Goal: Task Accomplishment & Management: Manage account settings

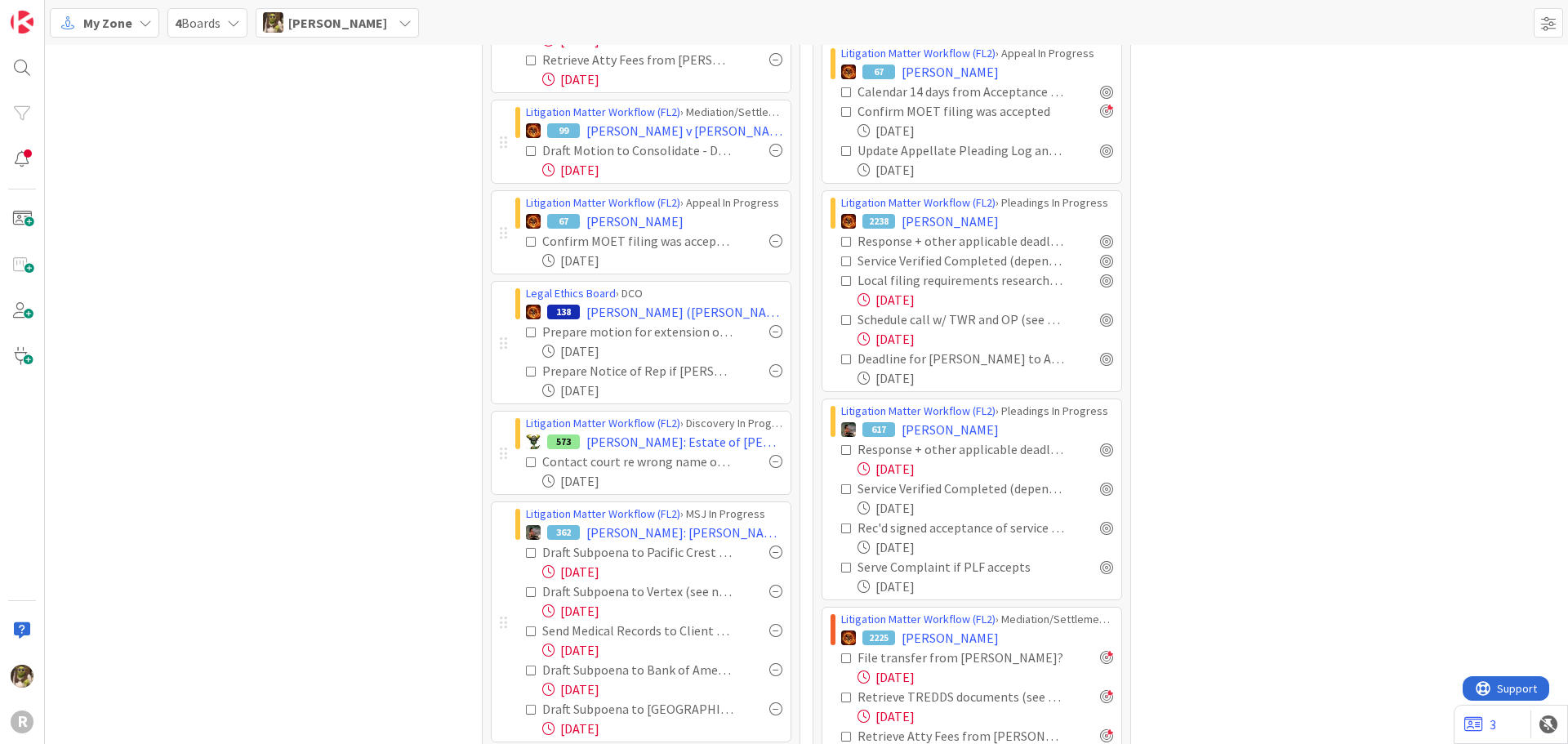
scroll to position [145, 0]
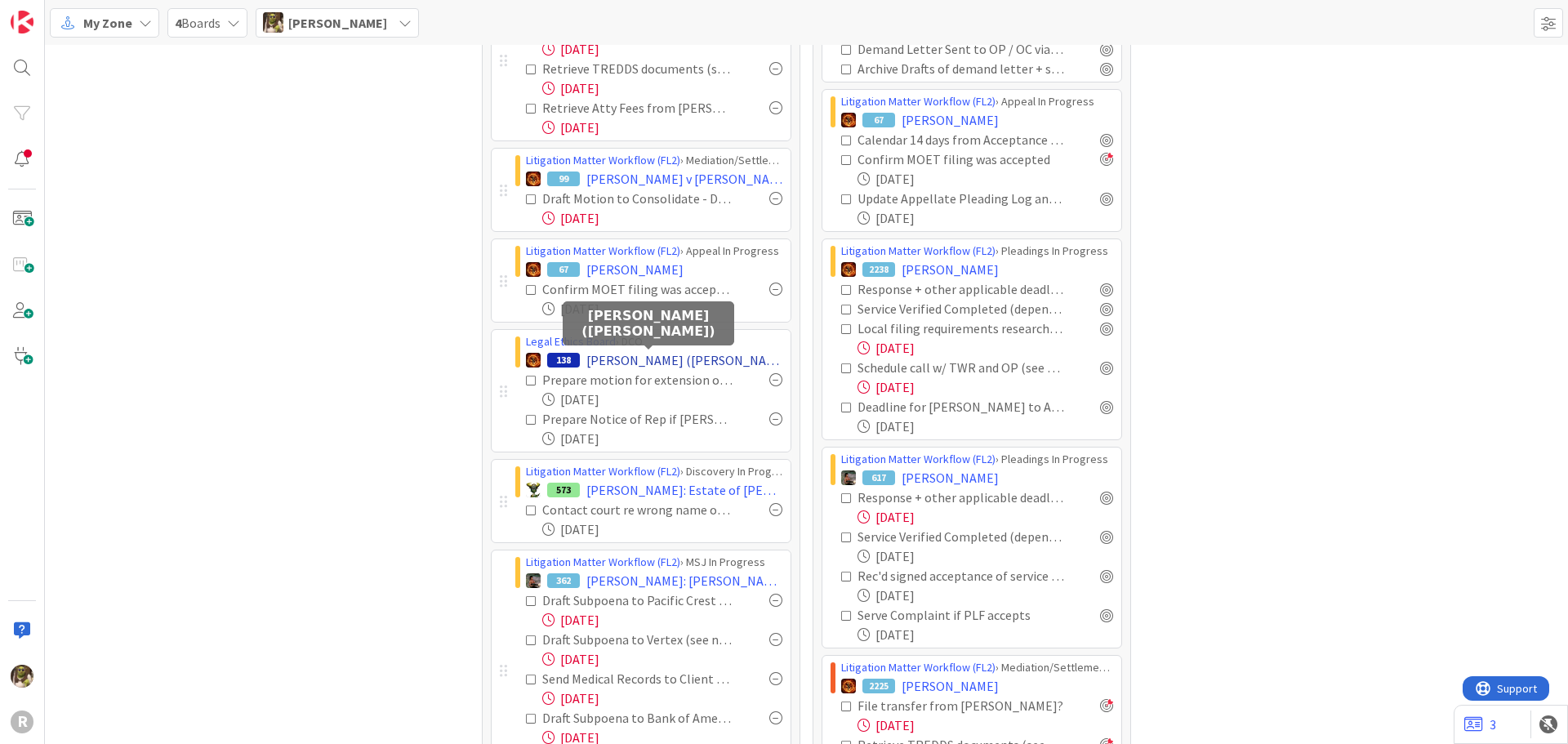
click at [674, 360] on span "OHLMANN, Aimee (Carty)" at bounding box center [684, 360] width 196 height 20
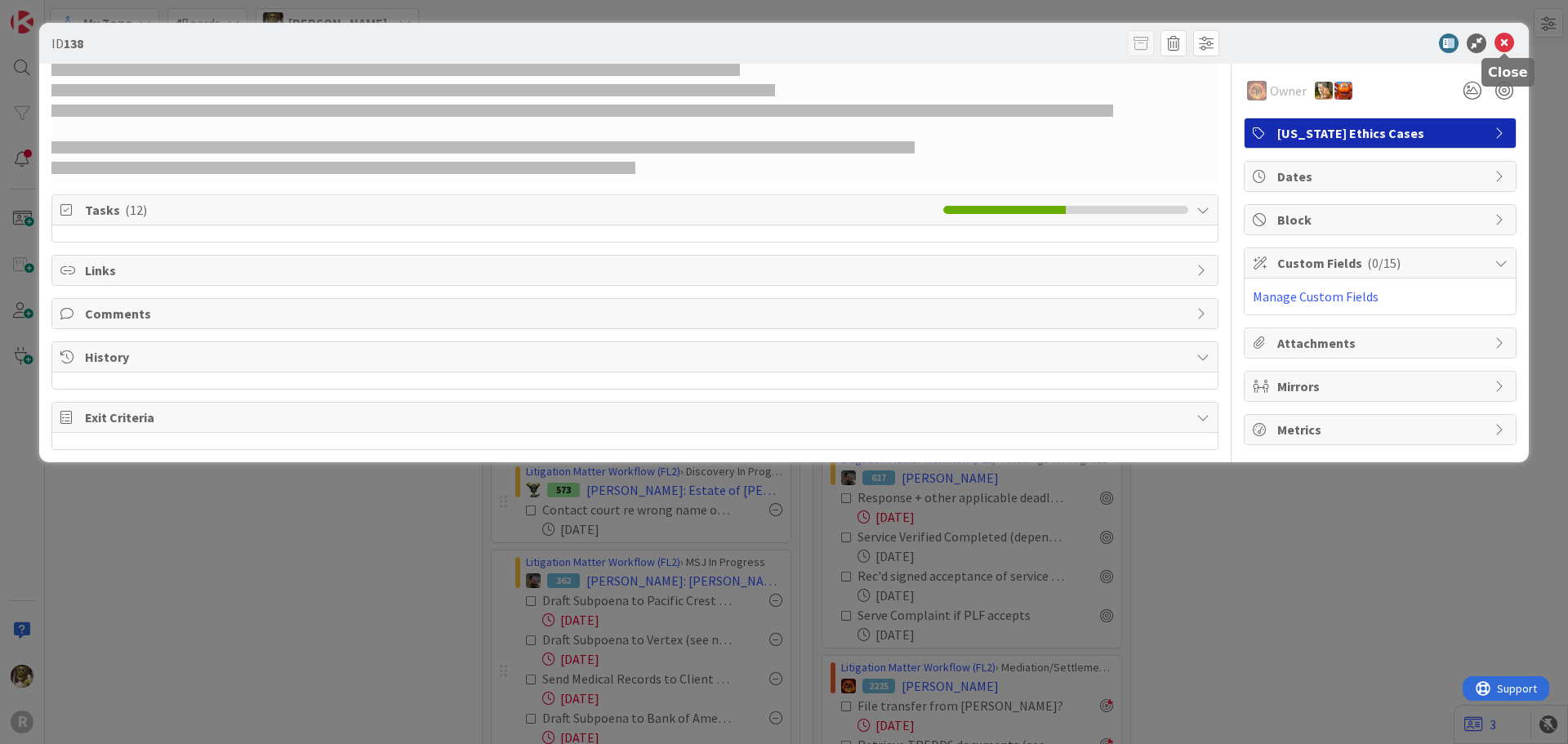
click at [1501, 39] on icon at bounding box center [1504, 43] width 20 height 20
click at [1502, 44] on icon at bounding box center [1504, 43] width 20 height 20
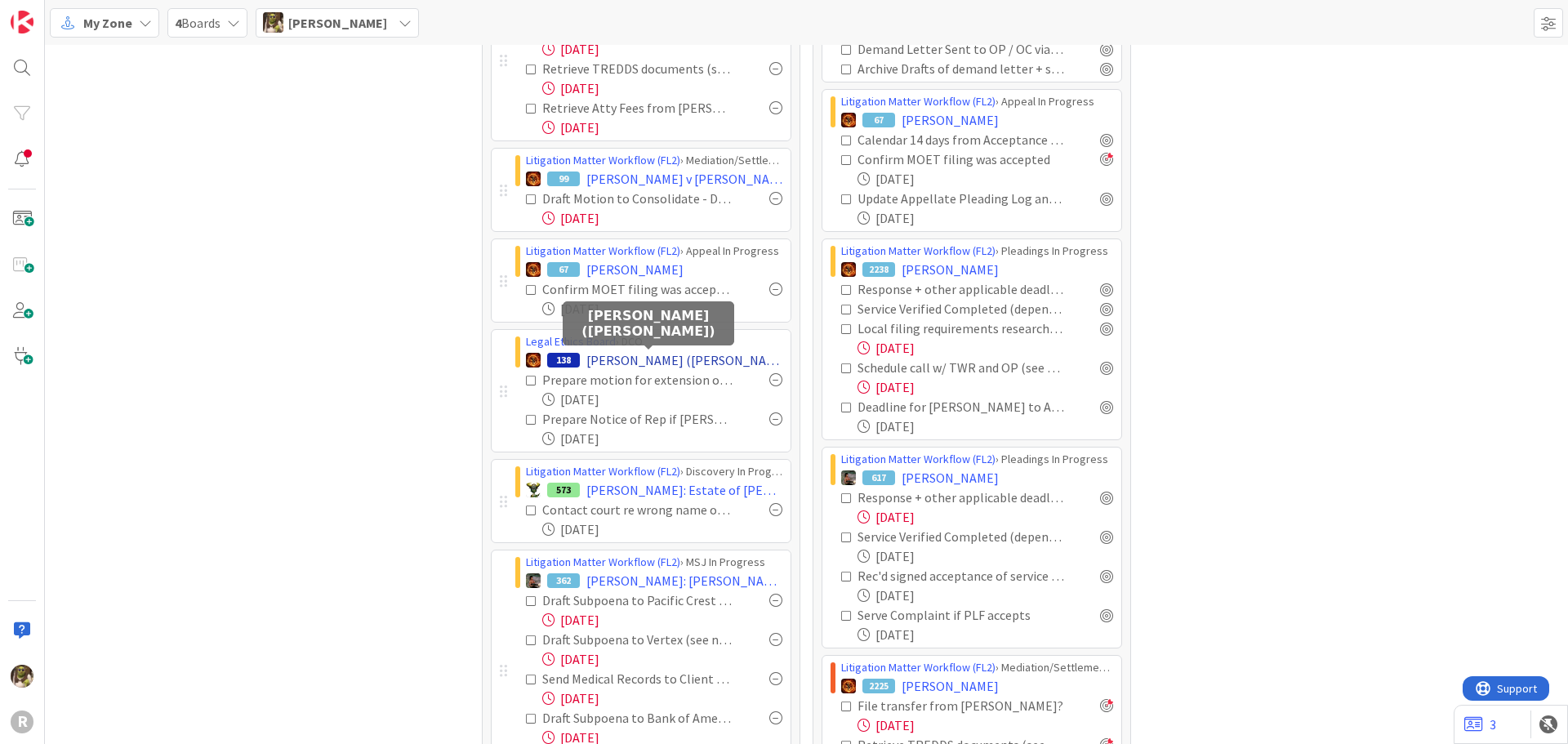
click at [662, 359] on span "OHLMANN, Aimee (Carty)" at bounding box center [684, 360] width 196 height 20
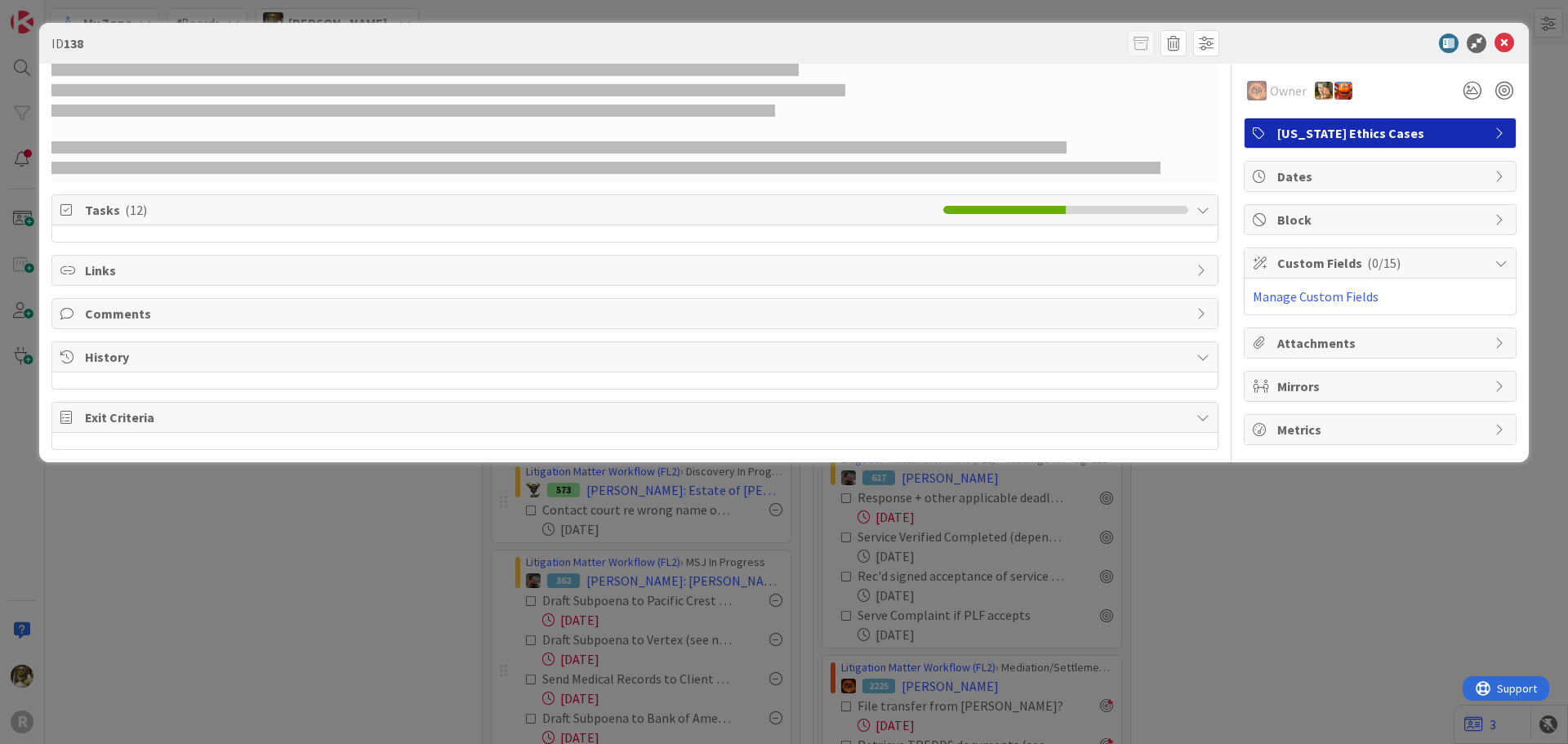
click at [466, 248] on div "Owner Oregon Ethics Cases Tasks ( 12 ) Links Comments History Exit Criteria" at bounding box center [635, 256] width 1167 height 386
click at [240, 297] on div "Owner Oregon Ethics Cases Tasks ( 12 ) Links Comments History Exit Criteria" at bounding box center [635, 256] width 1167 height 386
click at [210, 316] on span "Comments" at bounding box center [637, 314] width 1104 height 20
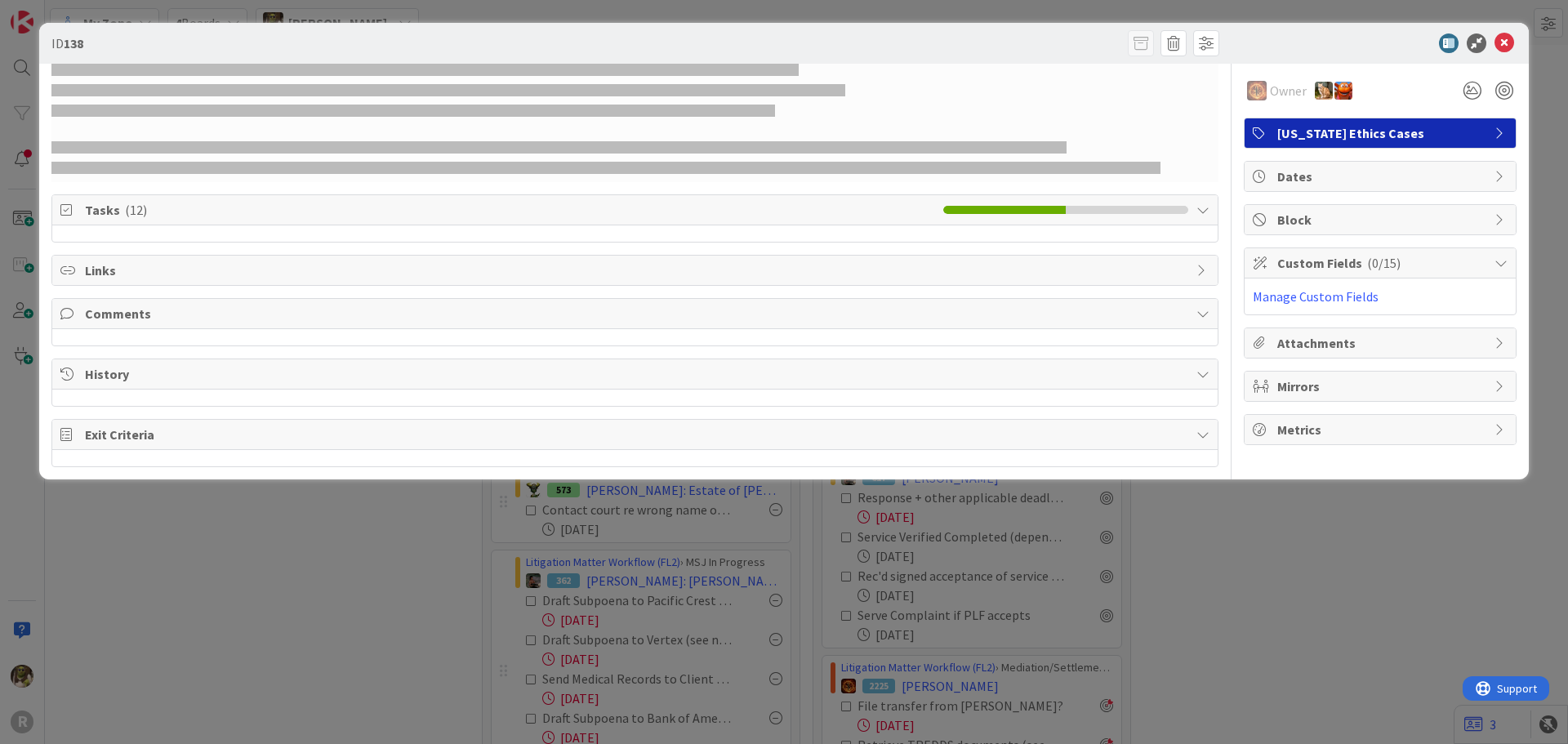
click at [552, 127] on div at bounding box center [635, 123] width 1167 height 118
click at [1508, 46] on icon at bounding box center [1504, 43] width 20 height 20
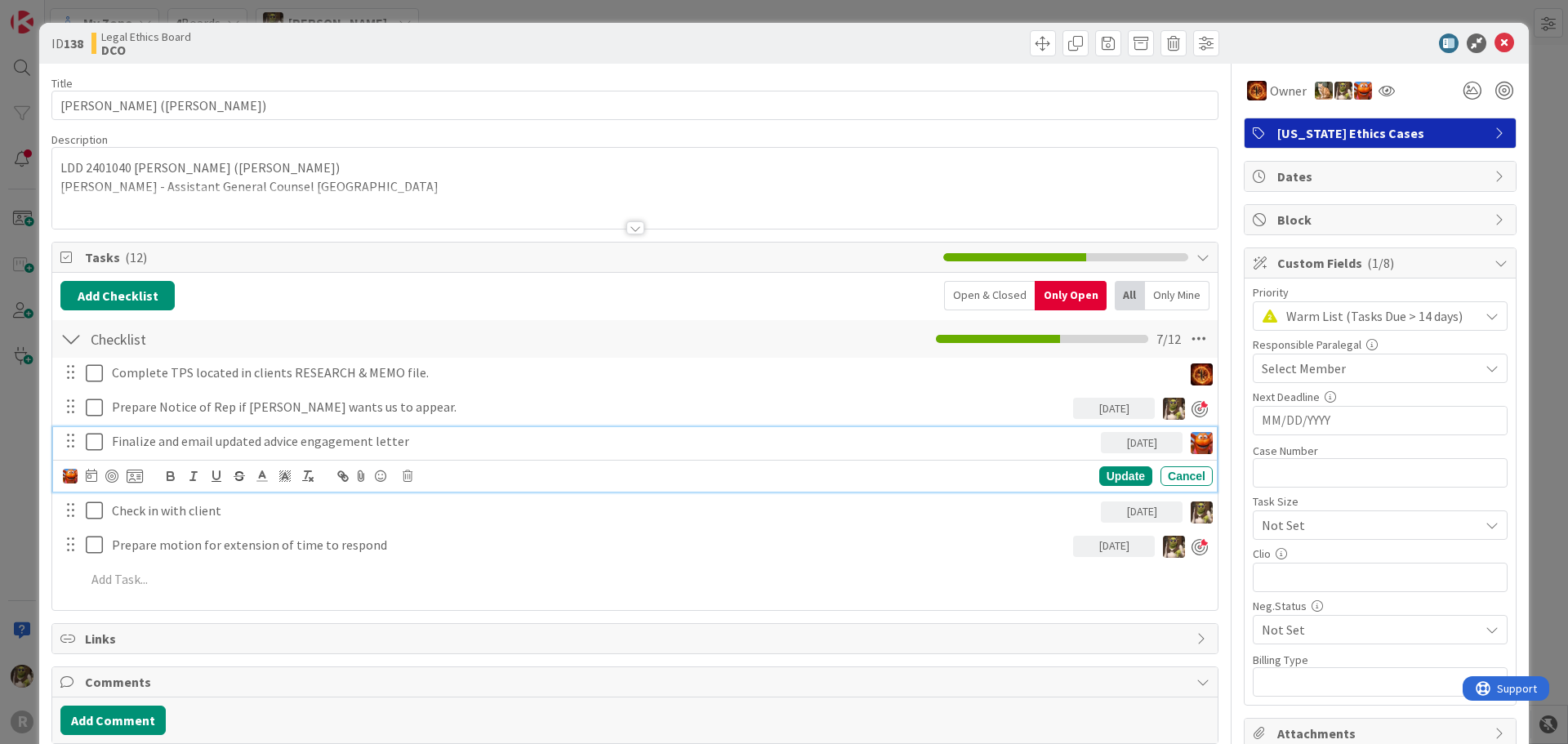
click at [162, 443] on p "Finalize and email updated advice engagement letter" at bounding box center [603, 442] width 983 height 19
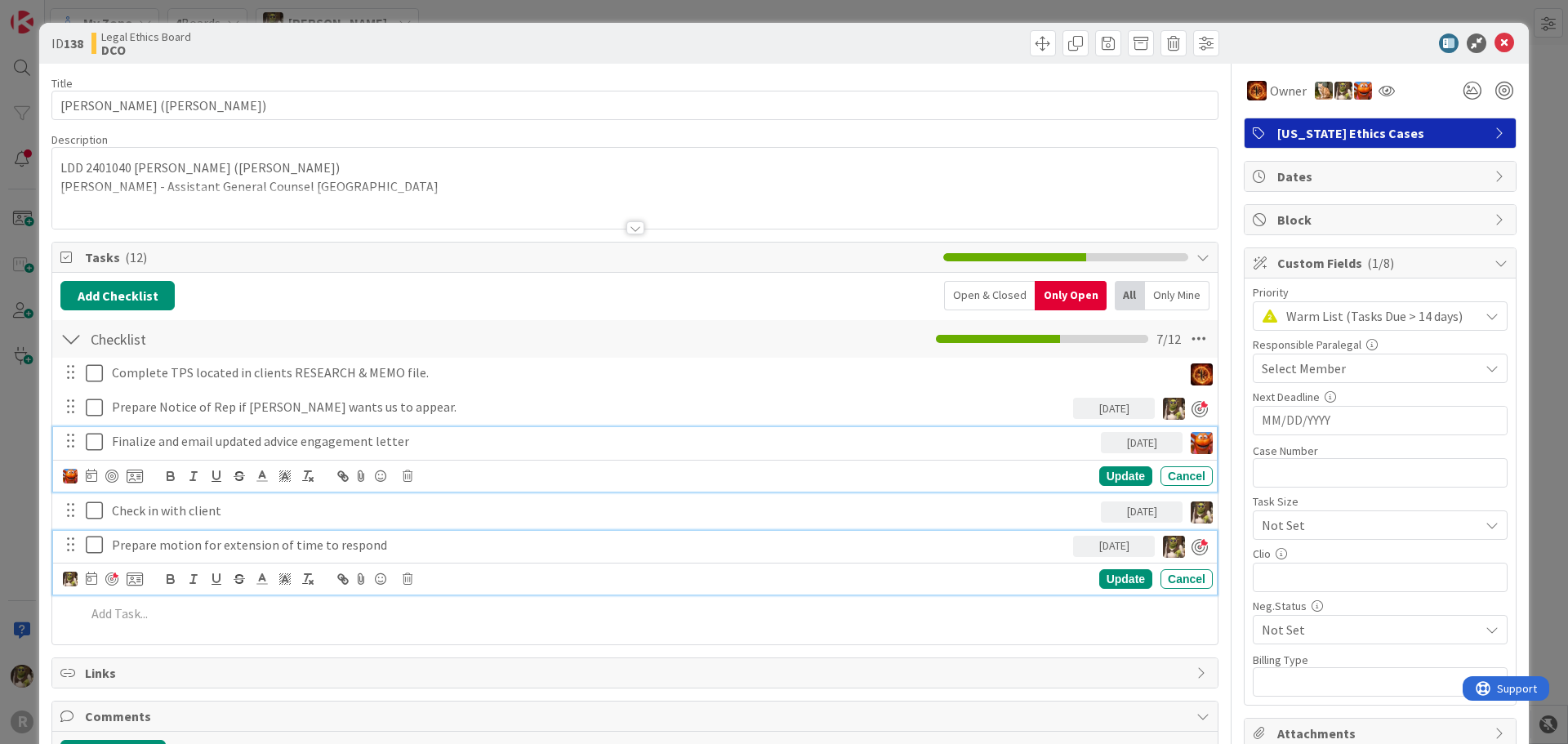
click at [364, 542] on p "Prepare motion for extension of time to respond" at bounding box center [589, 545] width 955 height 19
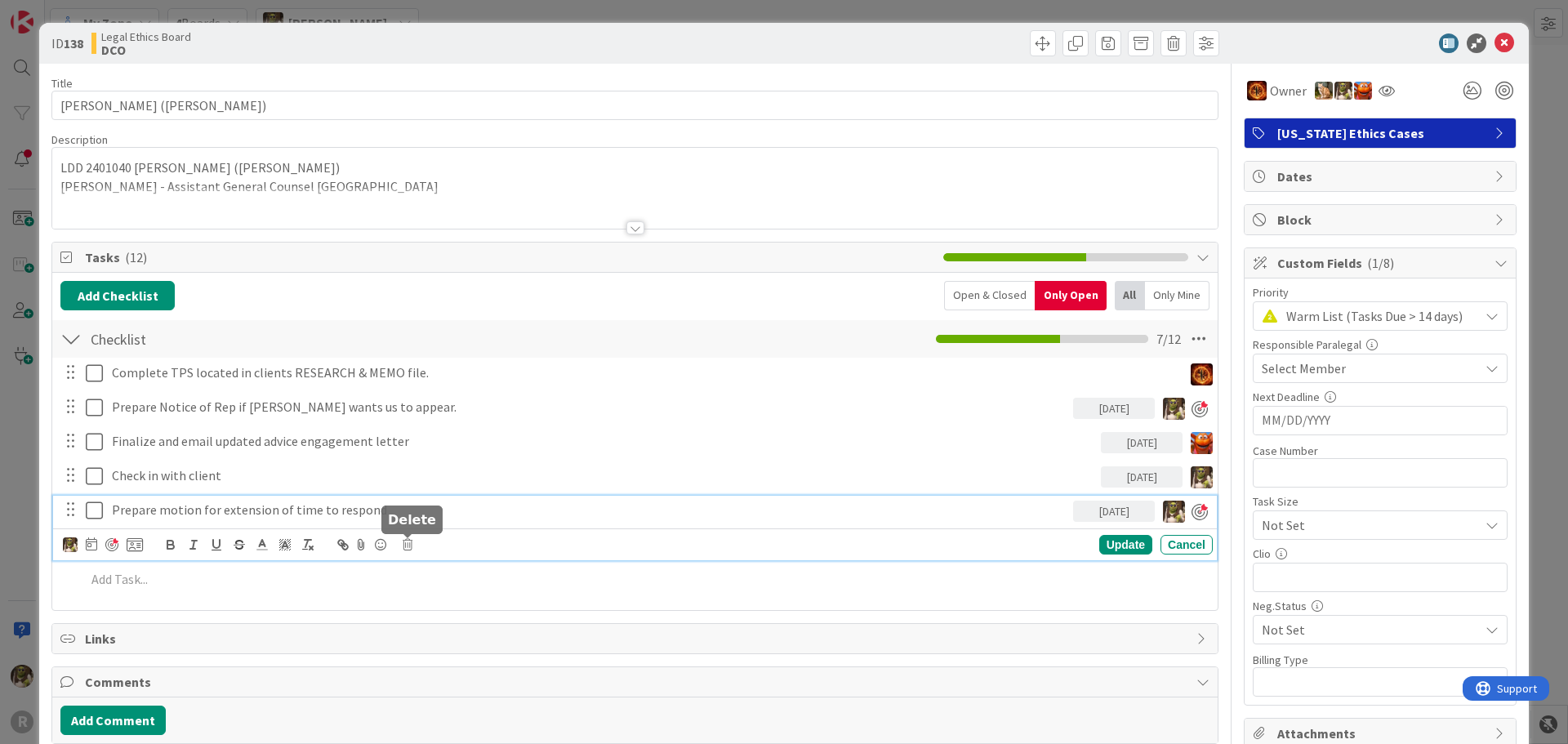
click at [408, 548] on icon at bounding box center [407, 544] width 10 height 11
click at [453, 623] on div "Delete" at bounding box center [449, 614] width 60 height 30
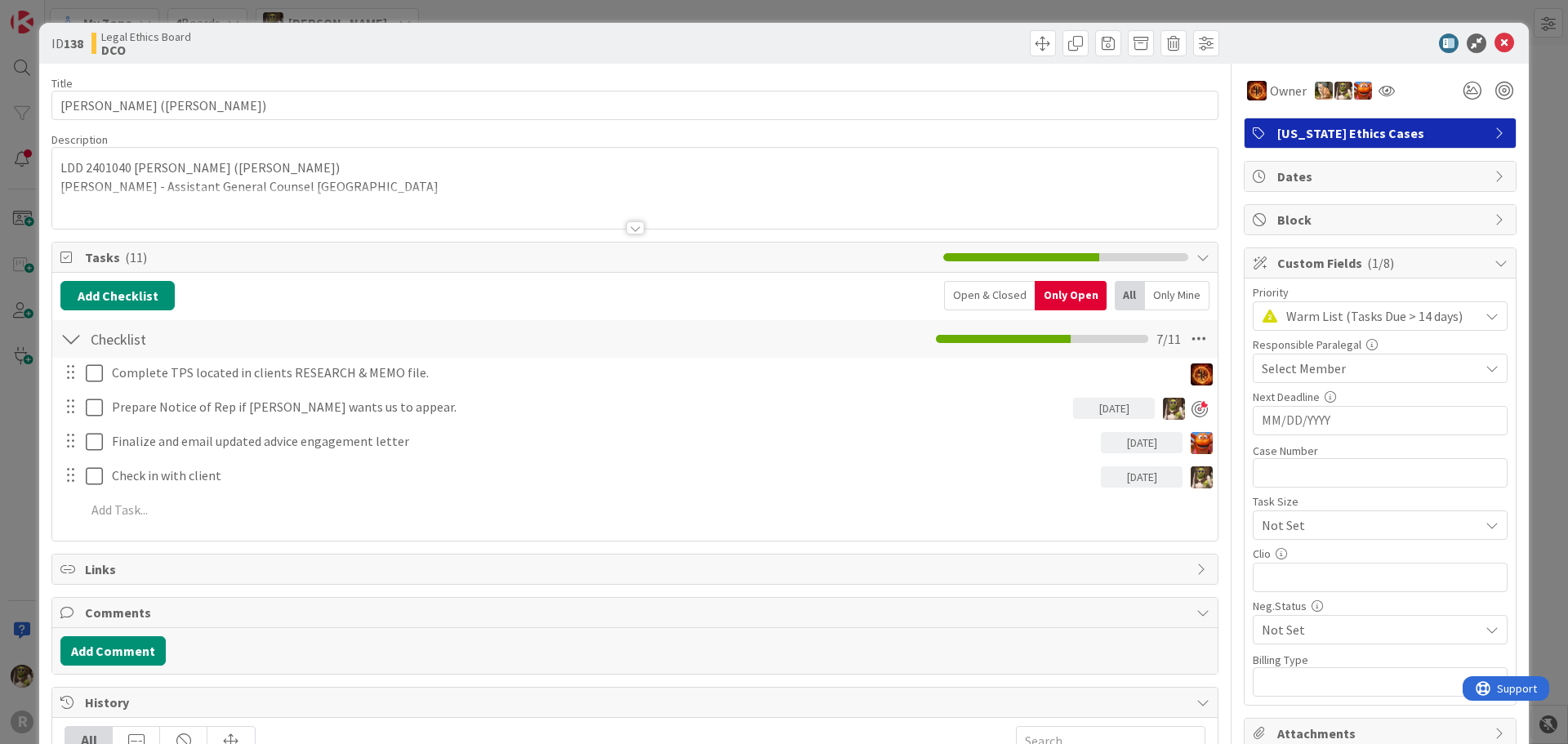
click at [164, 527] on div "Complete TPS located in clients RESEARCH & MEMO file. Update Cancel Prepare Not…" at bounding box center [634, 444] width 1149 height 173
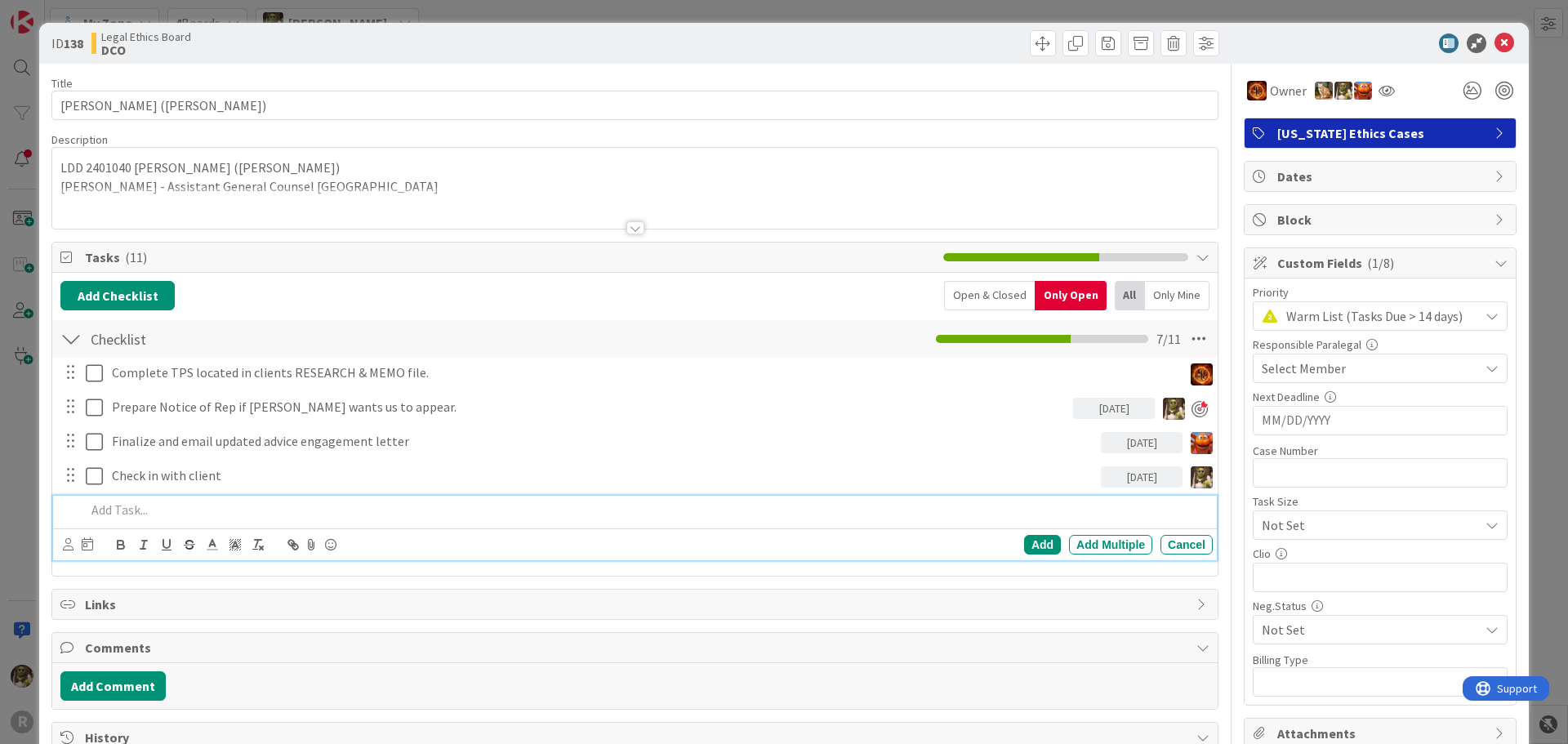
click at [172, 513] on p at bounding box center [645, 511] width 1120 height 19
click at [63, 545] on icon at bounding box center [68, 544] width 10 height 12
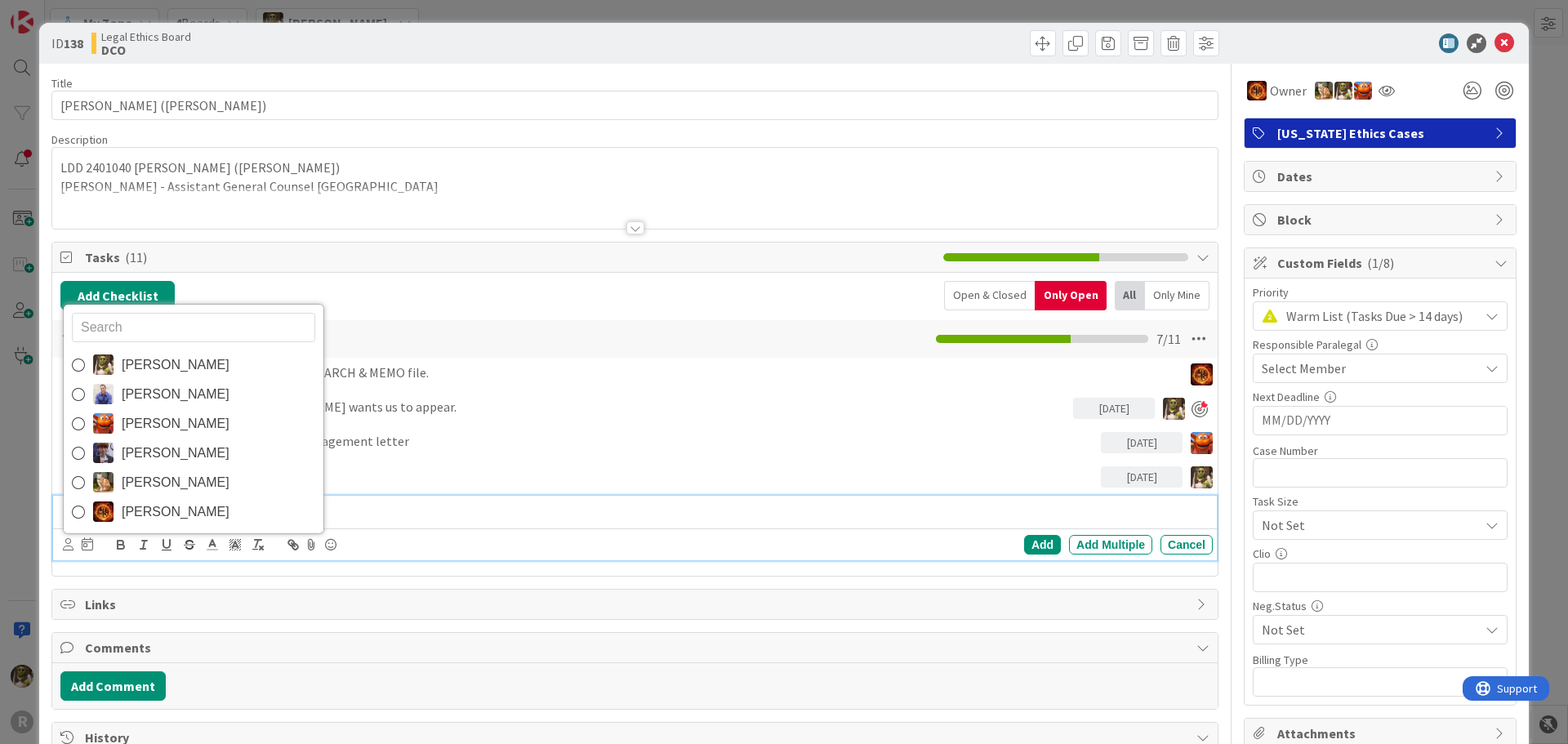
click at [131, 376] on link "Devine Gines" at bounding box center [193, 365] width 260 height 30
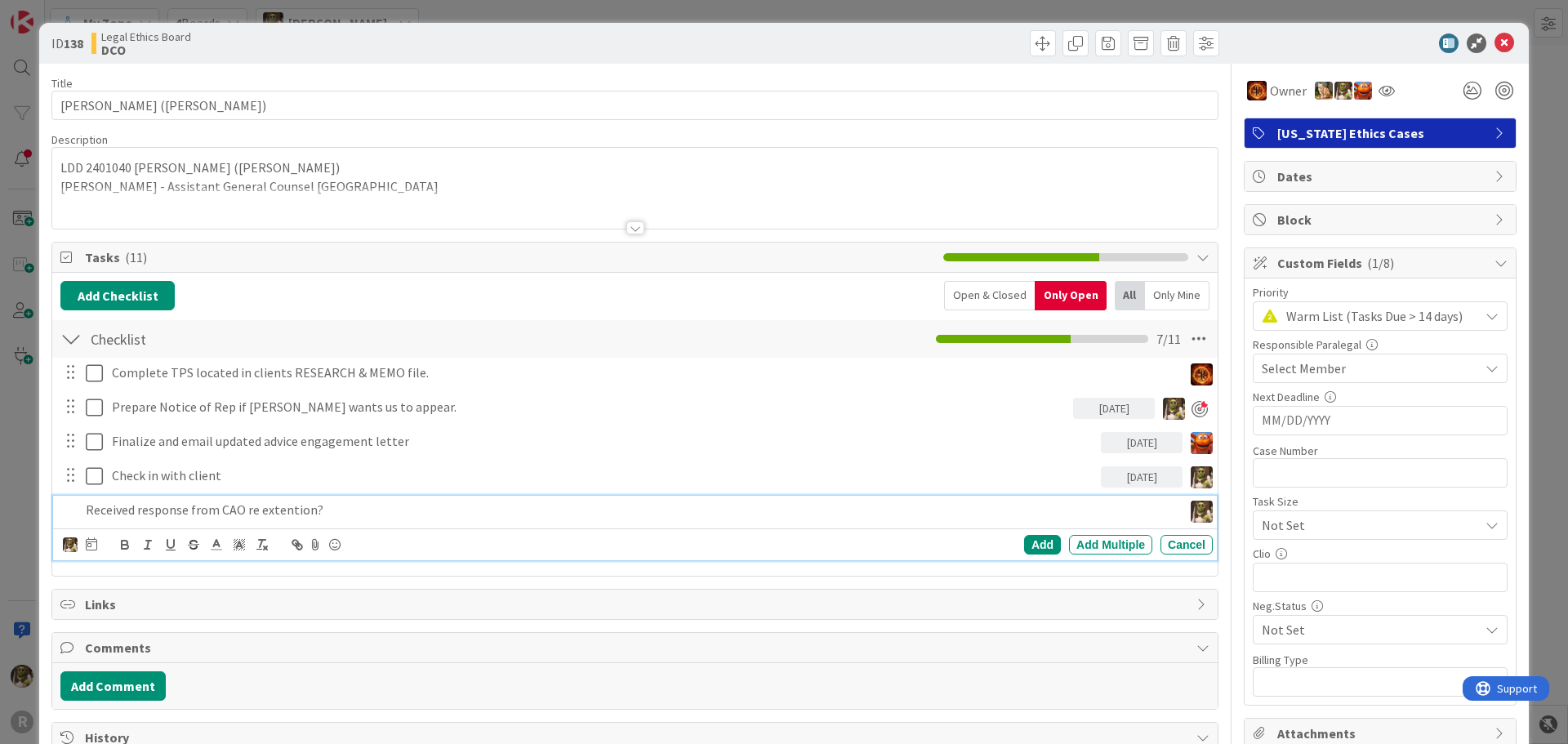
click at [274, 509] on p "Received response from CAO re extention?" at bounding box center [631, 511] width 1091 height 19
click at [94, 543] on icon at bounding box center [91, 544] width 11 height 13
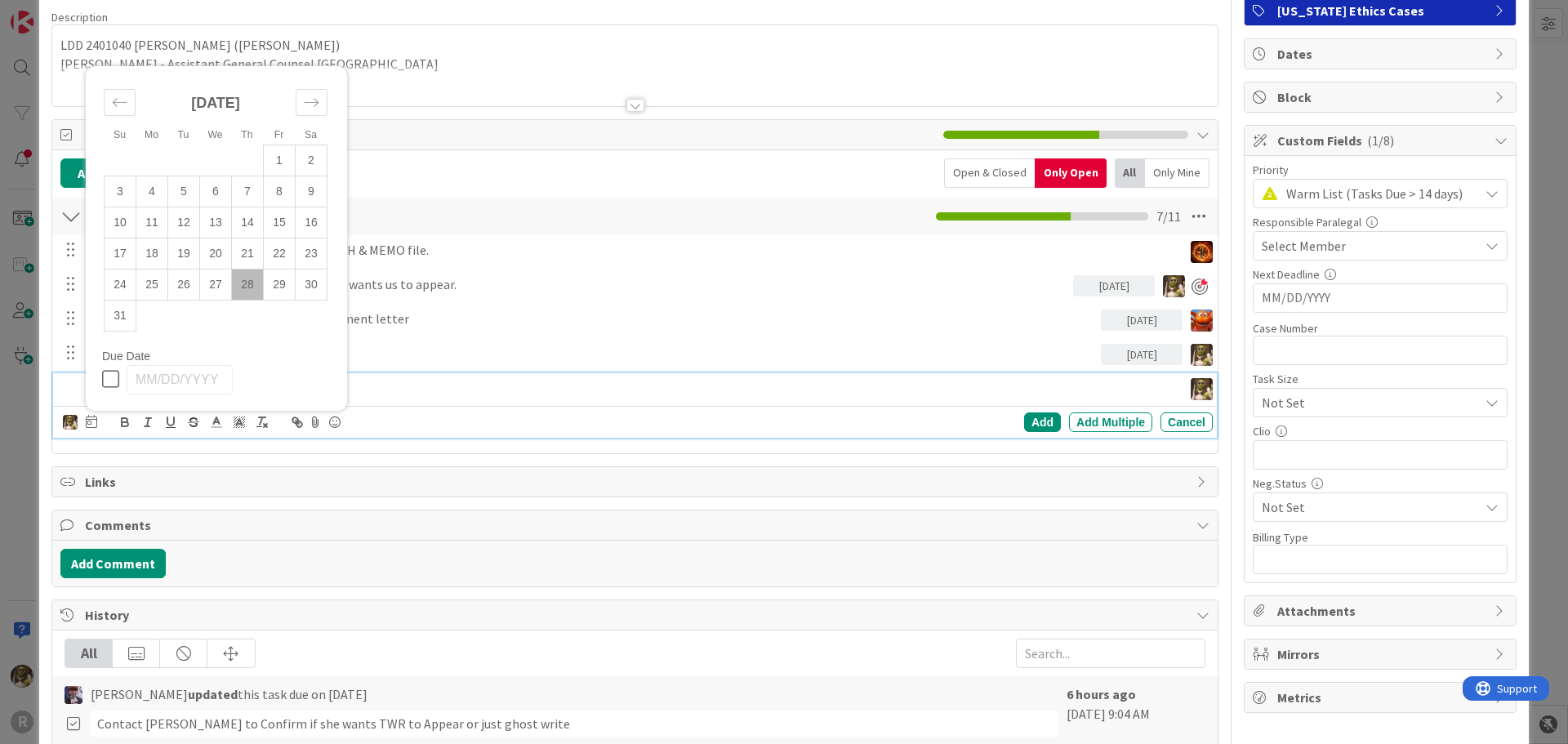
scroll to position [164, 0]
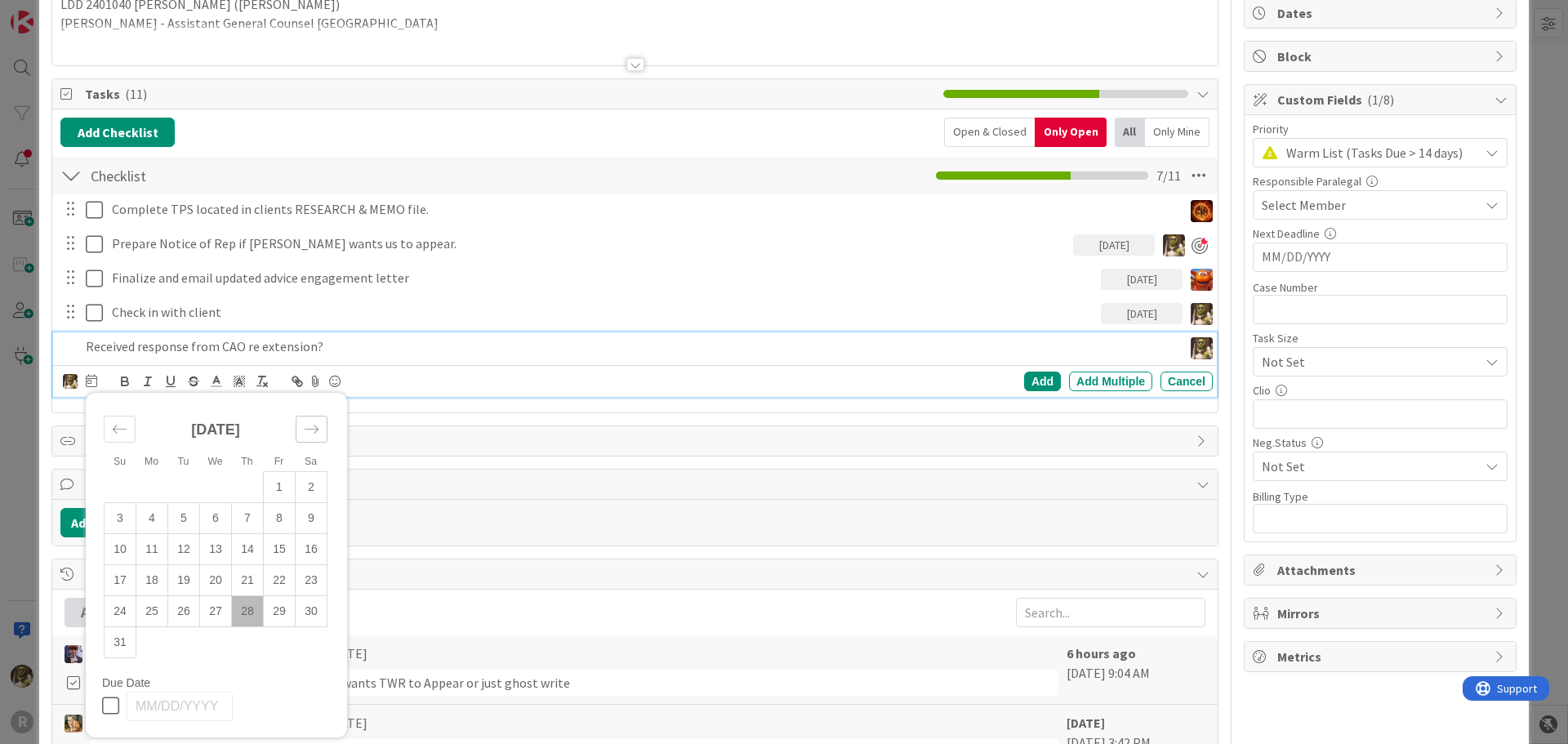
click at [318, 429] on icon "Move forward to switch to the next month." at bounding box center [312, 429] width 14 height 8
click at [185, 489] on td "2" at bounding box center [184, 487] width 32 height 31
click at [1028, 382] on div "Add" at bounding box center [1043, 382] width 37 height 20
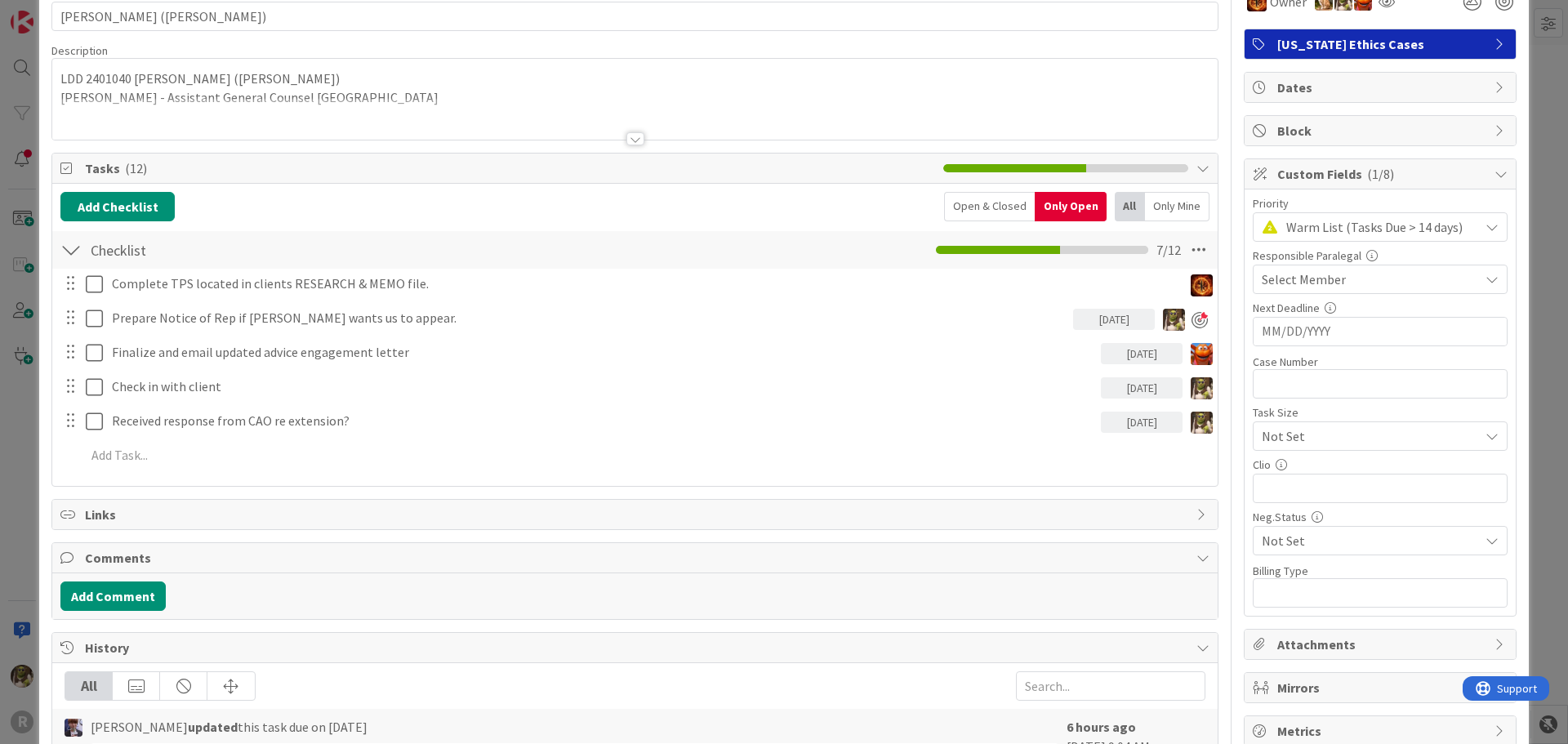
scroll to position [0, 0]
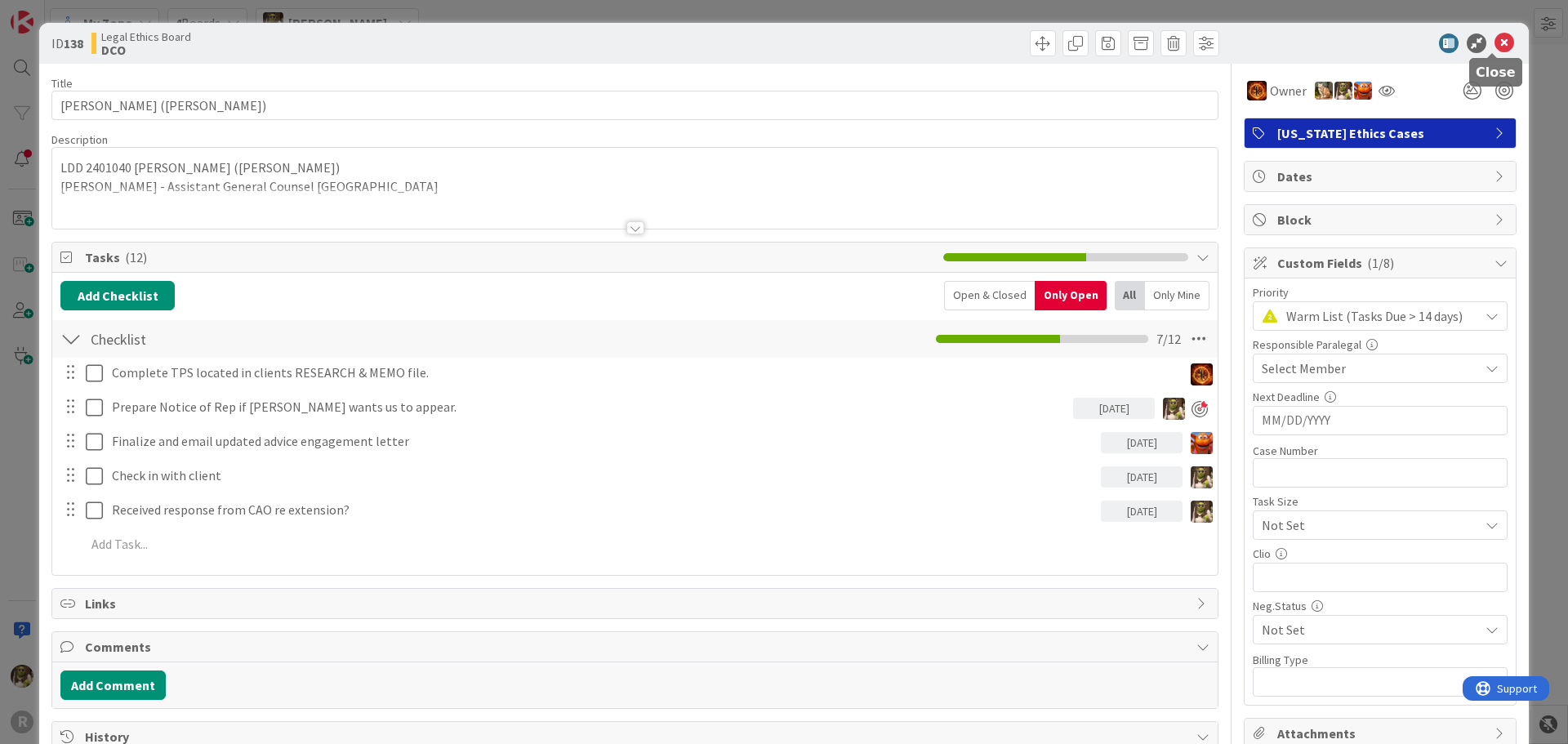
click at [1495, 47] on icon at bounding box center [1504, 43] width 20 height 20
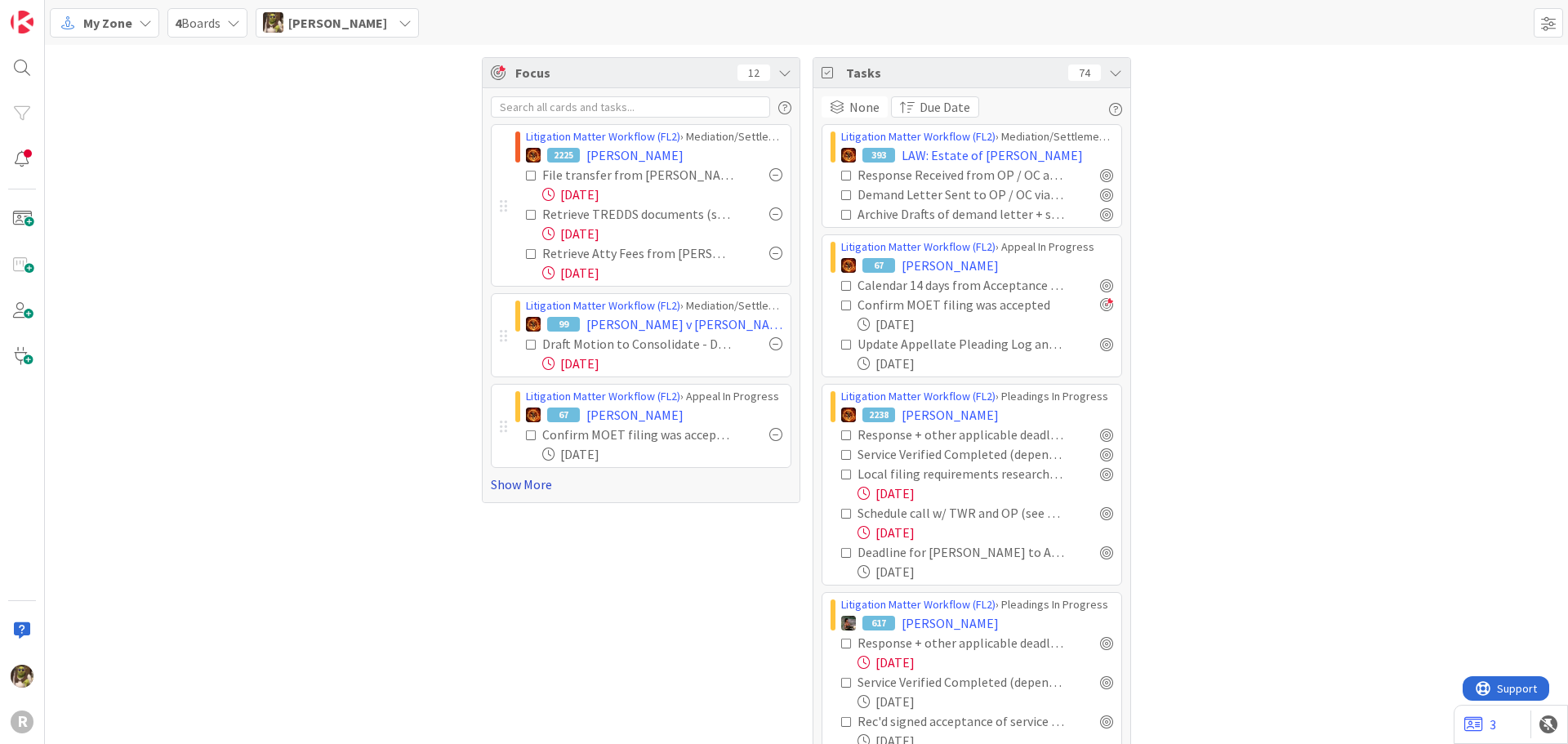
click at [514, 486] on link "Show More" at bounding box center [641, 484] width 301 height 20
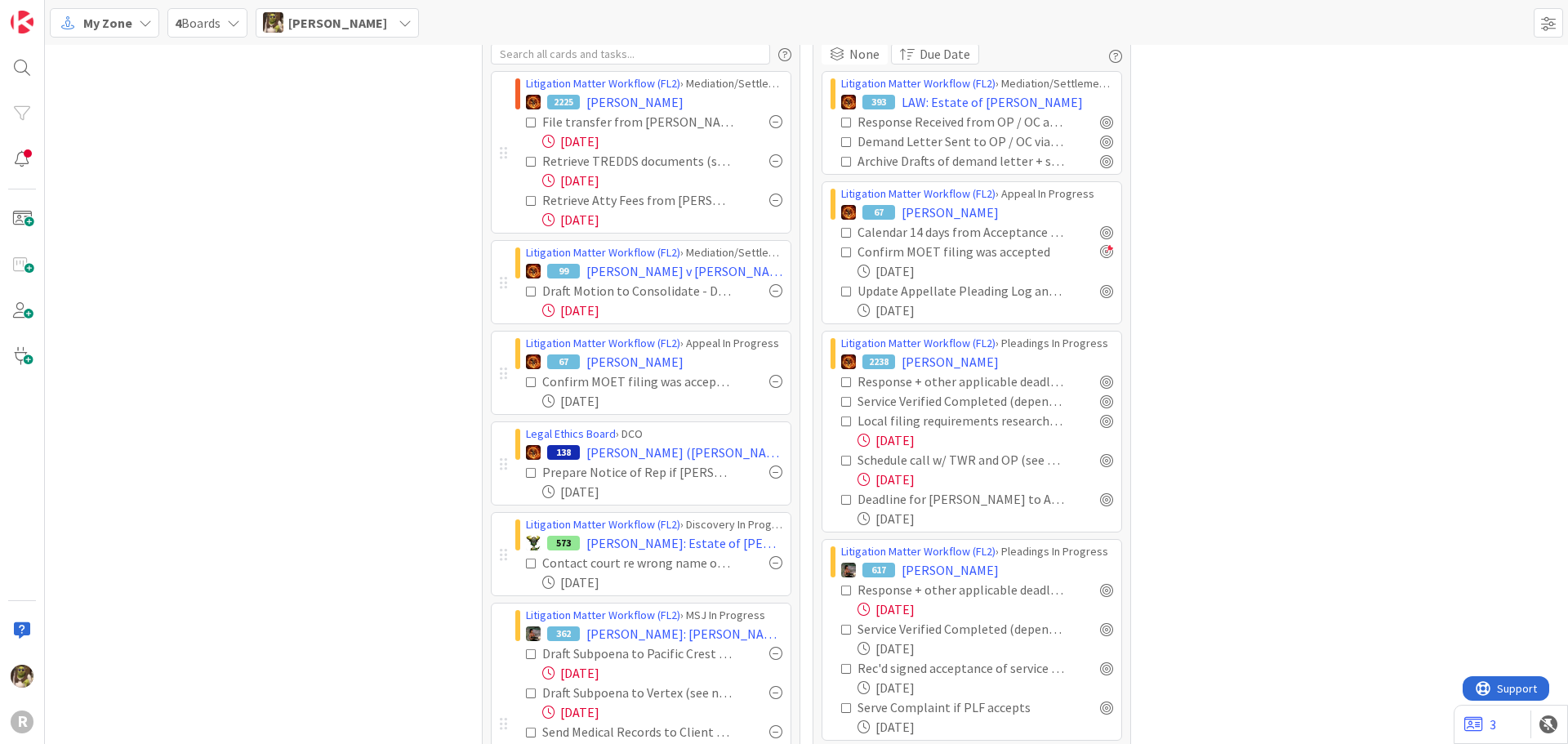
scroll to position [82, 0]
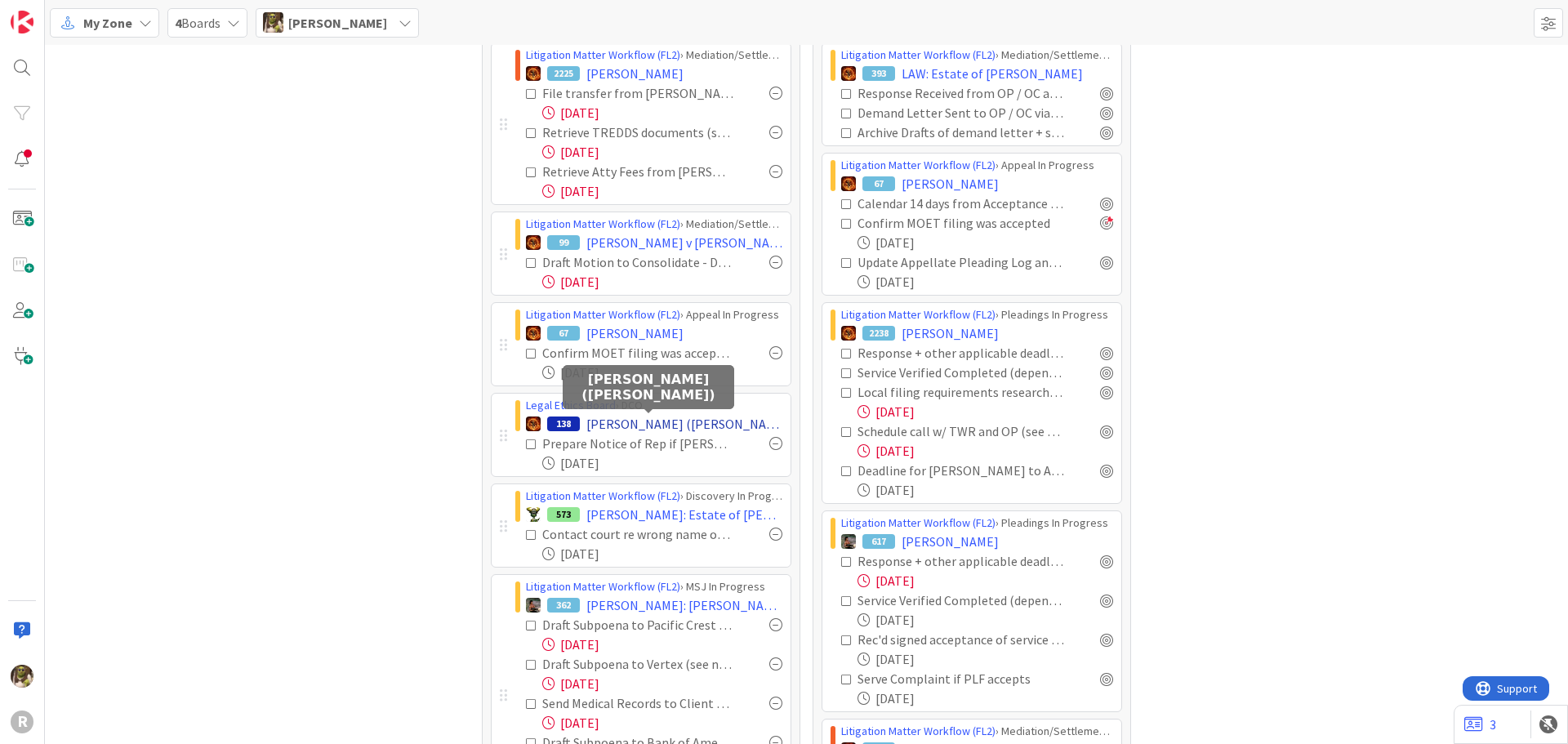
click at [693, 428] on span "OHLMANN, Aimee (Carty)" at bounding box center [684, 423] width 196 height 20
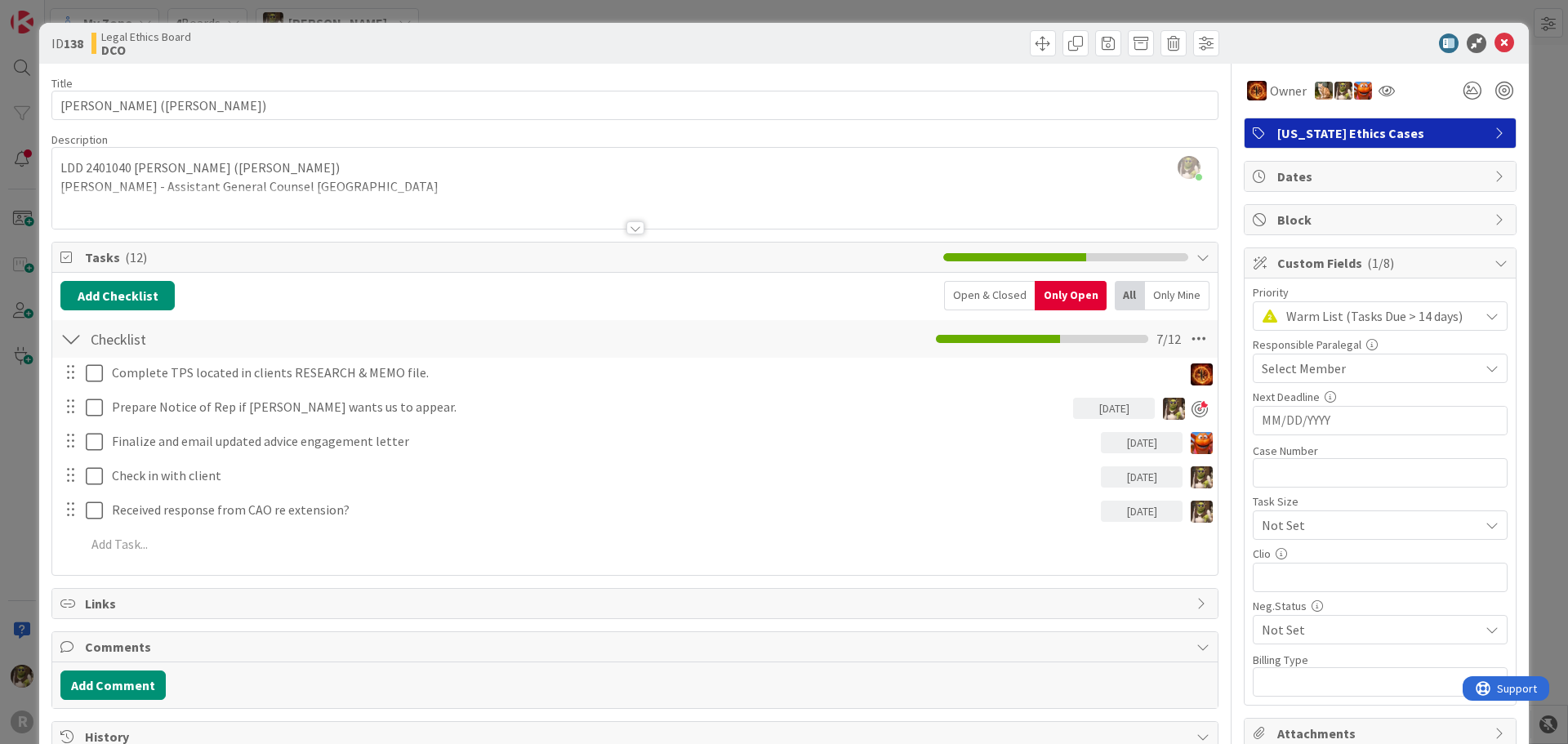
click at [253, 180] on div "Devine Gines just joined LDD 2401040 Aimee Ohlmann (Carty) Mr. Linn Davis - Ass…" at bounding box center [635, 188] width 1166 height 81
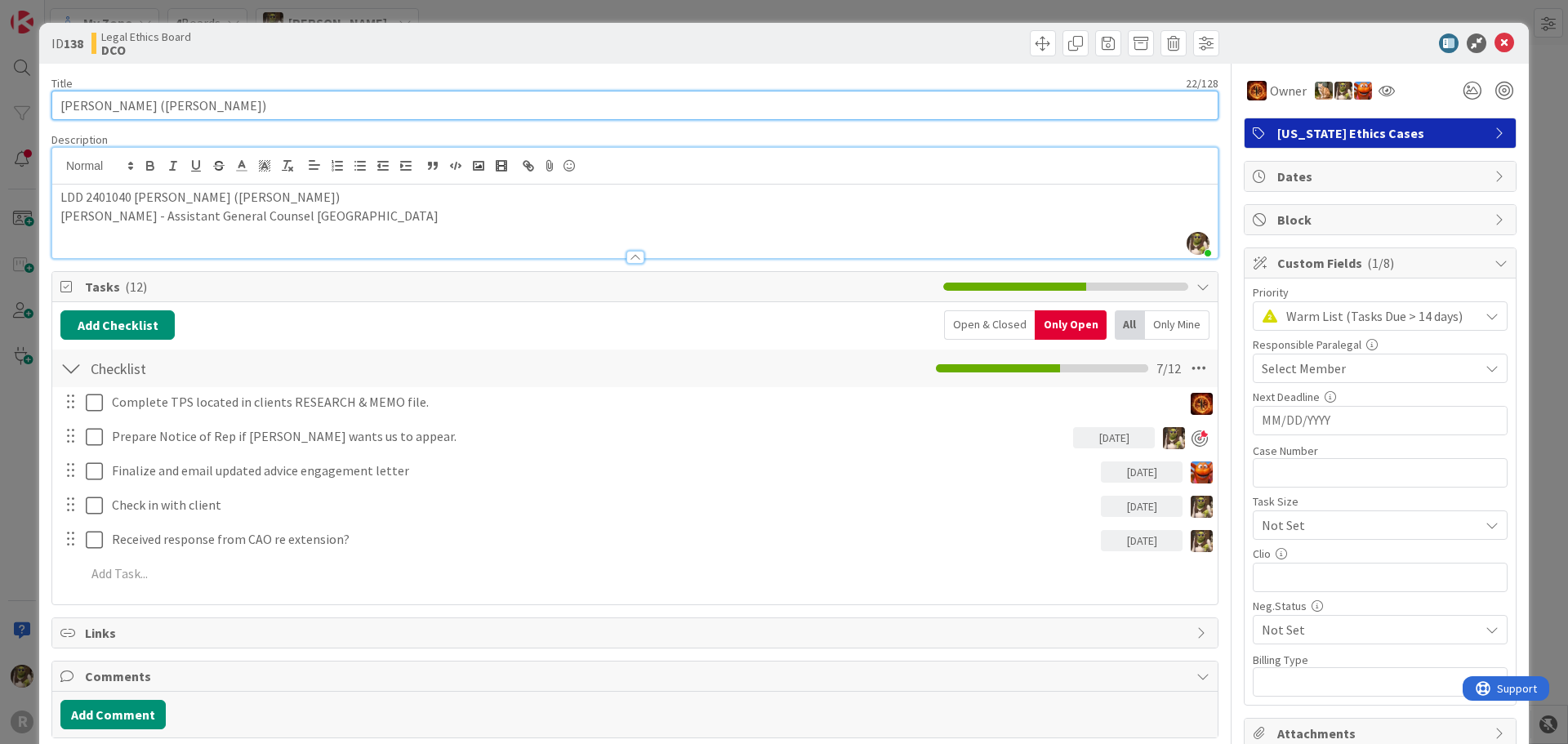
click at [151, 109] on input "OHLMANN, Aimee (Carty)" at bounding box center [635, 105] width 1167 height 30
type input "OHLMANN, Aime (Carty)"
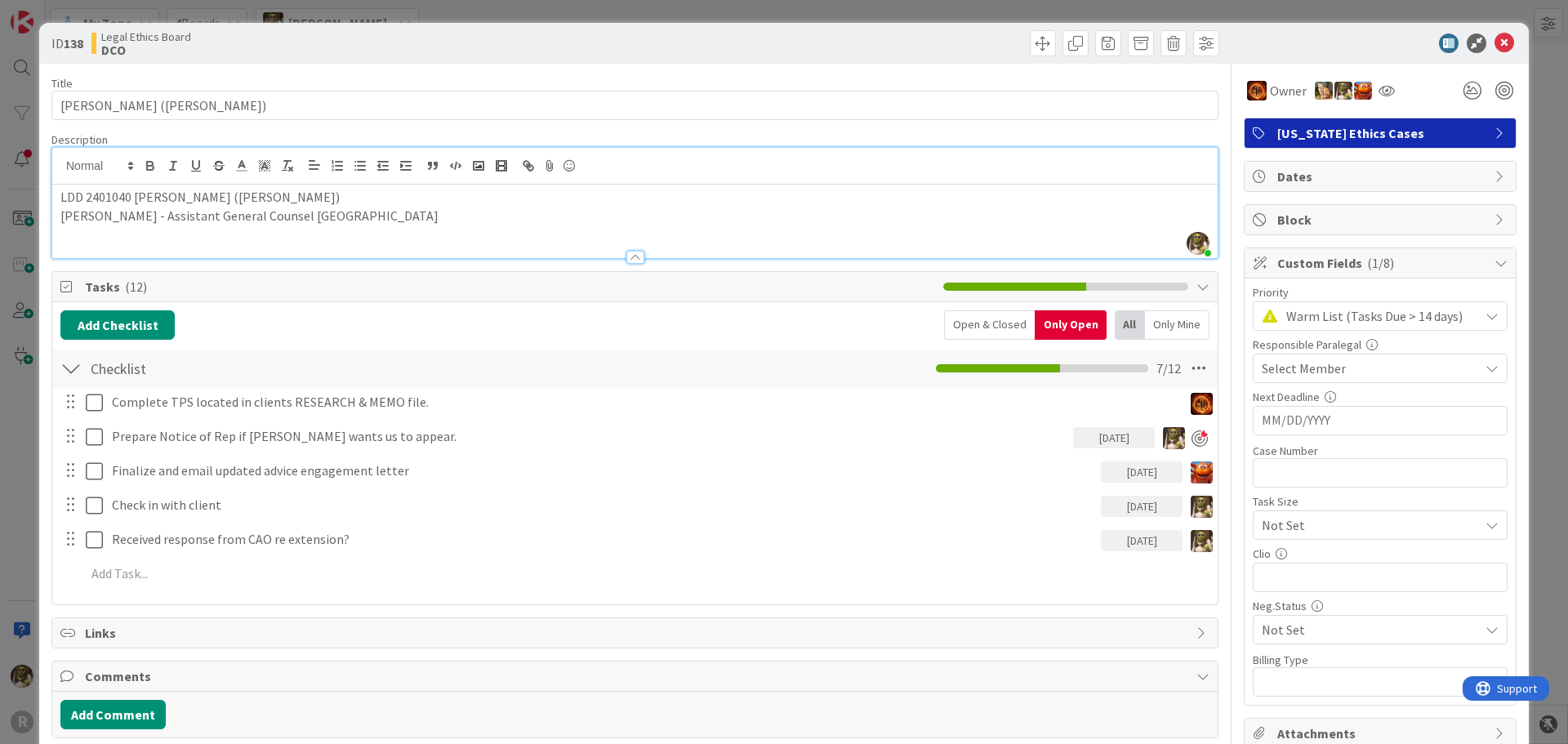
click at [166, 198] on p "LDD 2401040 Aimee Ohlmann (Carty)" at bounding box center [634, 198] width 1149 height 19
click at [494, 216] on p "Mr. Linn Davis - Assistant General Counsel OSBAR" at bounding box center [634, 216] width 1149 height 19
click at [532, 342] on div "Add Checklist Open & Closed Only Open All Only Mine Checklist Checklist Name 9 …" at bounding box center [634, 453] width 1149 height 286
click at [953, 142] on div "Description" at bounding box center [635, 139] width 1167 height 15
click at [1495, 44] on icon at bounding box center [1504, 43] width 20 height 20
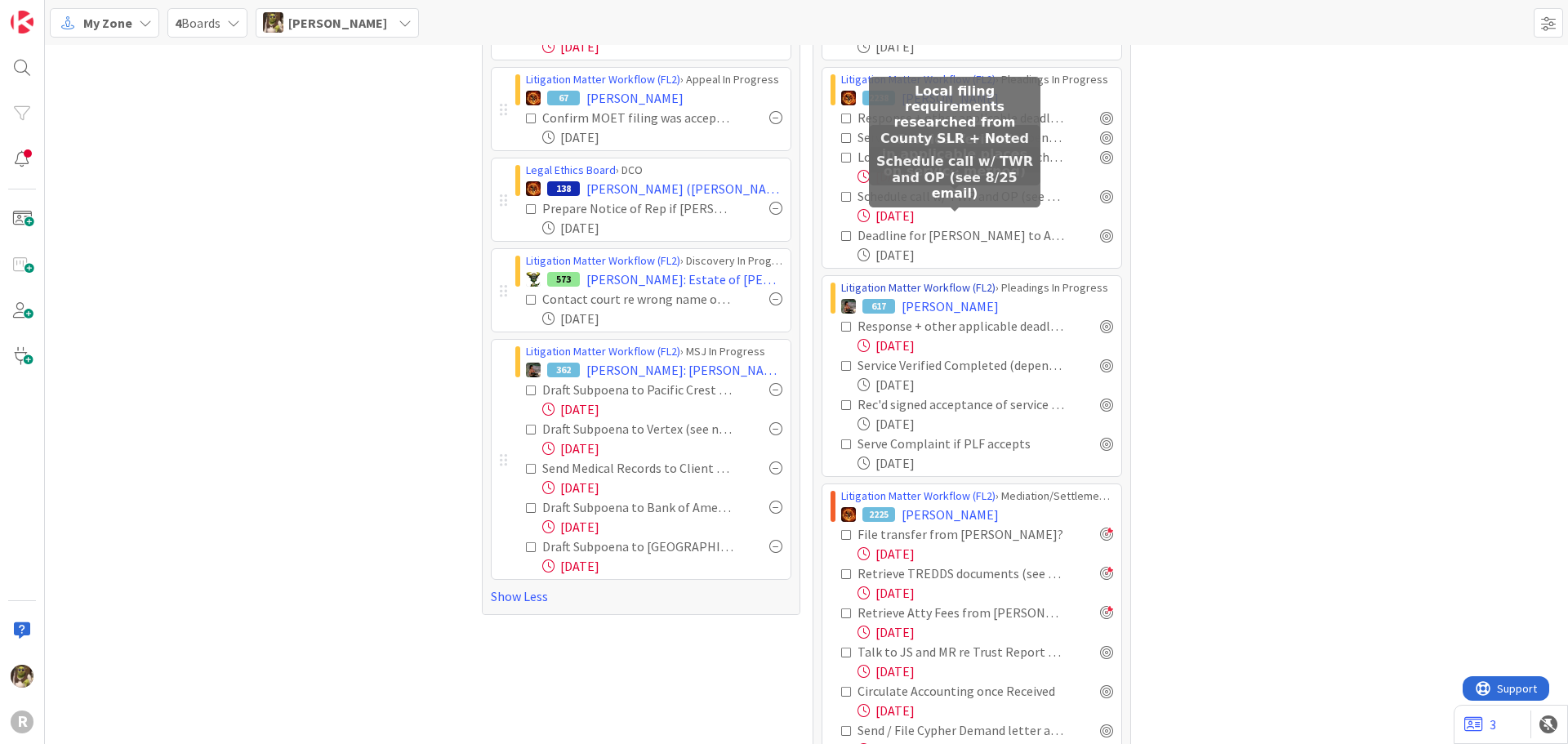
scroll to position [327, 0]
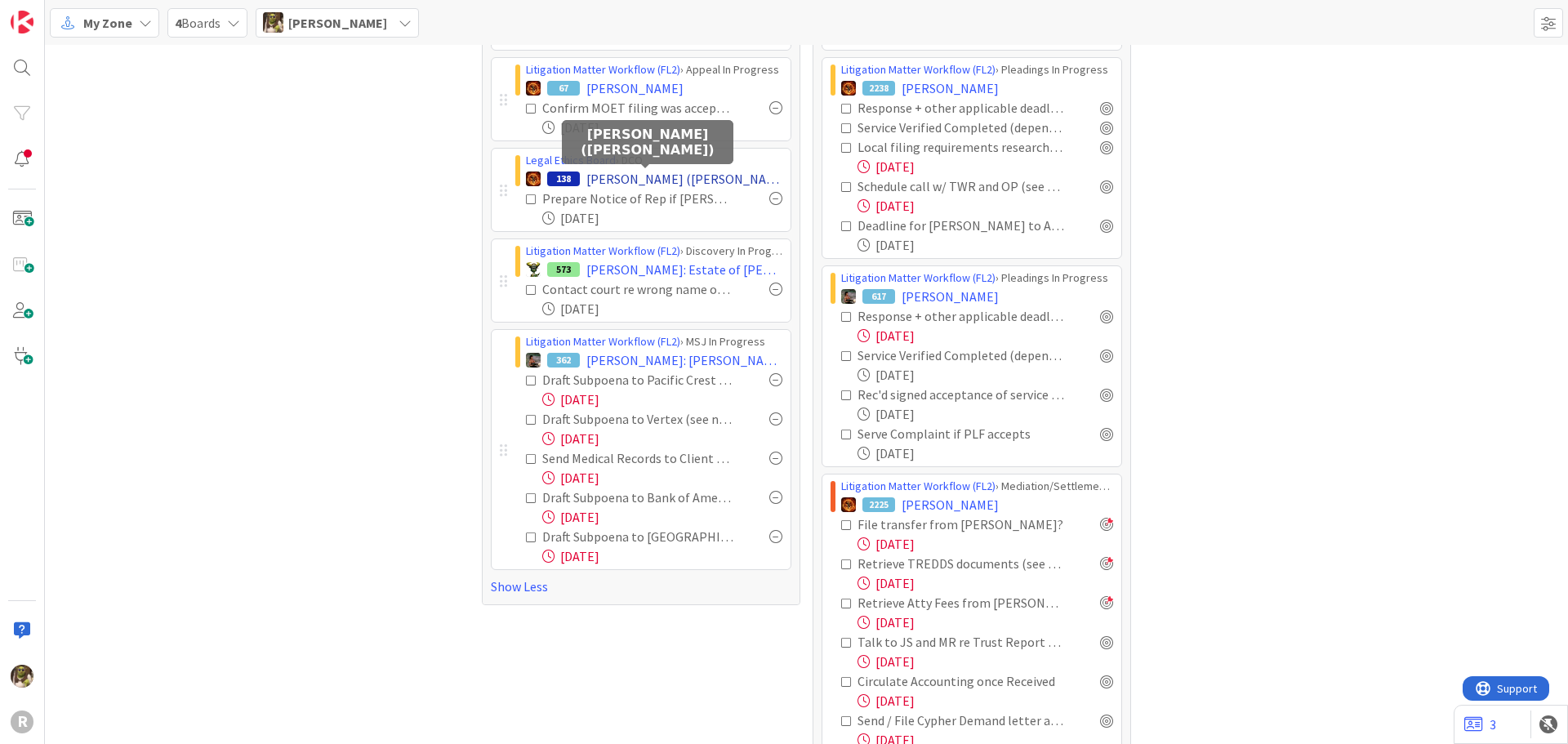
click at [661, 182] on span "OHLMANN, Aime (Carty)" at bounding box center [684, 179] width 196 height 20
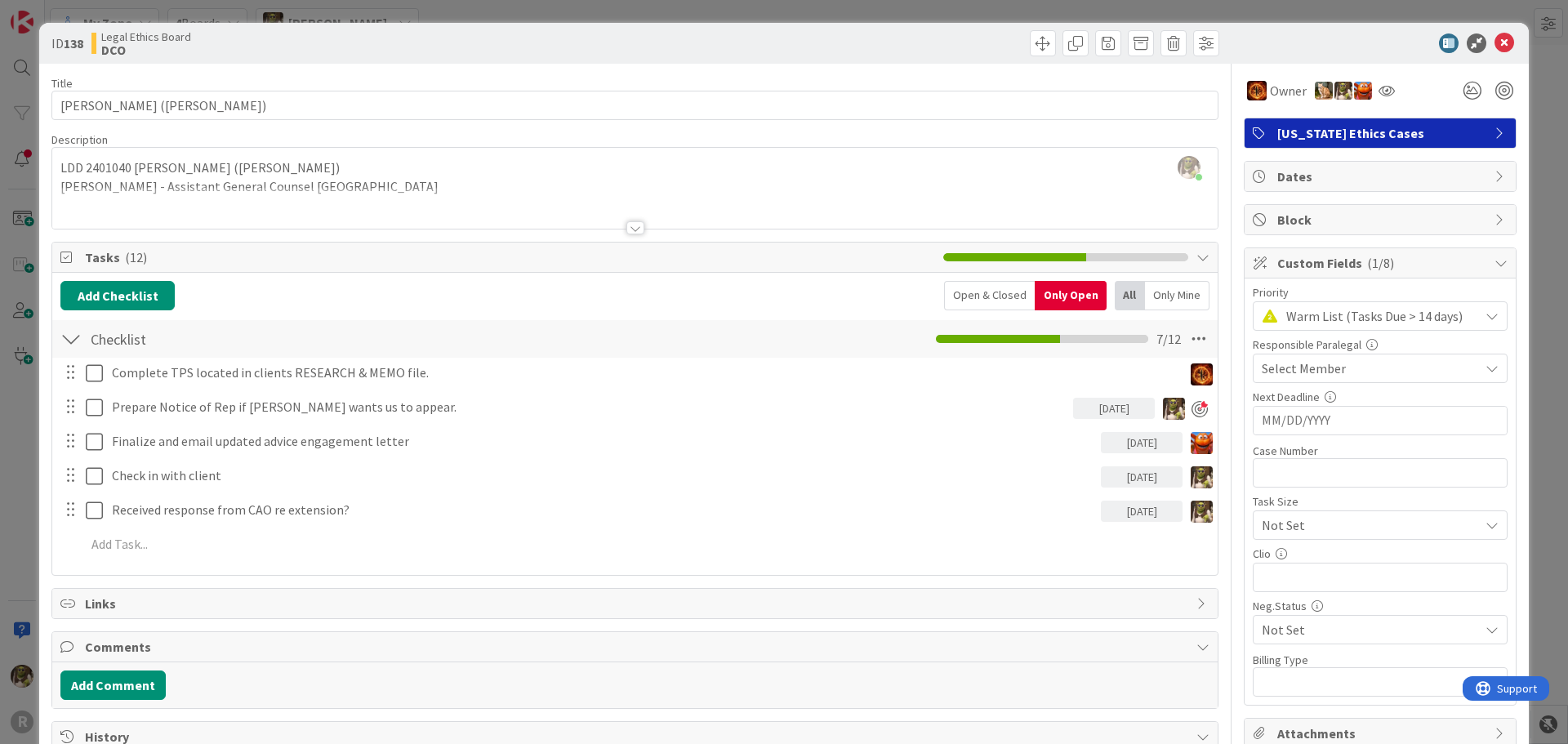
click at [633, 223] on div at bounding box center [635, 227] width 18 height 13
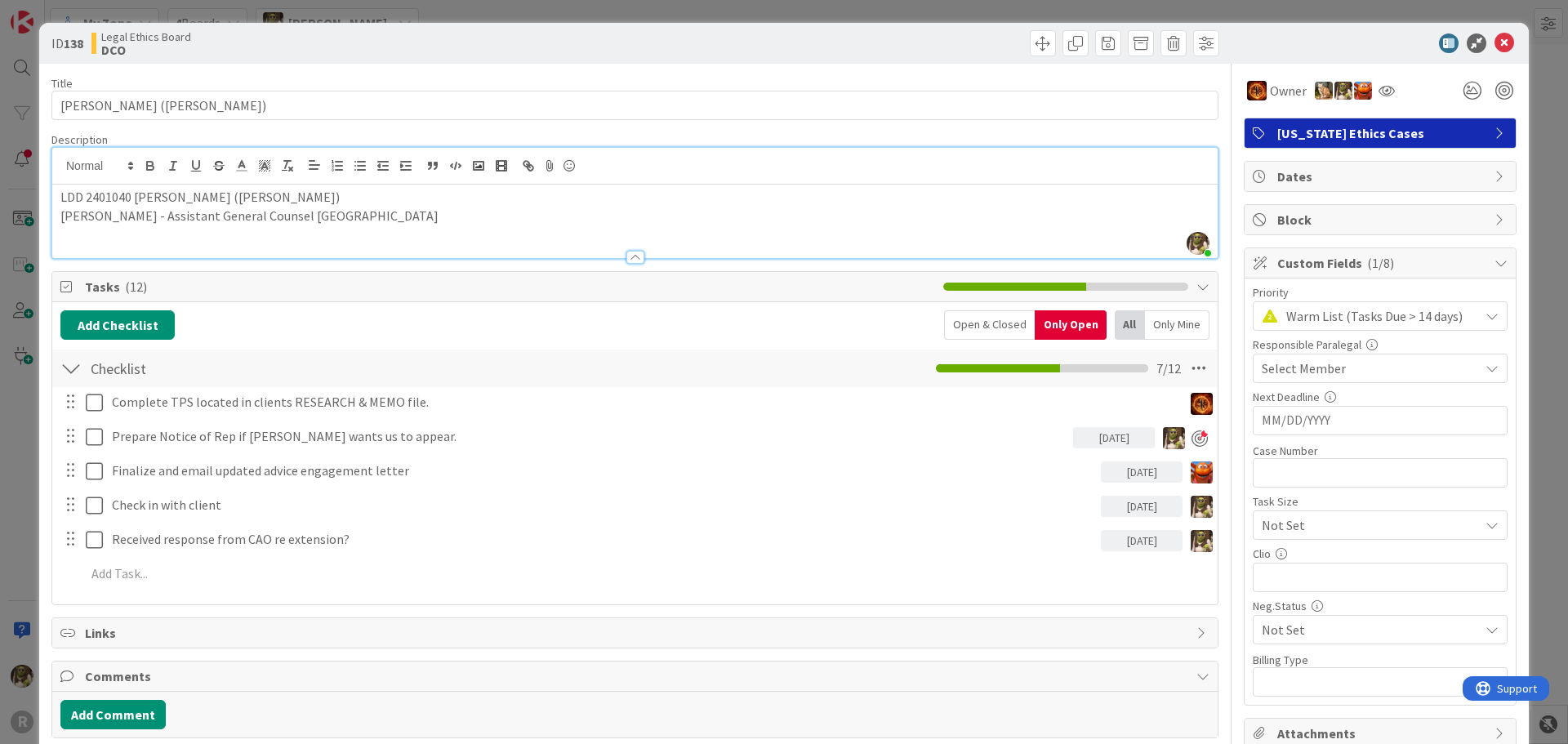
click at [301, 222] on p "Mr. Linn Davis - Assistant General Counsel OSBAR" at bounding box center [634, 216] width 1149 height 19
click at [131, 195] on p "LDD 2401040 Aime Ohlmann (Carty)" at bounding box center [634, 198] width 1149 height 19
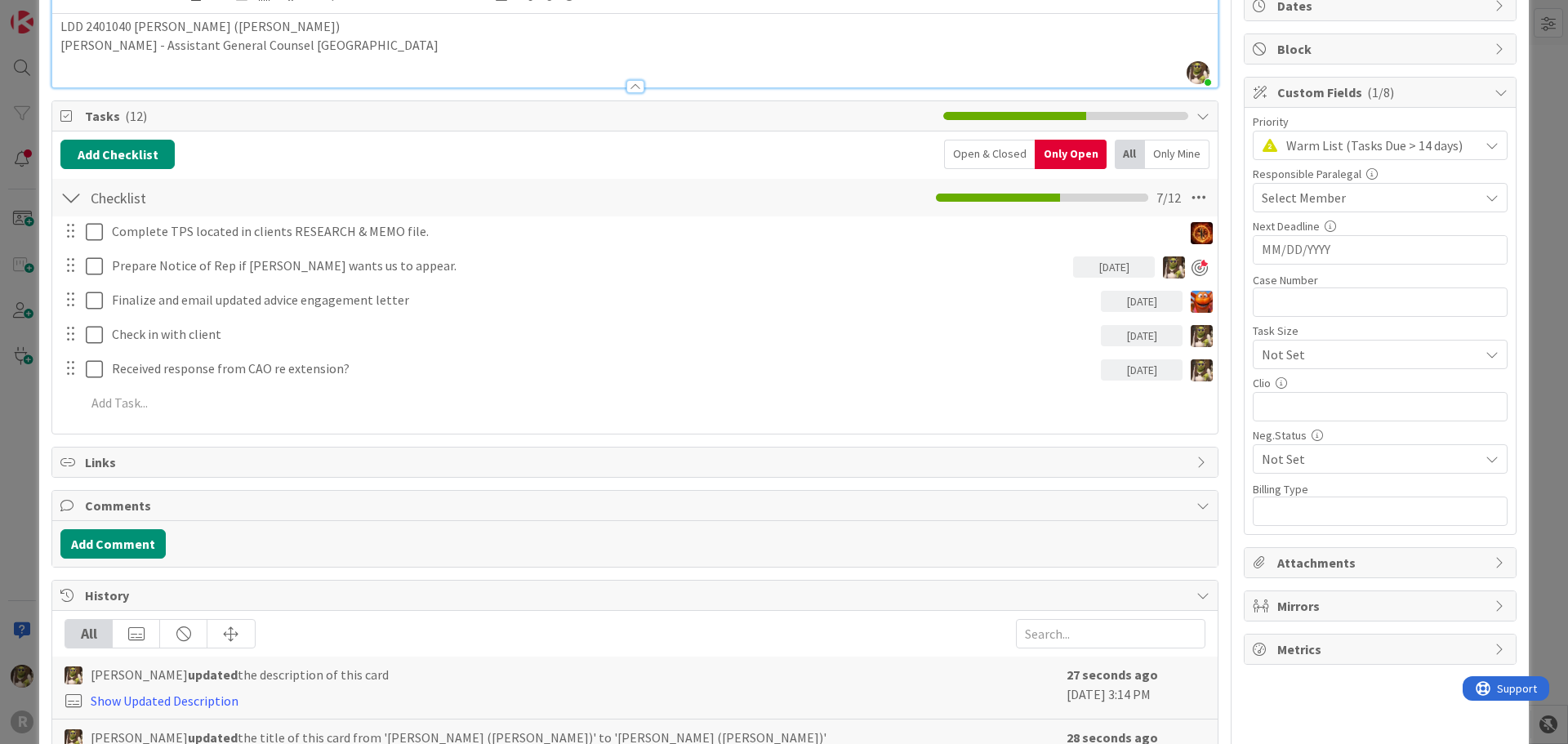
scroll to position [164, 0]
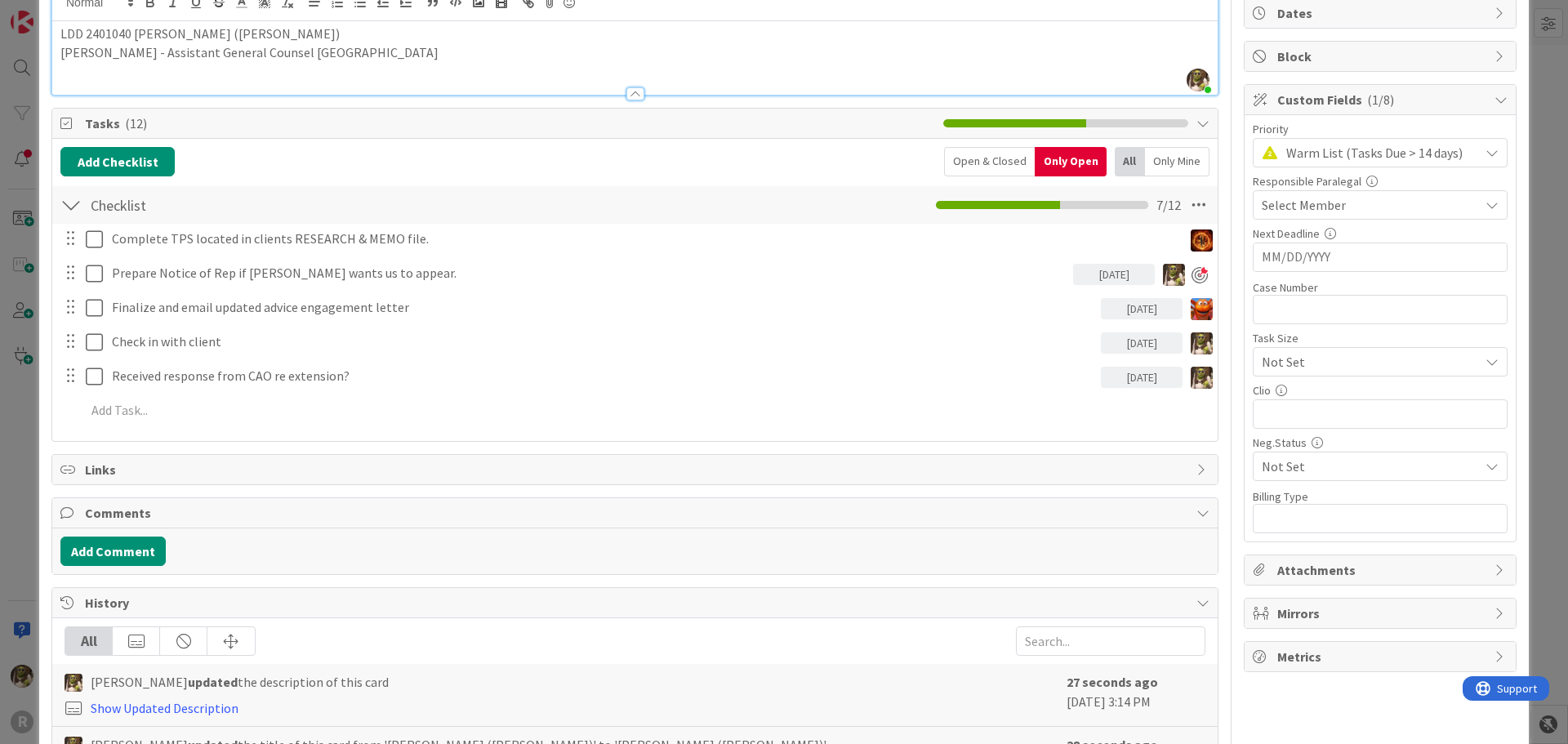
click at [1000, 159] on div "Open & Closed" at bounding box center [990, 162] width 91 height 30
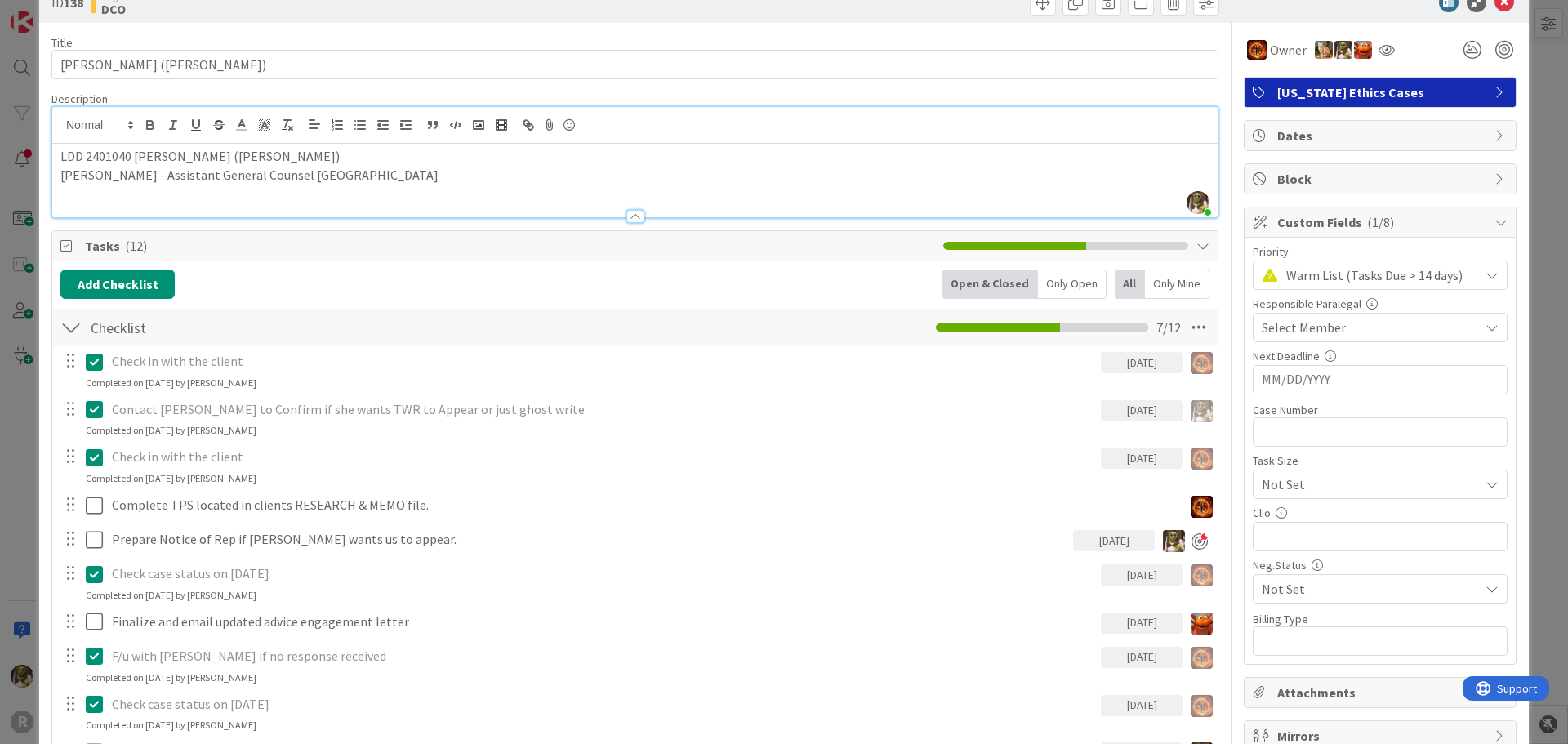
scroll to position [0, 0]
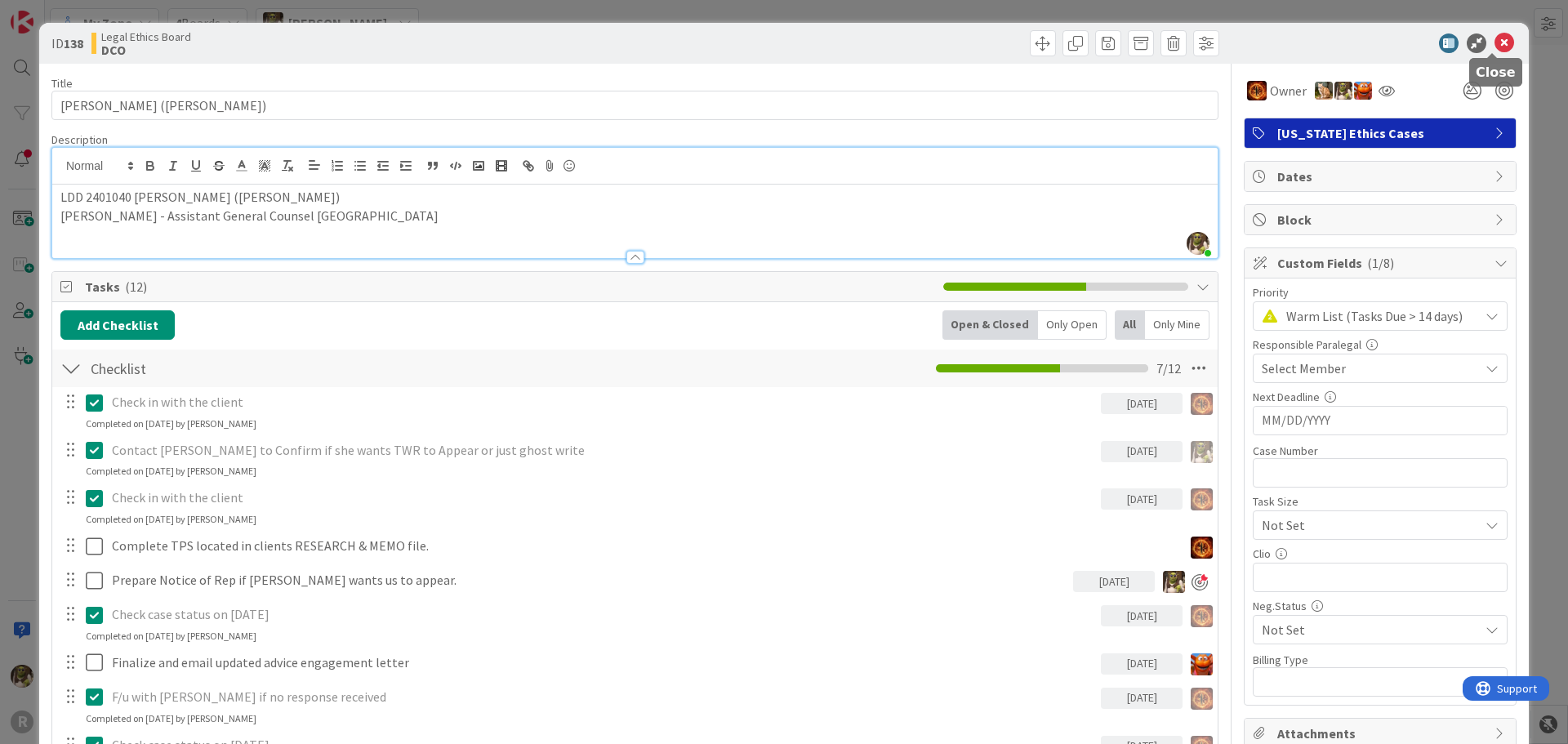
click at [1495, 46] on icon at bounding box center [1504, 43] width 20 height 20
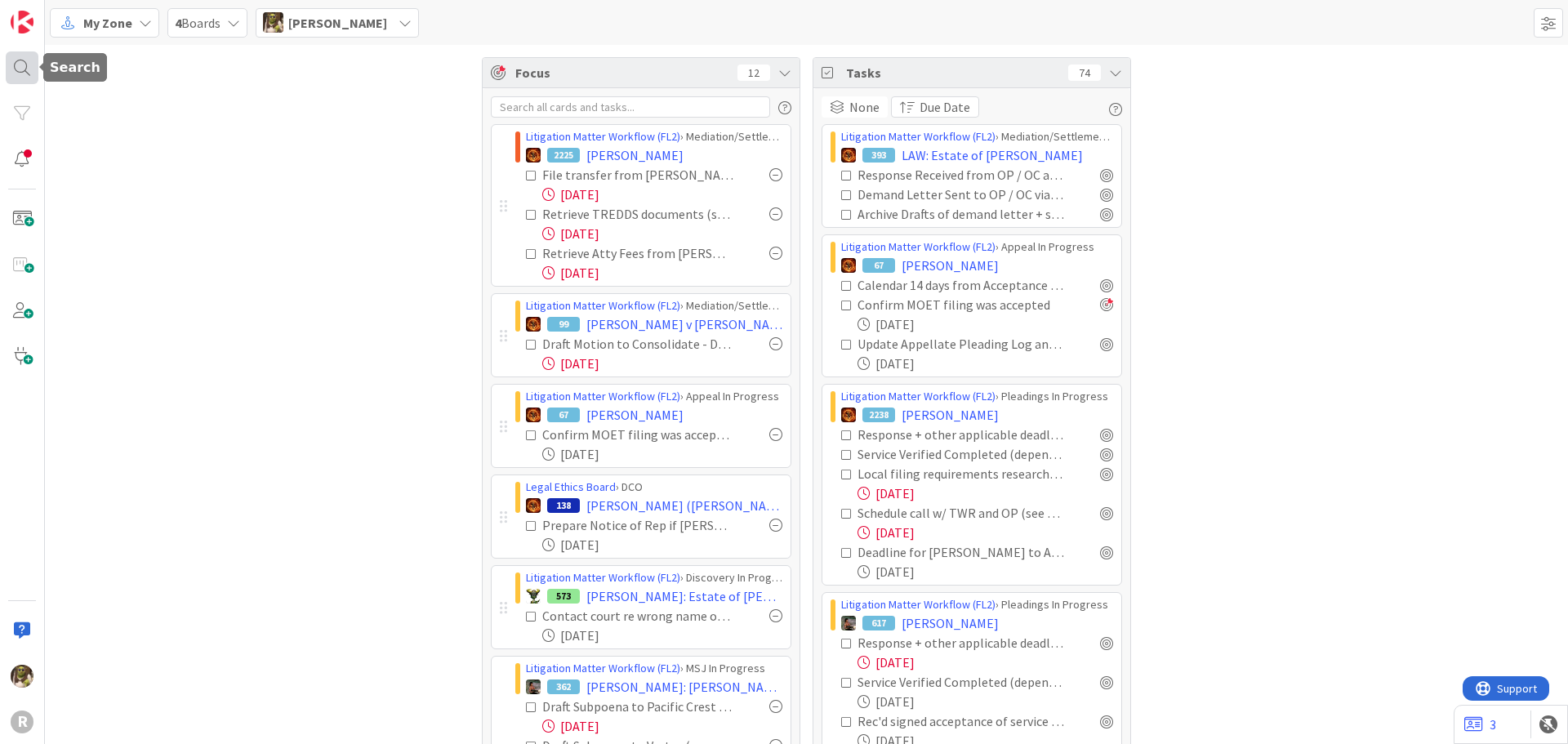
click at [35, 69] on div at bounding box center [23, 68] width 33 height 33
click at [121, 57] on input "text" at bounding box center [155, 60] width 204 height 30
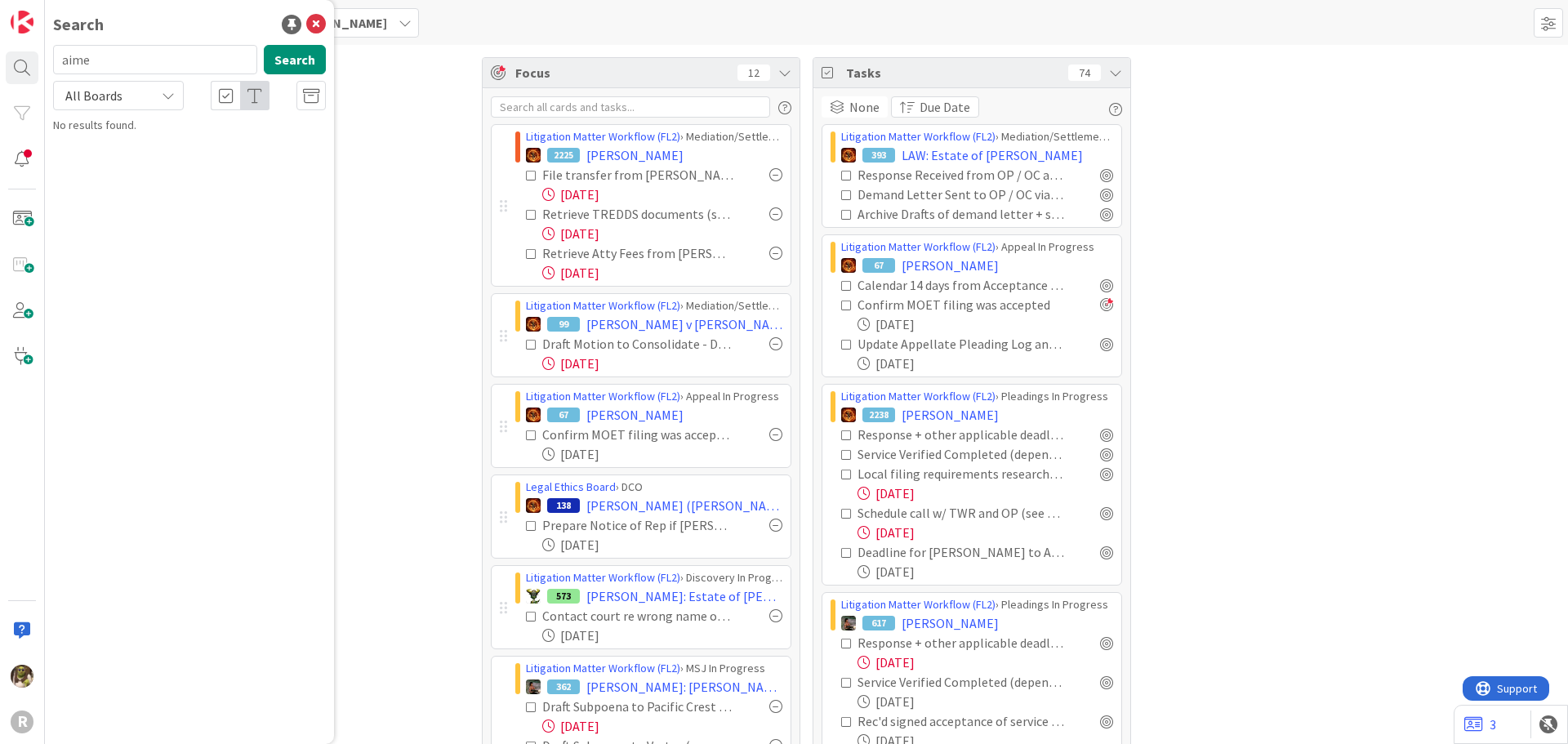
type input "aime"
click at [198, 137] on mark "Aime" at bounding box center [213, 145] width 31 height 17
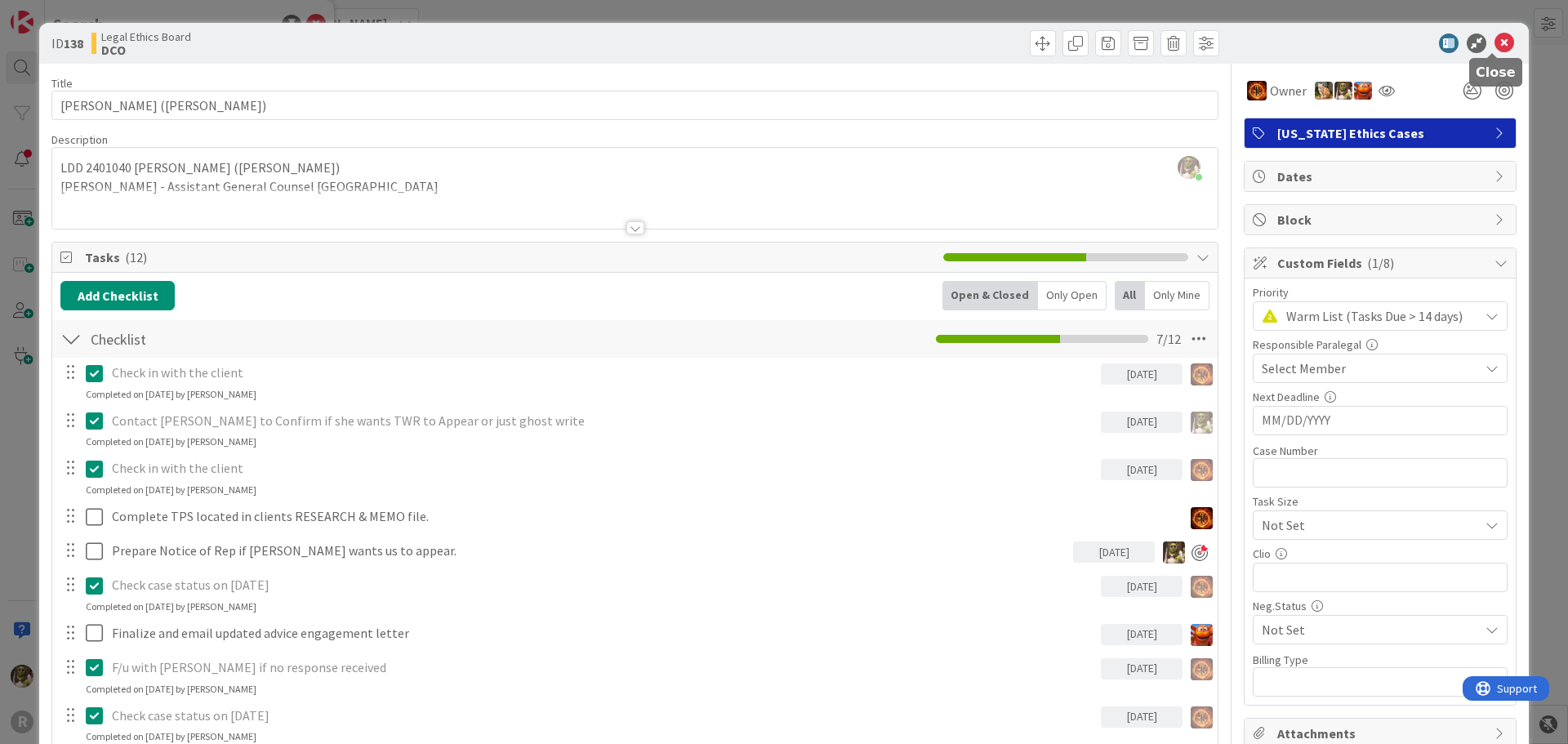
click at [1495, 39] on icon at bounding box center [1504, 43] width 20 height 20
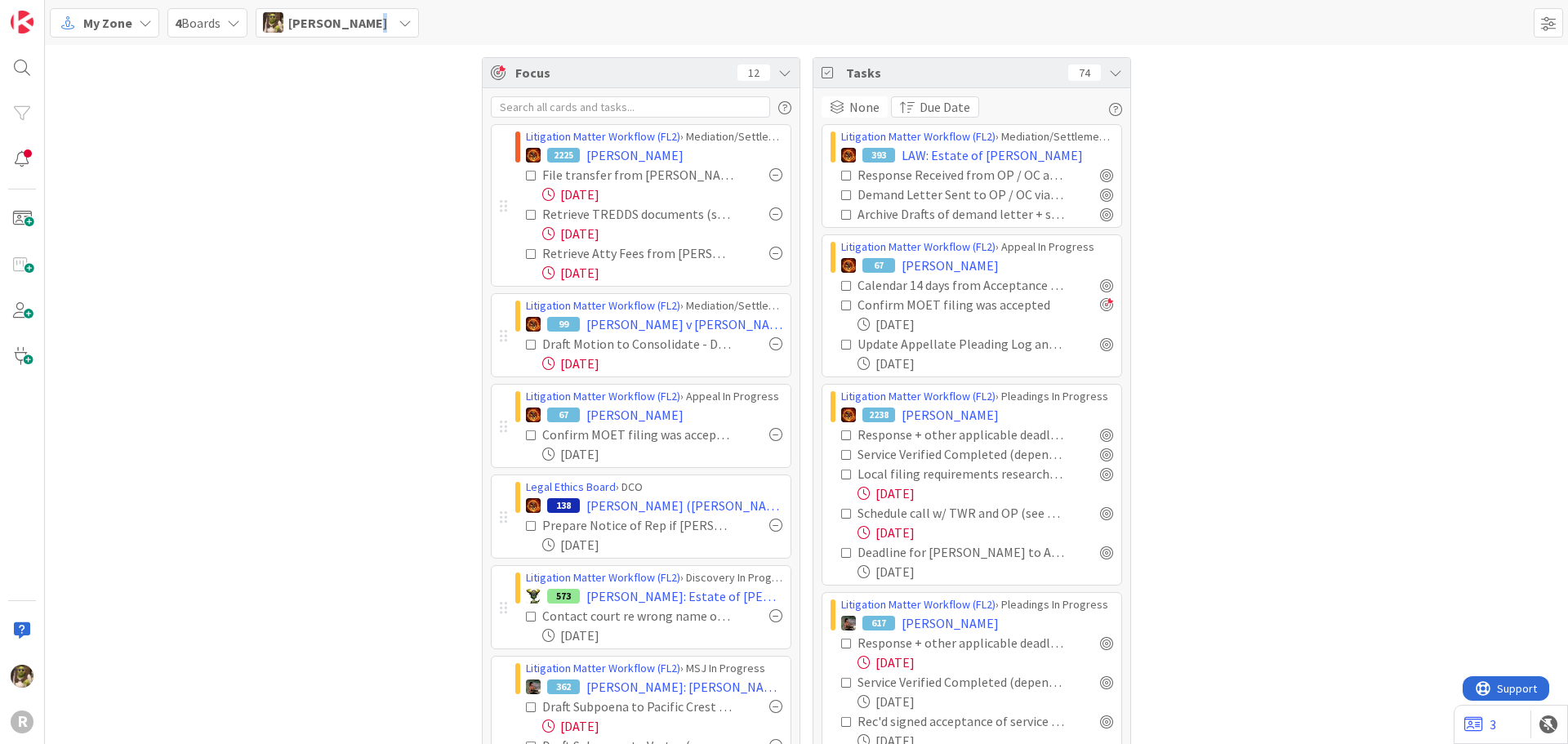
drag, startPoint x: 368, startPoint y: 25, endPoint x: 373, endPoint y: 33, distance: 9.4
click at [372, 33] on div "Devine Gines" at bounding box center [337, 23] width 164 height 30
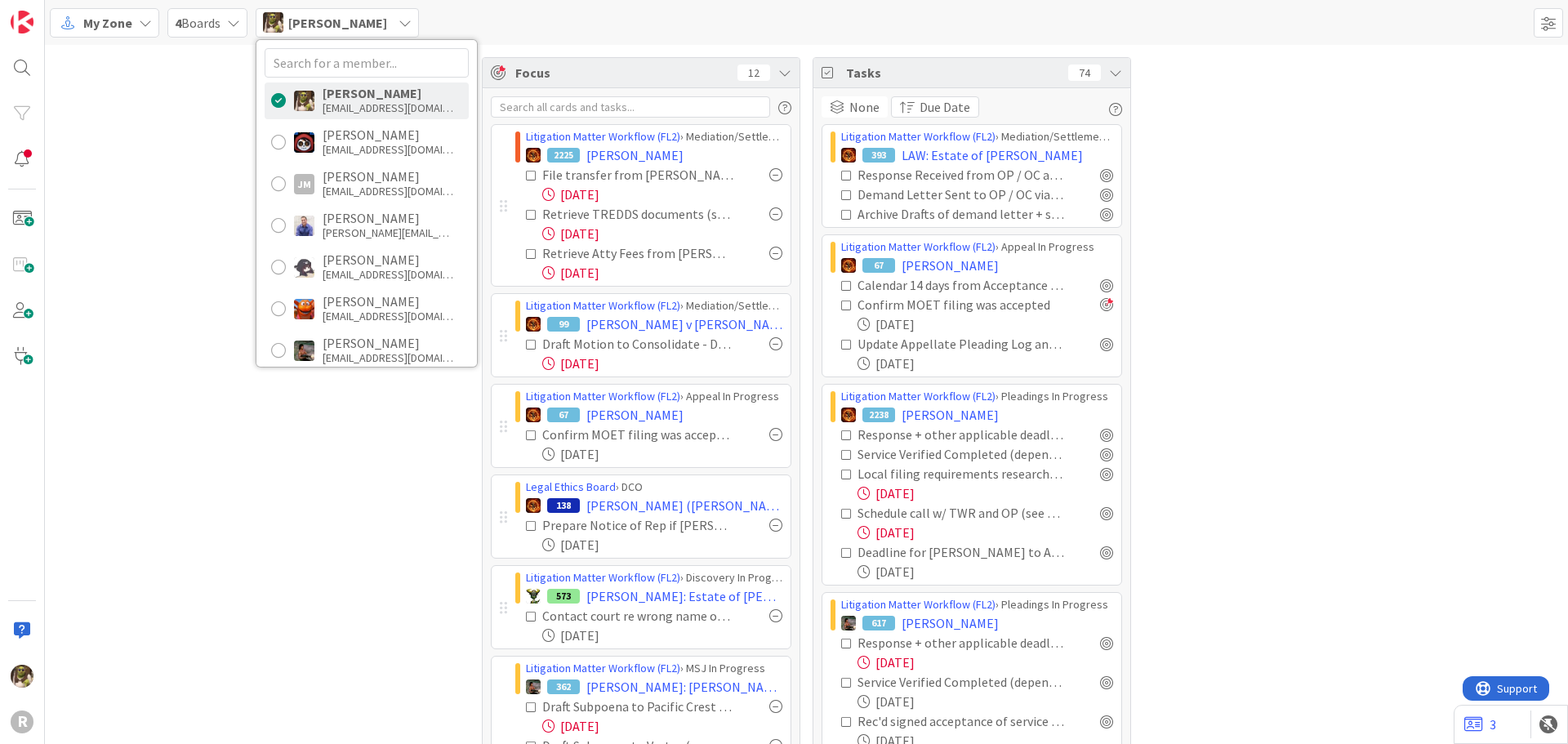
click at [224, 14] on div "4 Boards" at bounding box center [207, 23] width 80 height 30
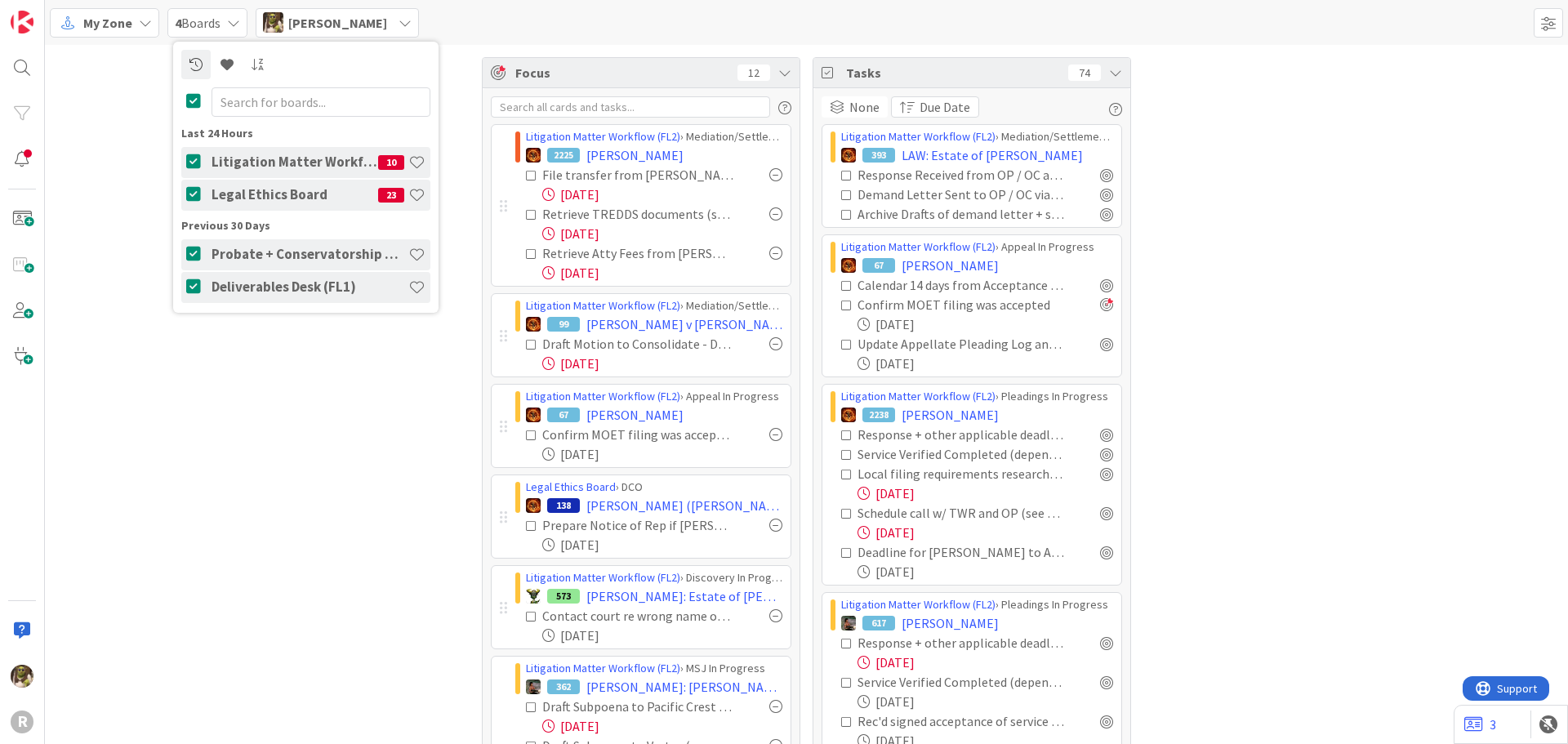
click at [321, 190] on h4 "Legal Ethics Board" at bounding box center [294, 194] width 166 height 17
click at [308, 198] on h4 "Legal Ethics Board" at bounding box center [294, 194] width 166 height 17
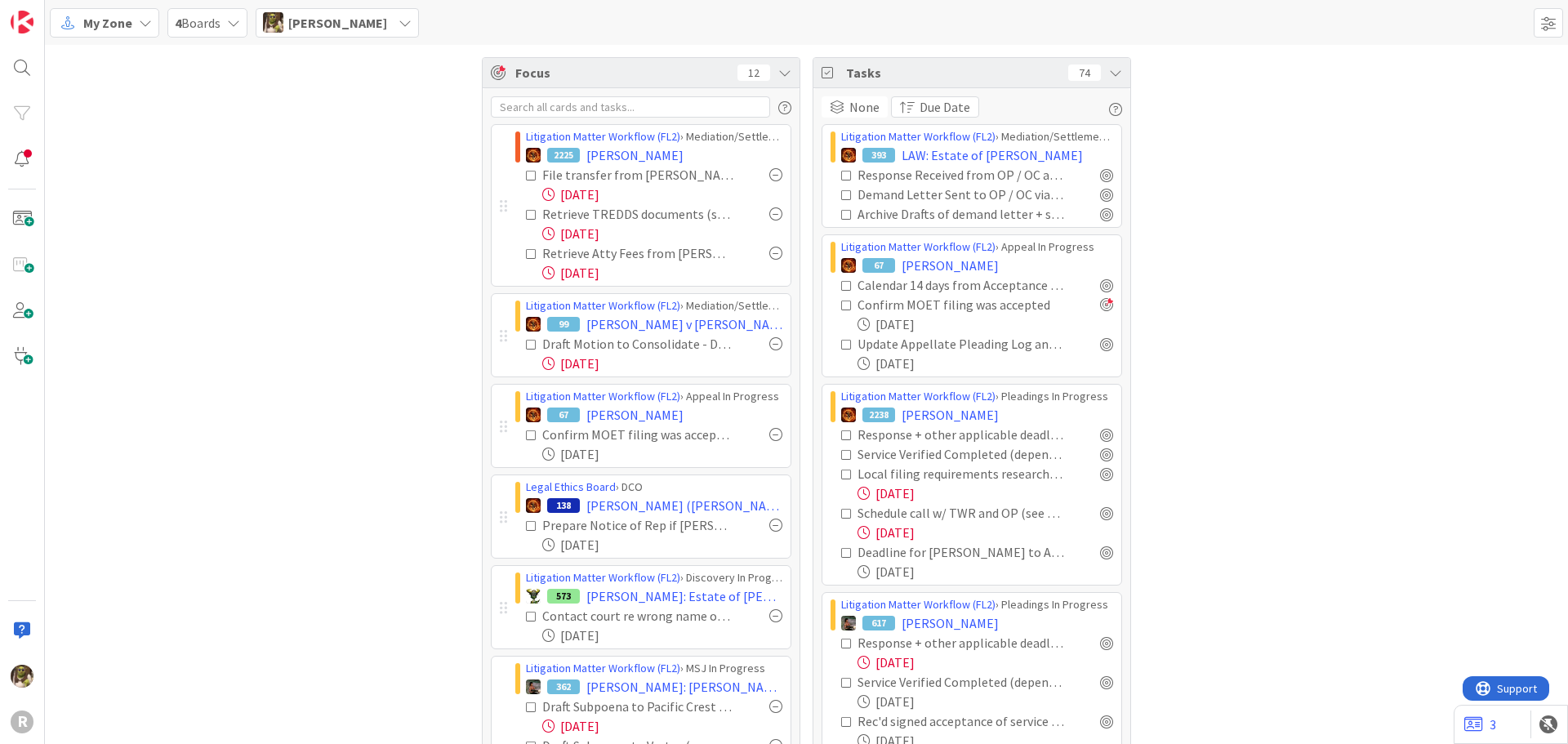
click at [148, 19] on icon at bounding box center [145, 23] width 13 height 13
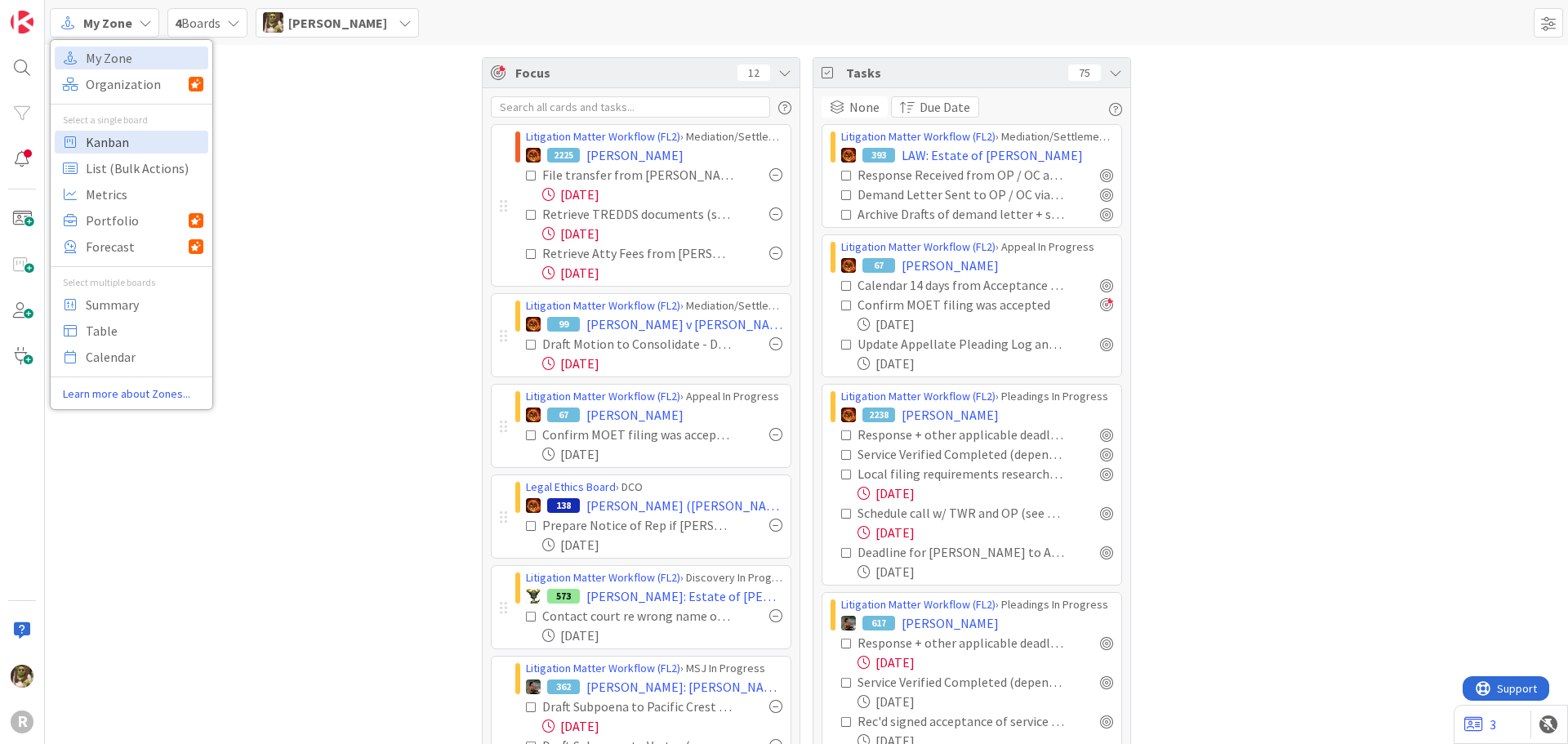
click at [153, 140] on span "Kanban" at bounding box center [144, 142] width 118 height 24
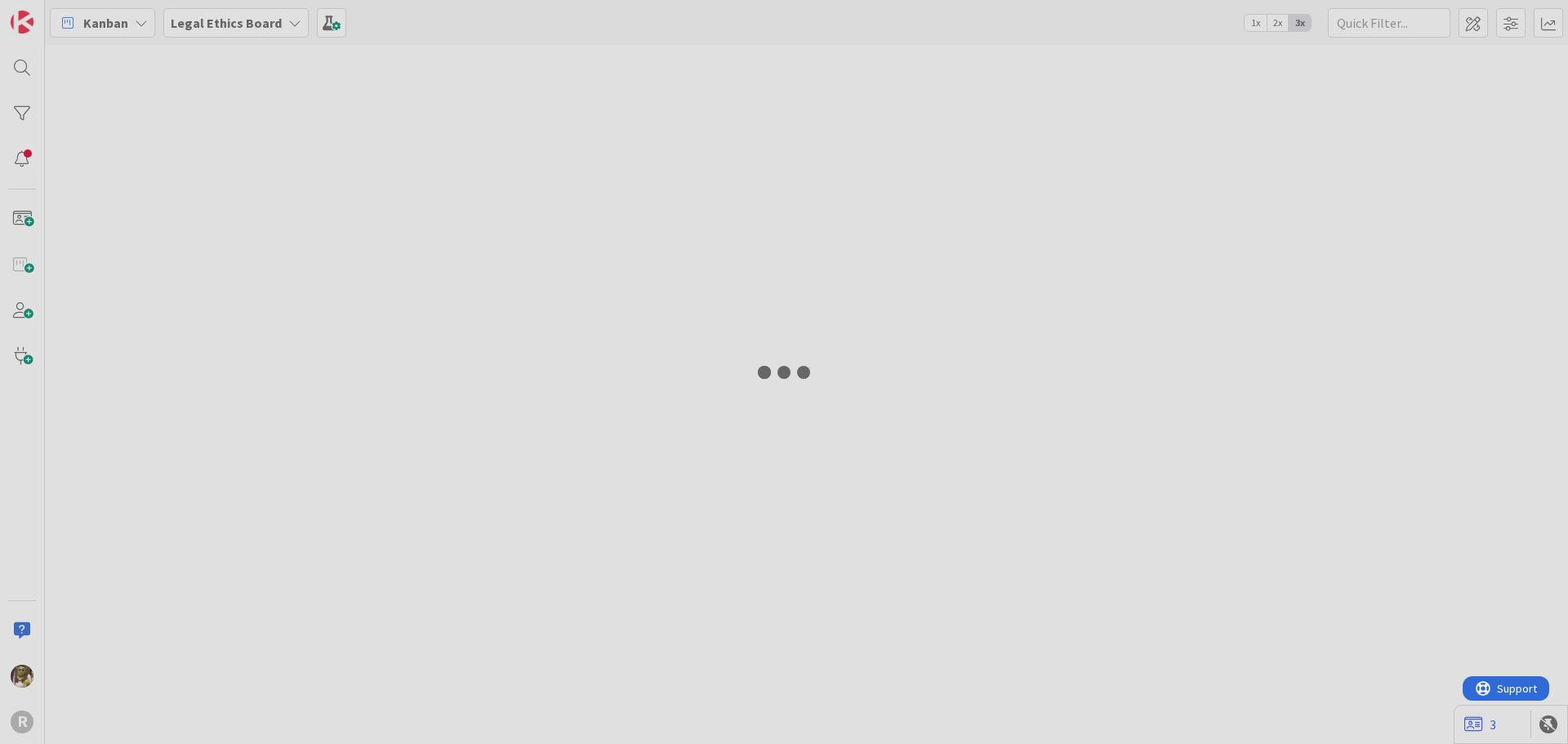
type input "olman"
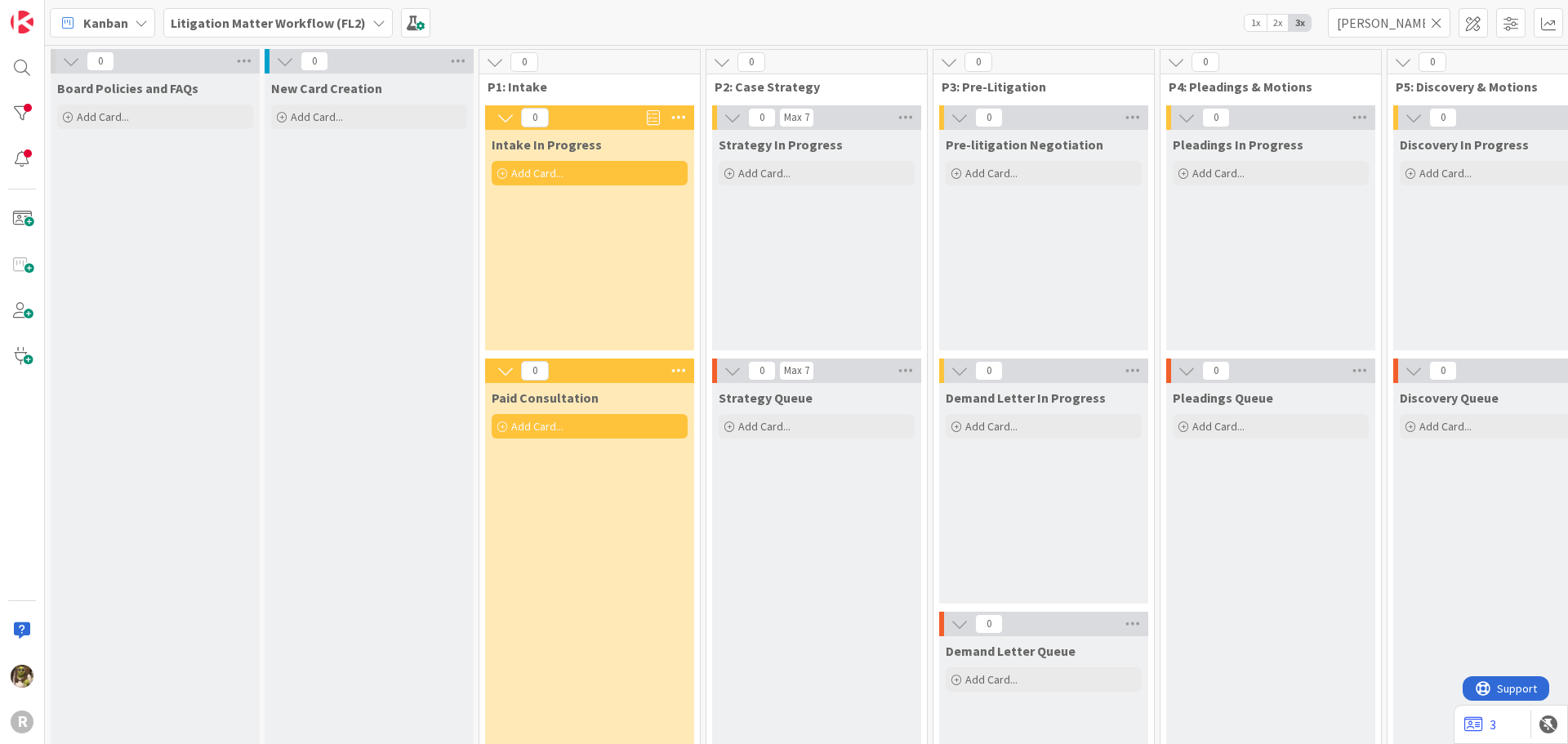
click at [132, 20] on div "Kanban" at bounding box center [102, 23] width 105 height 30
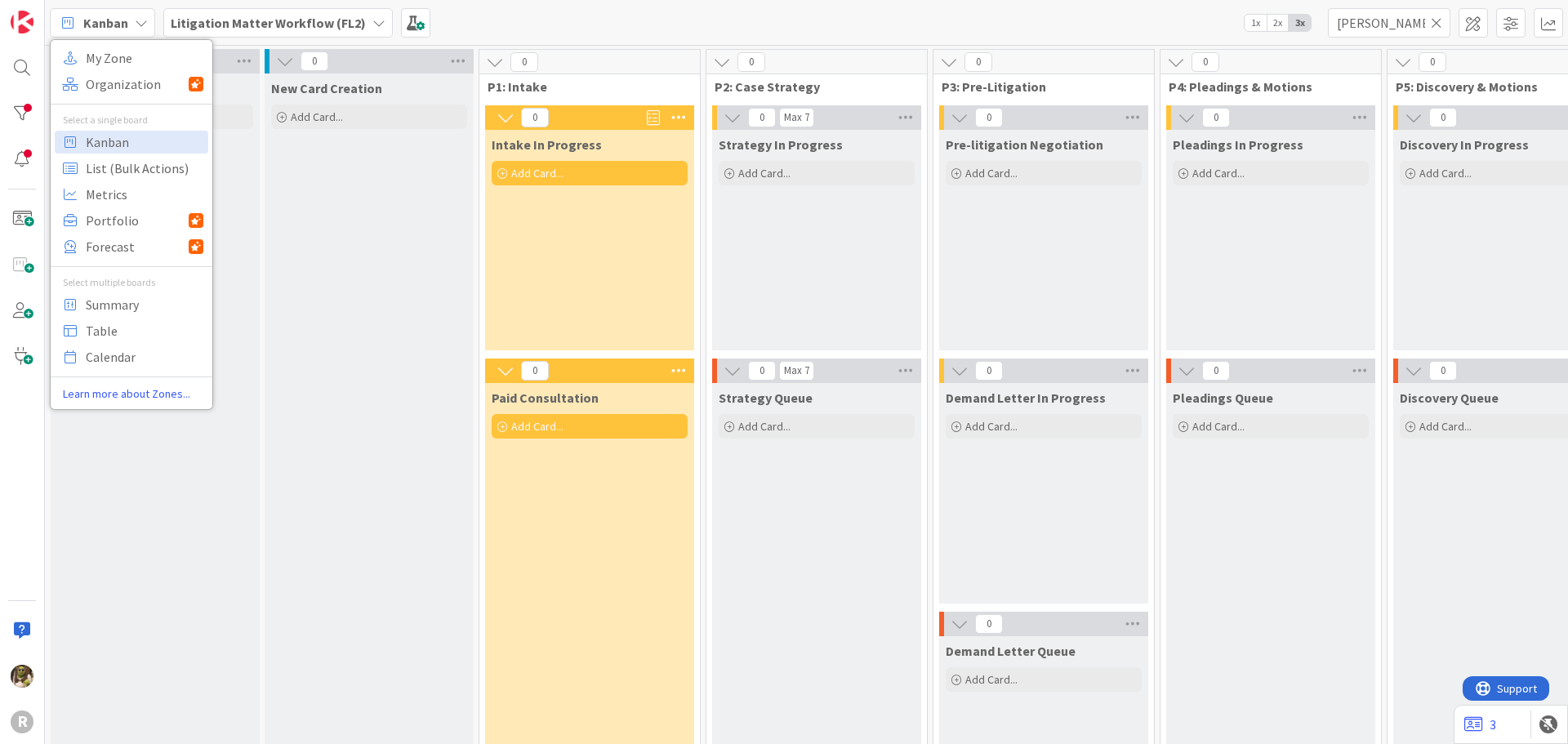
click at [250, 274] on div "Board Policies and FAQs Add Card..." at bounding box center [155, 469] width 209 height 792
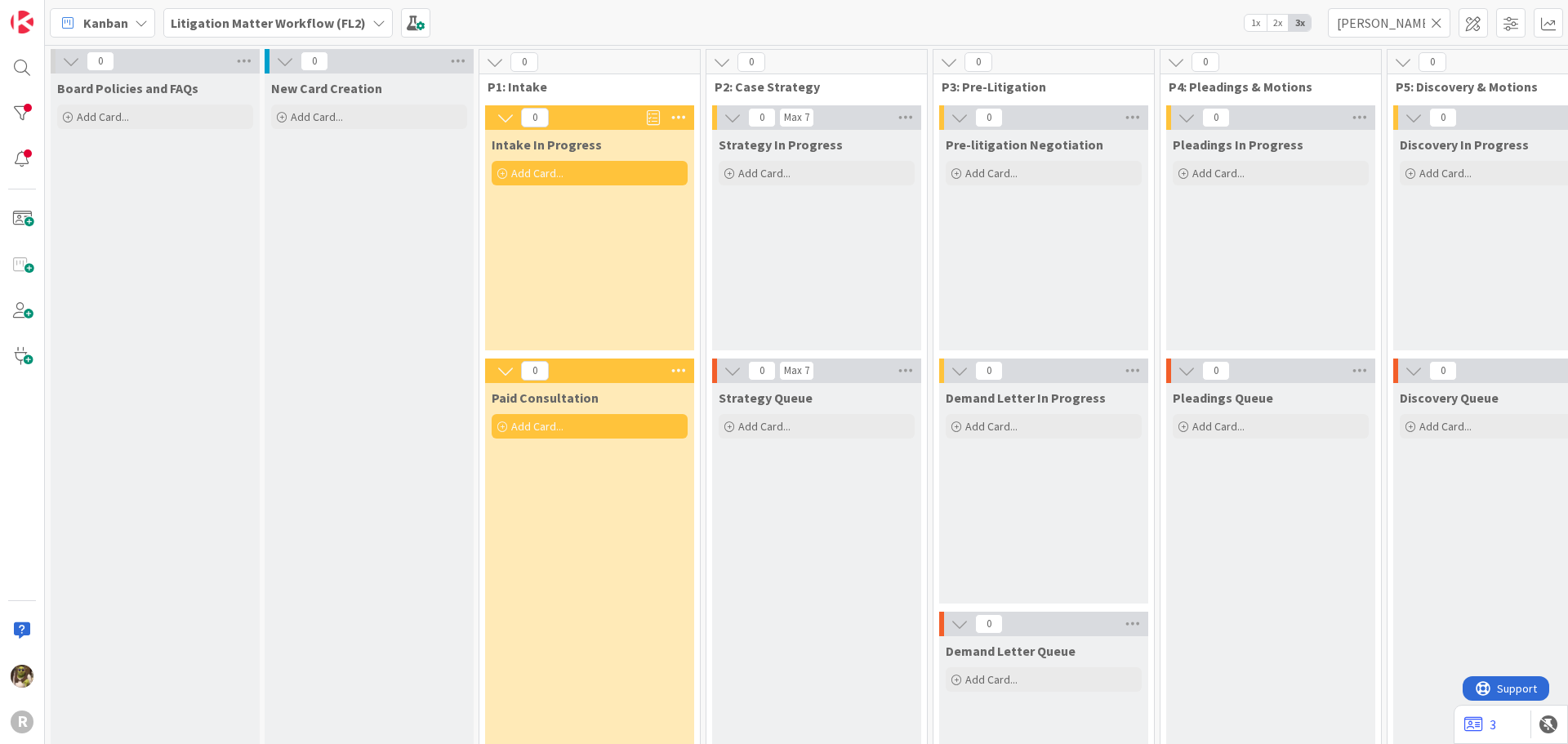
click at [355, 23] on b "Litigation Matter Workflow (FL2)" at bounding box center [268, 23] width 195 height 17
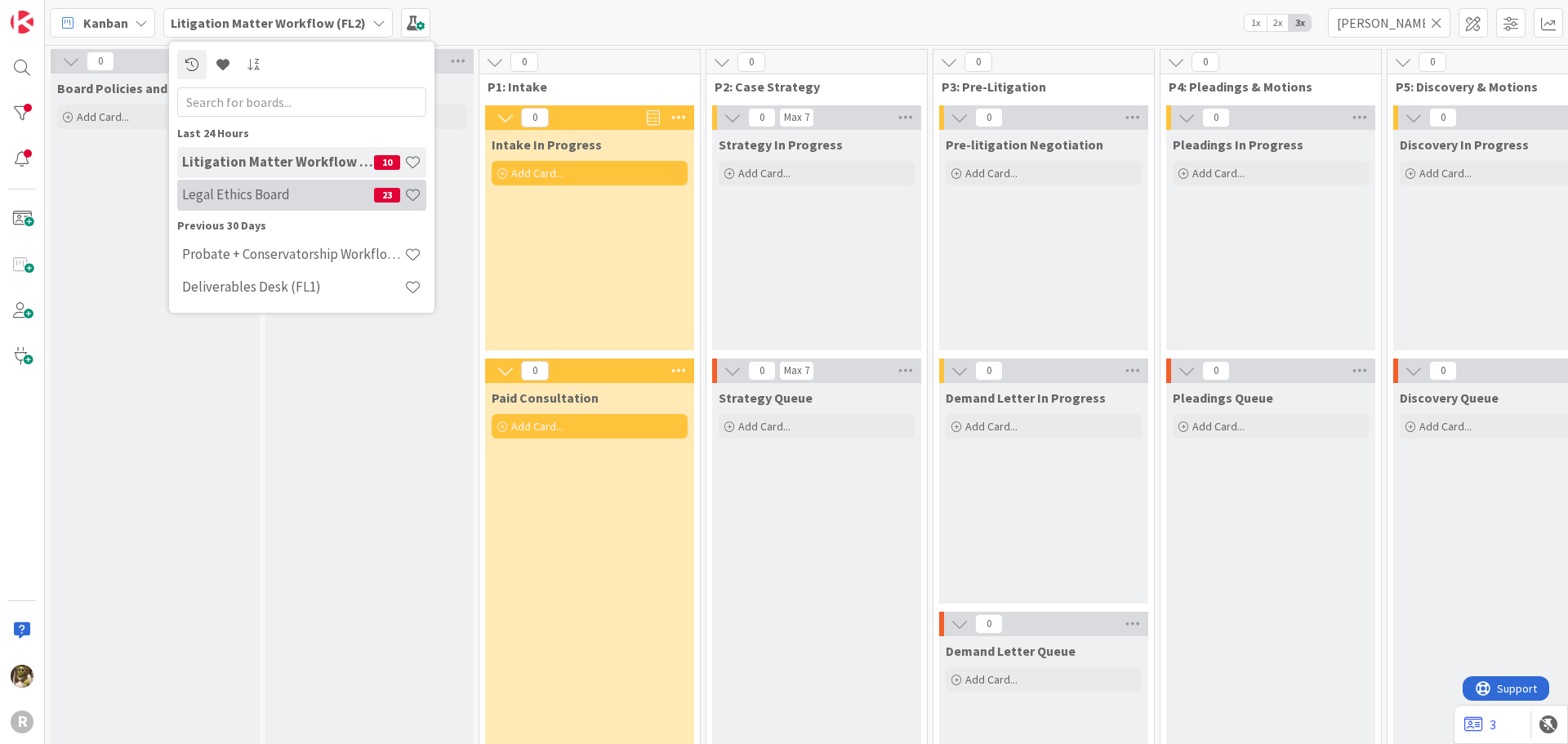
click at [228, 193] on h4 "Legal Ethics Board" at bounding box center [278, 194] width 192 height 17
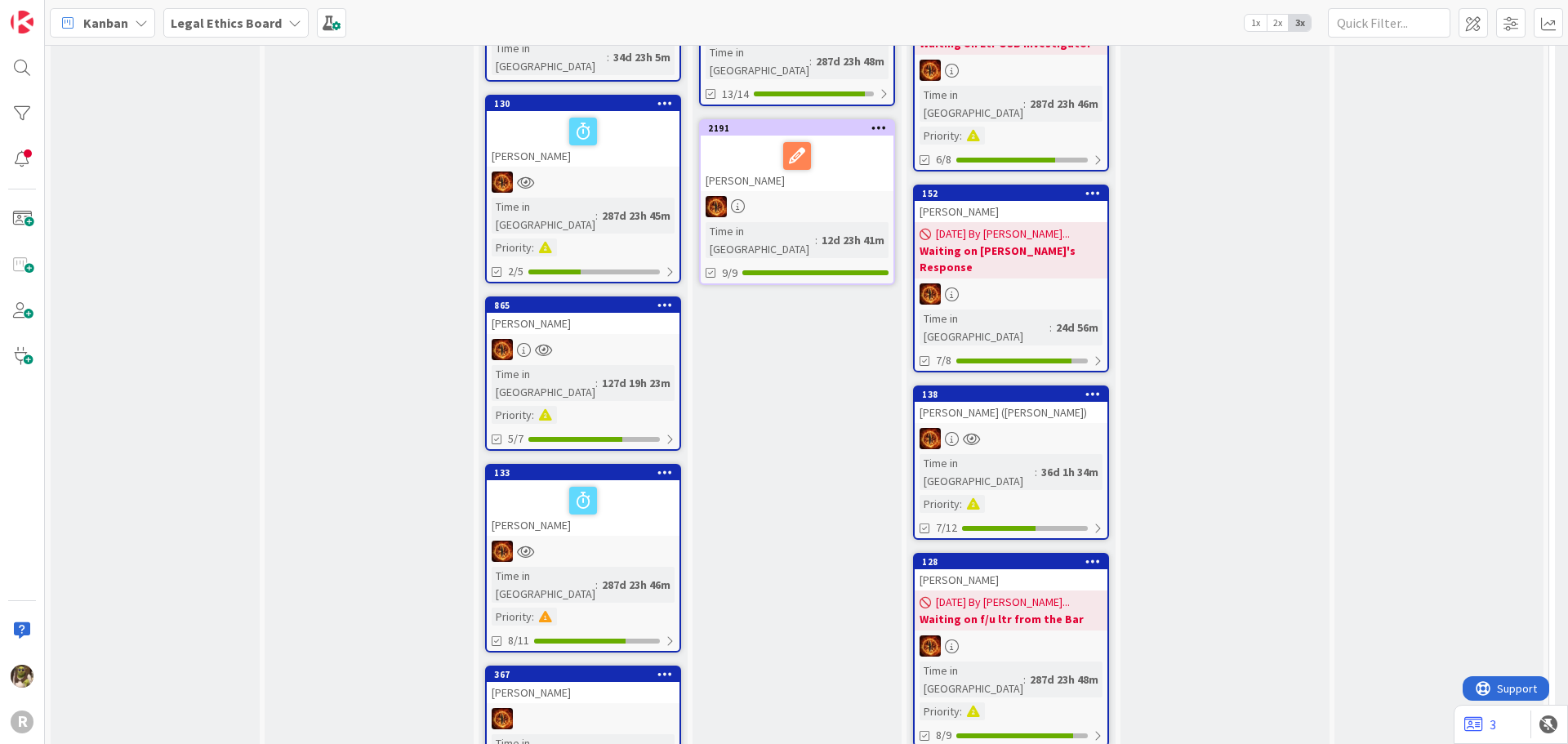
scroll to position [572, 0]
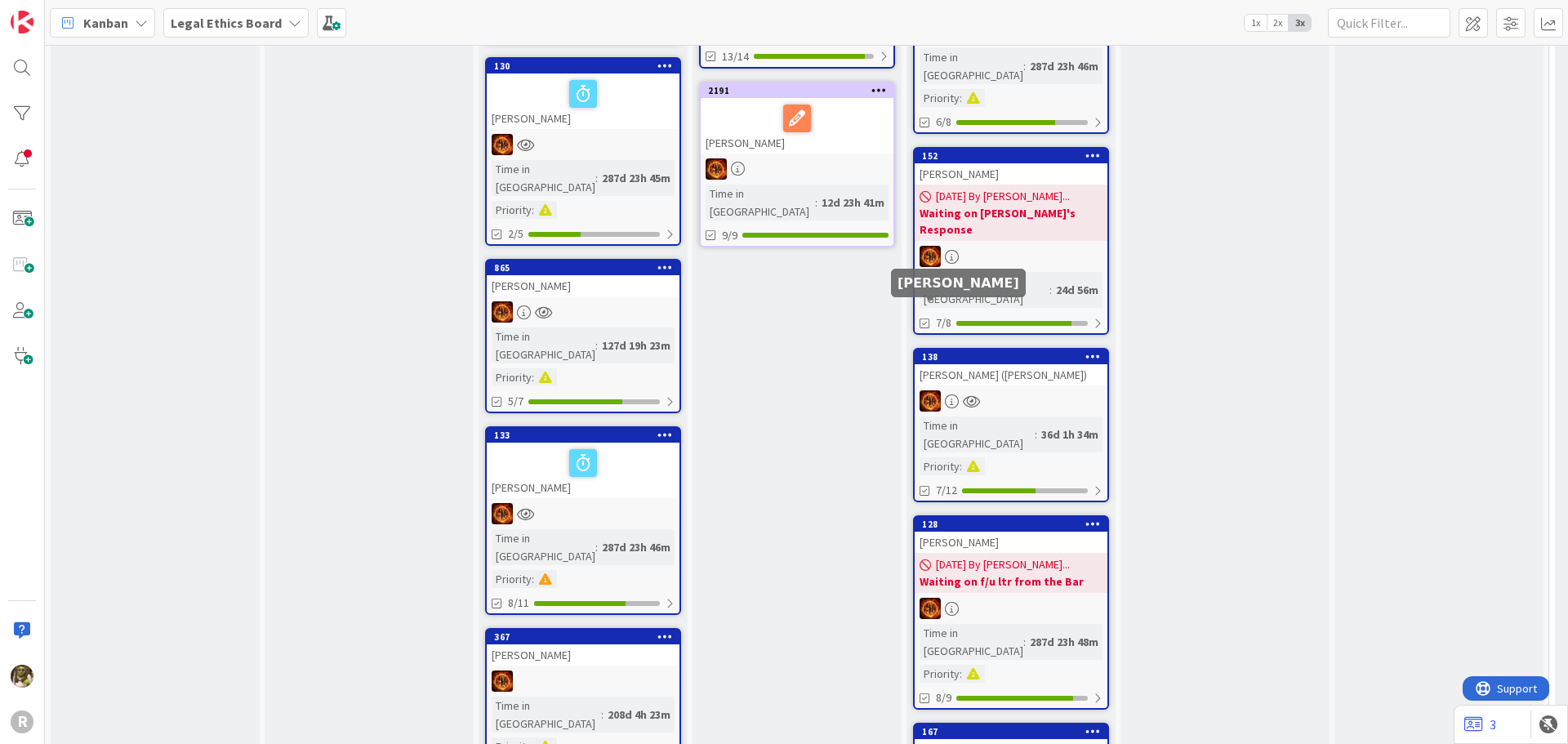
click at [793, 254] on div "CAO Pleadings Drafted, Filed, & Served Ancillary Docs Drafted, Filed, & Served …" at bounding box center [797, 400] width 209 height 1796
click at [793, 251] on div "CAO Pleadings Drafted, Filed, & Served Ancillary Docs Drafted, Filed, & Served …" at bounding box center [797, 400] width 209 height 1796
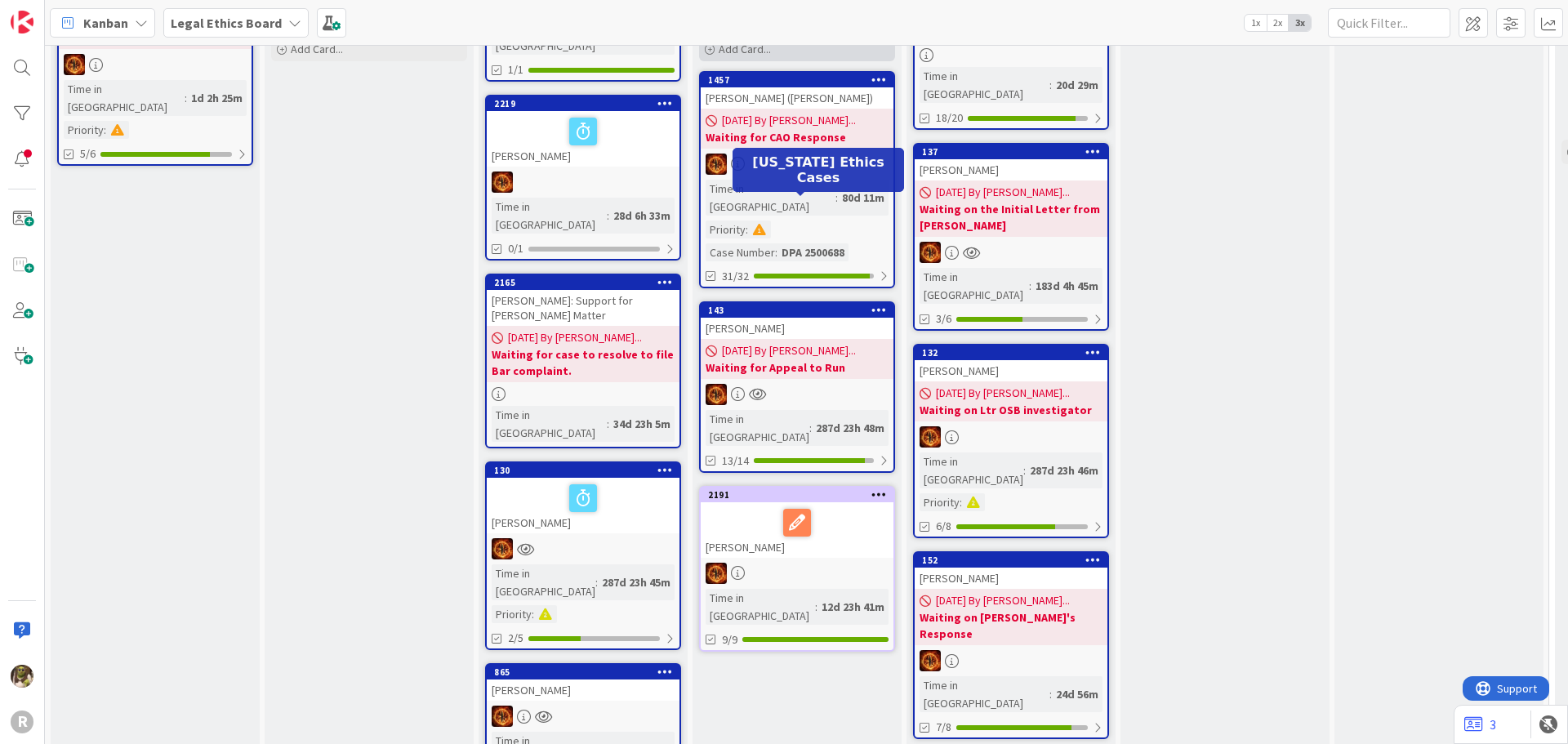
scroll to position [0, 0]
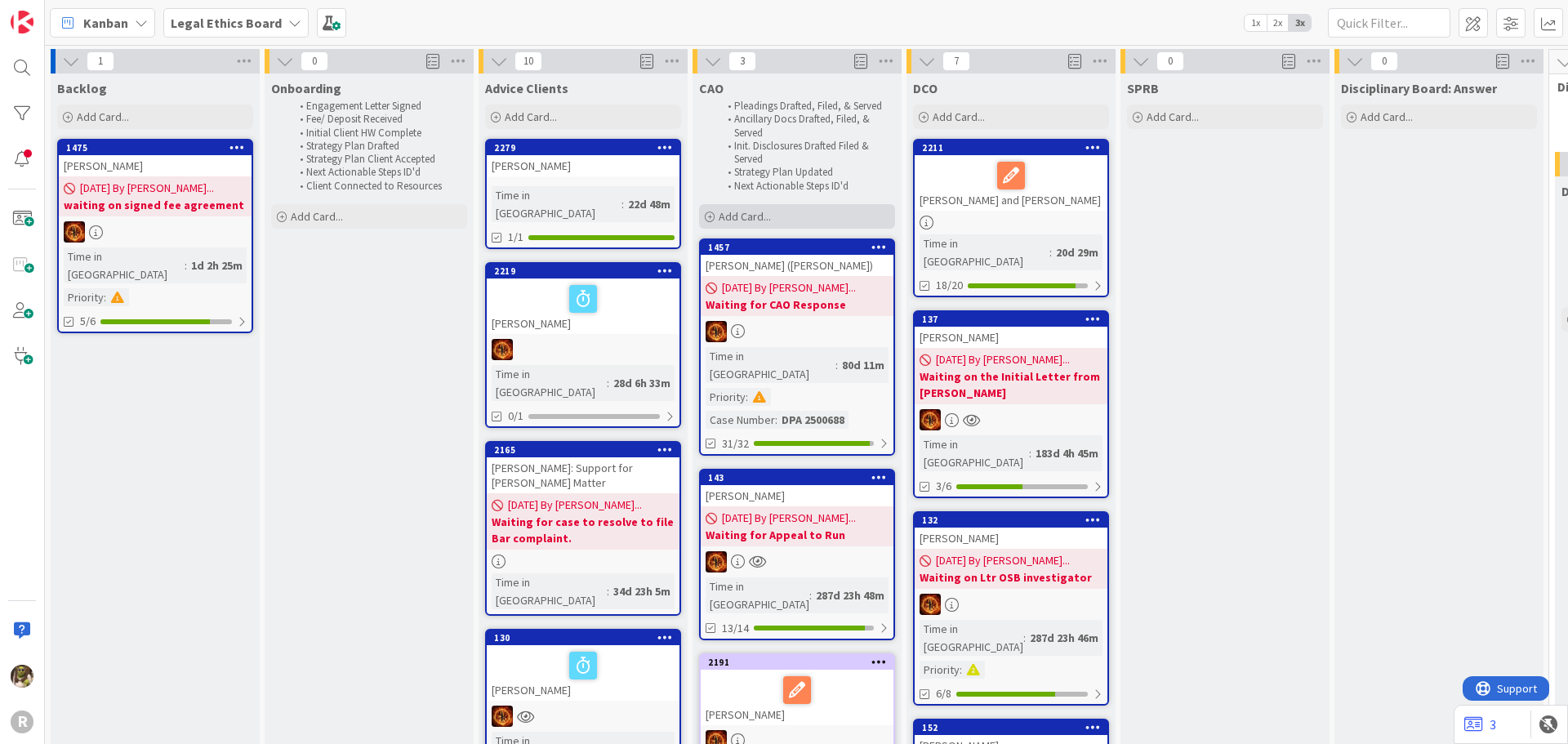
click at [709, 216] on icon at bounding box center [709, 217] width 10 height 10
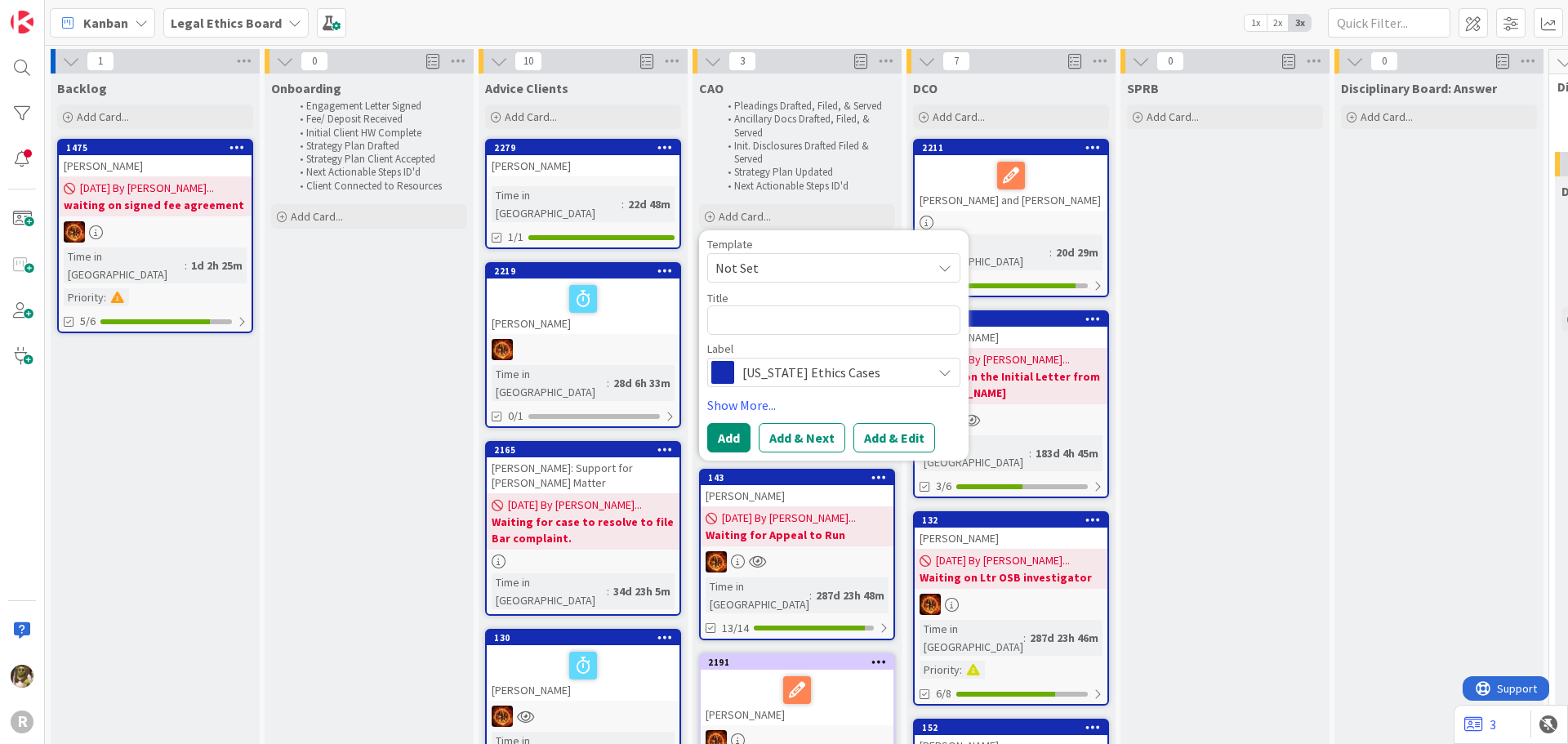
type textarea "x"
type textarea "O"
type textarea "x"
type textarea "OH"
type textarea "x"
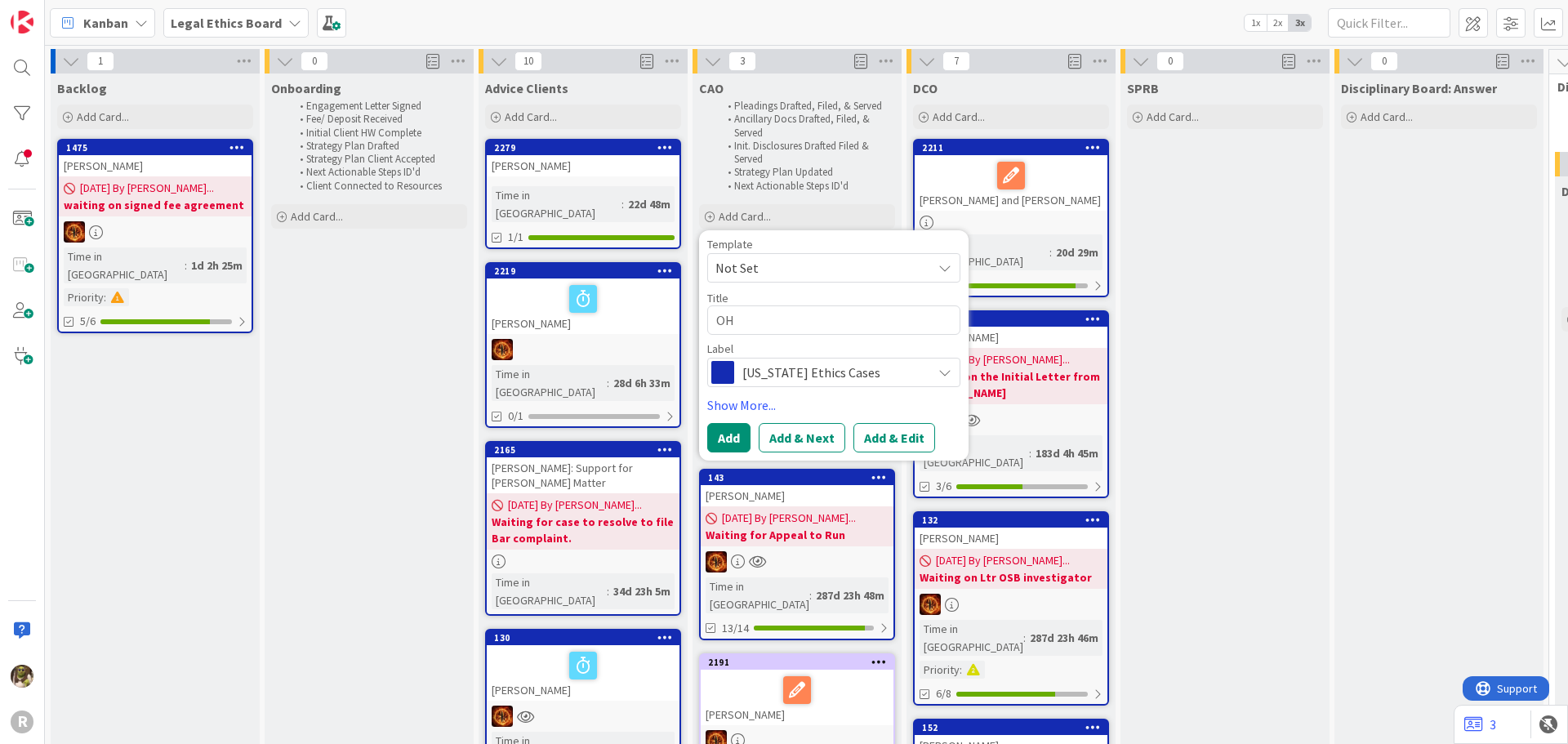
type textarea "OHL"
type textarea "x"
type textarea "OHLMA"
type textarea "x"
type textarea "OHLMAN"
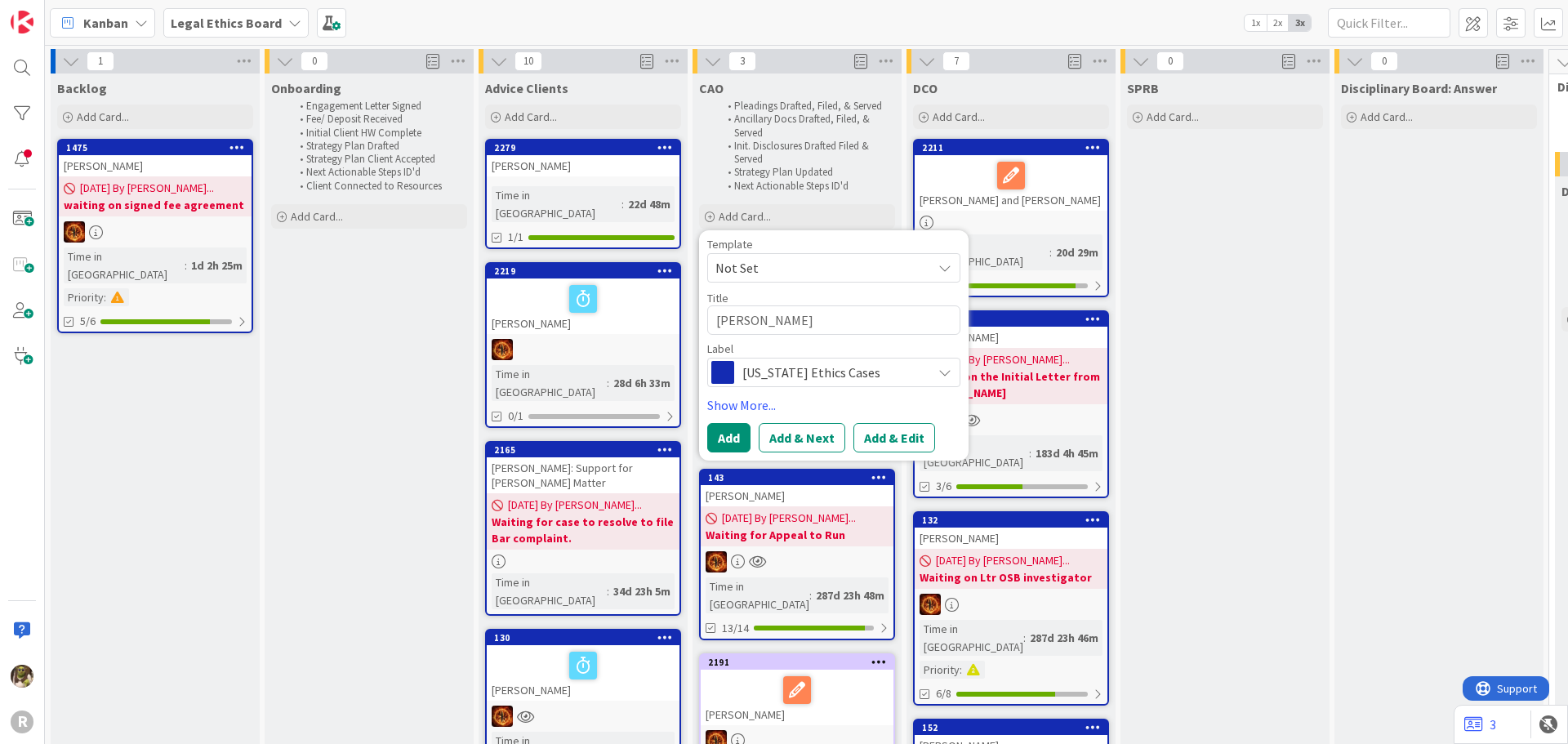
type textarea "x"
type textarea "OHLMANN"
type textarea "x"
type textarea "OHLMANN,"
type textarea "x"
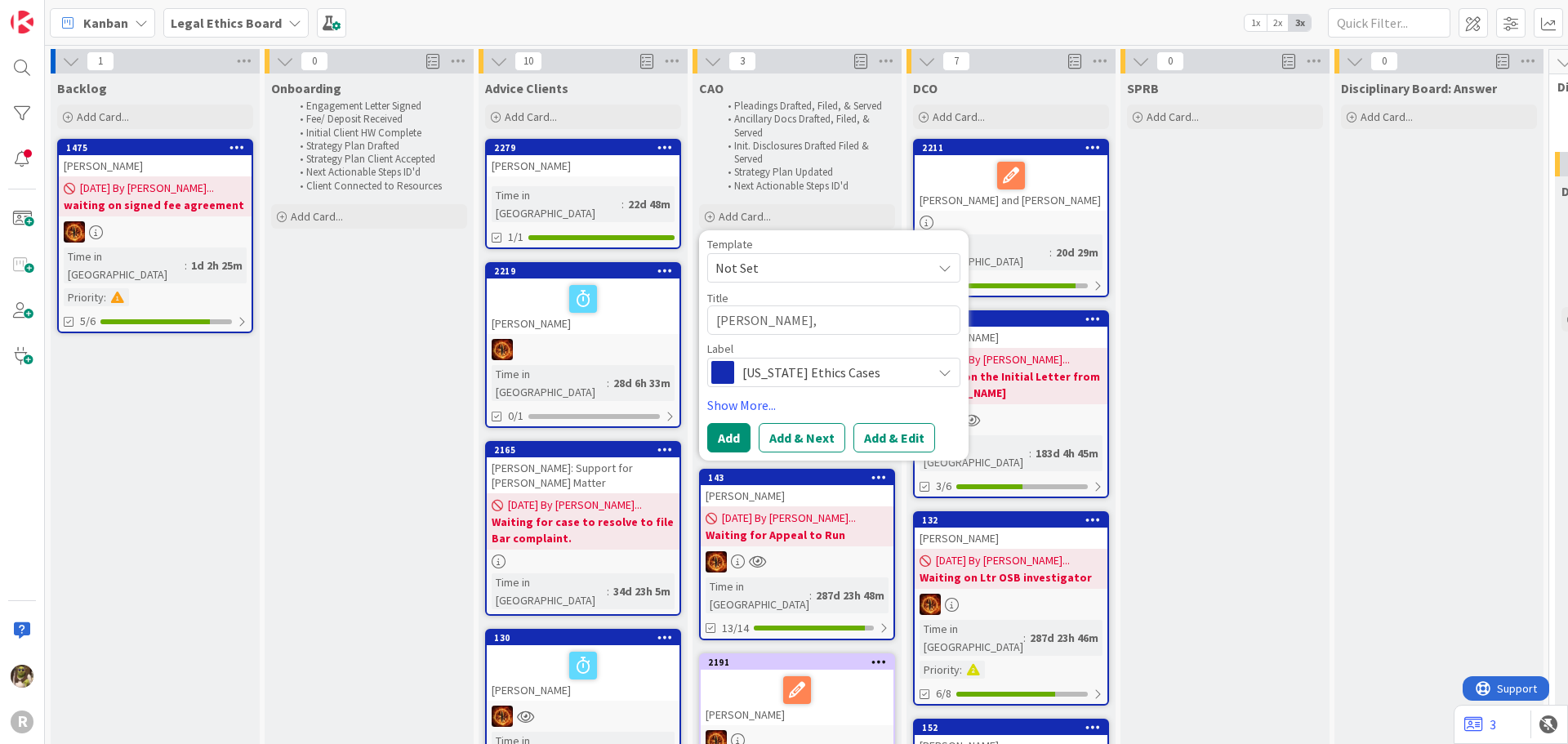
type textarea "OHLMANN,"
type textarea "x"
type textarea "OHLMANN, A"
type textarea "x"
type textarea "OHLMANN, Ai"
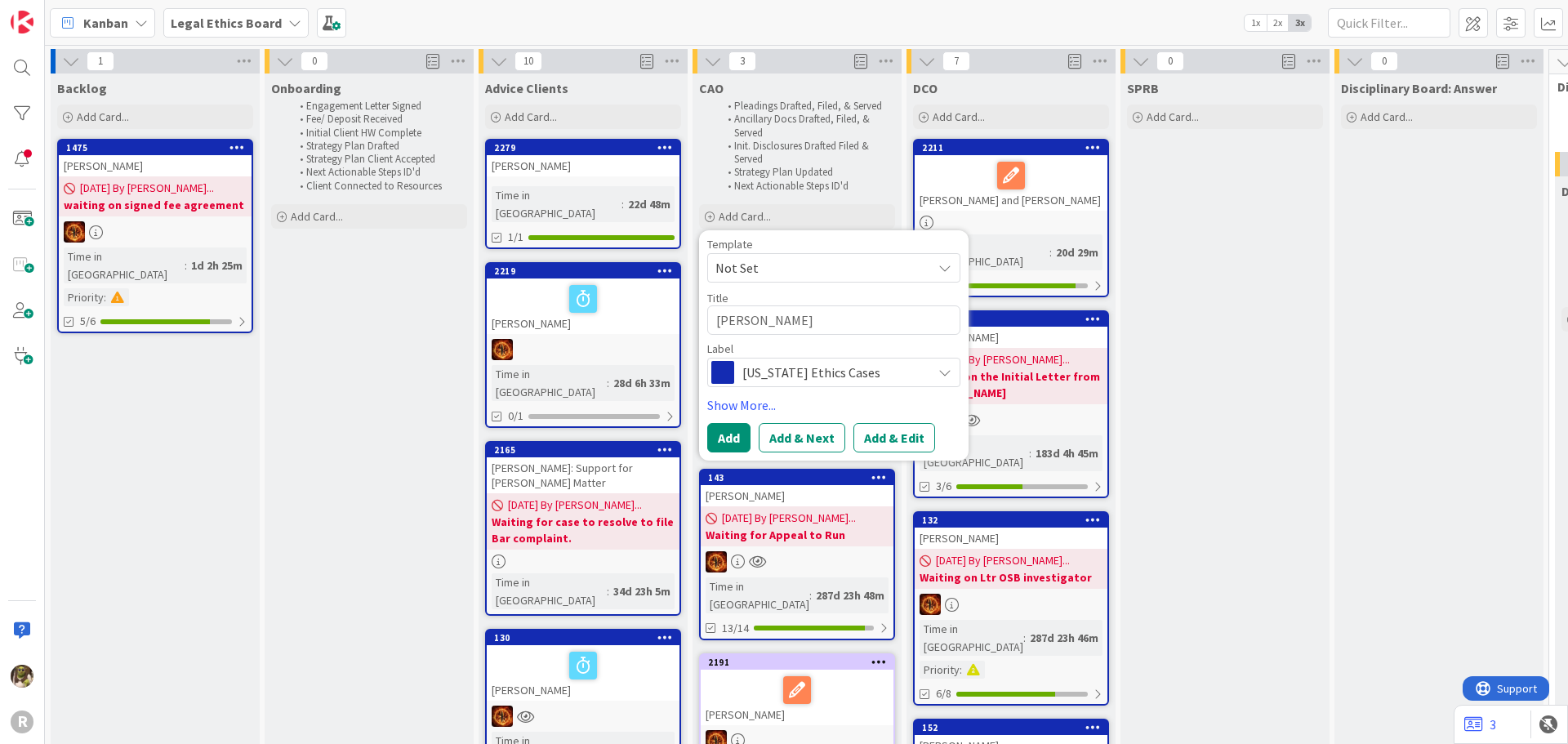
type textarea "x"
type textarea "OHLMANN, Aim"
type textarea "x"
type textarea "OHLMANN, Aime"
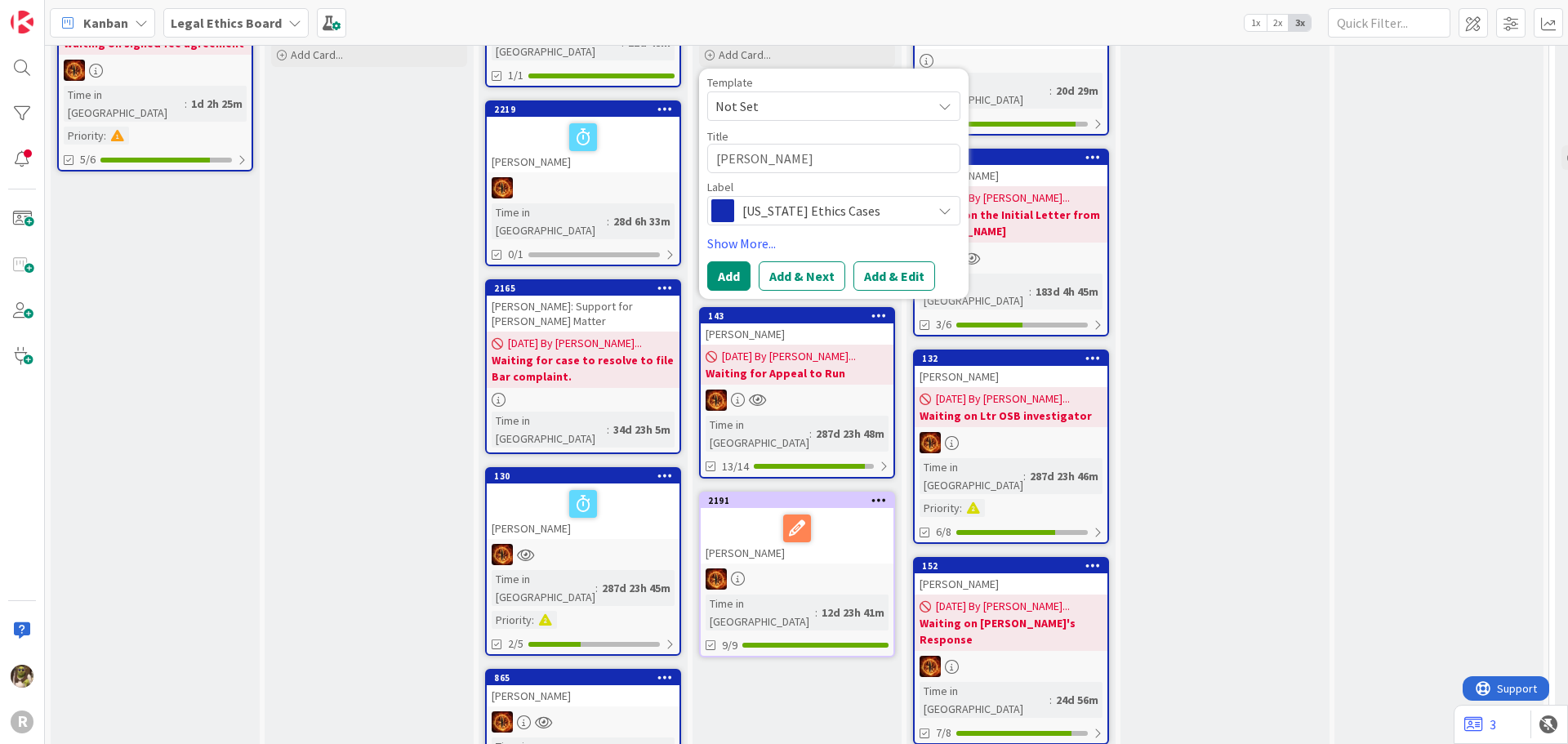
scroll to position [82, 0]
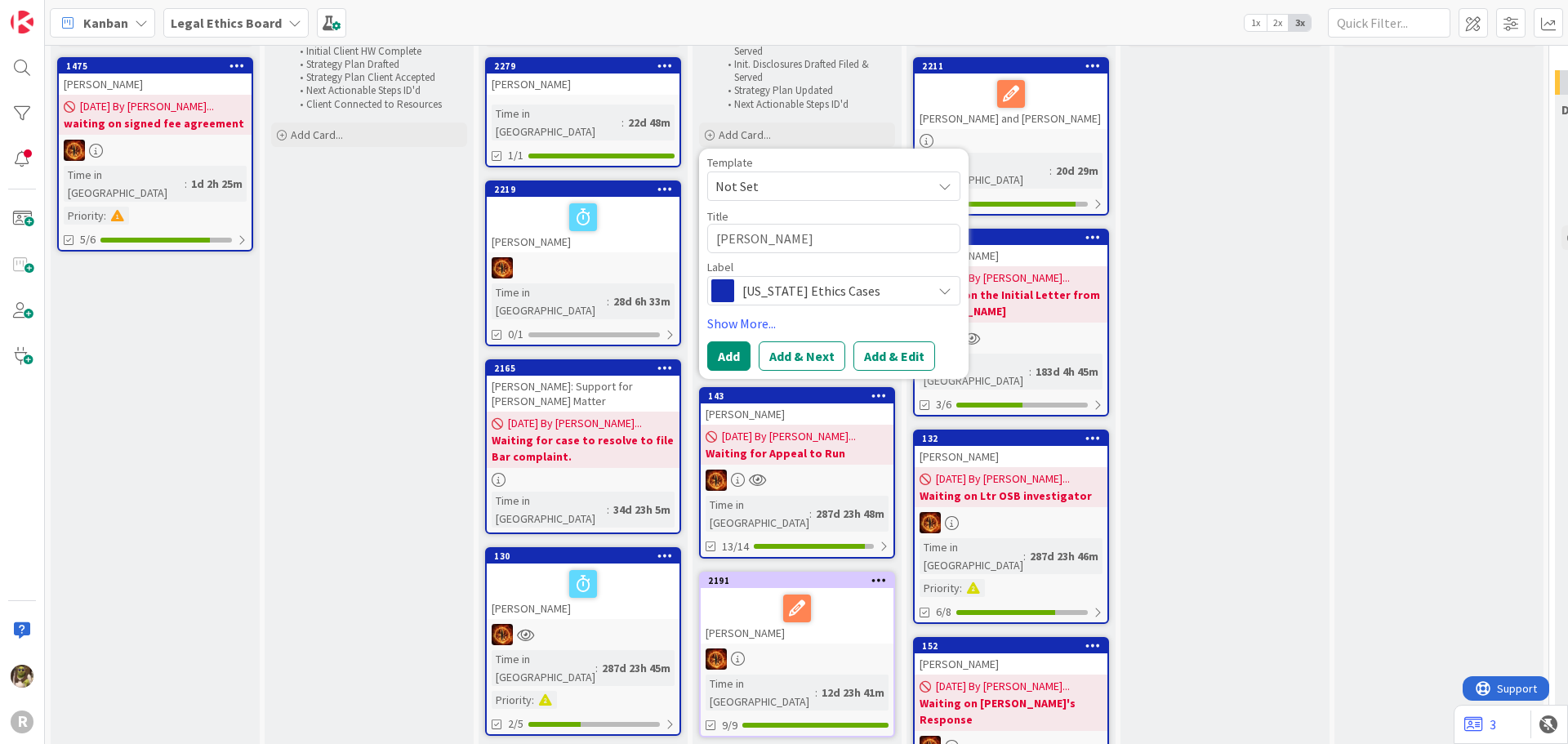
type textarea "x"
type textarea "OHLMANN, Aime"
type textarea "x"
type textarea "OHLMANN, Aime ("
click at [835, 244] on textarea "OHLMANN, Aime (" at bounding box center [834, 239] width 253 height 30
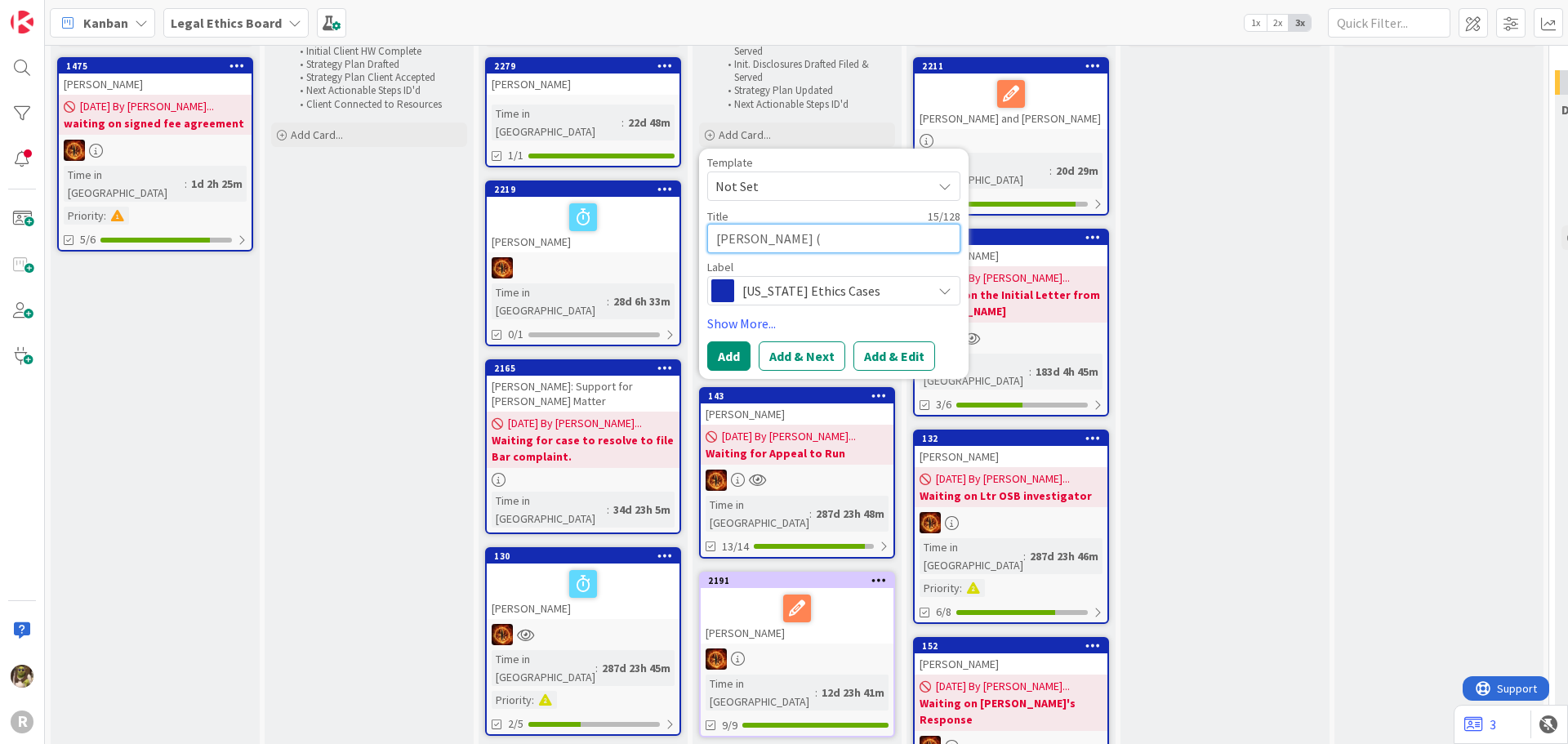
paste textarea "(Kaleena Holzinger-Fancher)"
type textarea "x"
type textarea "OHLMANN, Aime ((Kaleena Holzinger-Fancher)"
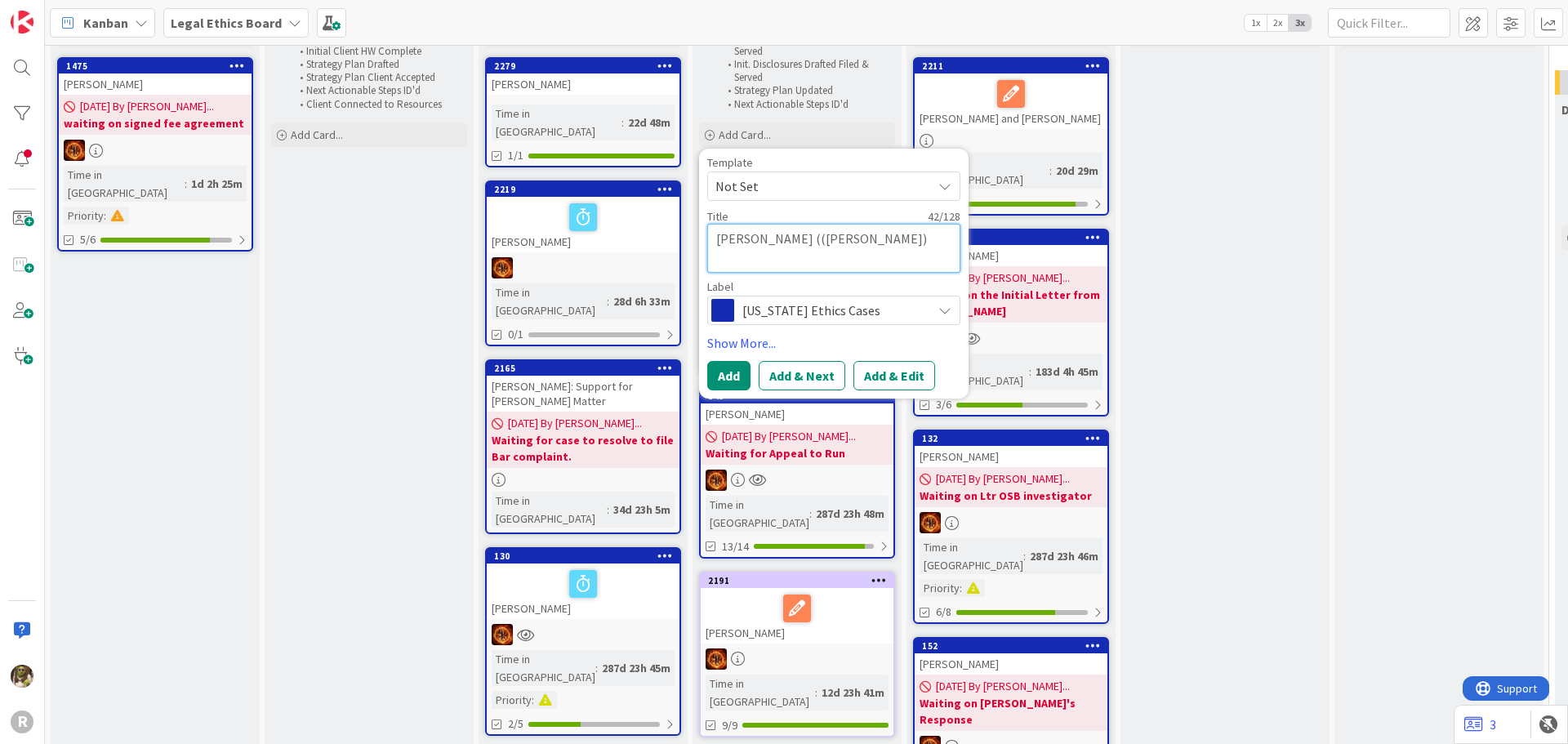
click at [815, 240] on textarea "OHLMANN, Aime ((Kaleena Holzinger-Fancher)" at bounding box center [834, 248] width 253 height 49
type textarea "x"
type textarea "OHLMANN, Aime (Kaleena Holzinger-Fancher)"
click at [845, 179] on span "Not Set" at bounding box center [817, 186] width 204 height 21
click at [847, 289] on div "Label" at bounding box center [834, 287] width 253 height 11
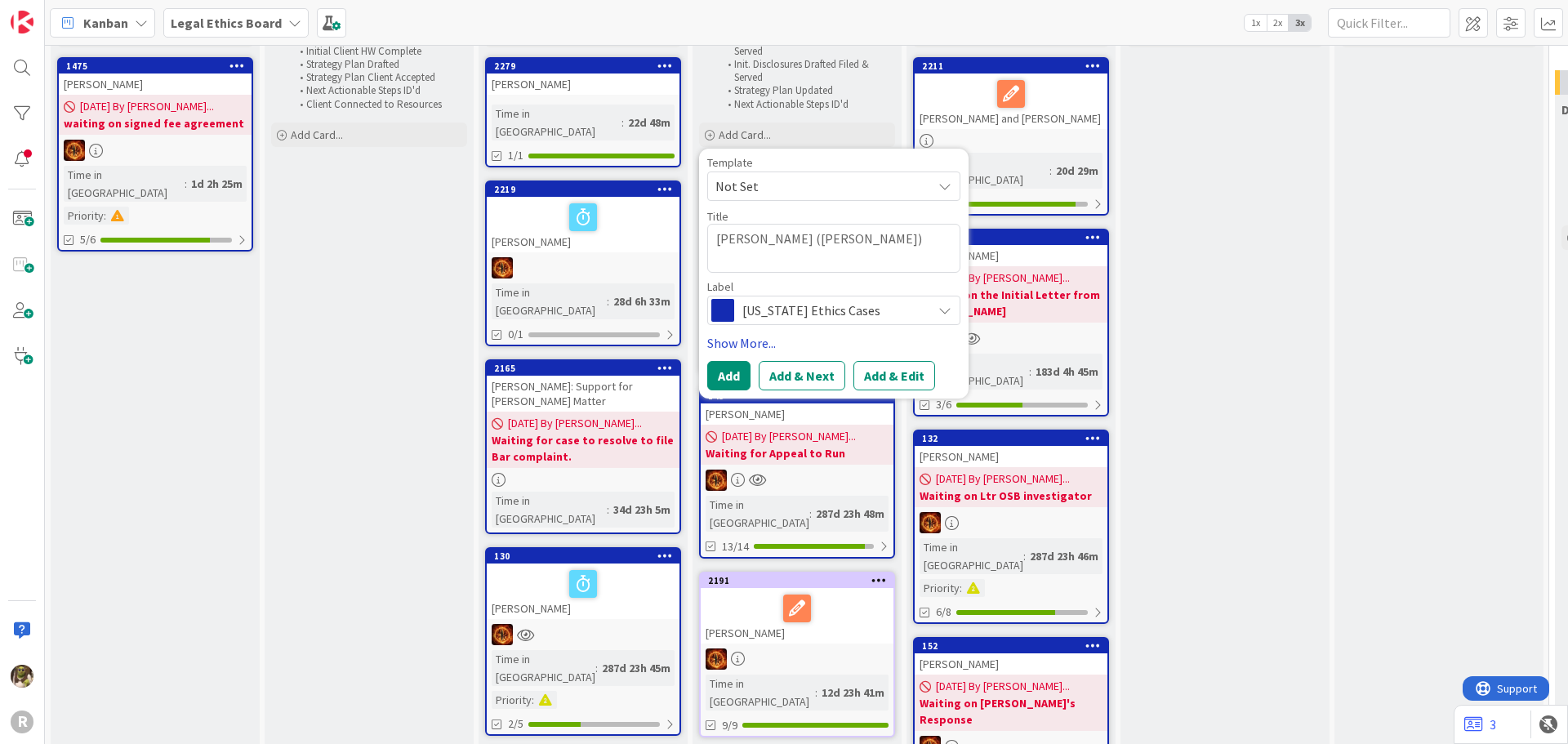
click at [754, 339] on link "Show More..." at bounding box center [834, 343] width 253 height 20
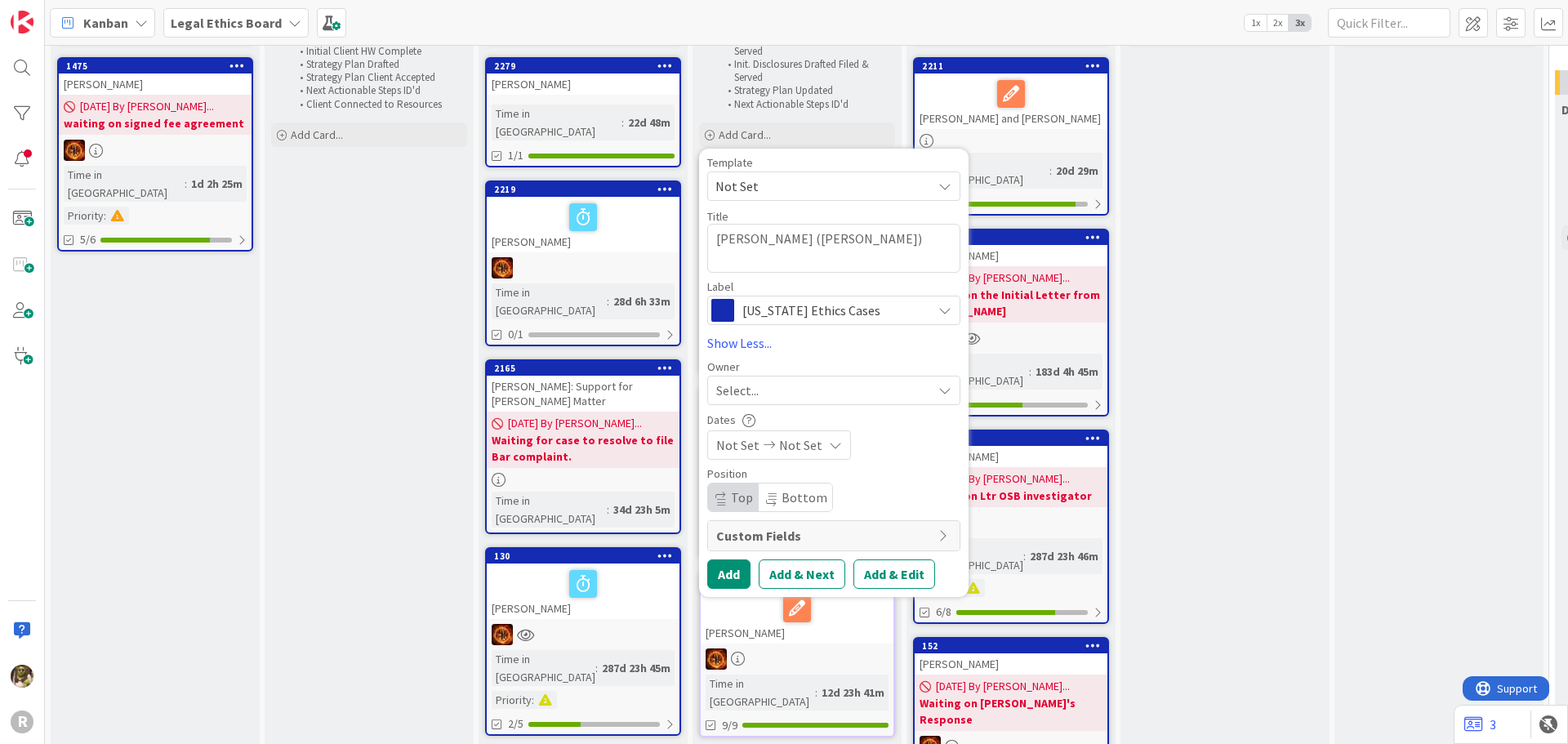
click at [929, 395] on div "Select..." at bounding box center [824, 390] width 216 height 20
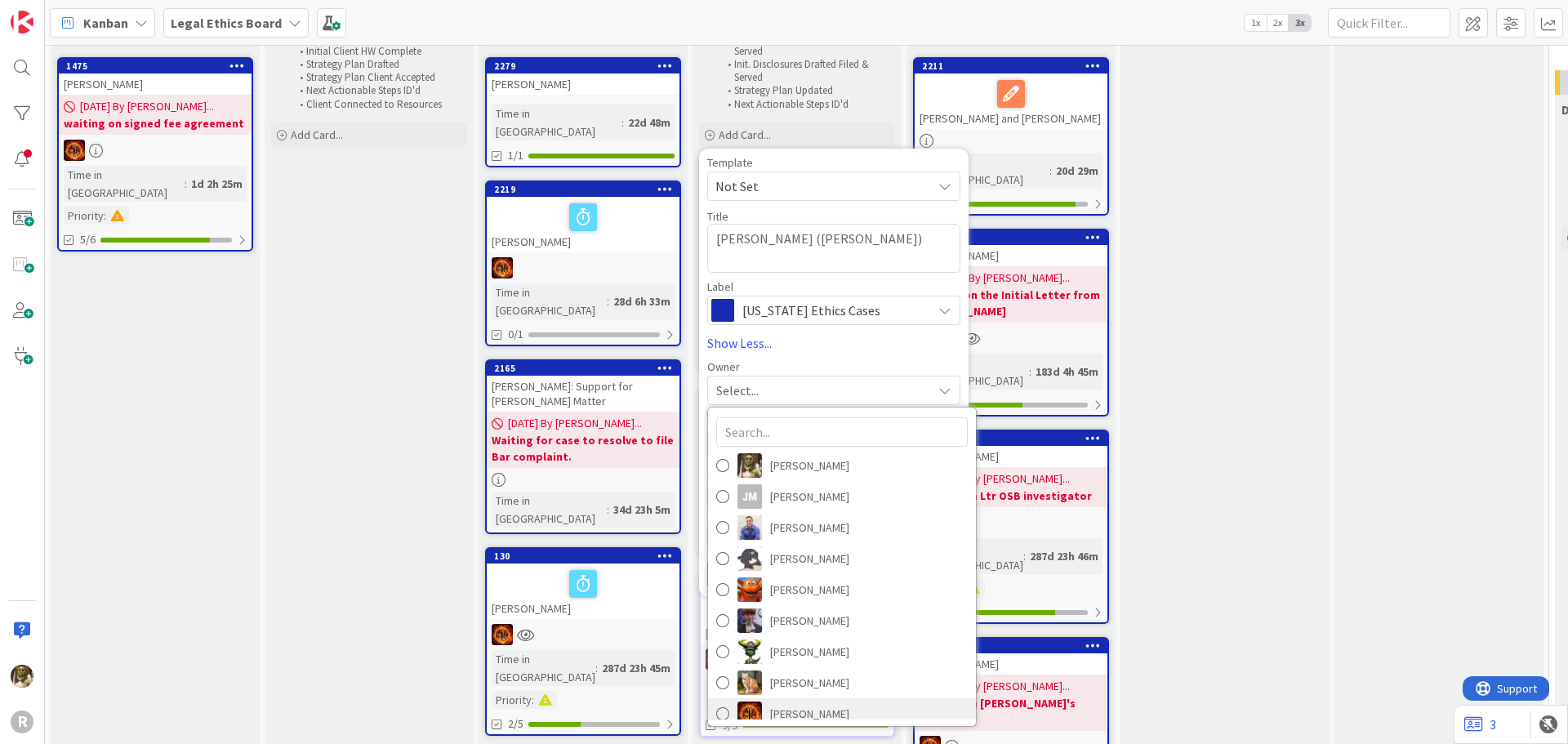
click at [762, 711] on link "Ted Reuter" at bounding box center [842, 714] width 268 height 31
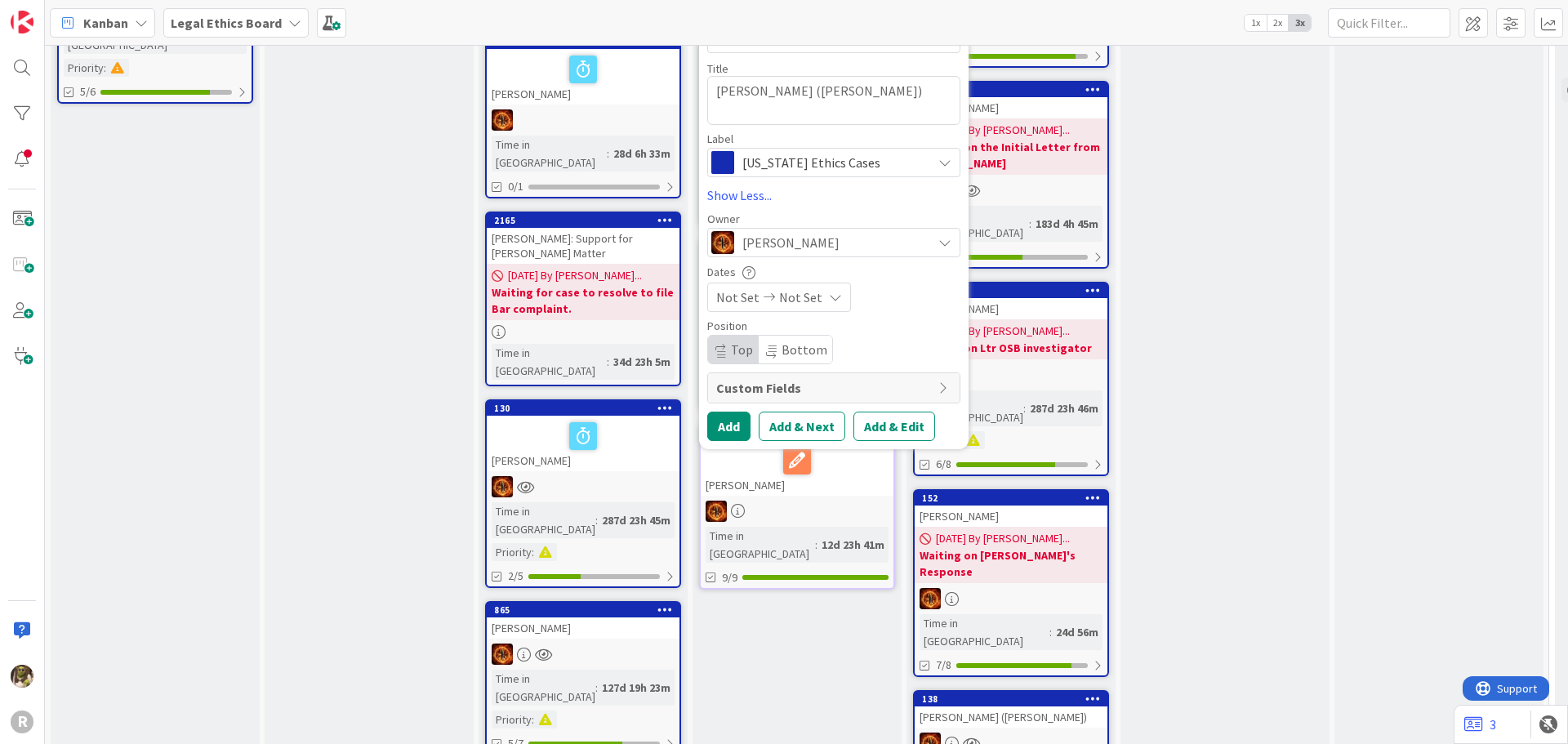
scroll to position [245, 0]
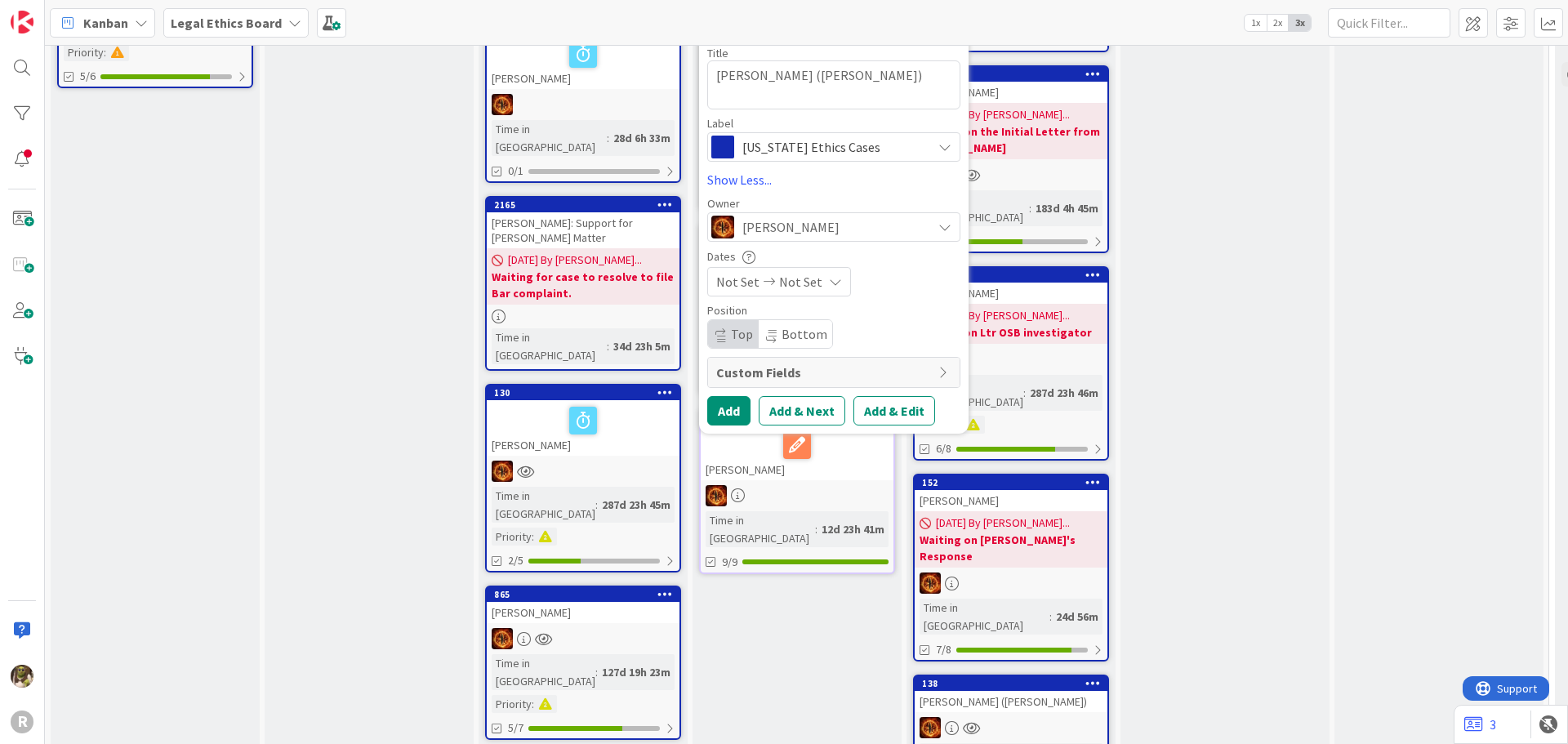
click at [772, 290] on div "Not Set Not Set" at bounding box center [779, 282] width 144 height 30
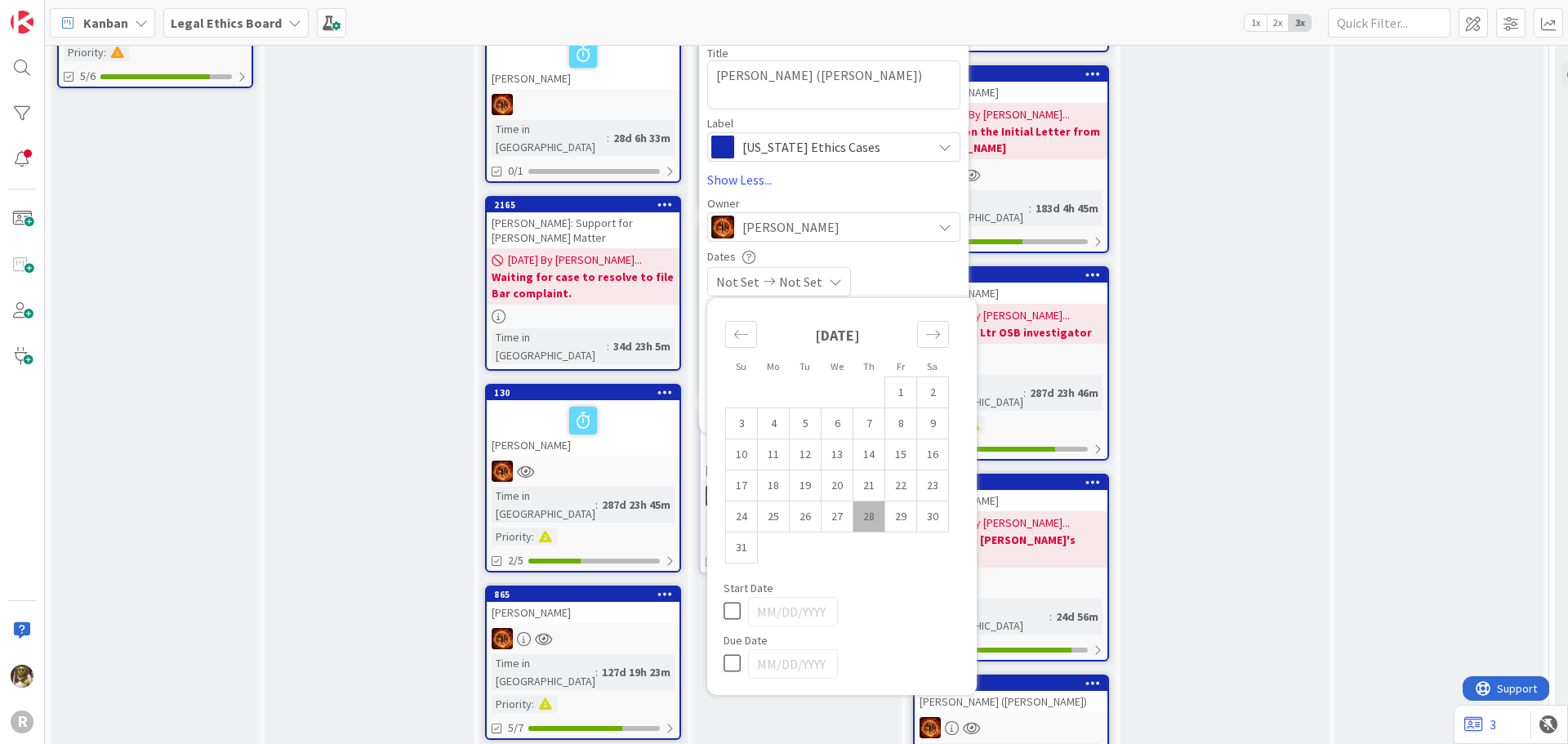
click at [864, 268] on div "Not Set Not Set" at bounding box center [834, 282] width 253 height 30
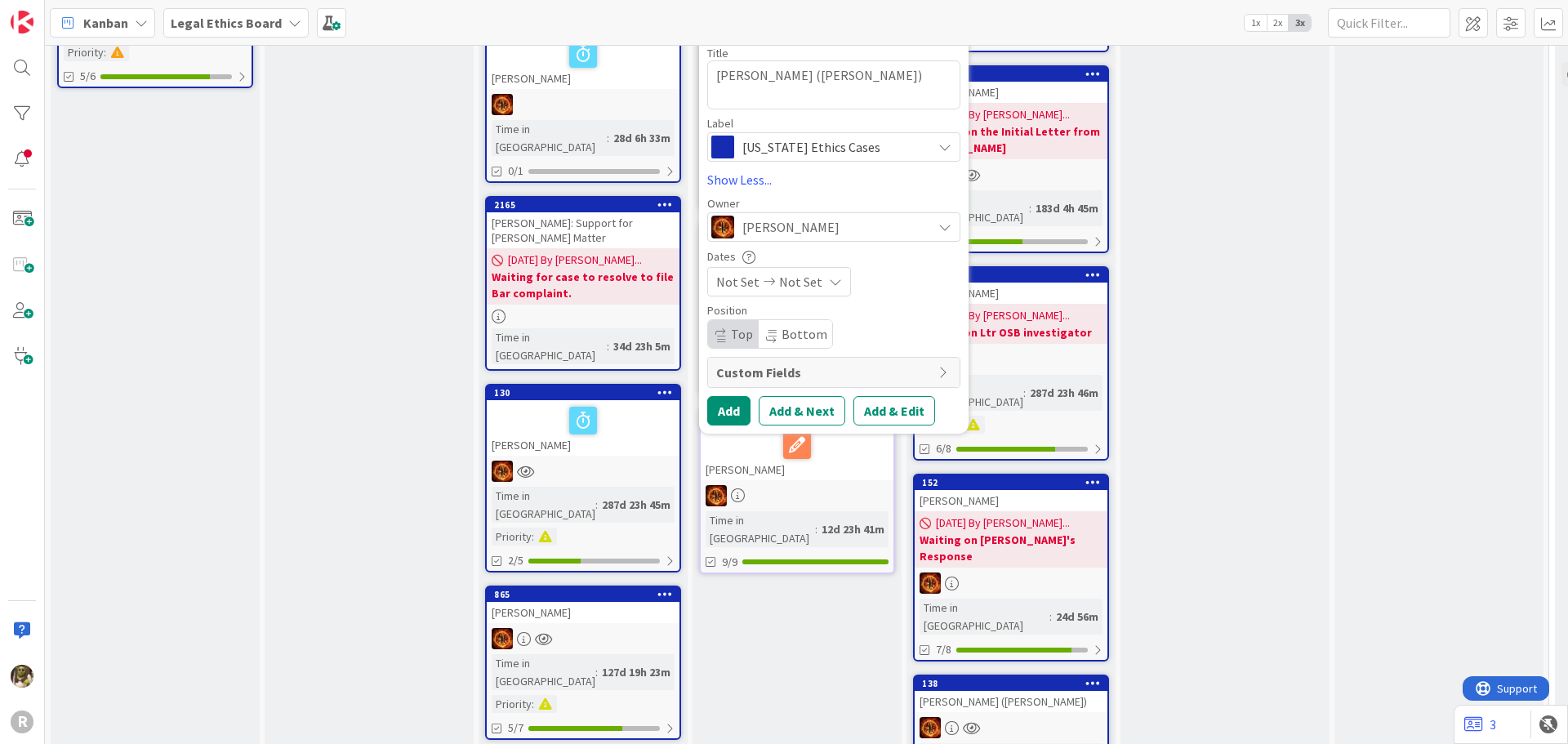
click at [779, 372] on span "Custom Fields" at bounding box center [823, 372] width 214 height 20
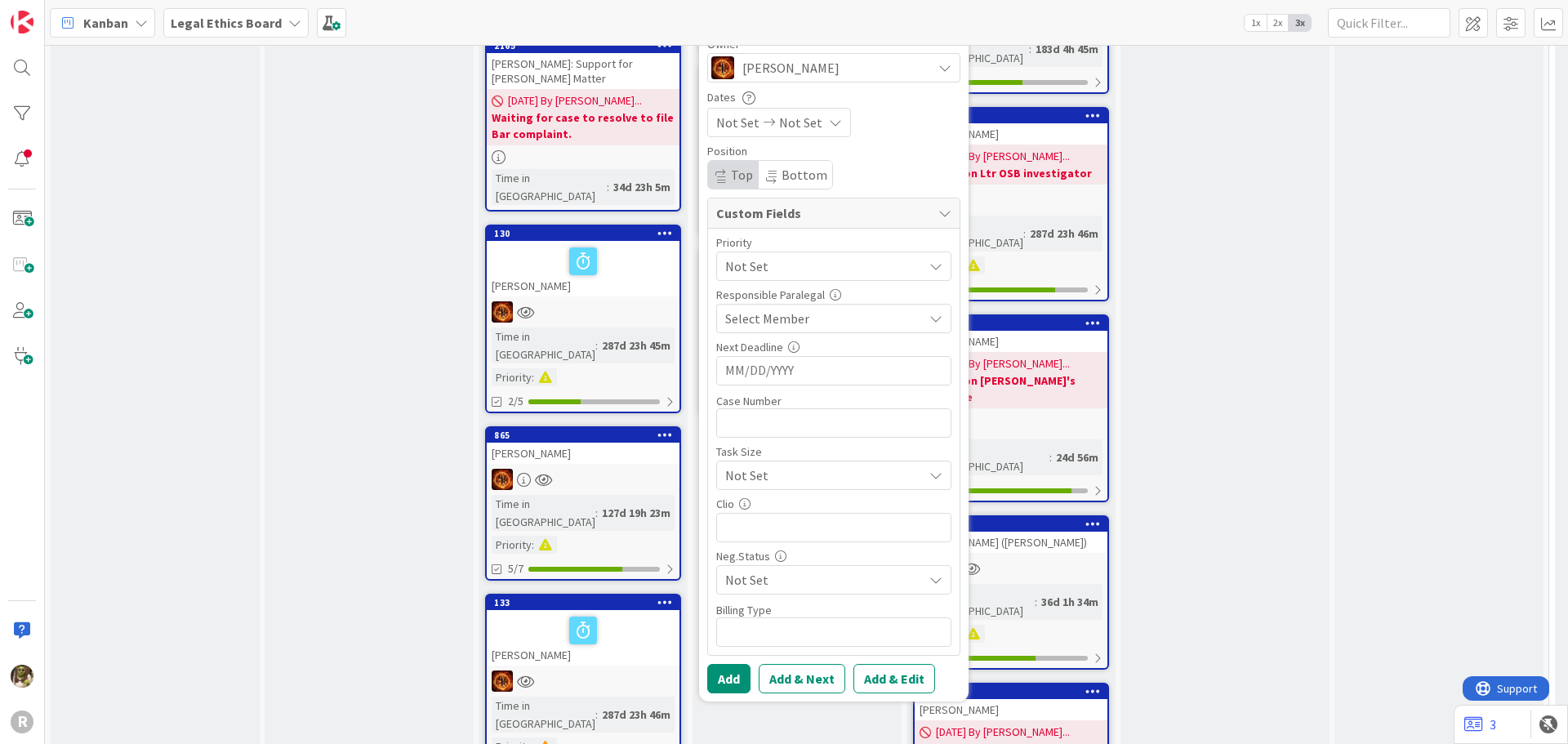
scroll to position [409, 0]
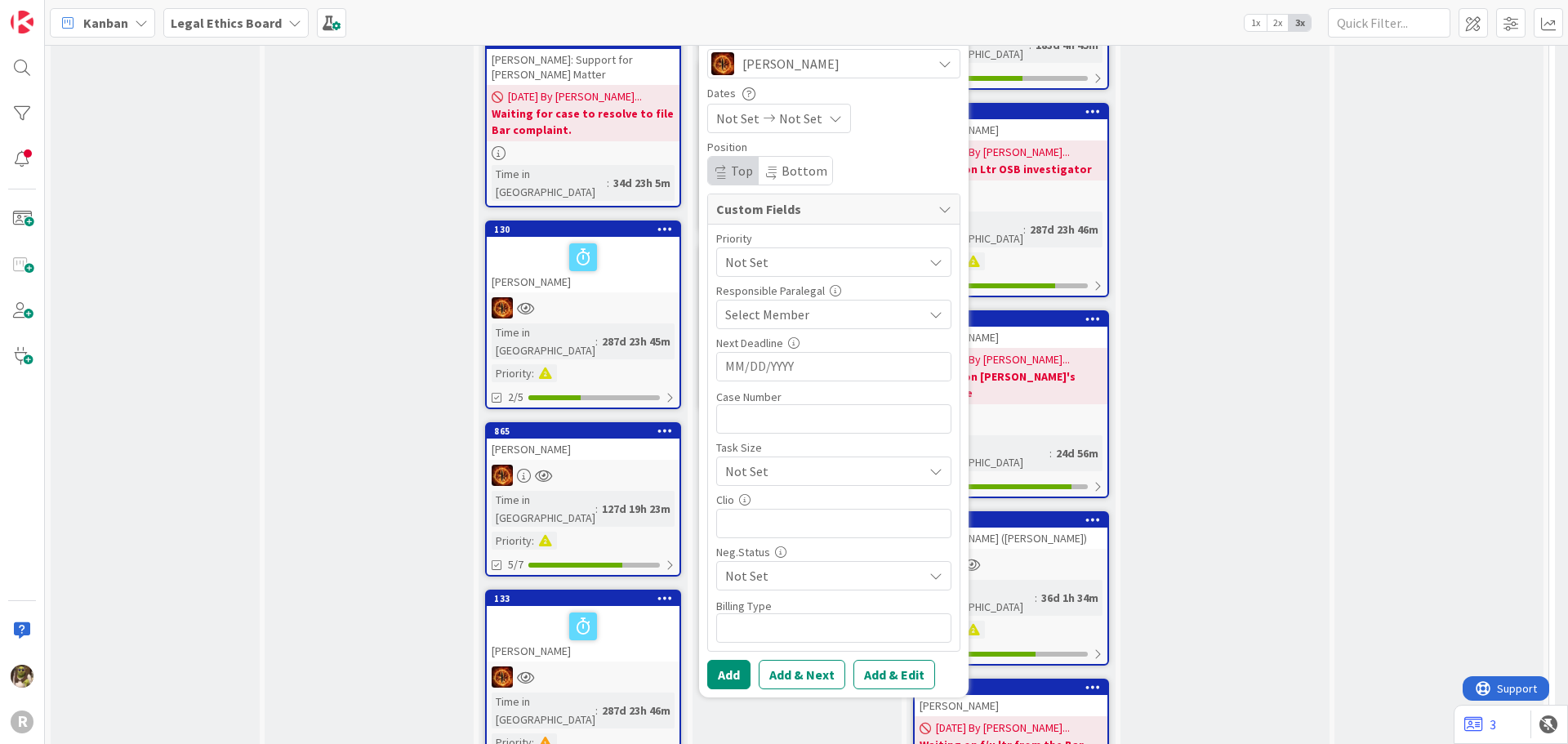
click at [906, 312] on div "Select Member" at bounding box center [824, 315] width 198 height 20
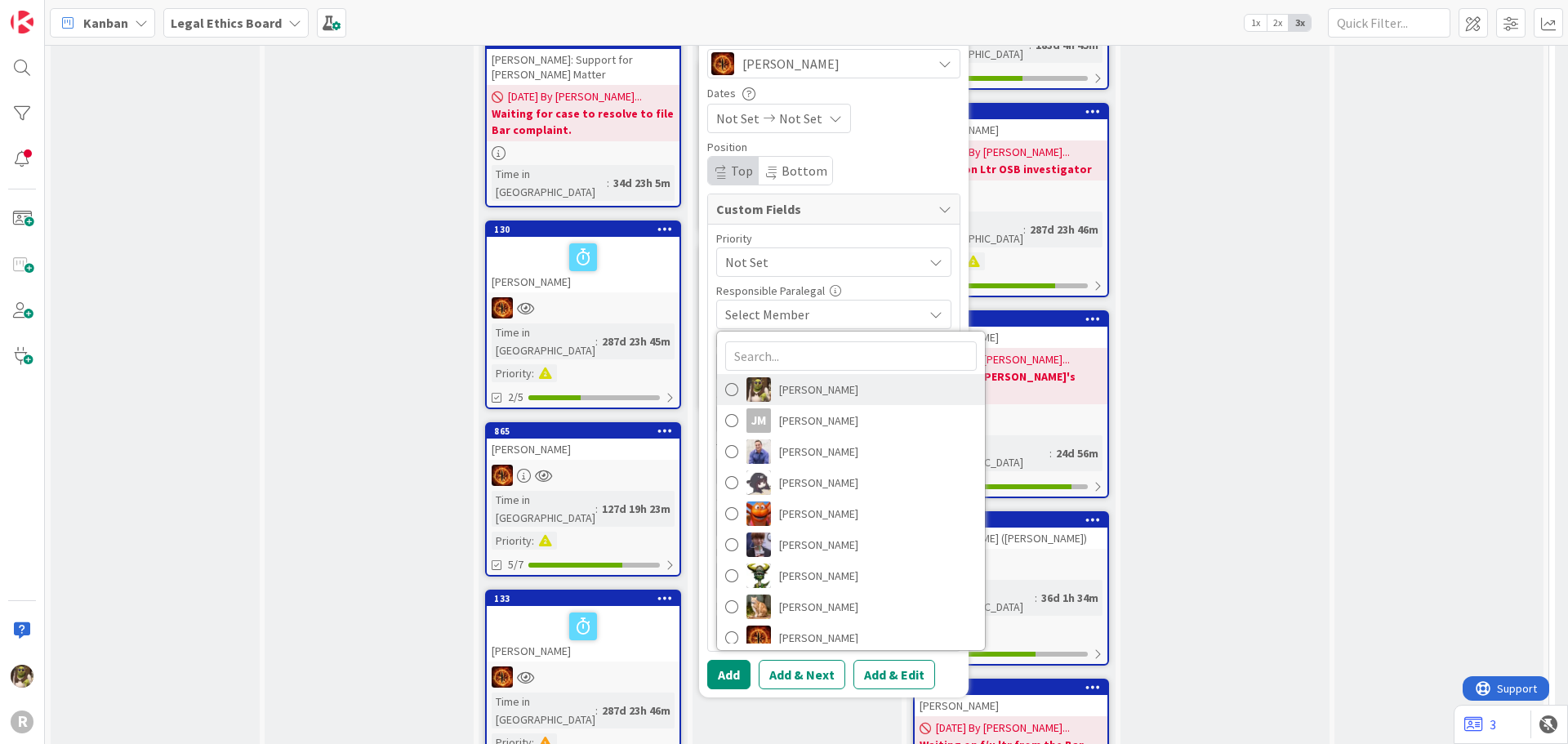
click at [797, 386] on span "Devine Gines" at bounding box center [818, 389] width 79 height 24
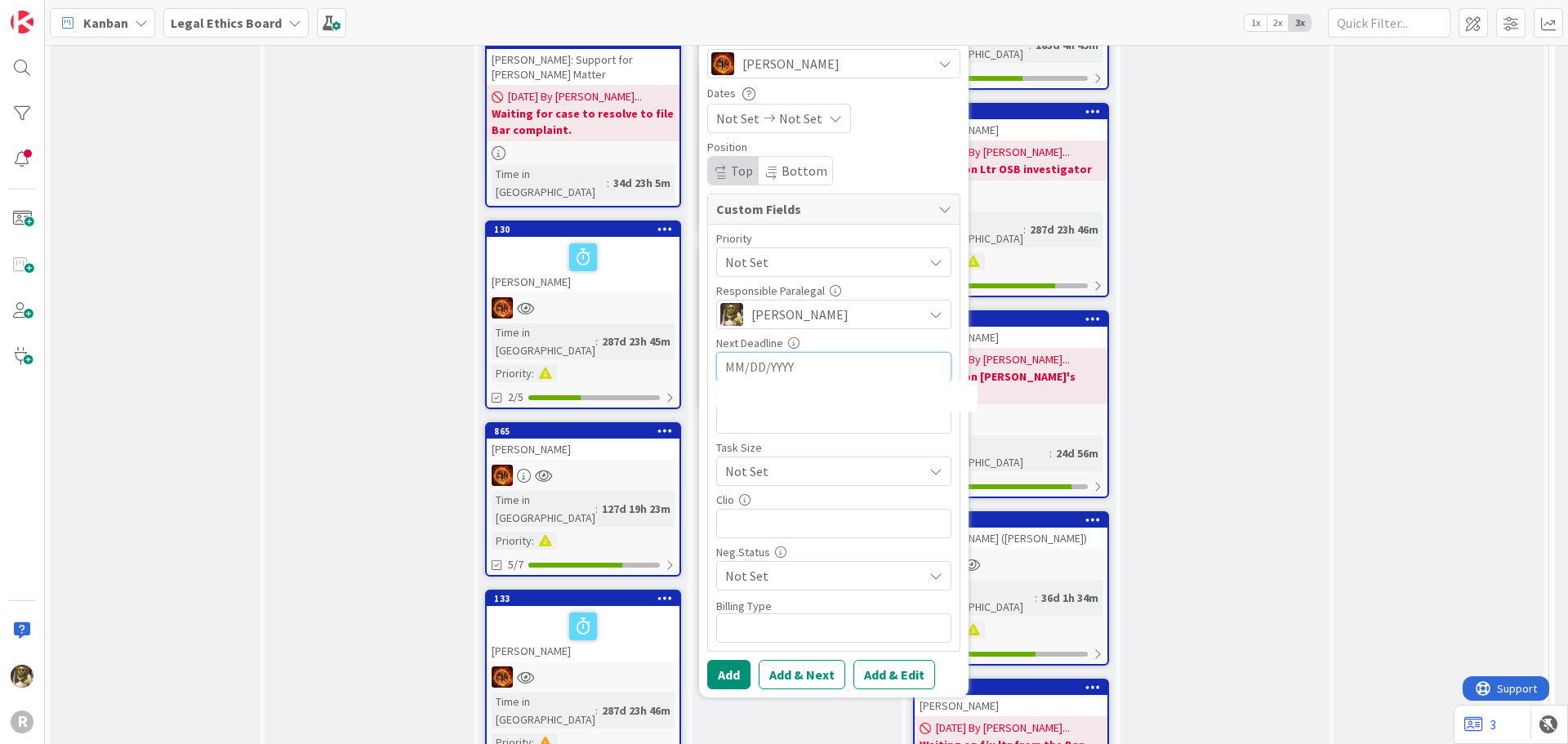
click at [787, 369] on input "MM/DD/YYYY" at bounding box center [834, 367] width 217 height 28
type textarea "x"
type input "octoob"
click at [939, 410] on icon "Move forward to switch to the next month." at bounding box center [943, 409] width 16 height 16
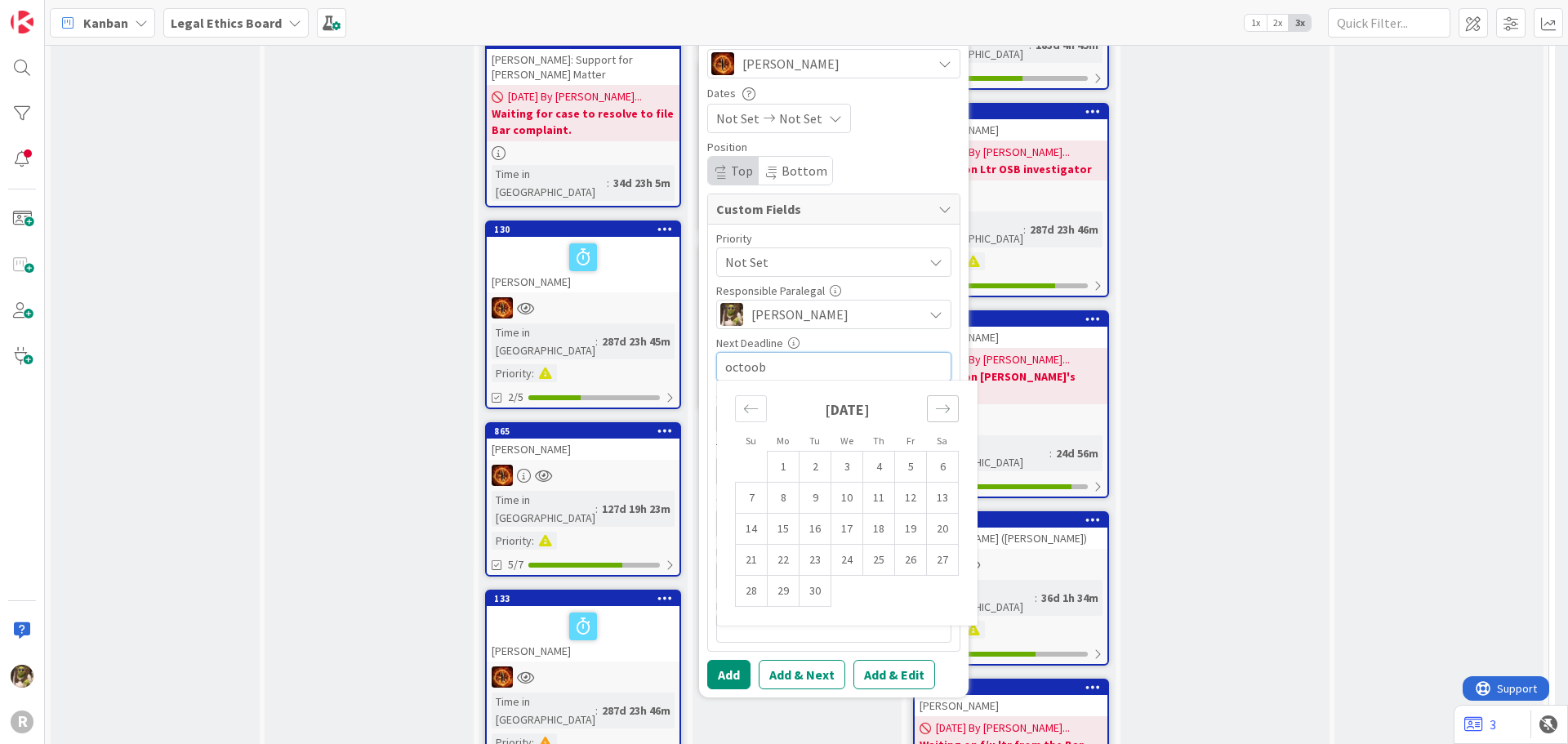
click at [939, 410] on icon "Move forward to switch to the next month." at bounding box center [943, 409] width 16 height 16
click at [856, 503] on td "8" at bounding box center [847, 497] width 32 height 31
type textarea "x"
type input "10/08/2025"
click at [857, 424] on input "text" at bounding box center [834, 419] width 235 height 30
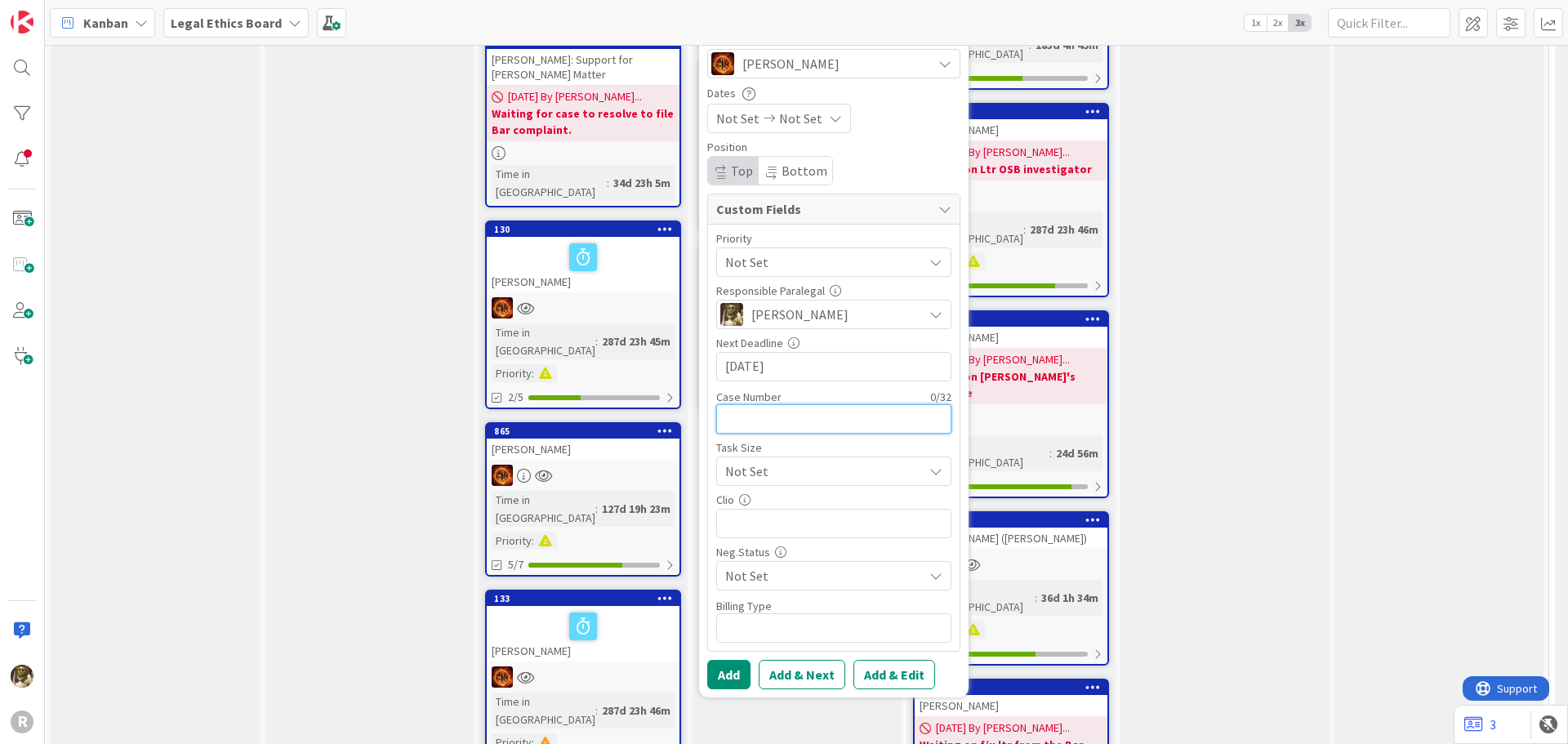
click at [774, 424] on input "text" at bounding box center [834, 419] width 235 height 30
paste input "LLK 2501151"
type input "LLK 2501151"
type textarea "x"
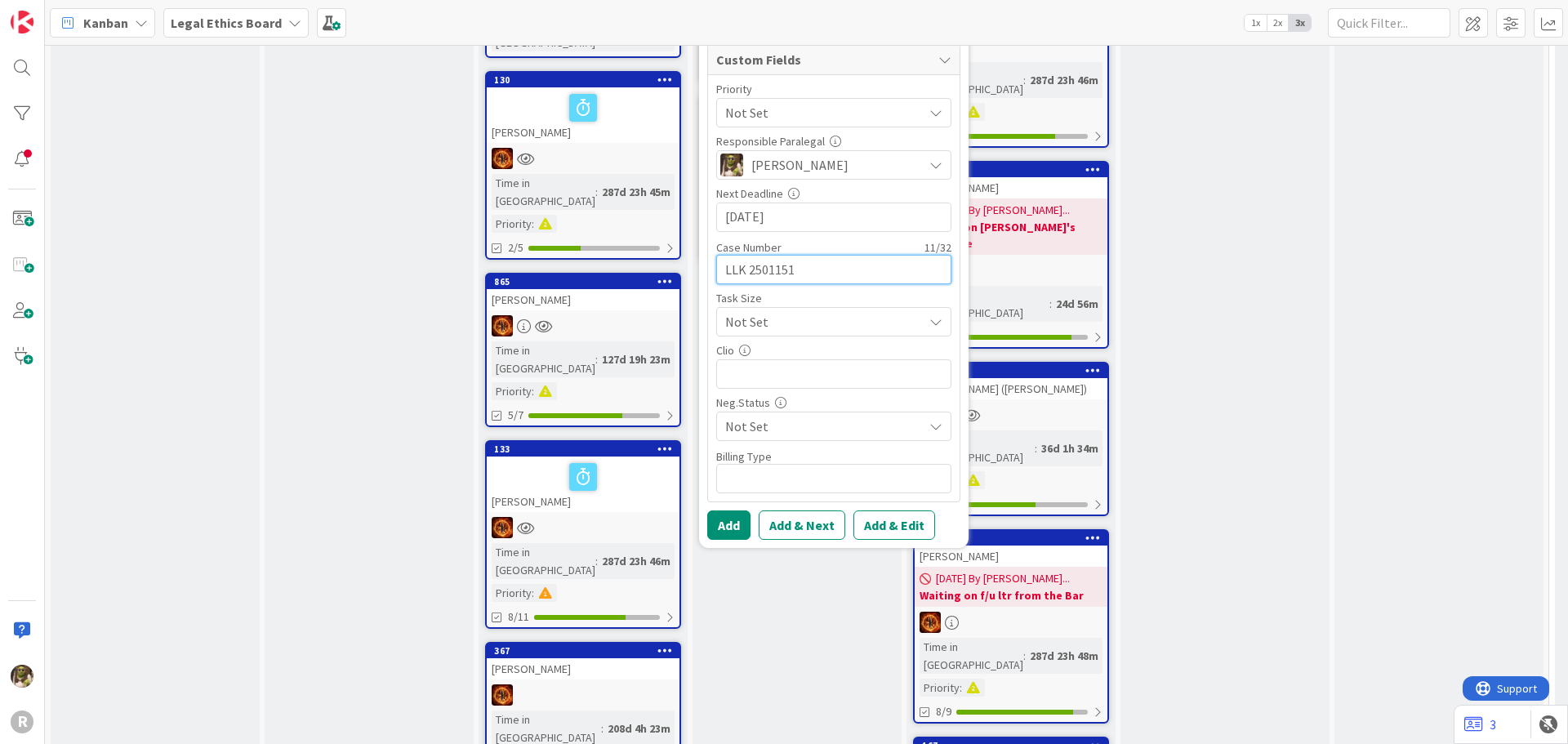
scroll to position [572, 0]
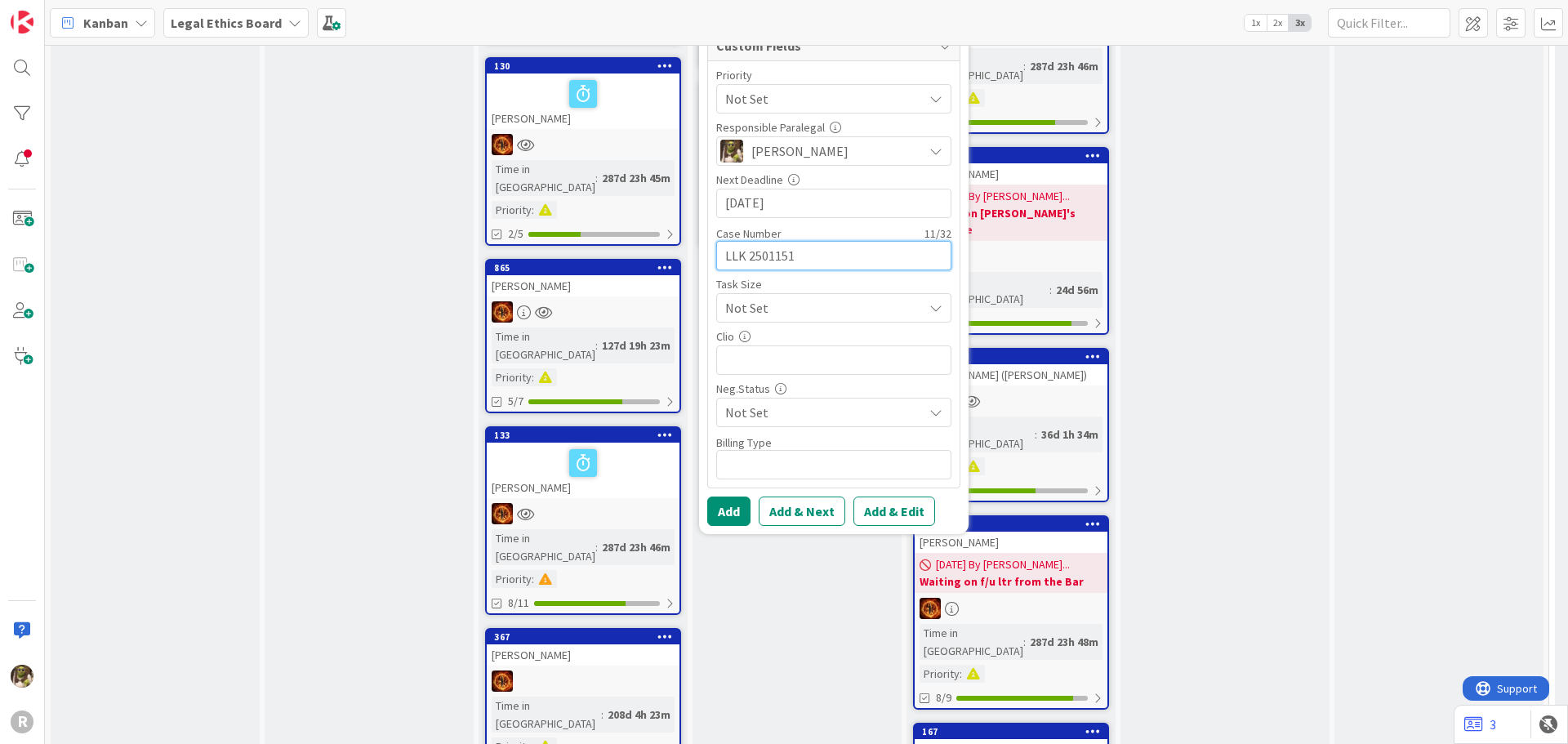
type input "LLK 2501151"
click at [735, 503] on button "Add" at bounding box center [729, 511] width 44 height 30
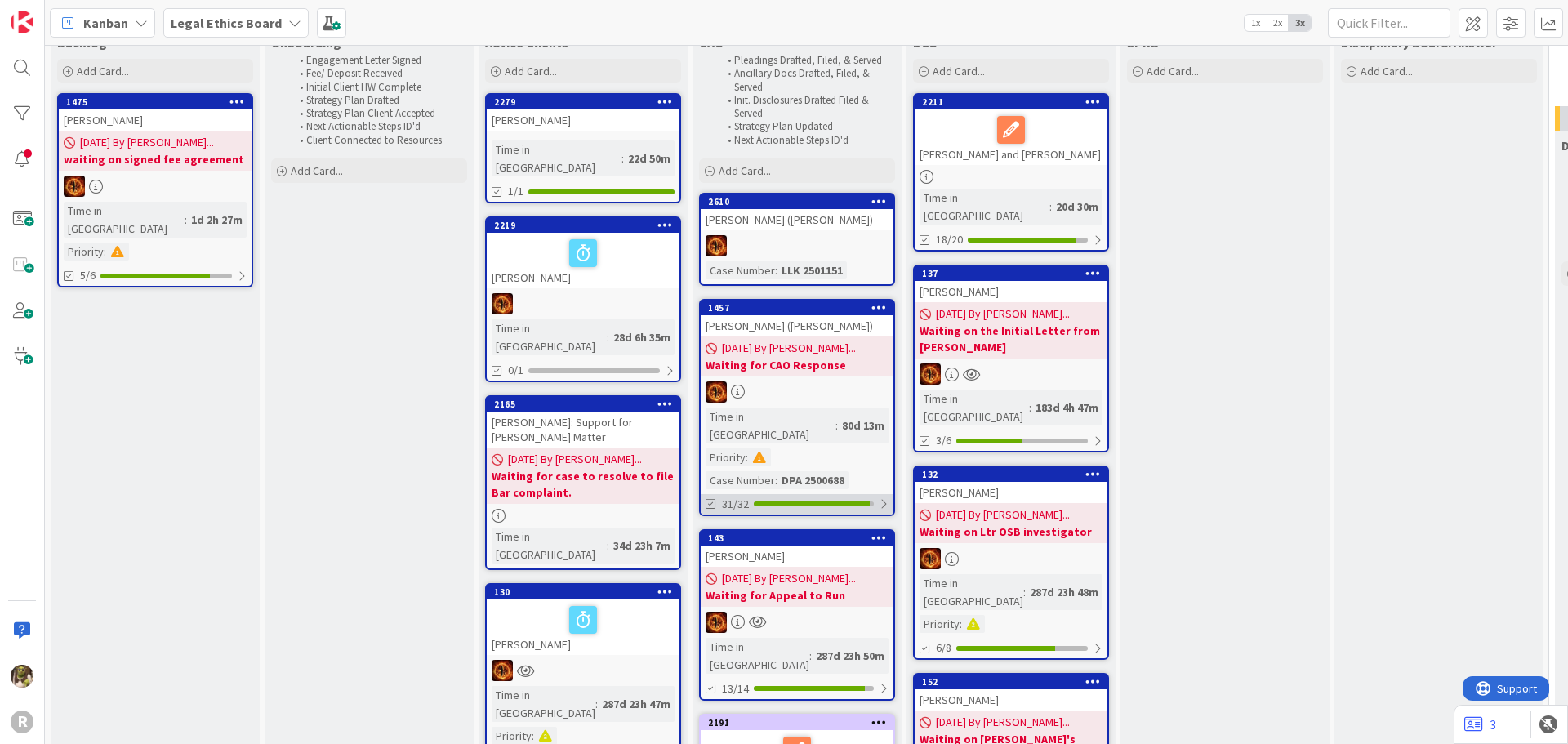
scroll to position [0, 0]
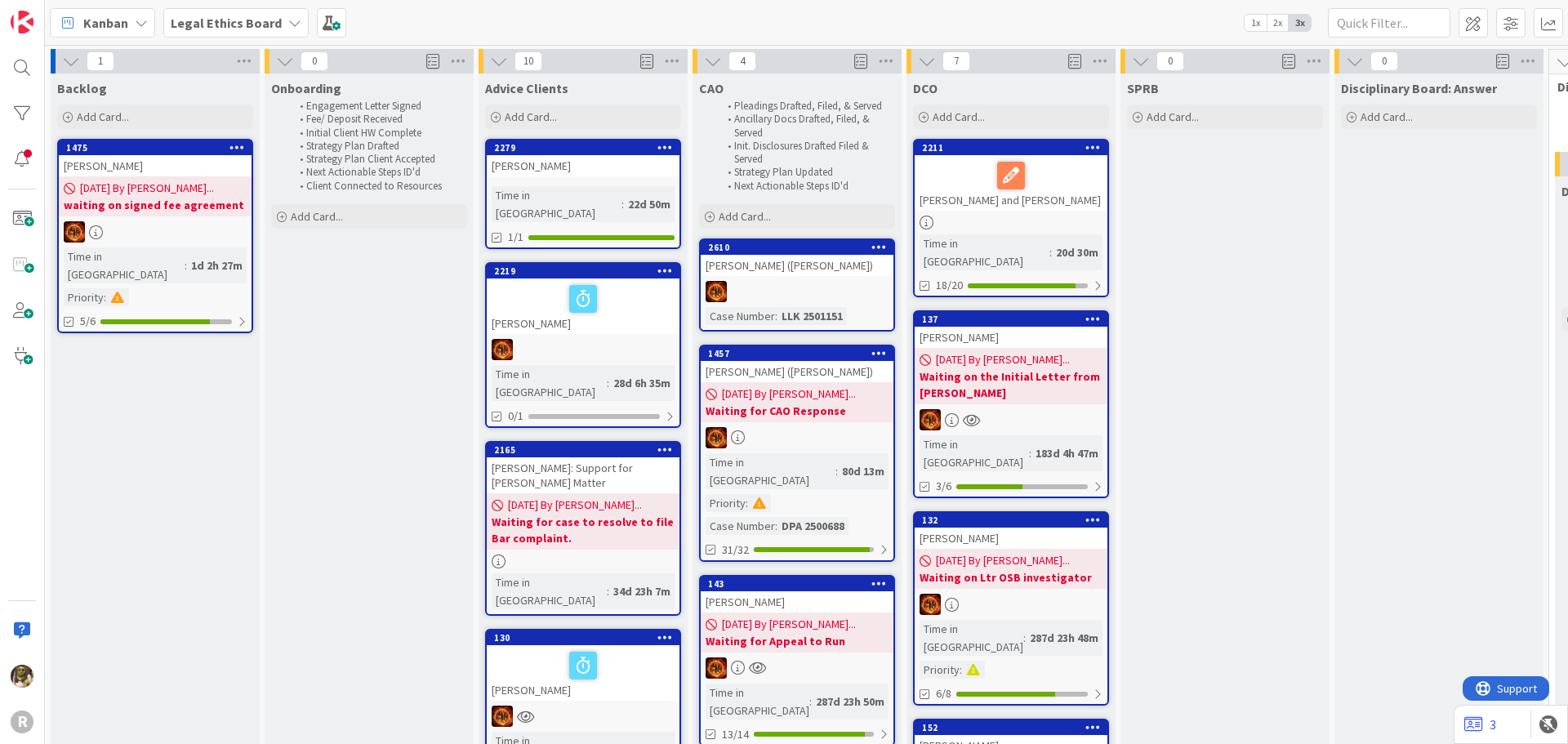
click at [801, 272] on div "OHLMANN, Aime (Kaleena Holzinger-Fancher)" at bounding box center [796, 266] width 193 height 21
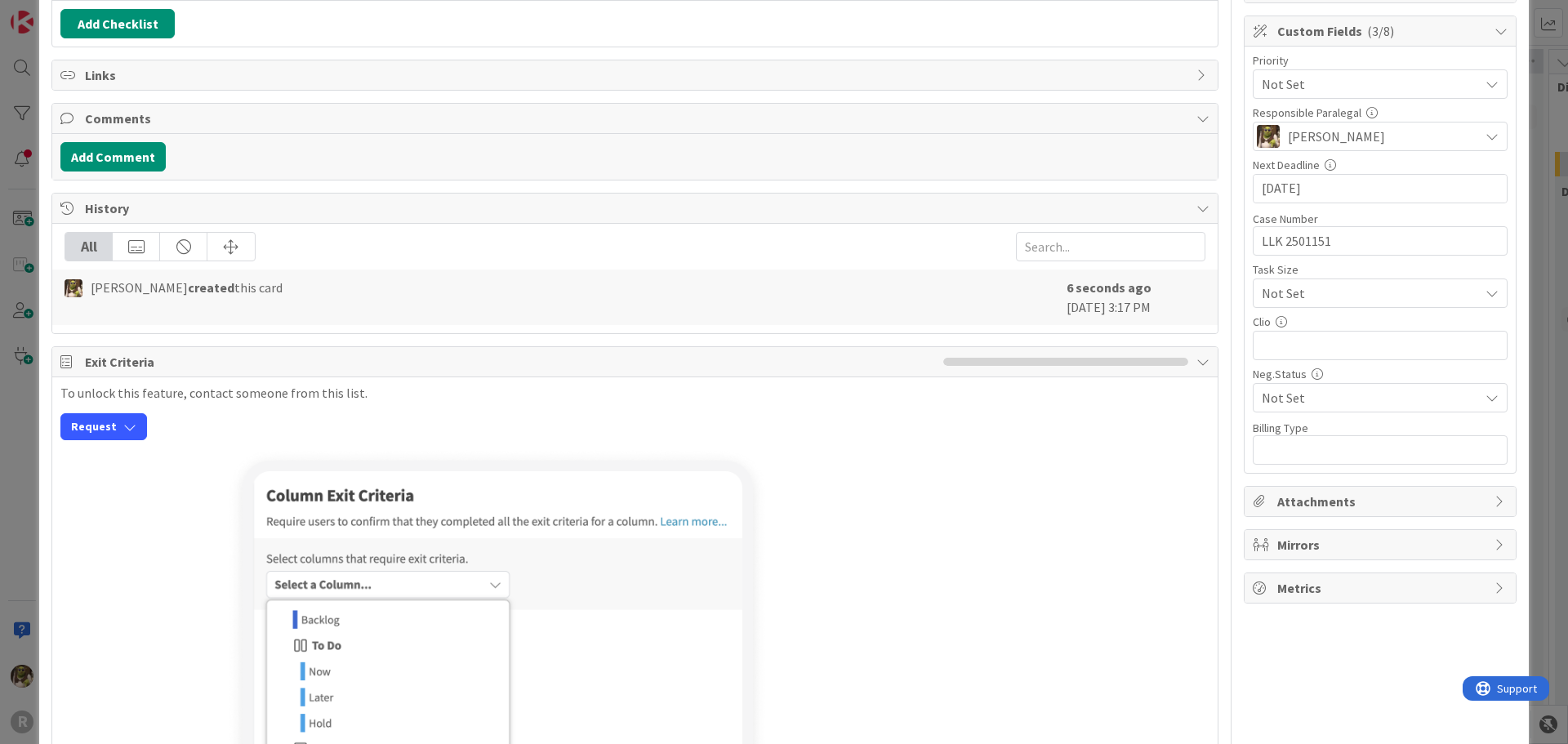
scroll to position [24, 0]
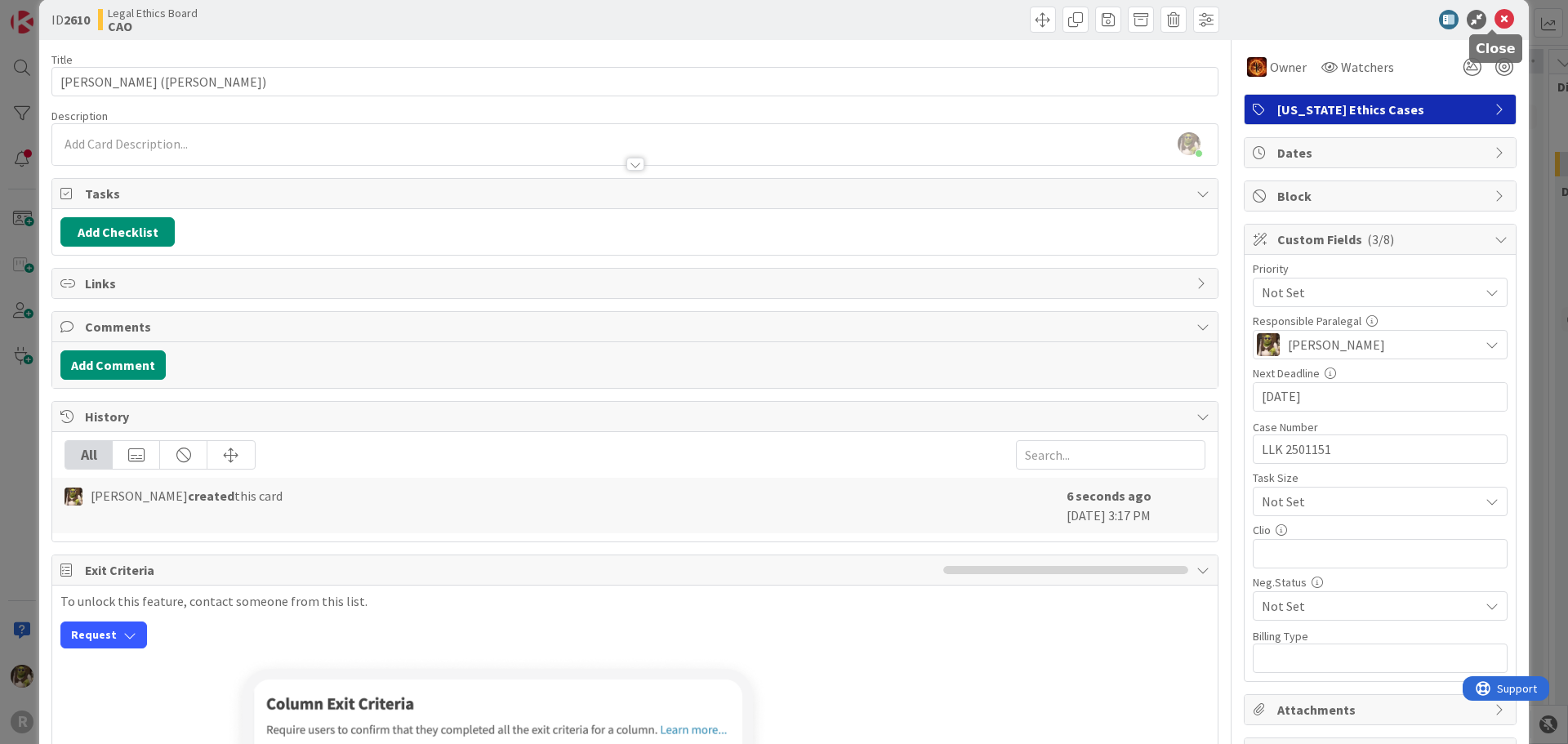
drag, startPoint x: 1495, startPoint y: 23, endPoint x: 1487, endPoint y: 38, distance: 17.0
click at [1495, 23] on icon at bounding box center [1504, 19] width 20 height 20
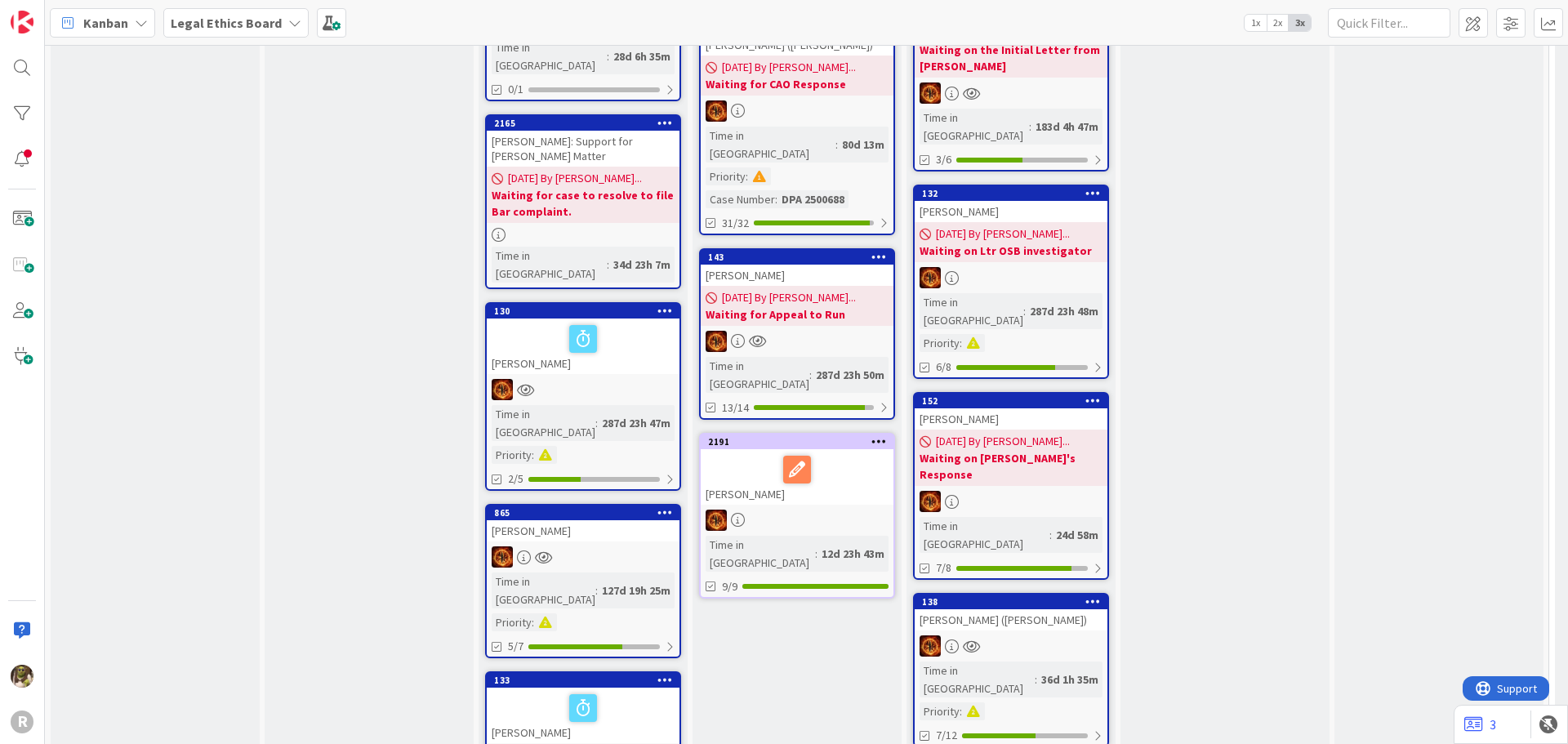
click at [999, 609] on div "OHLMANN, Aime (Carty)" at bounding box center [1010, 619] width 193 height 21
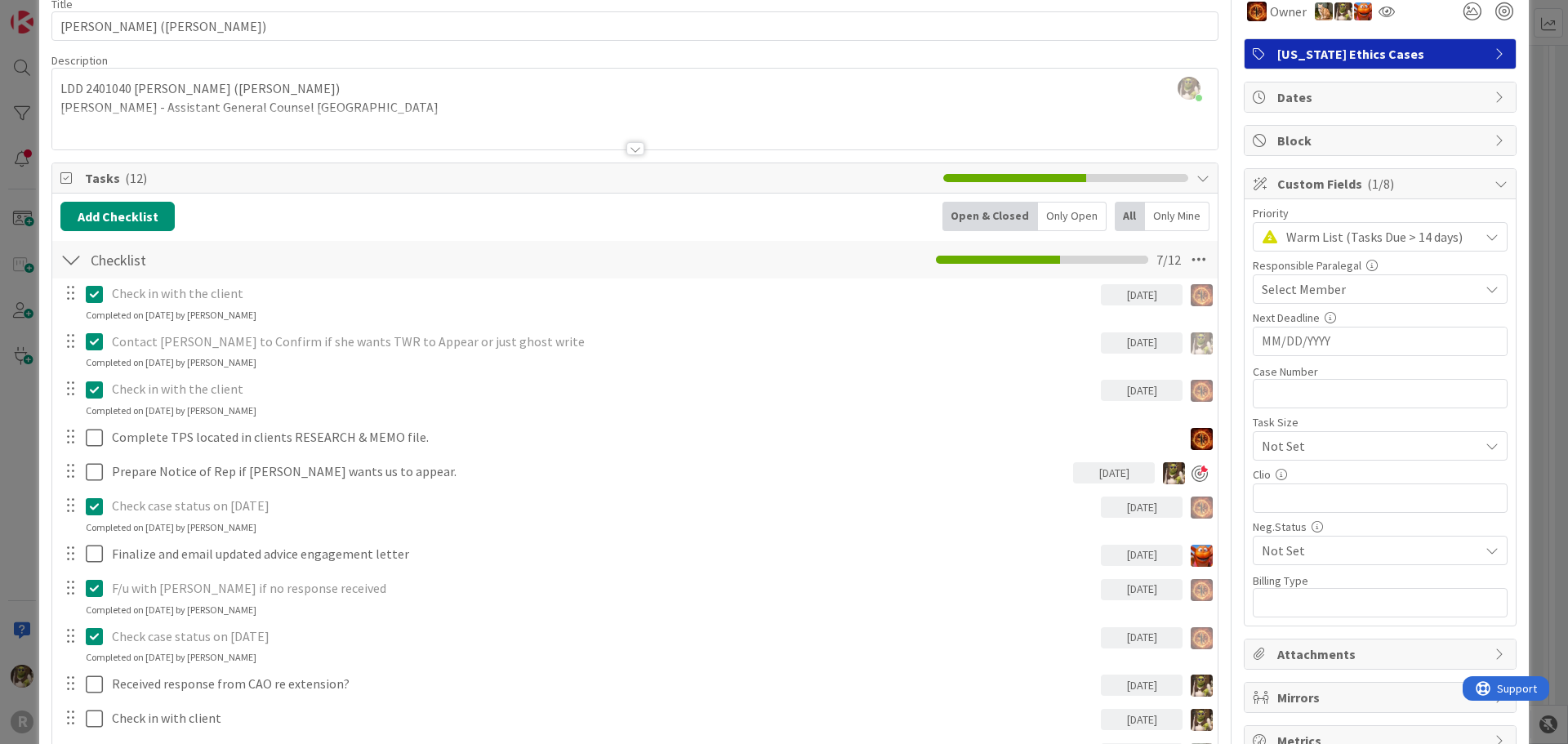
scroll to position [164, 0]
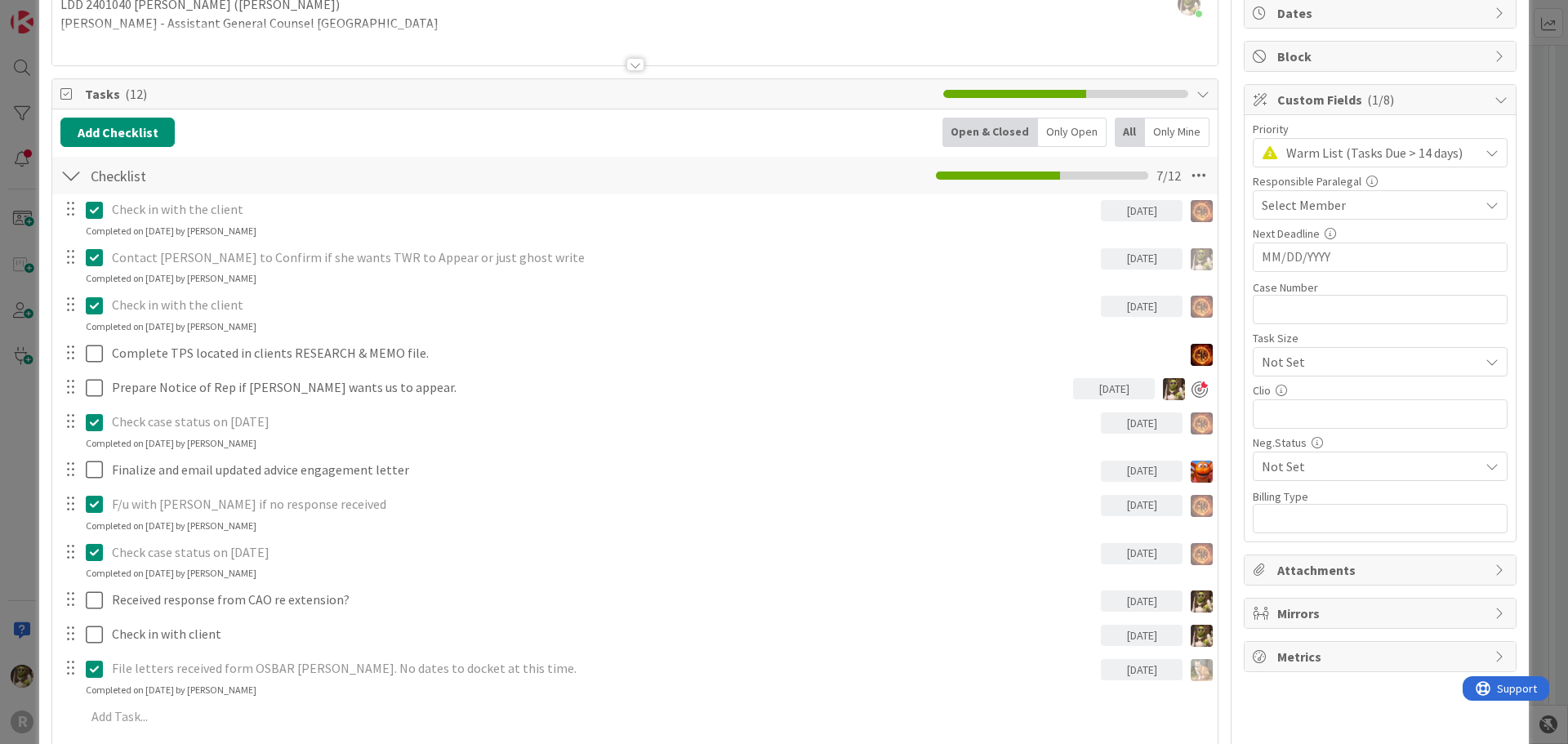
click at [1072, 129] on div "Only Open" at bounding box center [1072, 132] width 69 height 30
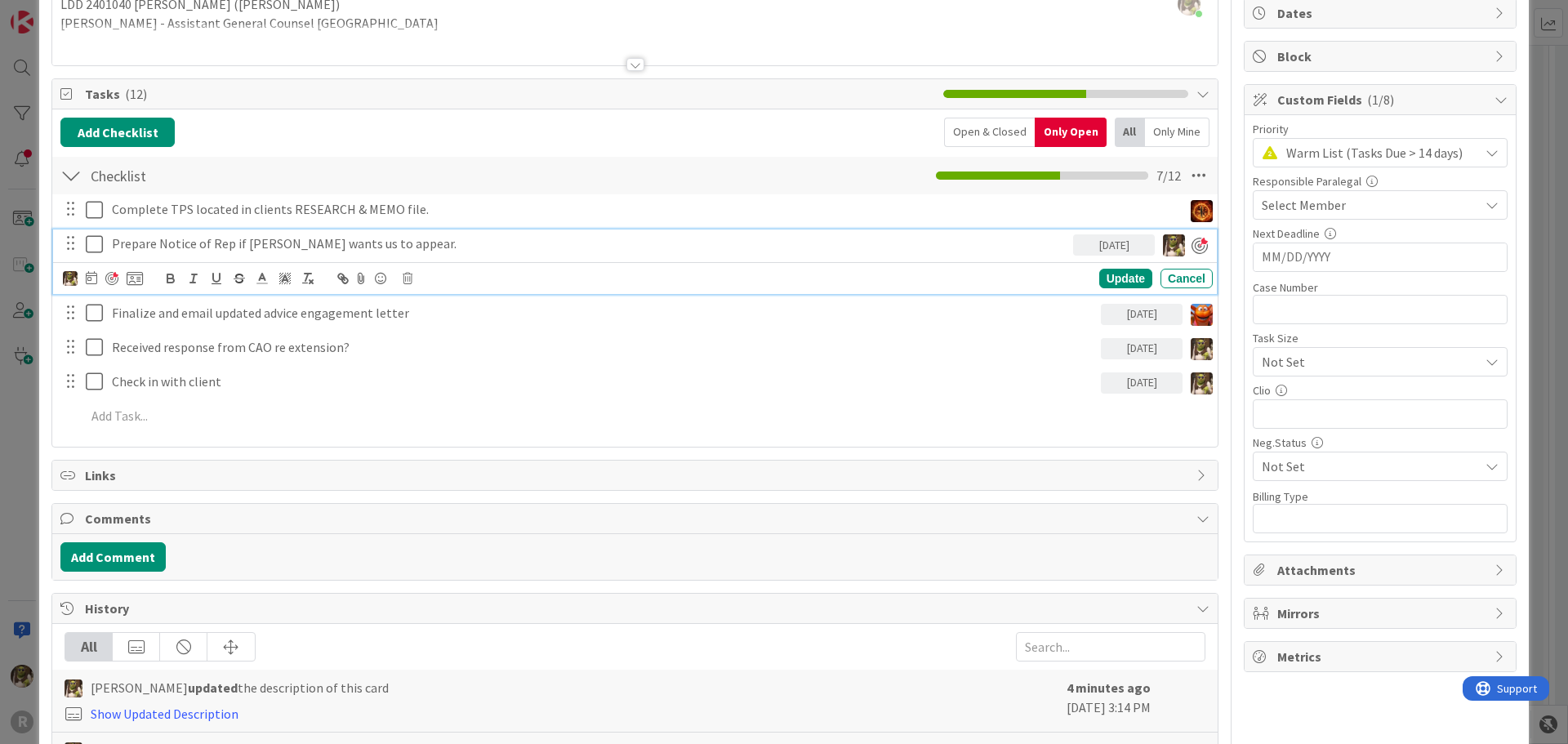
click at [247, 237] on p "Prepare Notice of Rep if Amy wants us to appear." at bounding box center [589, 244] width 955 height 19
drag, startPoint x: 379, startPoint y: 244, endPoint x: 91, endPoint y: 243, distance: 288.0
click at [91, 243] on div "Prepare Notice of Rep if Amy wants us to appear. 08/28/2025" at bounding box center [636, 243] width 1153 height 29
copy p "Prepare Notice of Rep if Amy wants us to appear."
click at [402, 278] on icon at bounding box center [407, 278] width 10 height 11
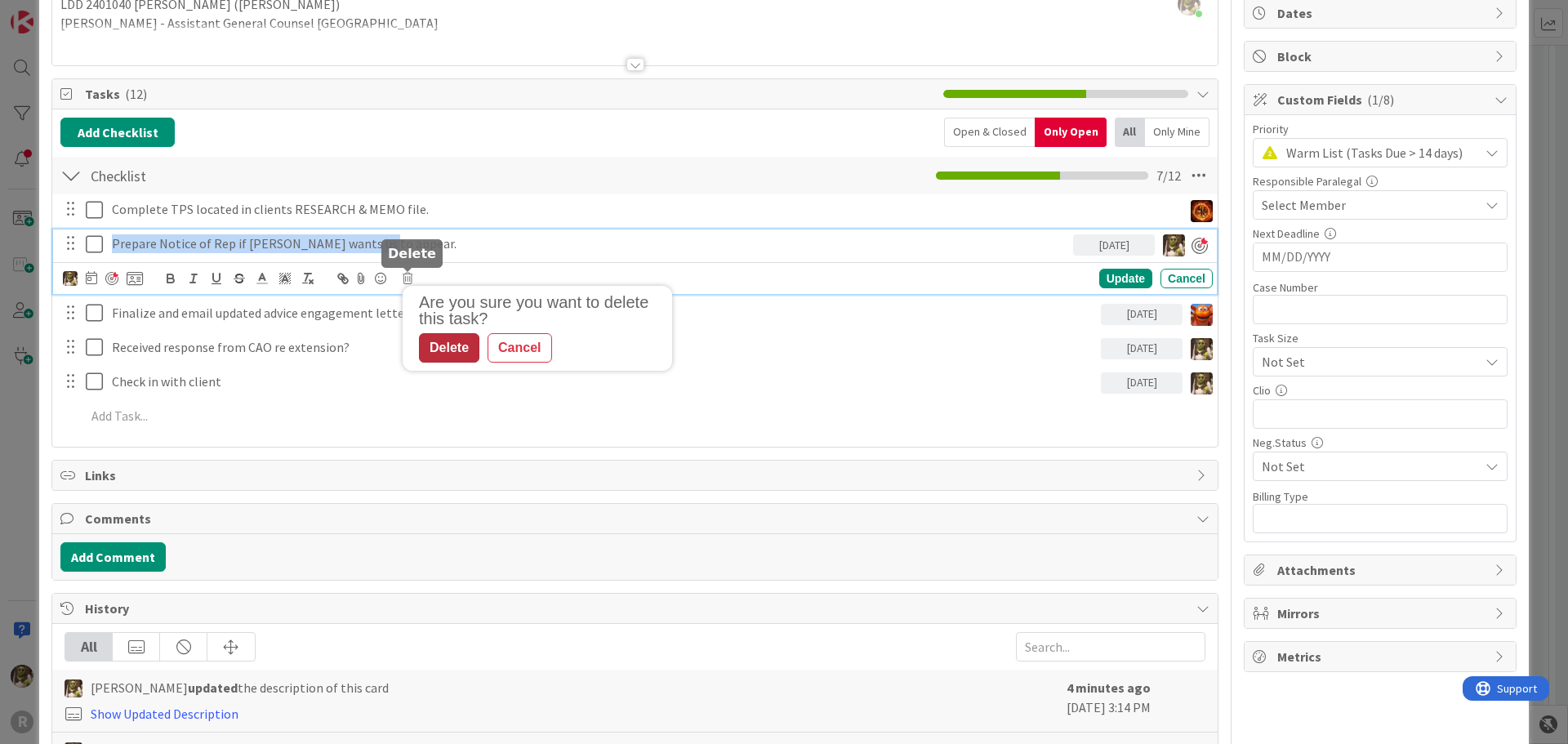
click at [444, 347] on div "Delete" at bounding box center [449, 348] width 60 height 30
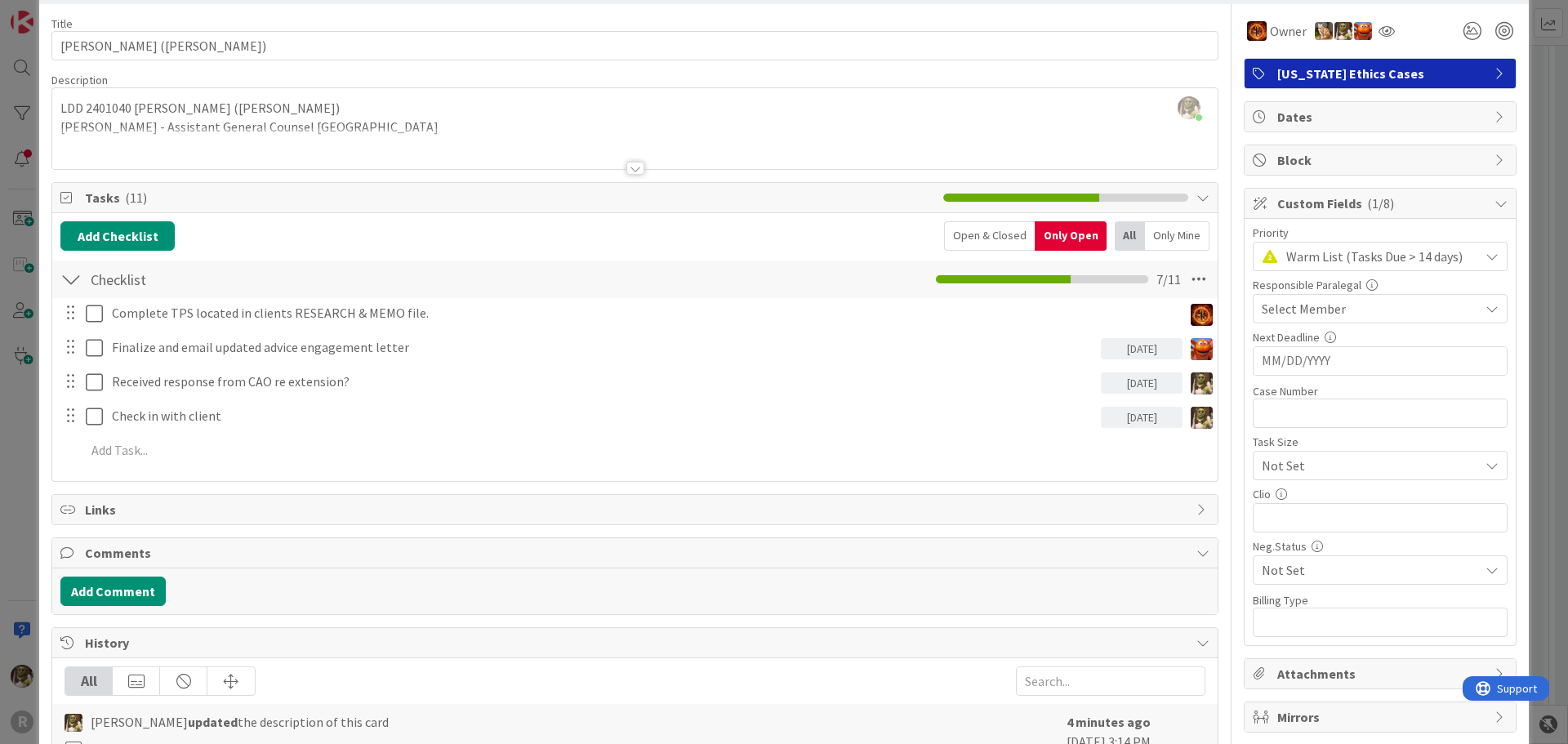
scroll to position [0, 0]
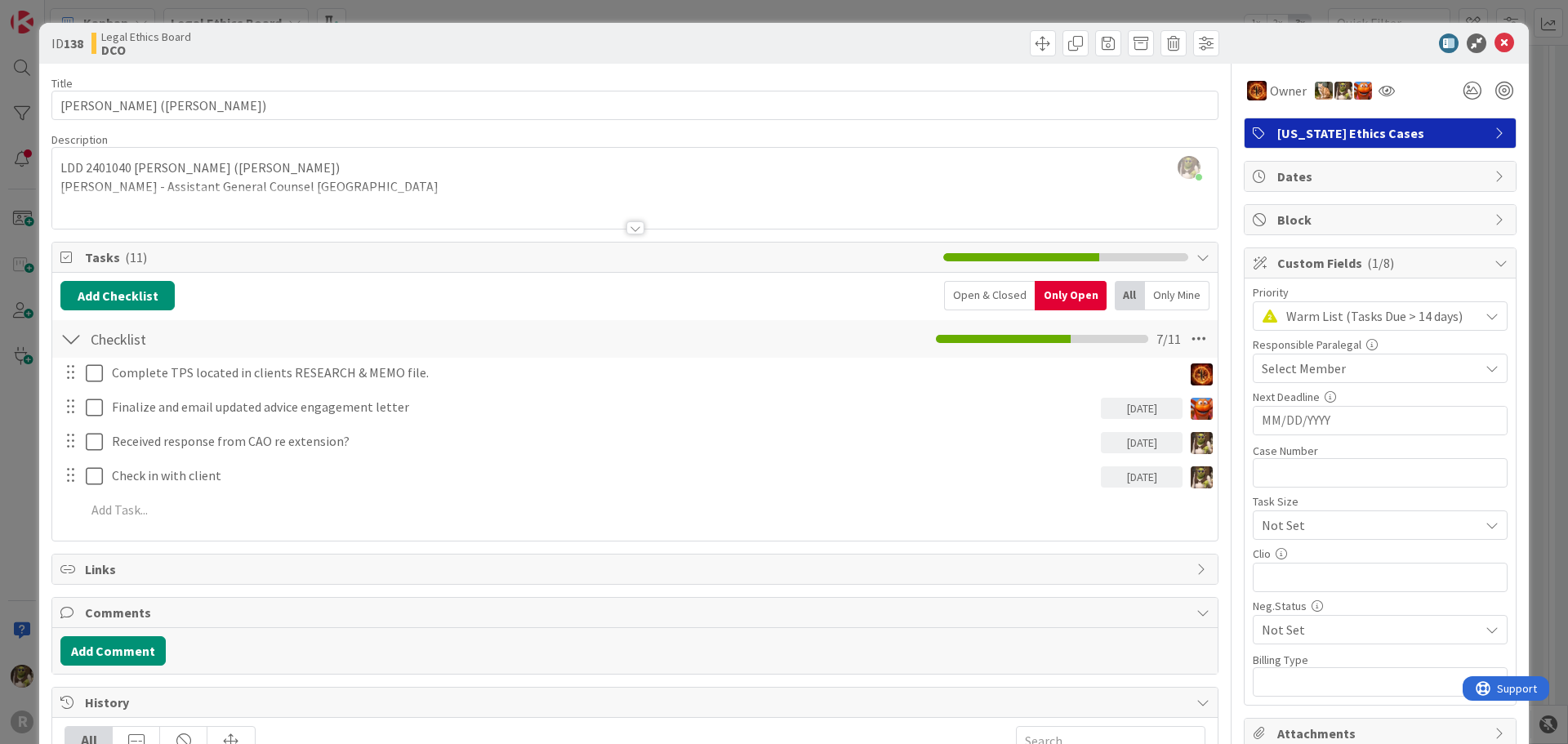
click at [1503, 43] on div at bounding box center [1372, 43] width 289 height 20
click at [1497, 46] on icon at bounding box center [1504, 43] width 20 height 20
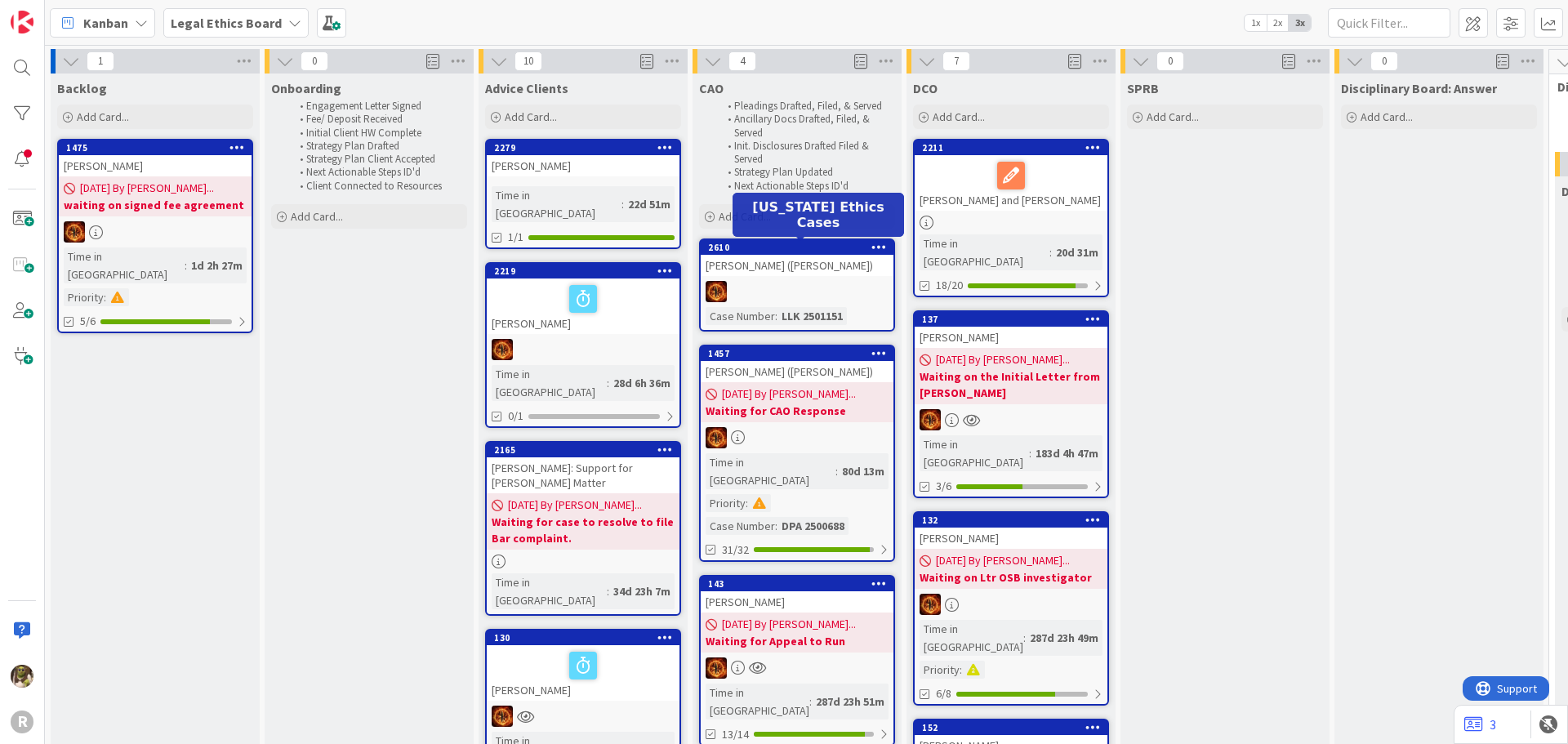
click at [826, 276] on div "OHLMANN, Aime (Kaleena Holzinger-Fancher)" at bounding box center [796, 266] width 193 height 21
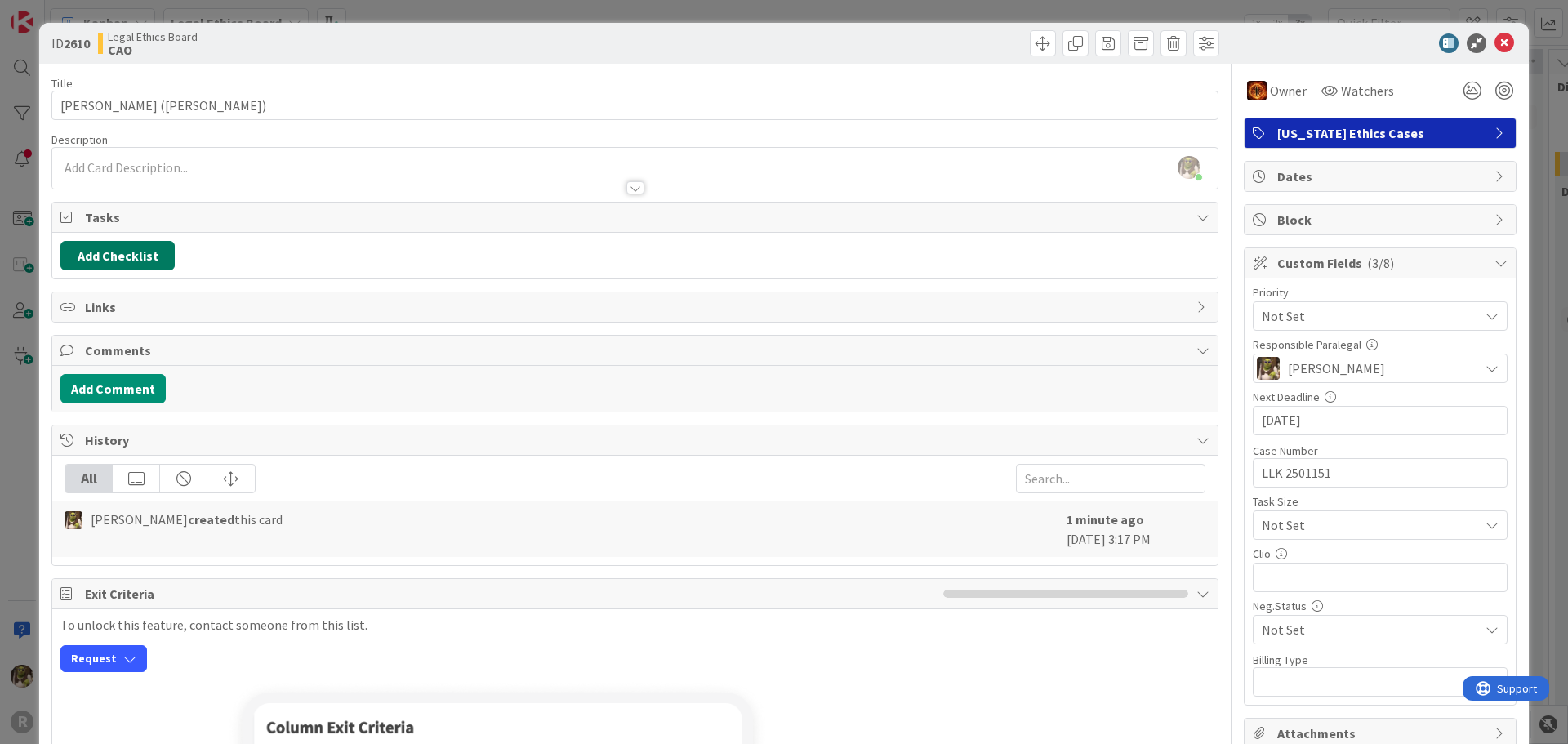
click at [124, 251] on button "Add Checklist" at bounding box center [117, 256] width 114 height 30
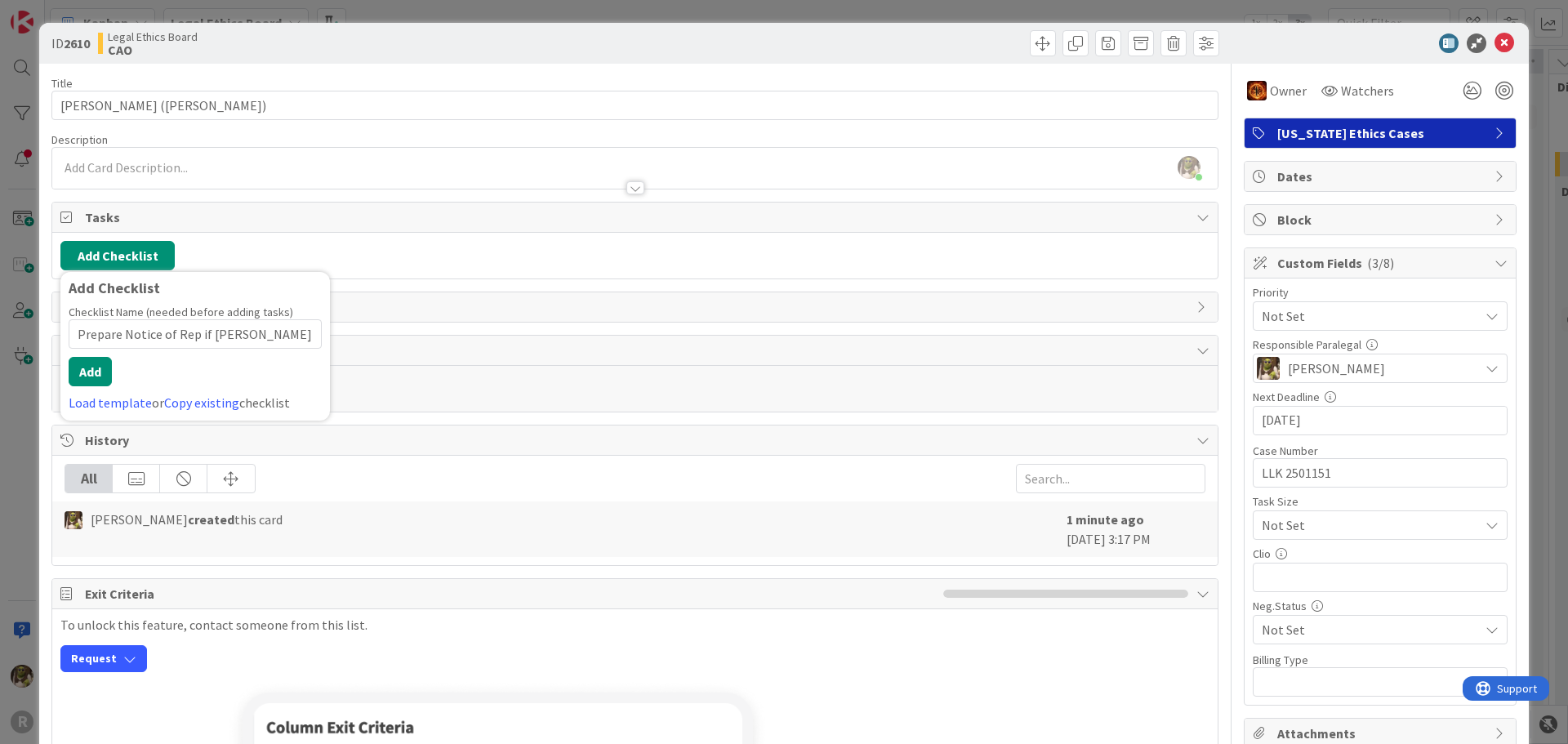
scroll to position [0, 26]
type input "Prepare Notice of Rep if Amy wants us to appear."
click at [91, 364] on button "Add" at bounding box center [91, 372] width 44 height 30
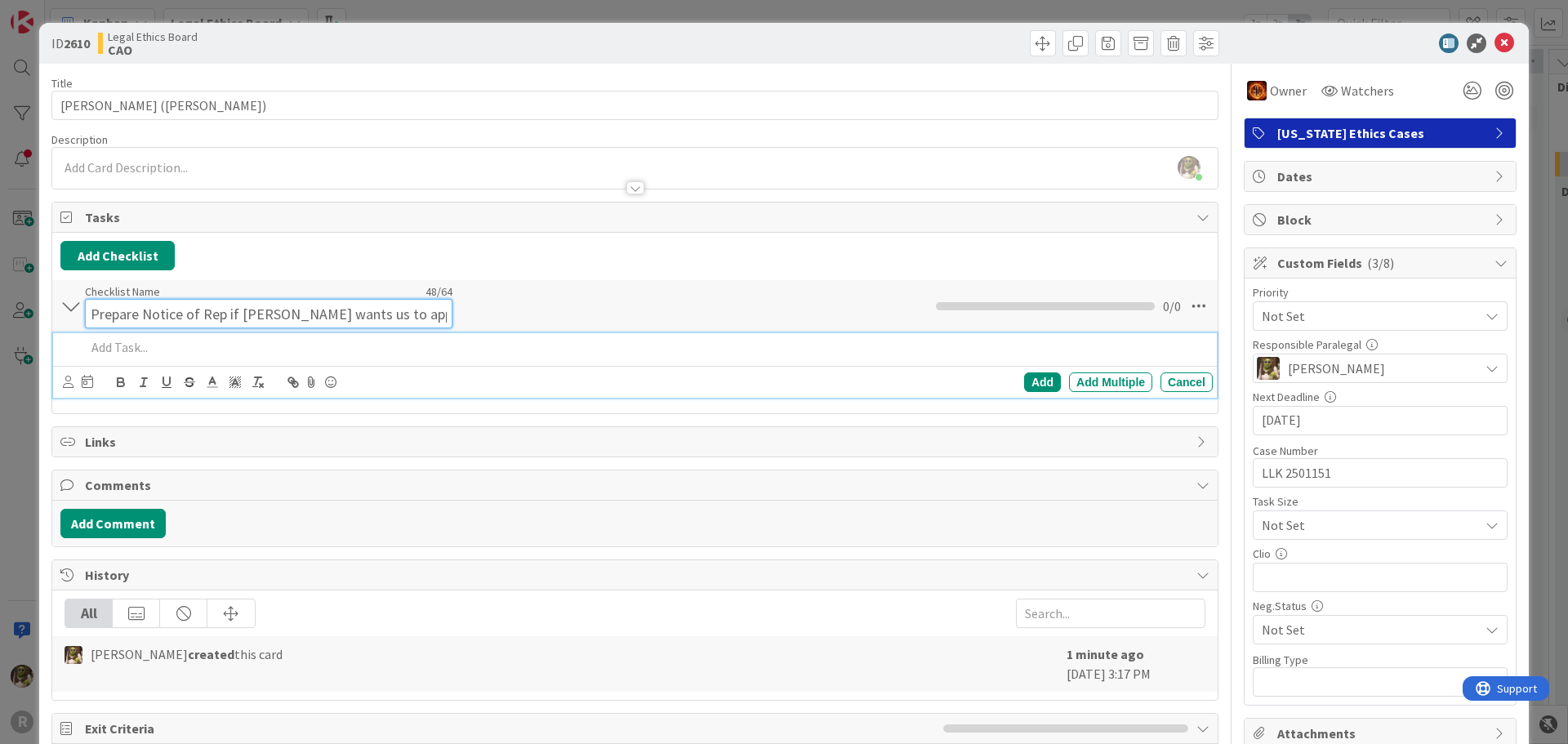
click at [369, 300] on input "Prepare Notice of Rep if Amy wants us to appear." at bounding box center [269, 314] width 368 height 30
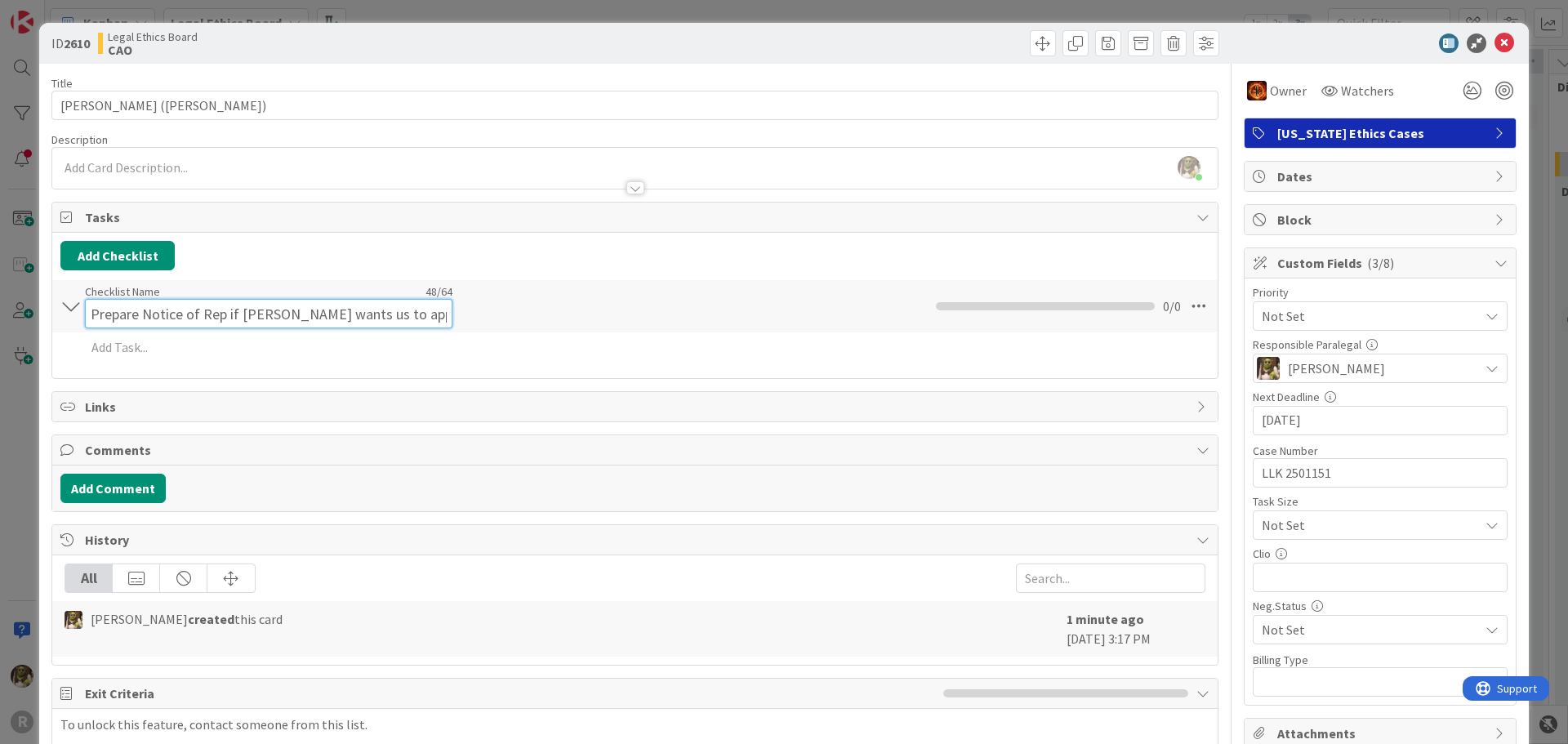
drag, startPoint x: 411, startPoint y: 315, endPoint x: -152, endPoint y: 314, distance: 563.0
click at [0, 314] on html "R Kanban My Zone Organization Select a single board Kanban List (Bulk Actions) …" at bounding box center [784, 372] width 1568 height 744
type input "Checklist"
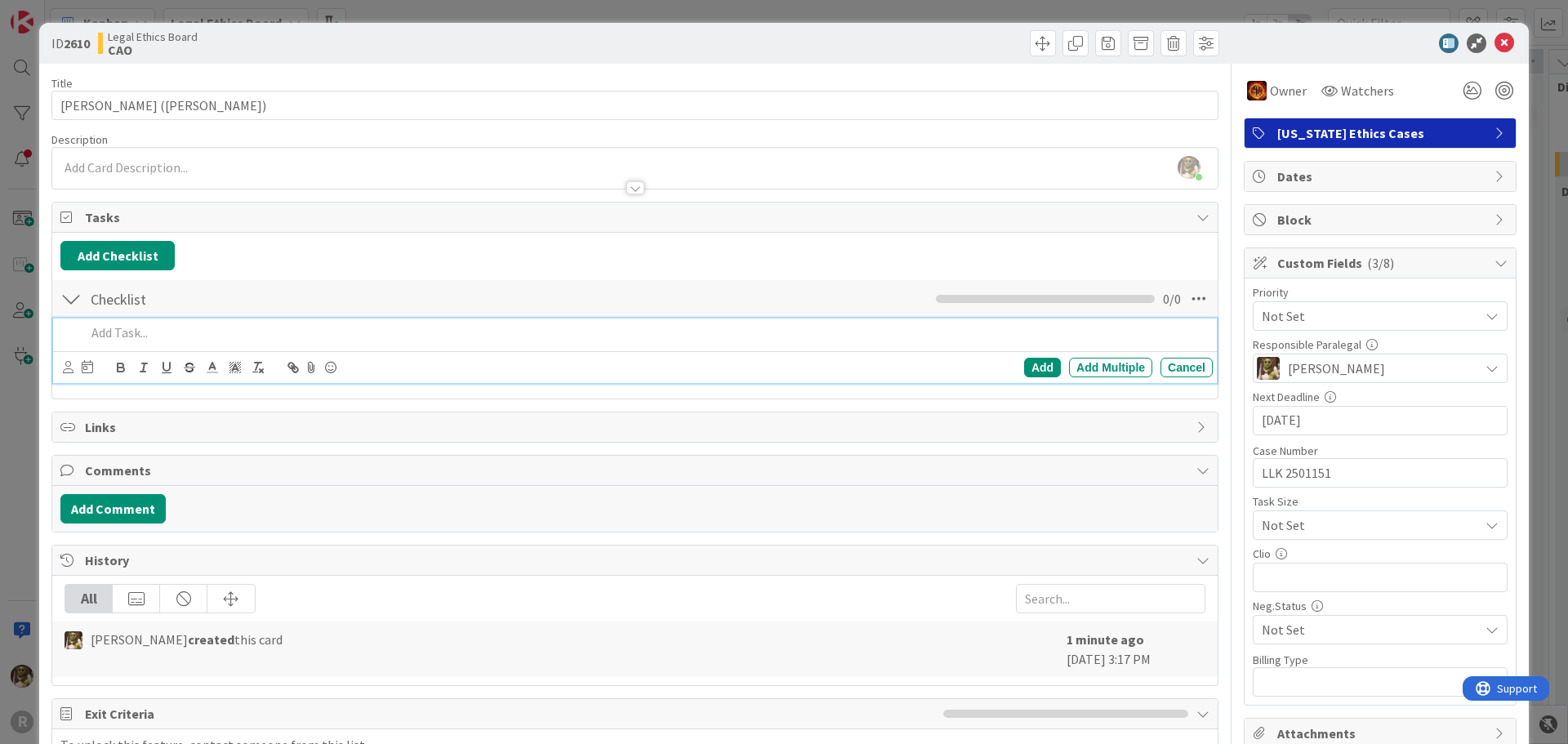
click at [613, 321] on div "Checklist Checklist Name 9 / 64 Checklist 0 / 0 Add Add Multiple Cancel" at bounding box center [635, 335] width 1166 height 112
click at [63, 367] on icon at bounding box center [68, 367] width 10 height 12
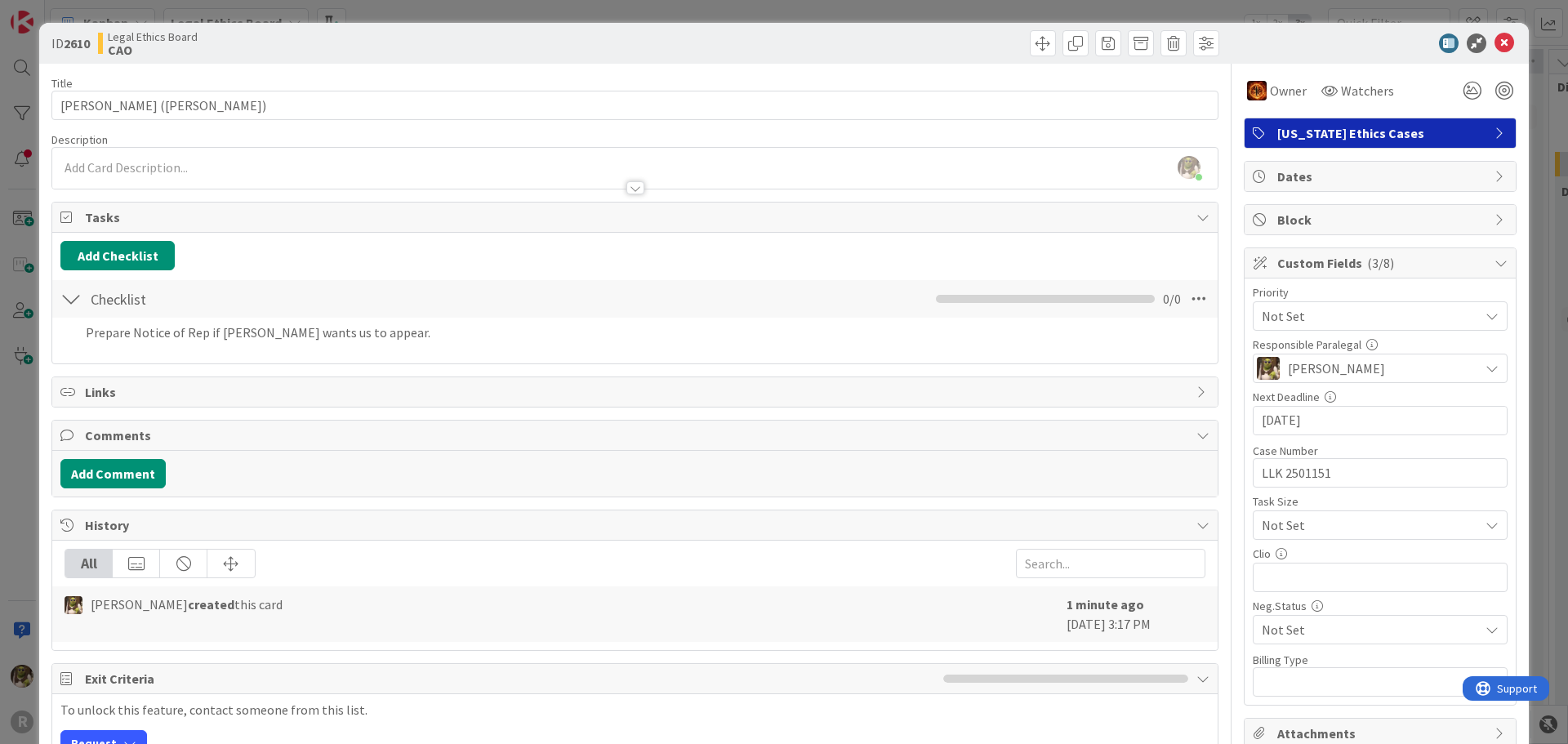
click at [0, 0] on img at bounding box center [0, 0] width 0 height 0
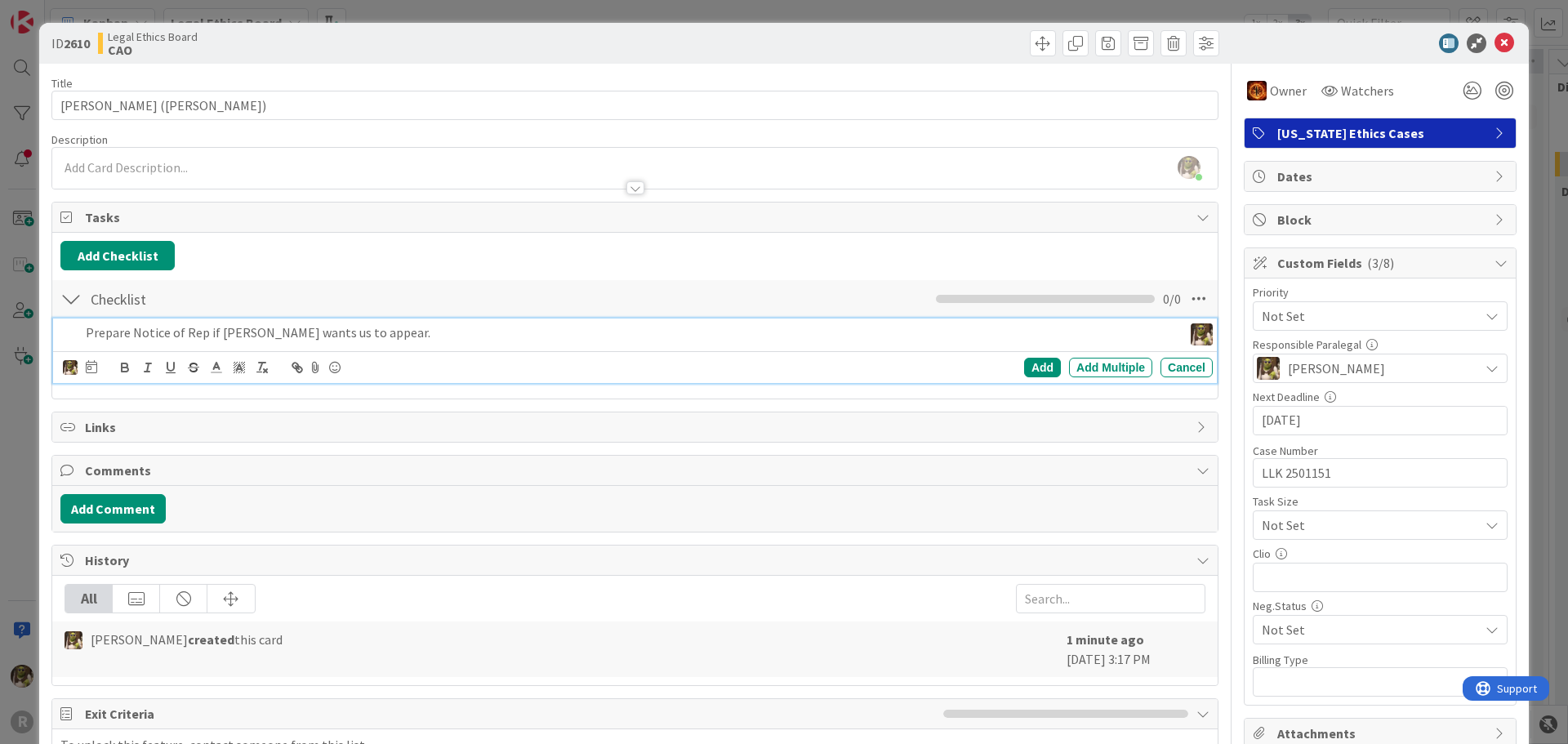
click at [126, 324] on div "Prepare Notice of Rep if Amy wants us to appear." at bounding box center [631, 333] width 1104 height 29
click at [92, 364] on icon at bounding box center [91, 366] width 11 height 13
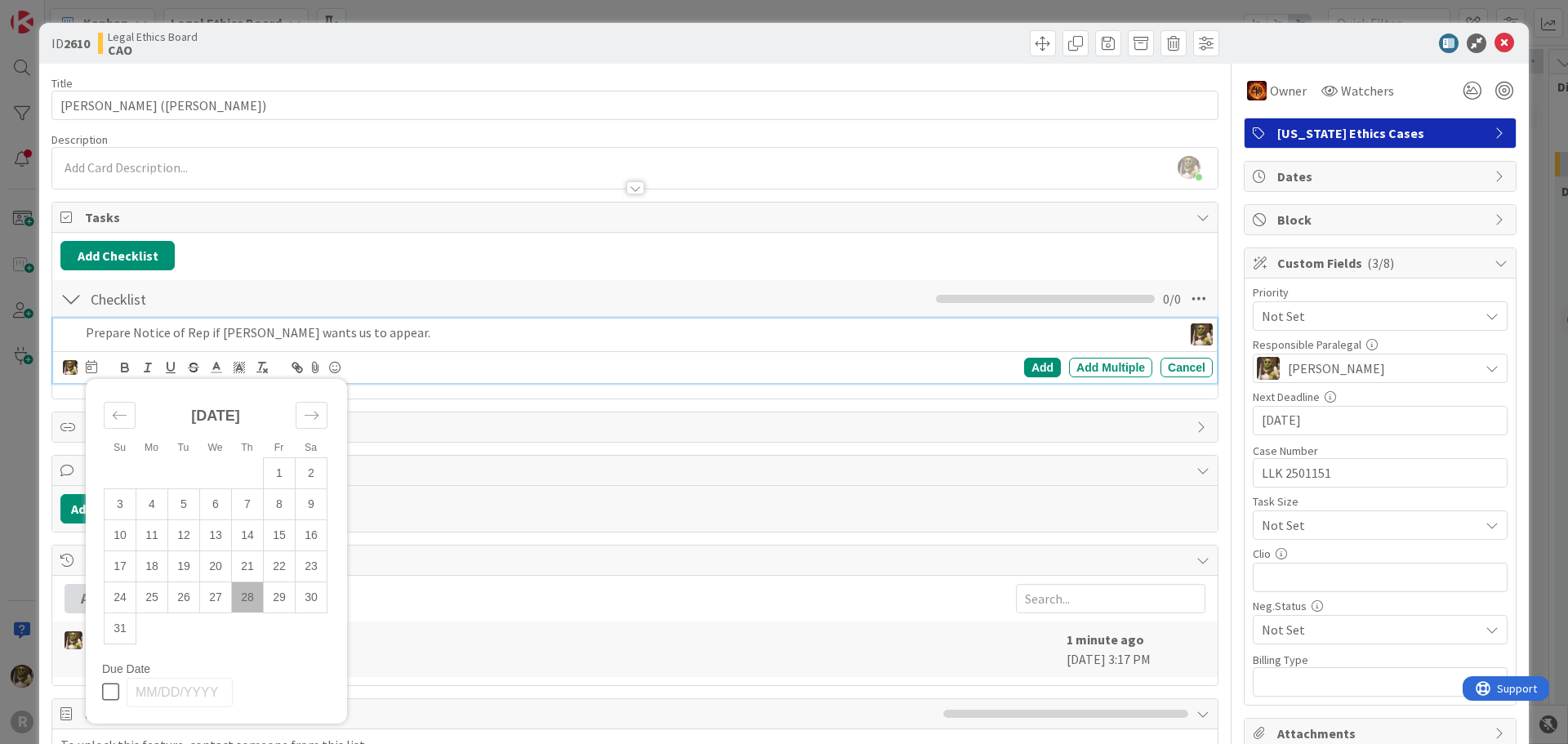
click at [246, 597] on td "28" at bounding box center [247, 598] width 32 height 31
click at [1044, 365] on div "Add" at bounding box center [1043, 368] width 37 height 20
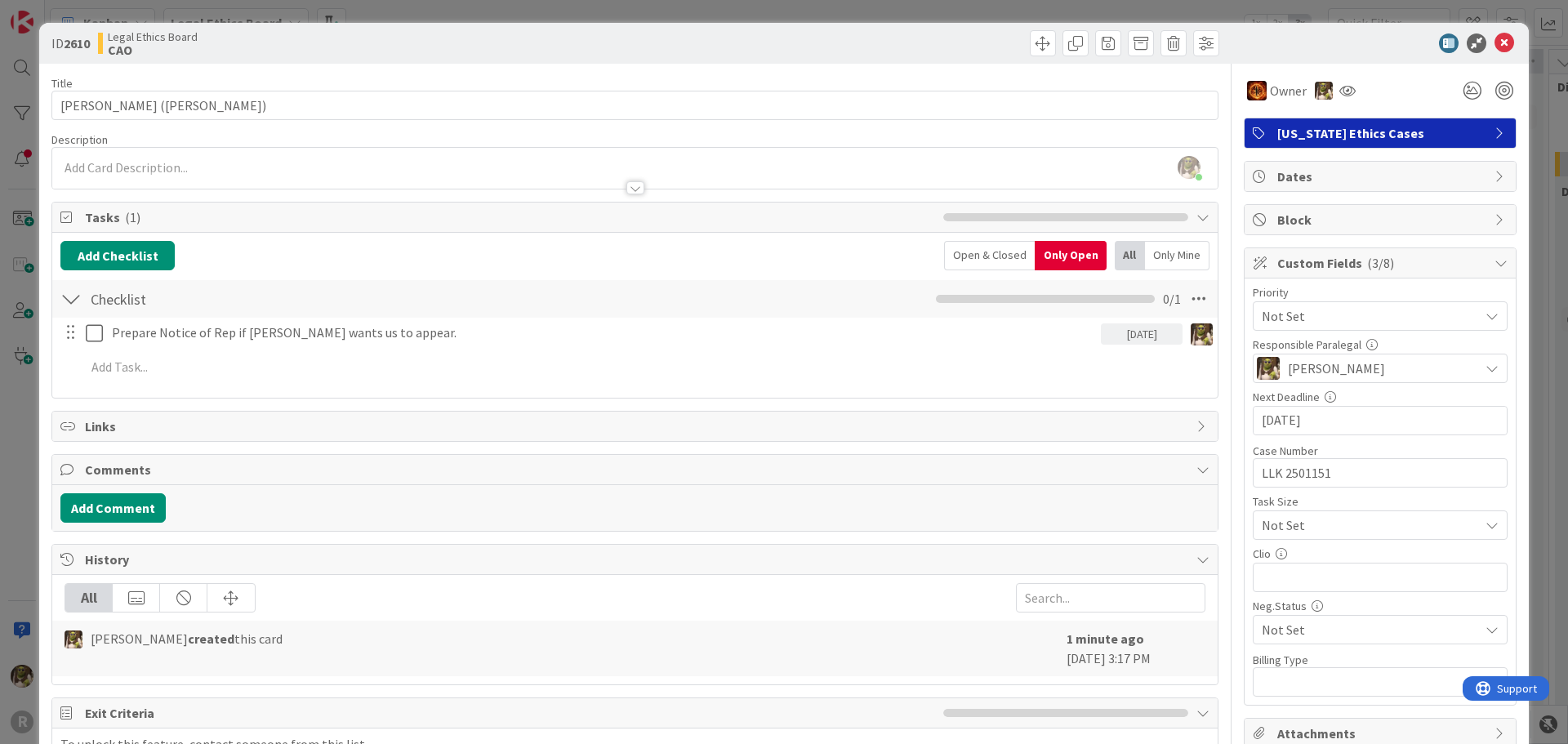
click at [1495, 39] on icon at bounding box center [1504, 43] width 20 height 20
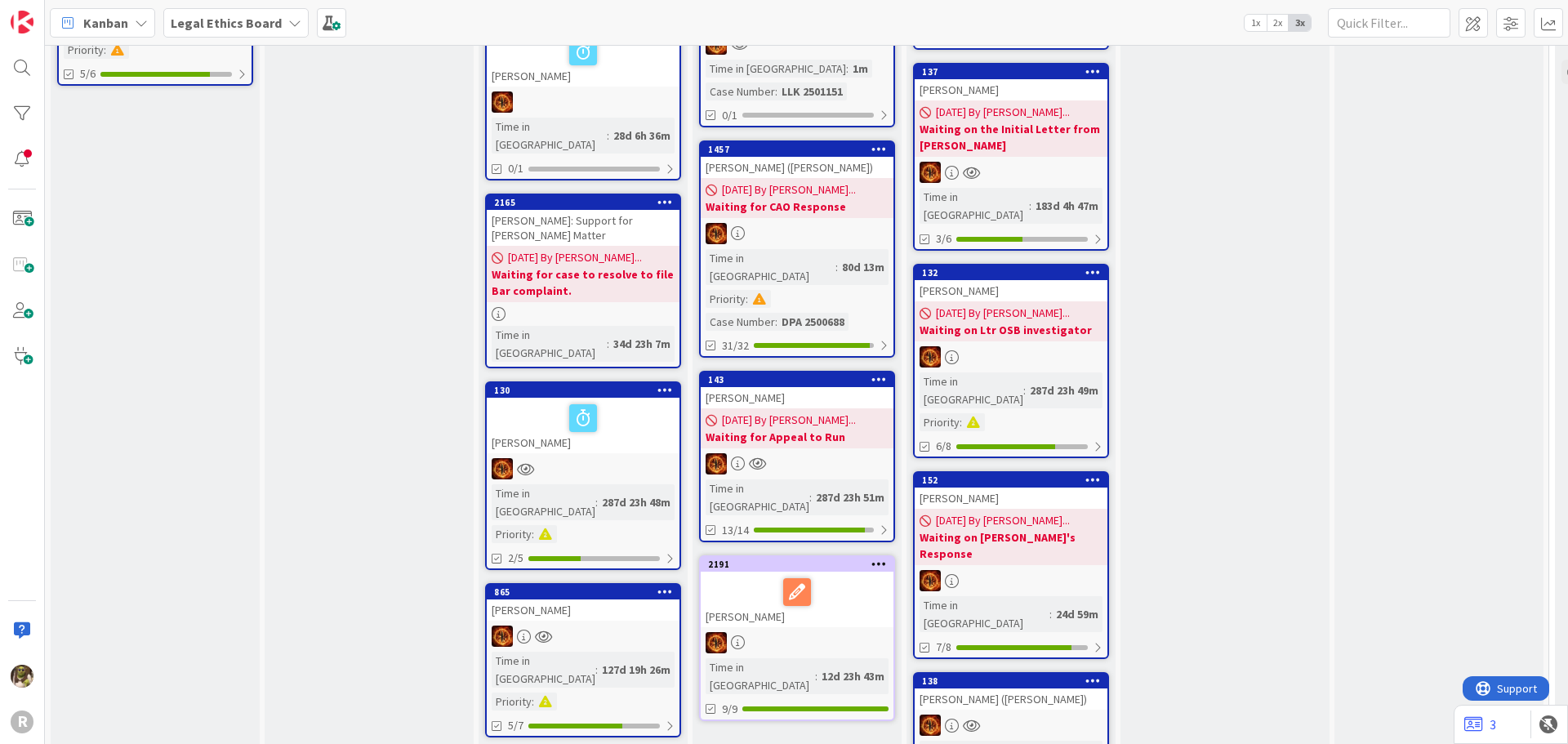
scroll to position [409, 0]
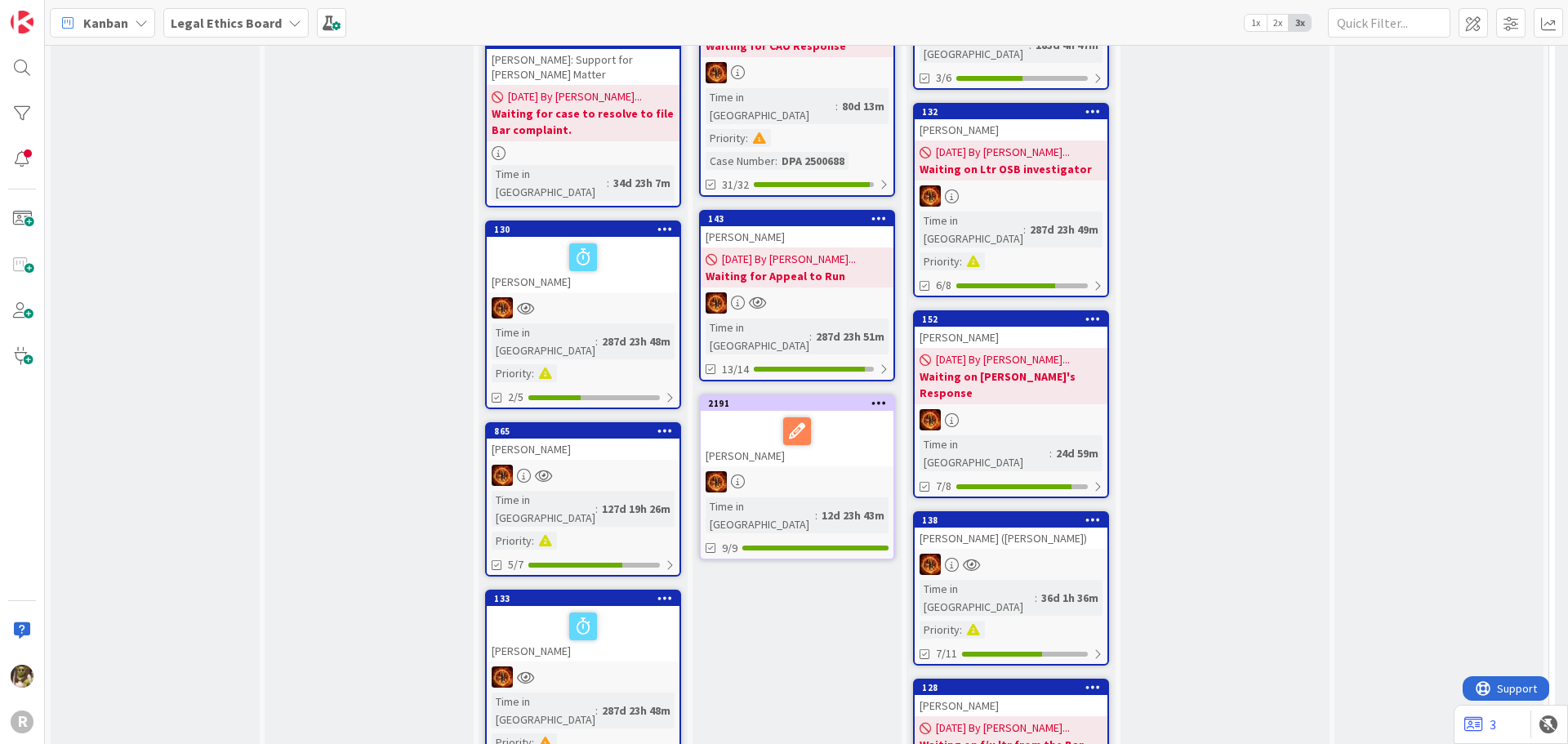
click at [1007, 511] on link "138 OHLMANN, Aime (Carty) Time in Column : 36d 1h 36m Priority : 7/11" at bounding box center [1010, 588] width 196 height 154
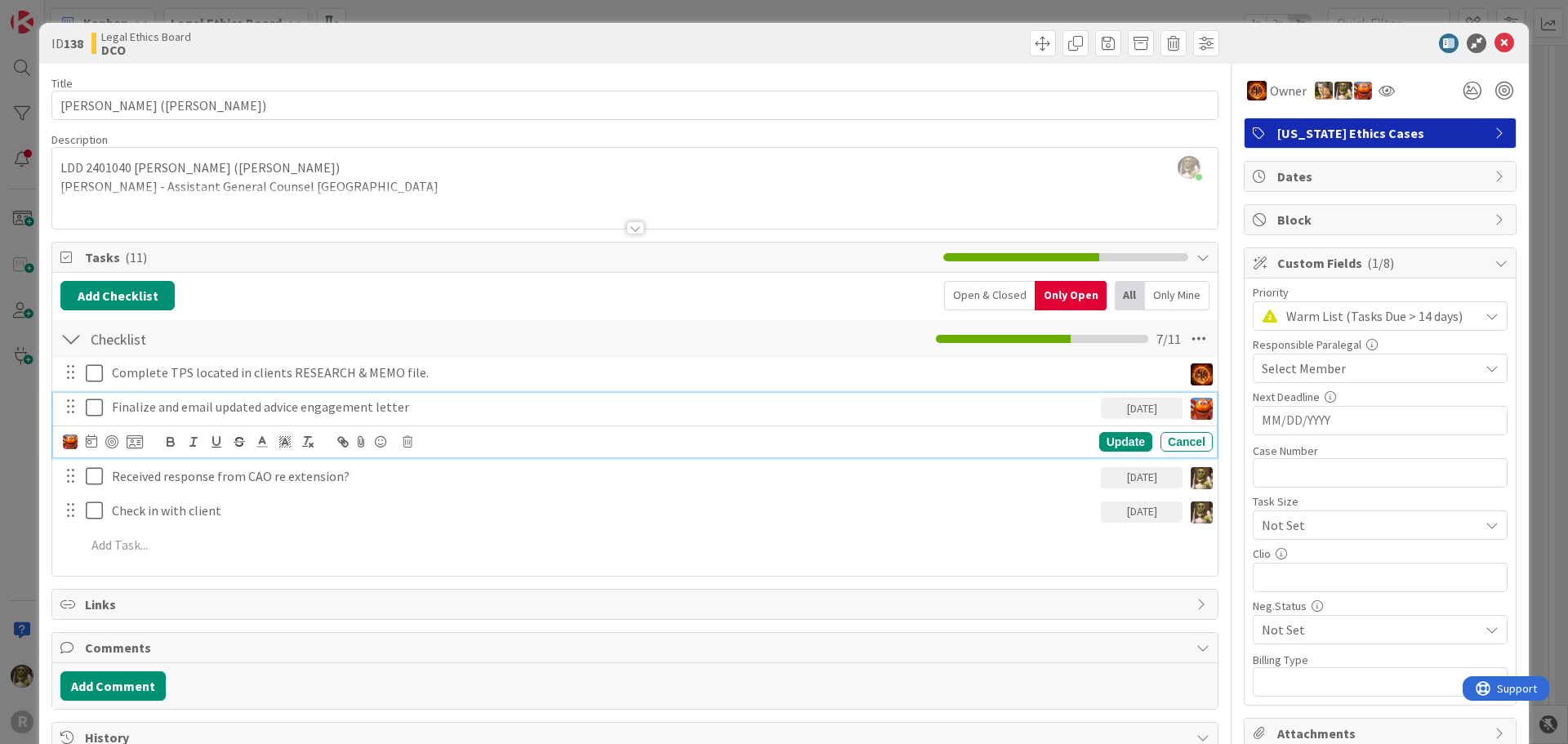
click at [246, 405] on p "Finalize and email updated advice engagement letter" at bounding box center [603, 408] width 983 height 19
drag, startPoint x: 438, startPoint y: 409, endPoint x: 27, endPoint y: 409, distance: 411.0
click at [27, 409] on div "ID 138 Legal Ethics Board DCO Title 21 / 128 OHLMANN, Aime (Carty) Description …" at bounding box center [784, 372] width 1568 height 744
copy p "Finalize and email updated advice engagement letter"
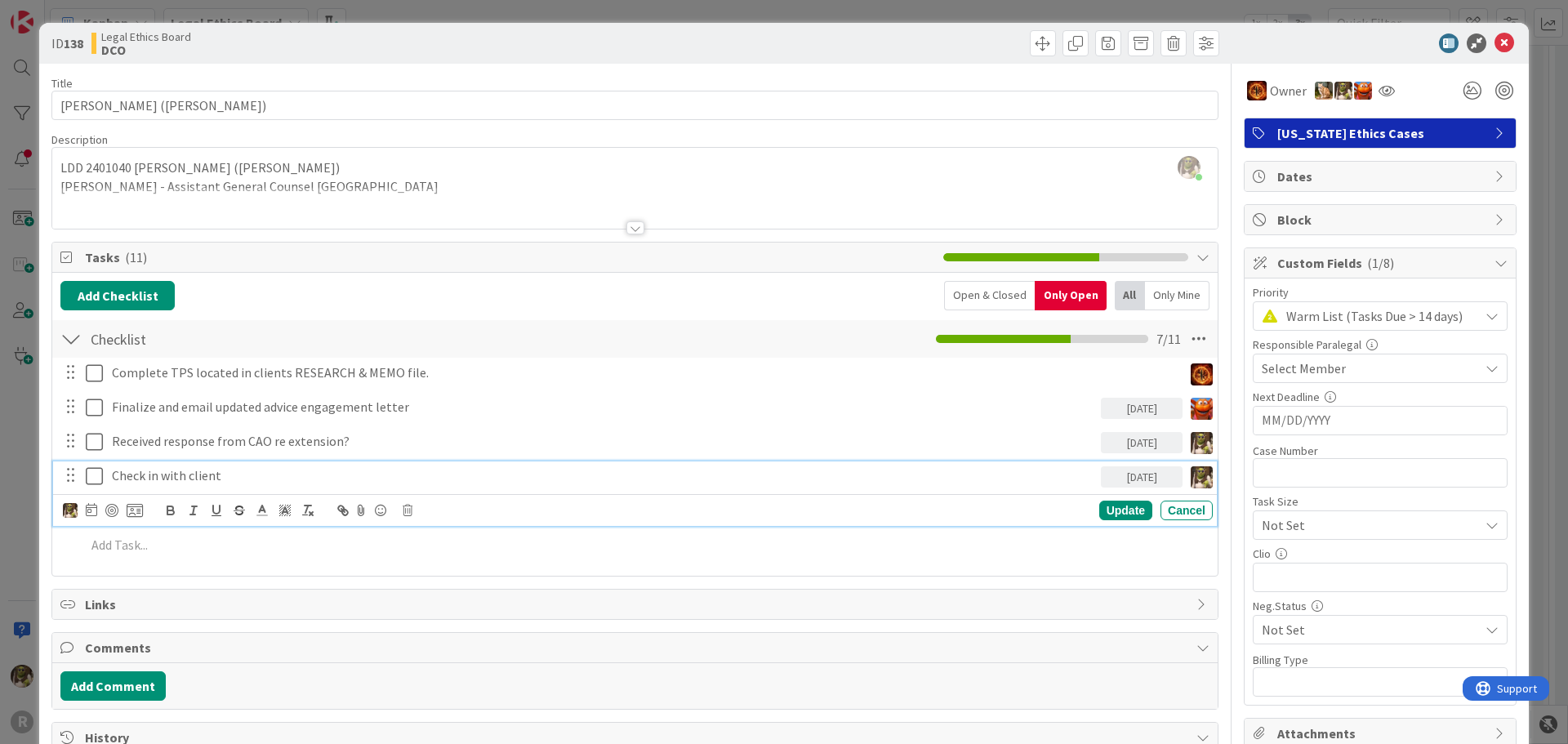
click at [799, 503] on div "Check in with client 09/04/2025 Update Cancel" at bounding box center [635, 494] width 1164 height 64
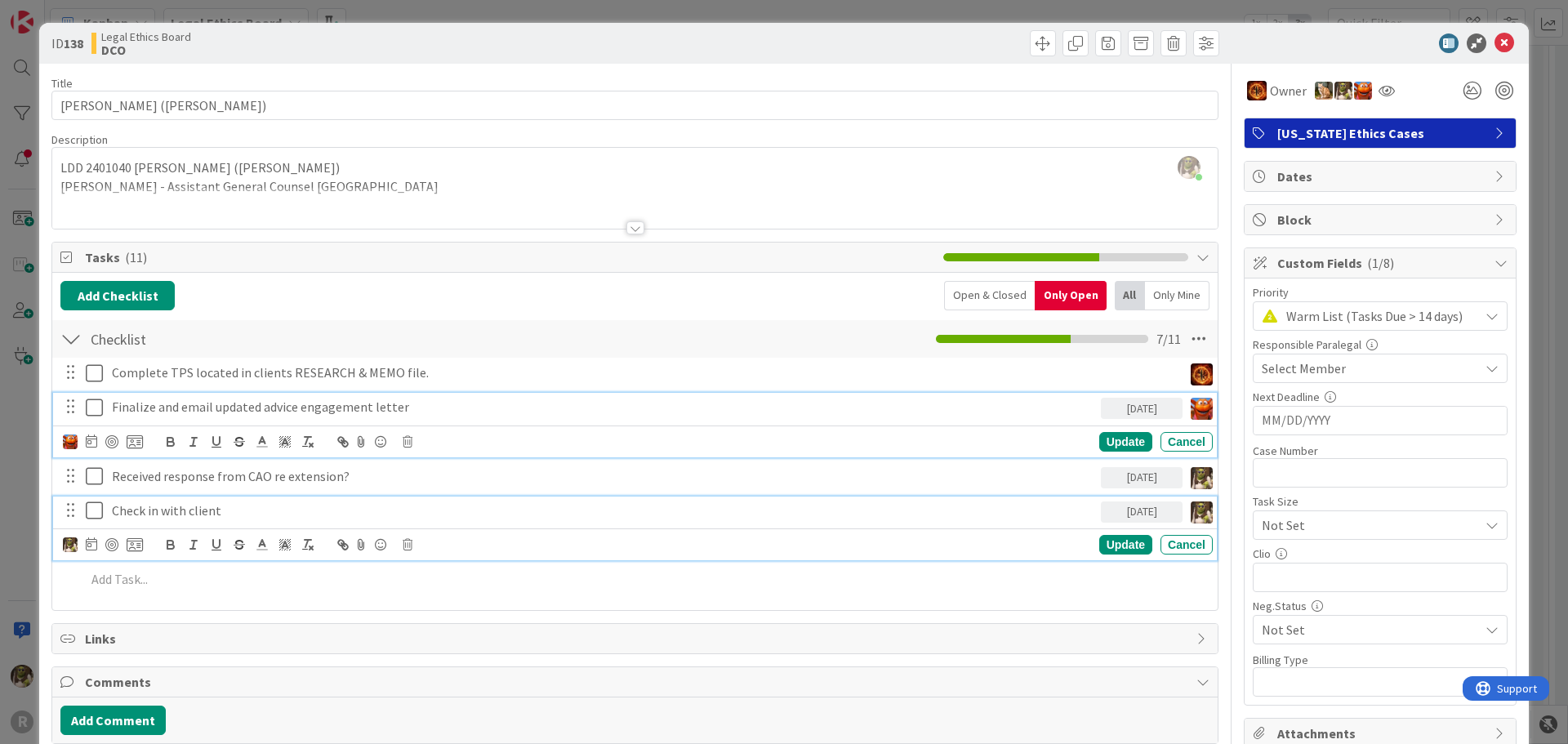
click at [415, 408] on p "Finalize and email updated advice engagement letter" at bounding box center [603, 408] width 983 height 19
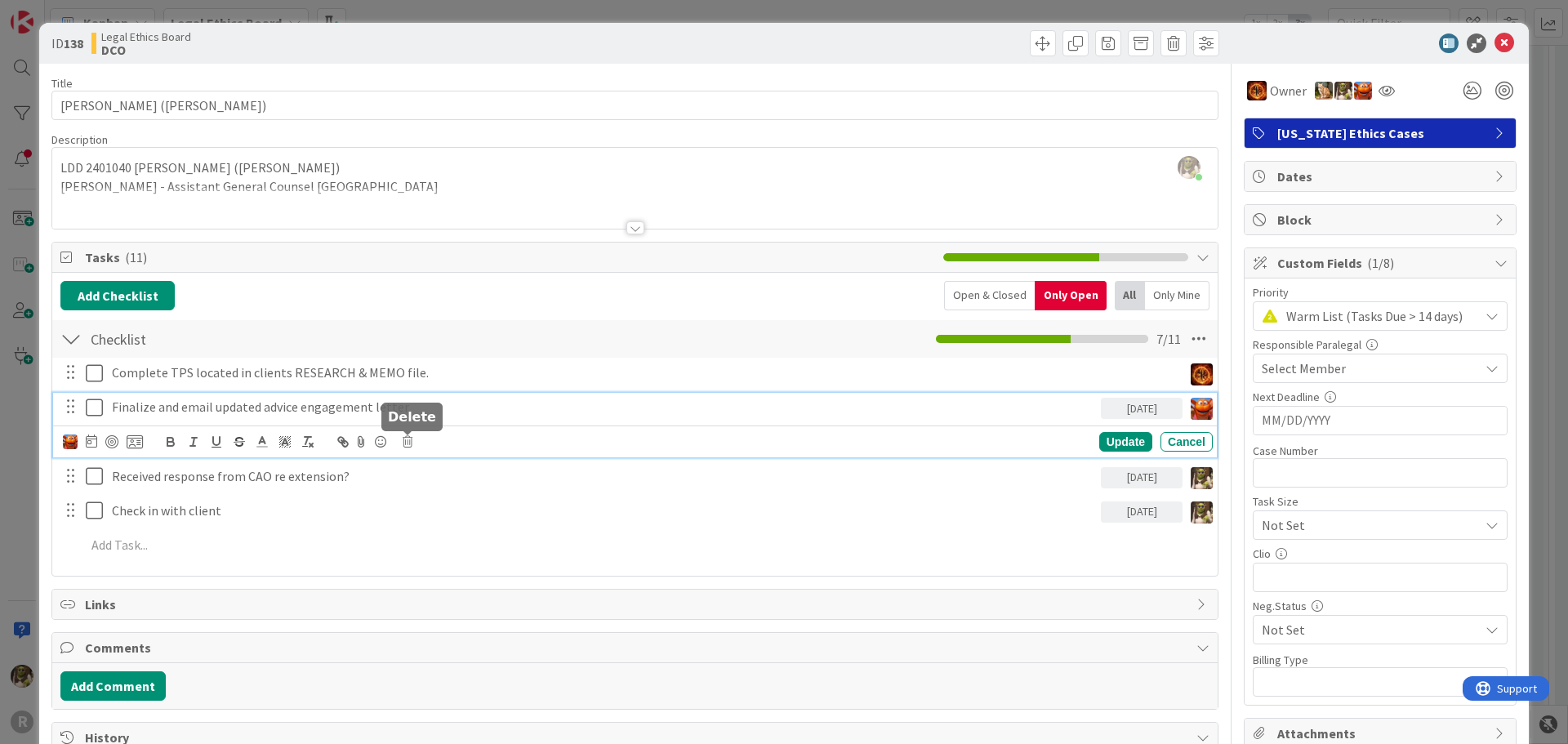
click at [409, 441] on icon at bounding box center [407, 442] width 10 height 11
click at [433, 512] on div "Delete" at bounding box center [449, 511] width 60 height 30
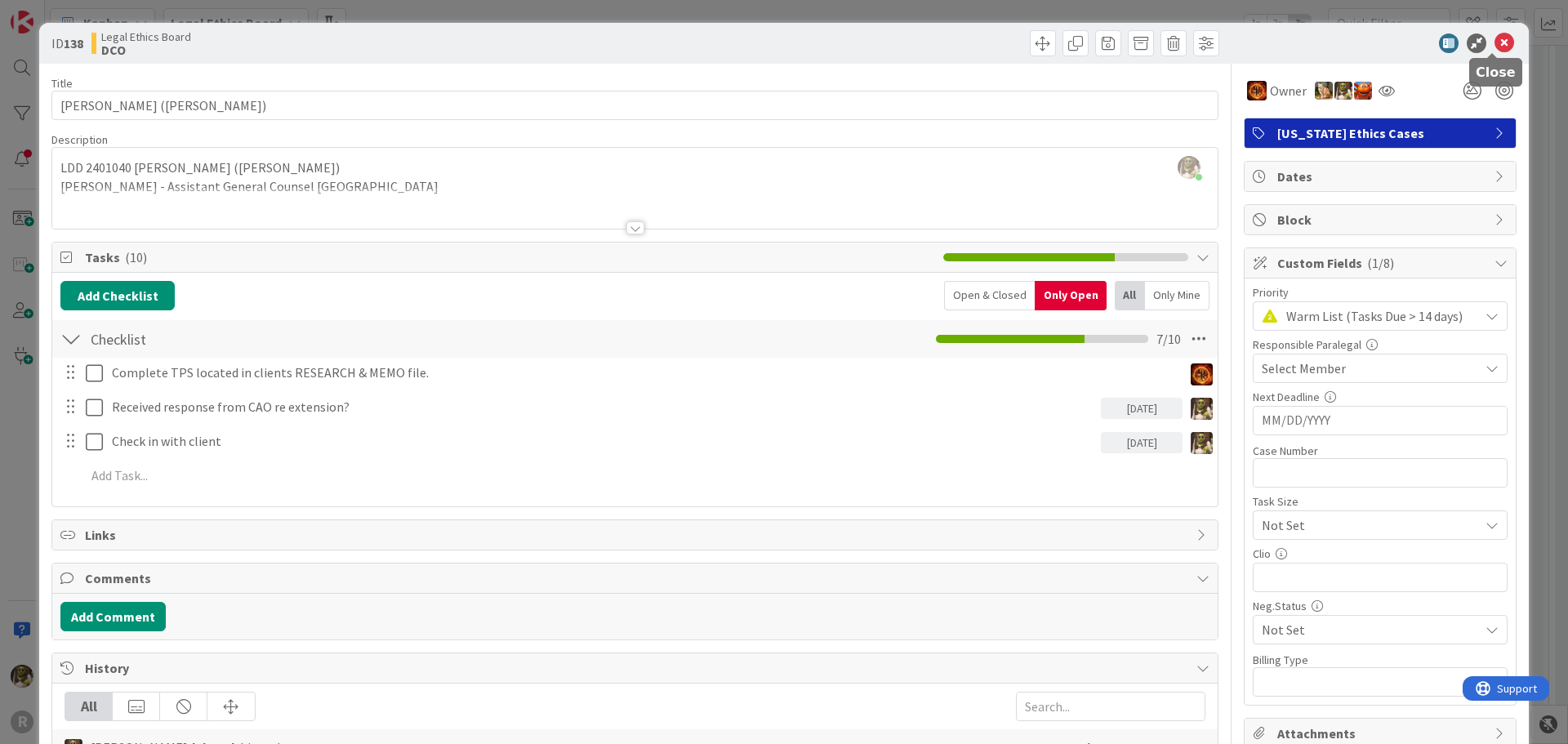
click at [1499, 44] on icon at bounding box center [1504, 43] width 20 height 20
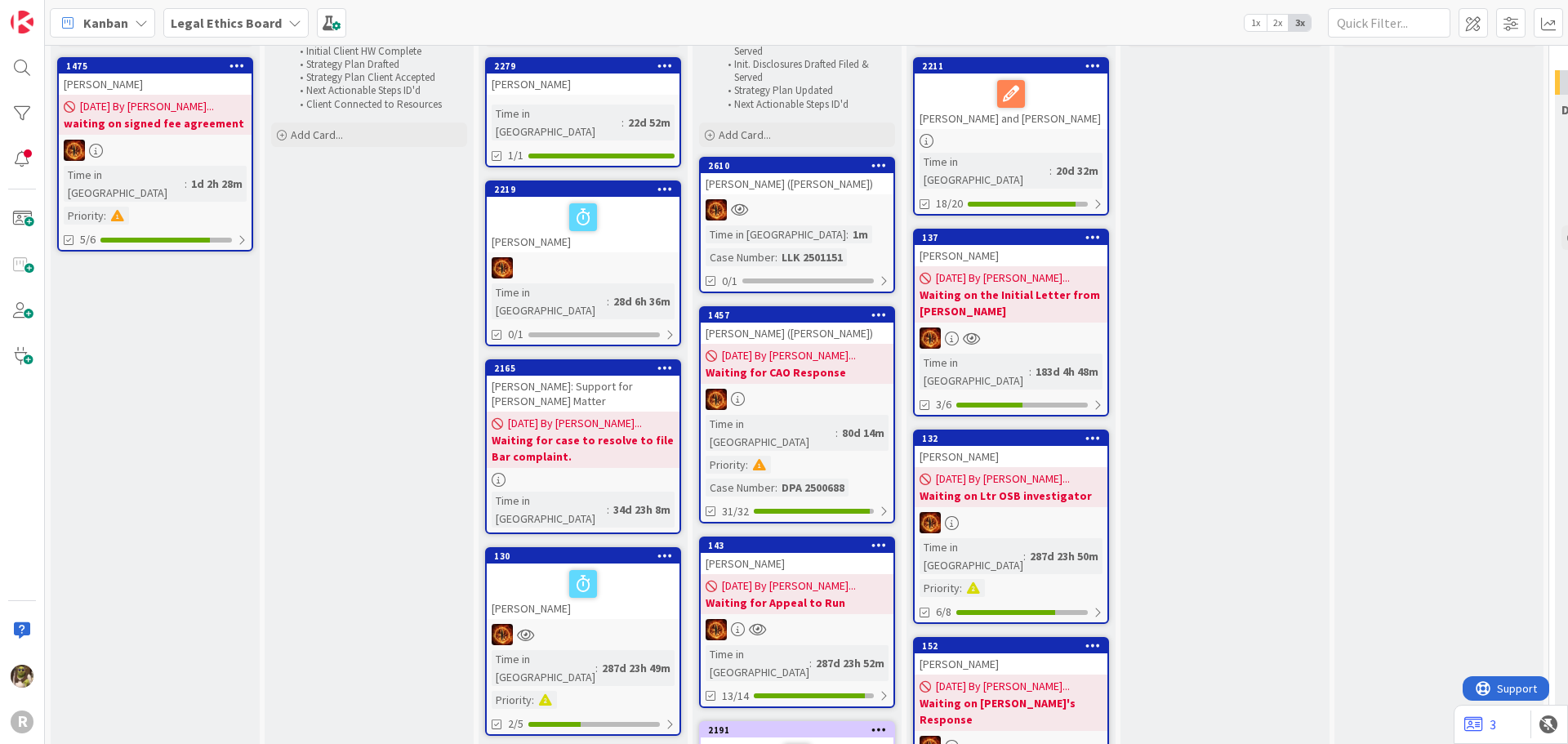
click at [816, 212] on link "2610 OHLMANN, Aime (Kaleena Holzinger-Fancher) Time in Column : 1m Case Number …" at bounding box center [797, 225] width 196 height 137
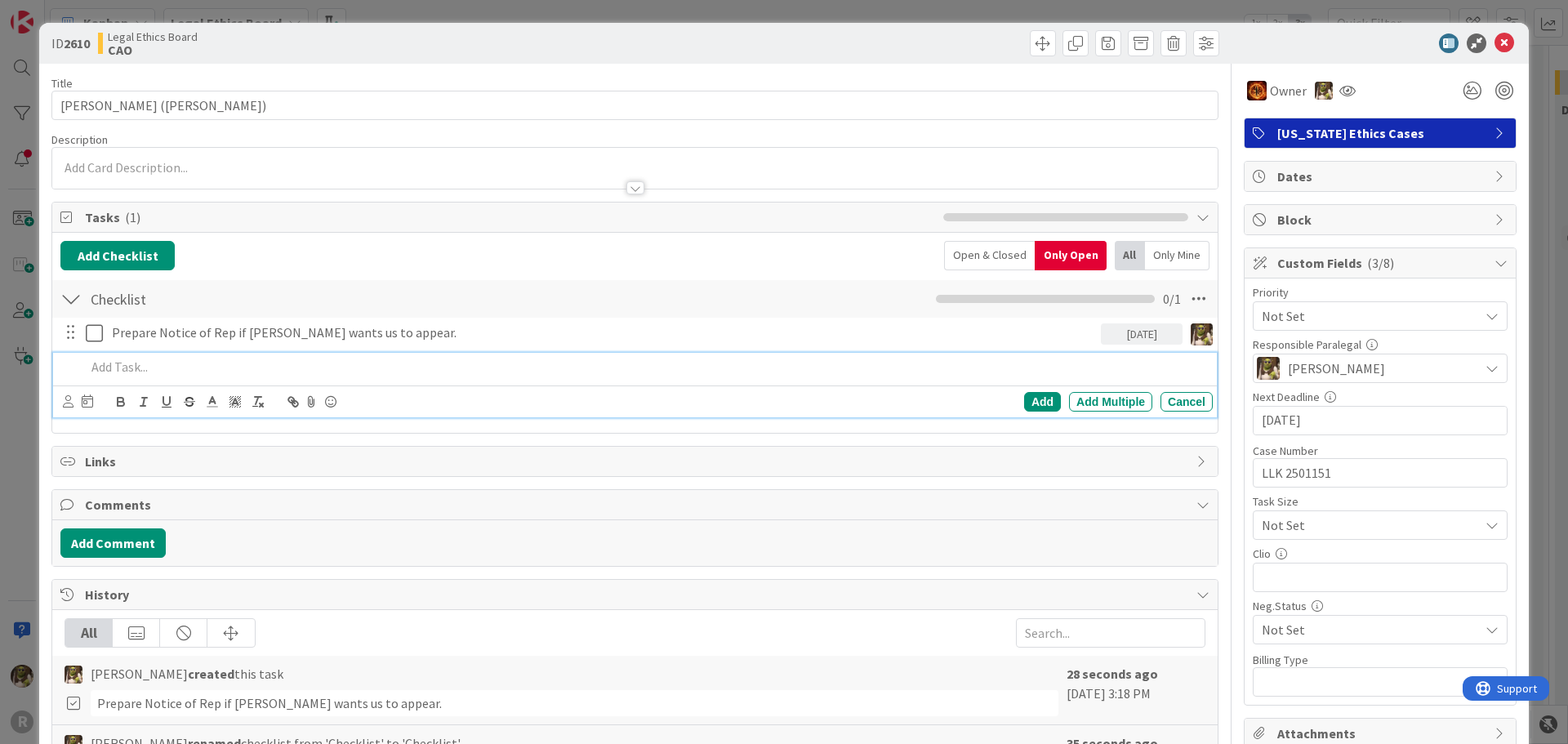
click at [172, 366] on p at bounding box center [645, 368] width 1120 height 19
click at [67, 402] on icon at bounding box center [68, 402] width 10 height 12
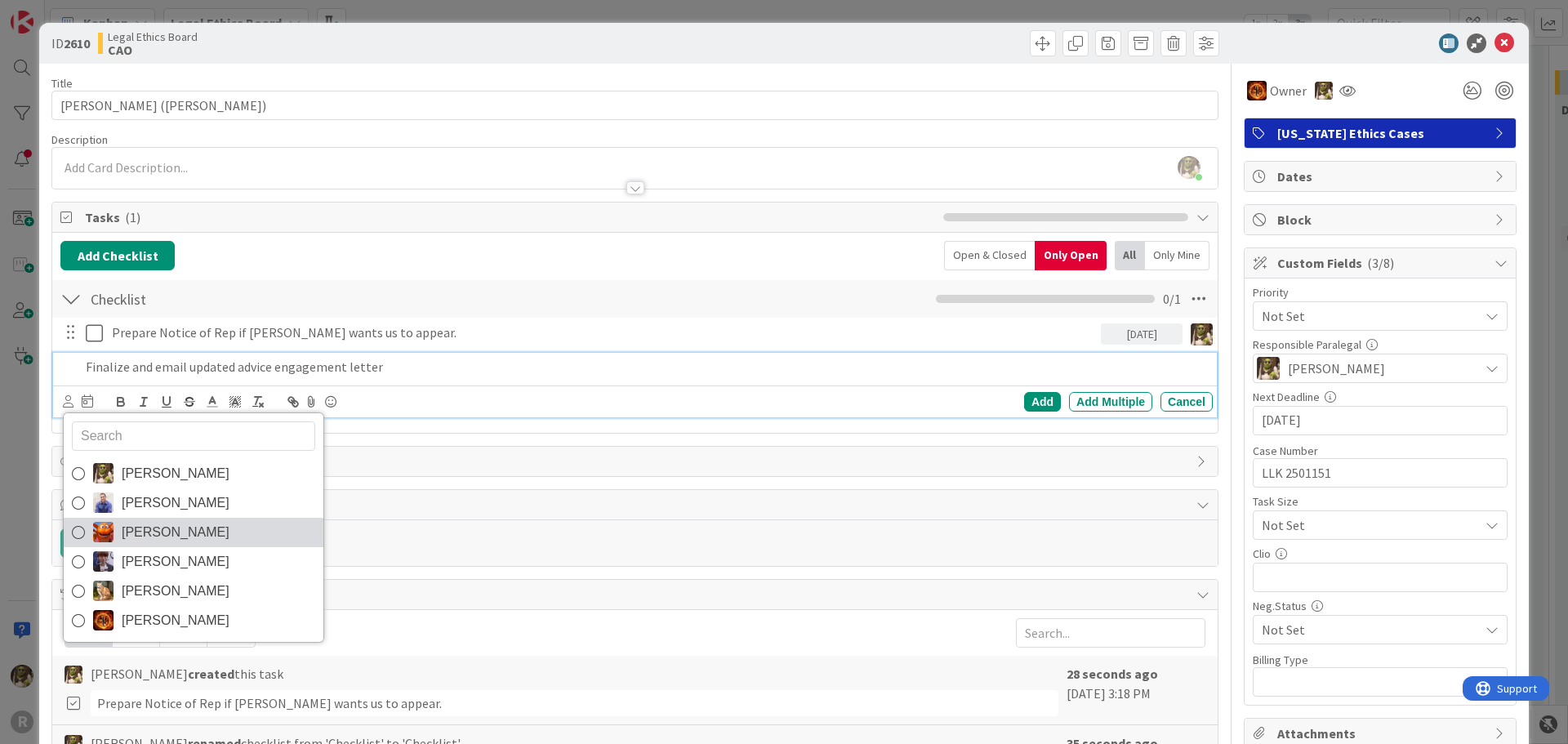
click at [151, 530] on span "Kiara Adams" at bounding box center [176, 532] width 108 height 24
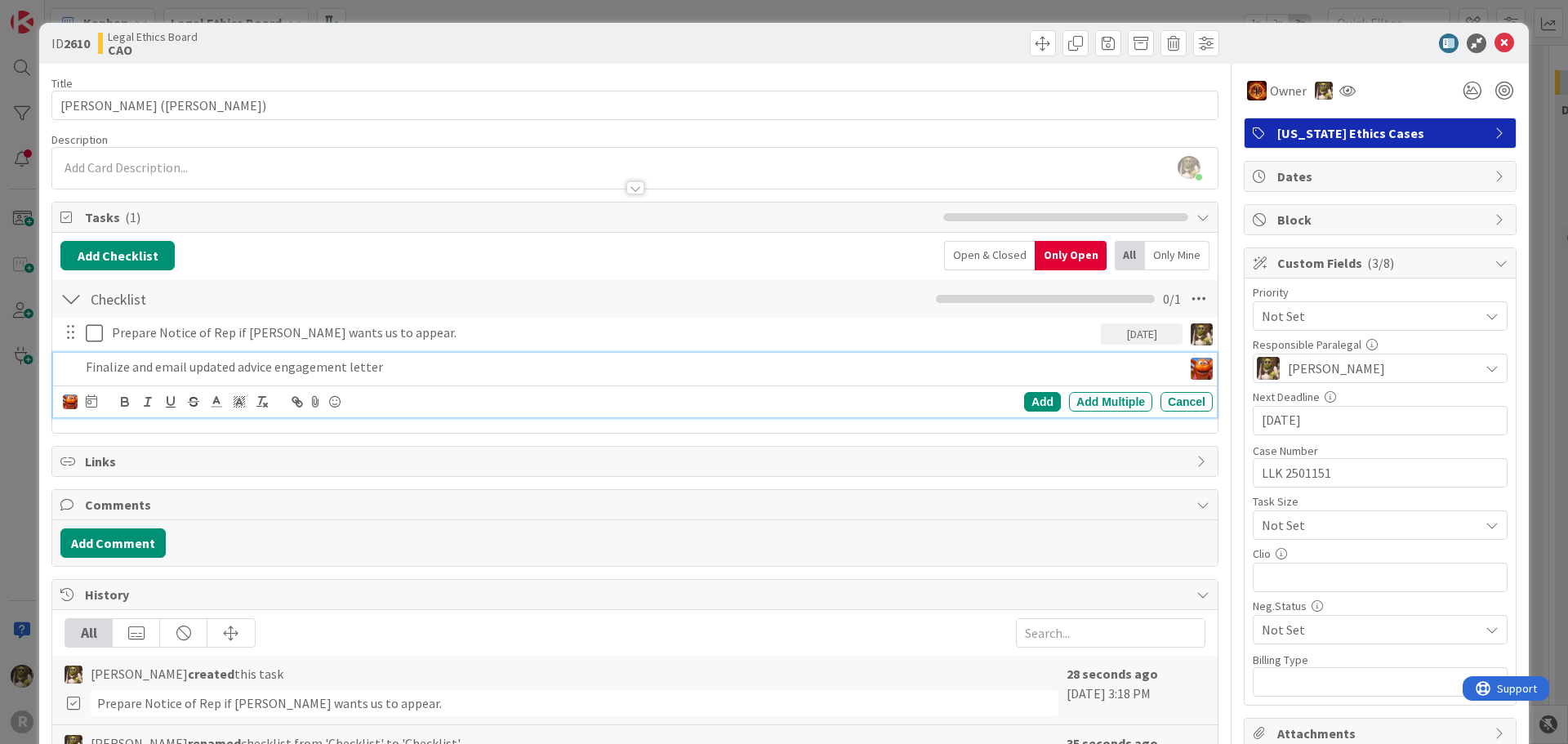
click at [98, 406] on div "Devine Gines John Grant Kiara Adams Minka Laine Friesen Stacey Burzota Ted Reut…" at bounding box center [638, 402] width 1150 height 23
click at [98, 402] on div "Devine Gines John Grant Kiara Adams Minka Laine Friesen Stacey Burzota Ted Reut…" at bounding box center [638, 402] width 1150 height 23
click at [92, 402] on icon at bounding box center [91, 401] width 11 height 13
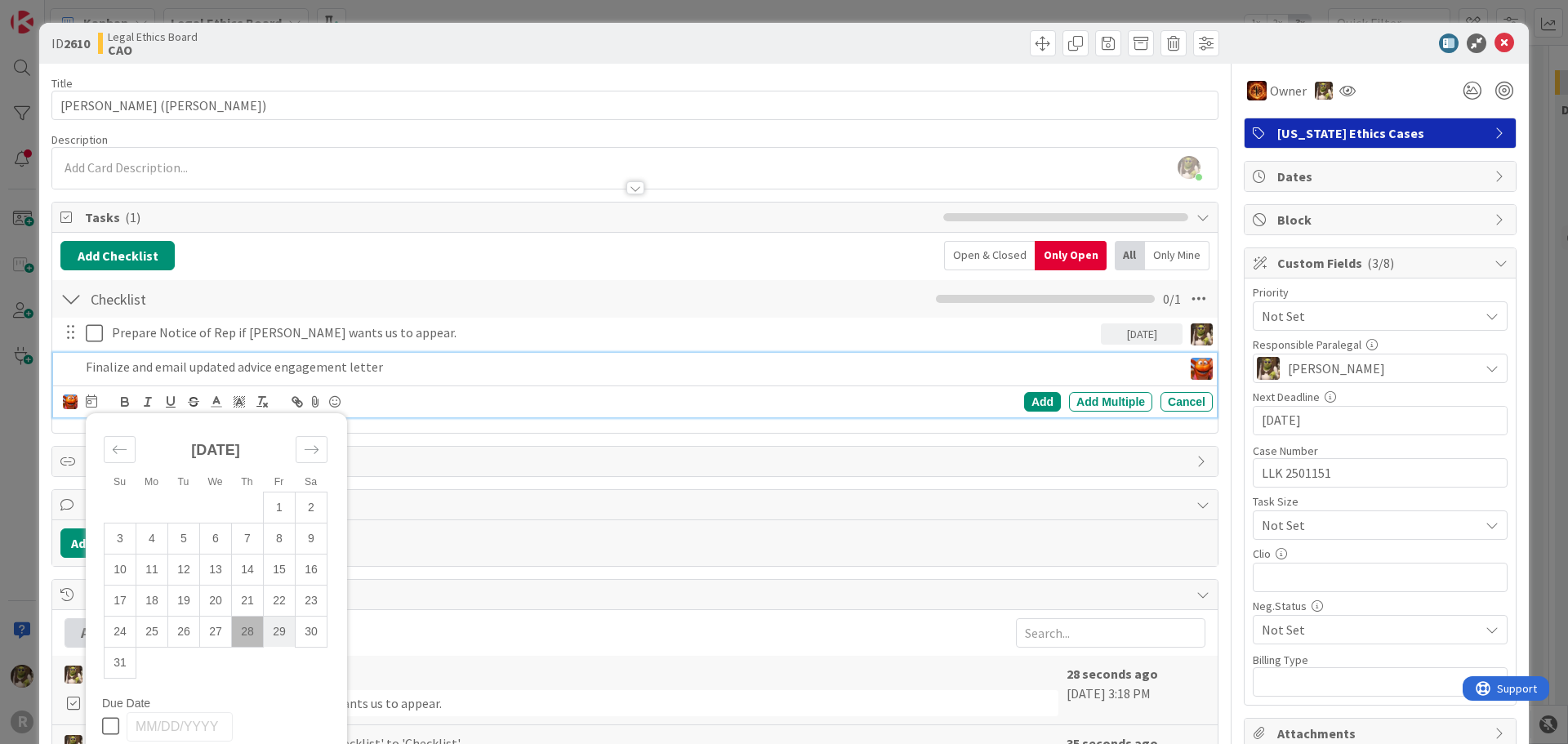
click at [286, 627] on td "29" at bounding box center [280, 632] width 32 height 31
click at [1049, 403] on div "Add" at bounding box center [1043, 402] width 37 height 20
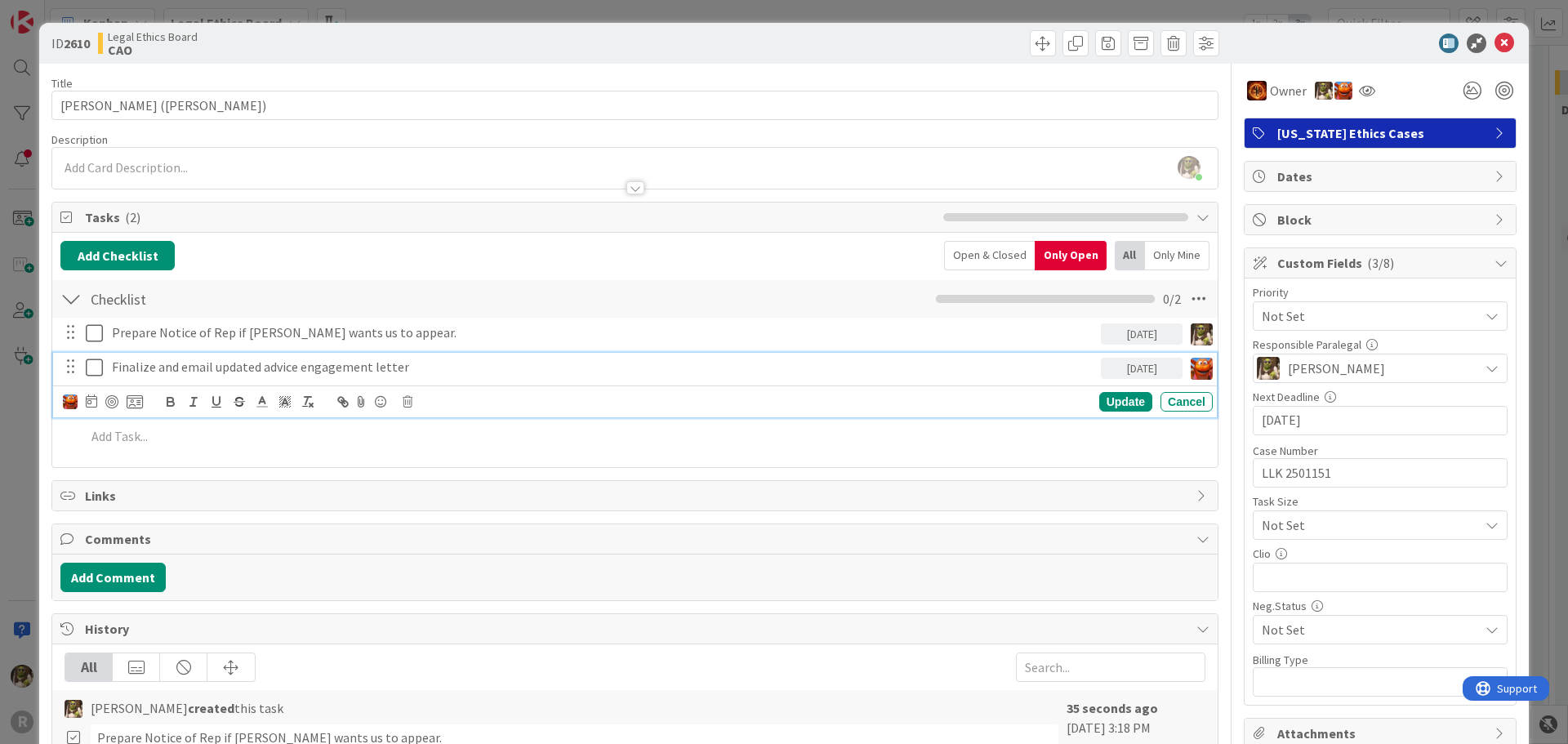
click at [294, 370] on p "Finalize and email updated advice engagement letter" at bounding box center [603, 368] width 983 height 19
click at [110, 399] on div at bounding box center [112, 402] width 13 height 13
click at [1495, 44] on icon at bounding box center [1504, 43] width 20 height 20
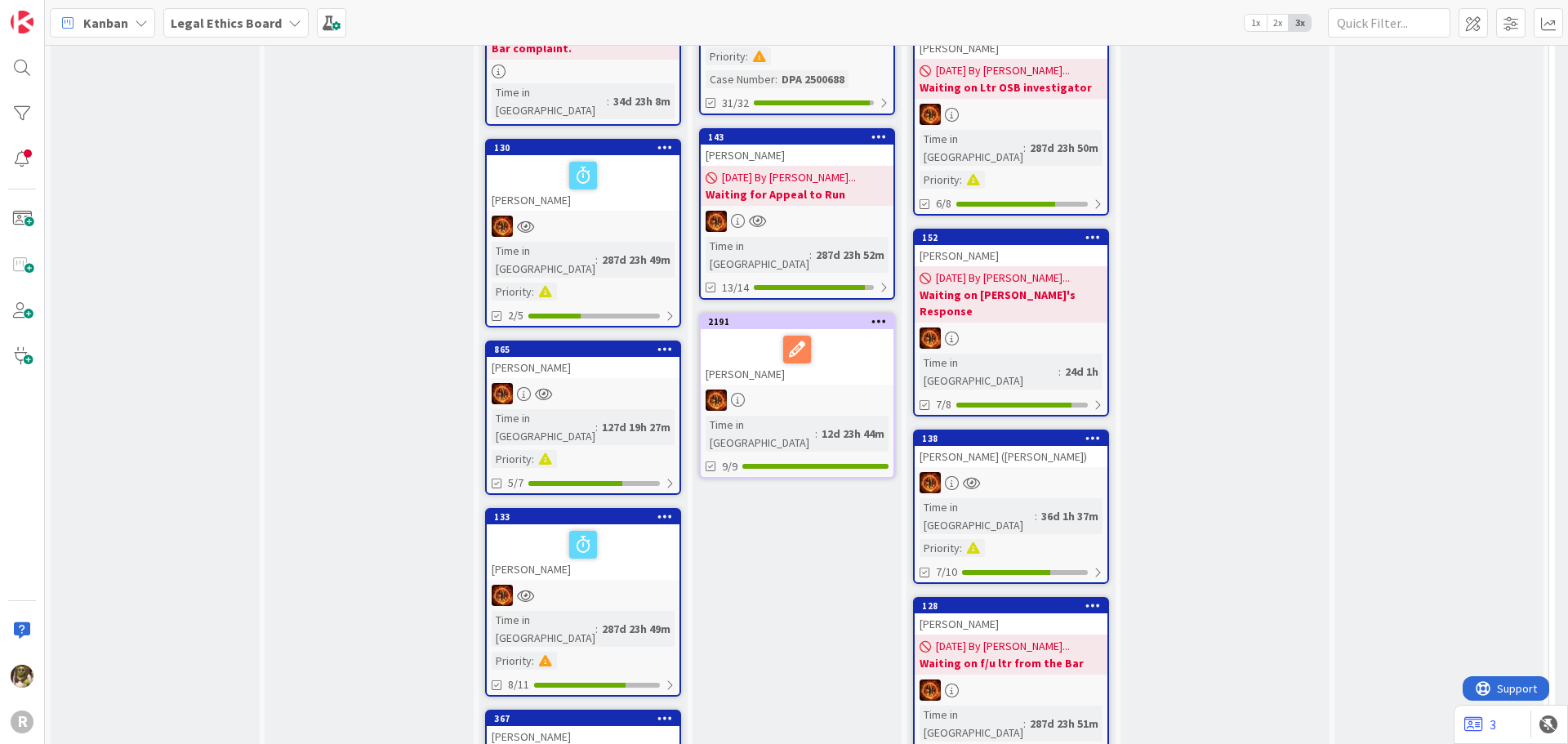
click at [1048, 472] on div at bounding box center [1010, 483] width 193 height 21
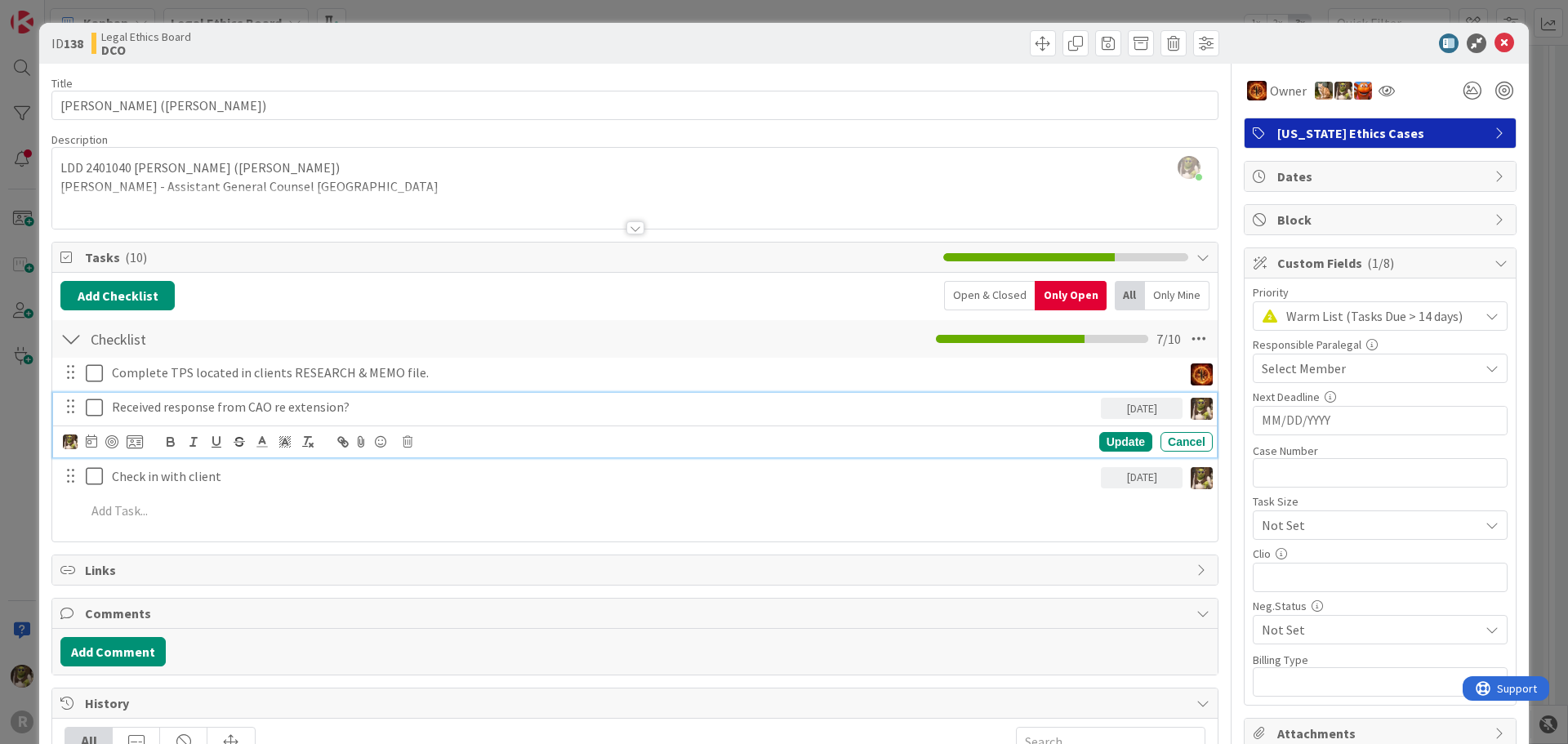
click at [308, 402] on p "Received response from CAO re extension?" at bounding box center [603, 408] width 983 height 19
drag, startPoint x: 377, startPoint y: 406, endPoint x: 42, endPoint y: 420, distance: 335.3
copy p "Received response from CAO re extension?"
click at [407, 450] on div "Update Cancel" at bounding box center [638, 442] width 1150 height 23
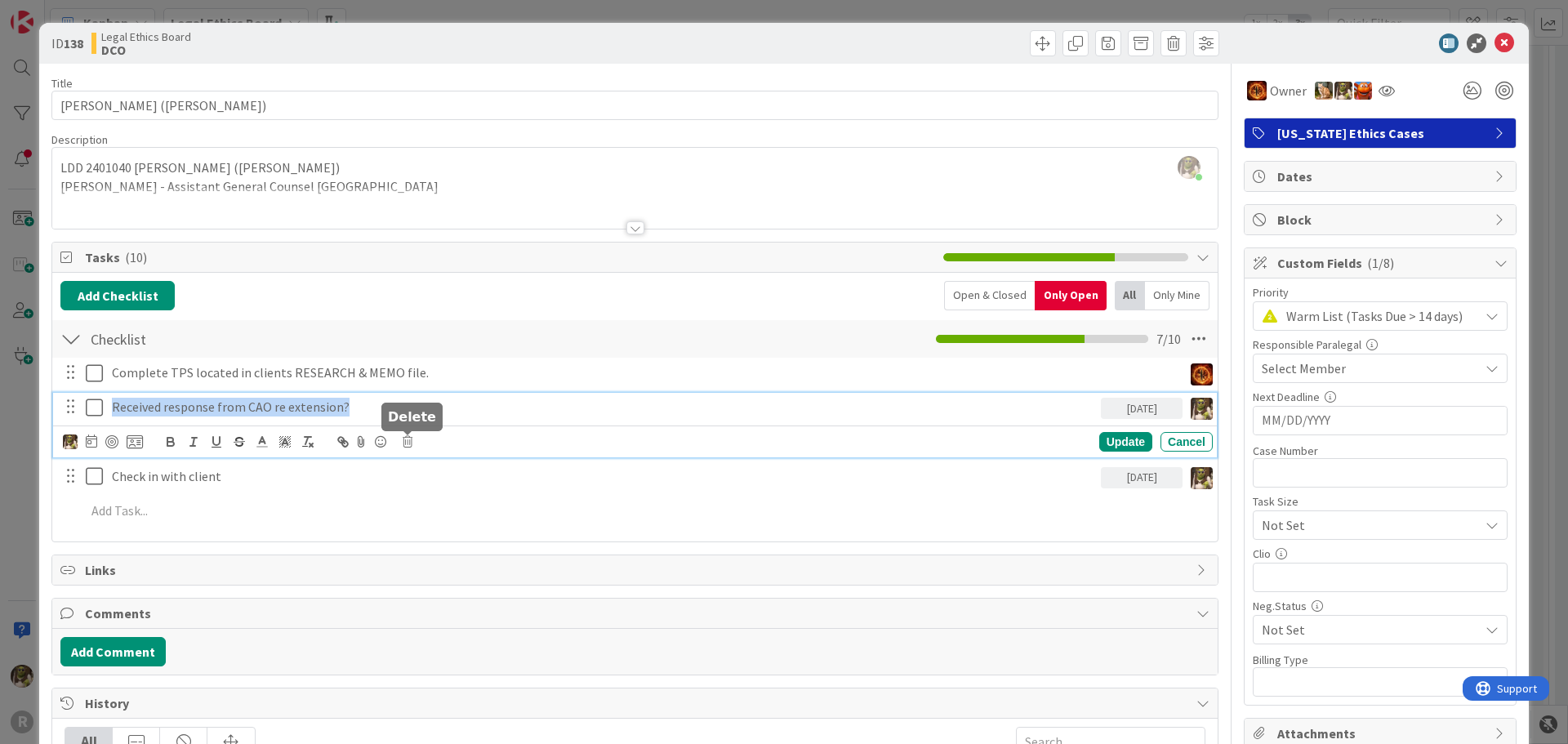
click at [412, 442] on icon at bounding box center [407, 442] width 10 height 11
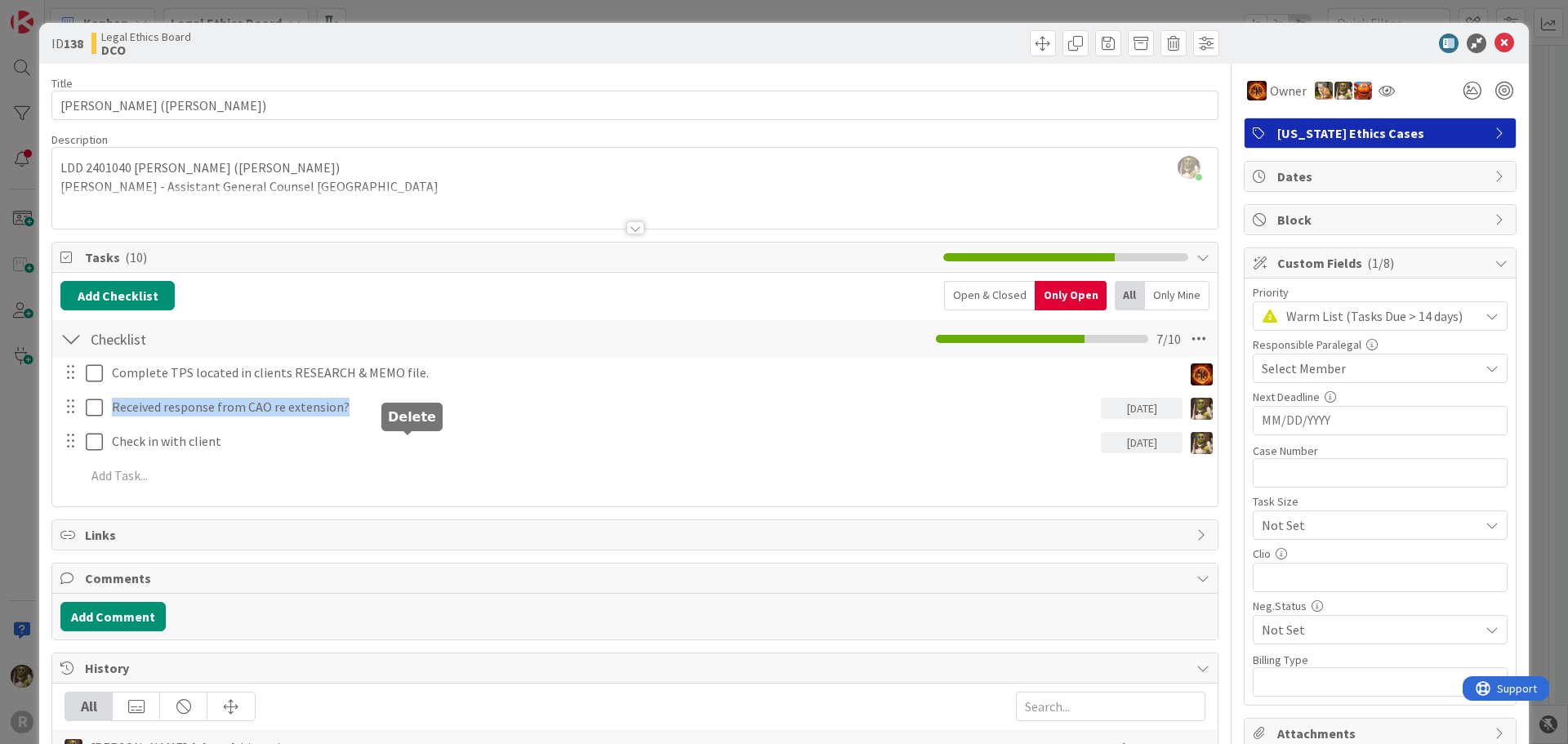
click at [1495, 49] on icon at bounding box center [1504, 43] width 20 height 20
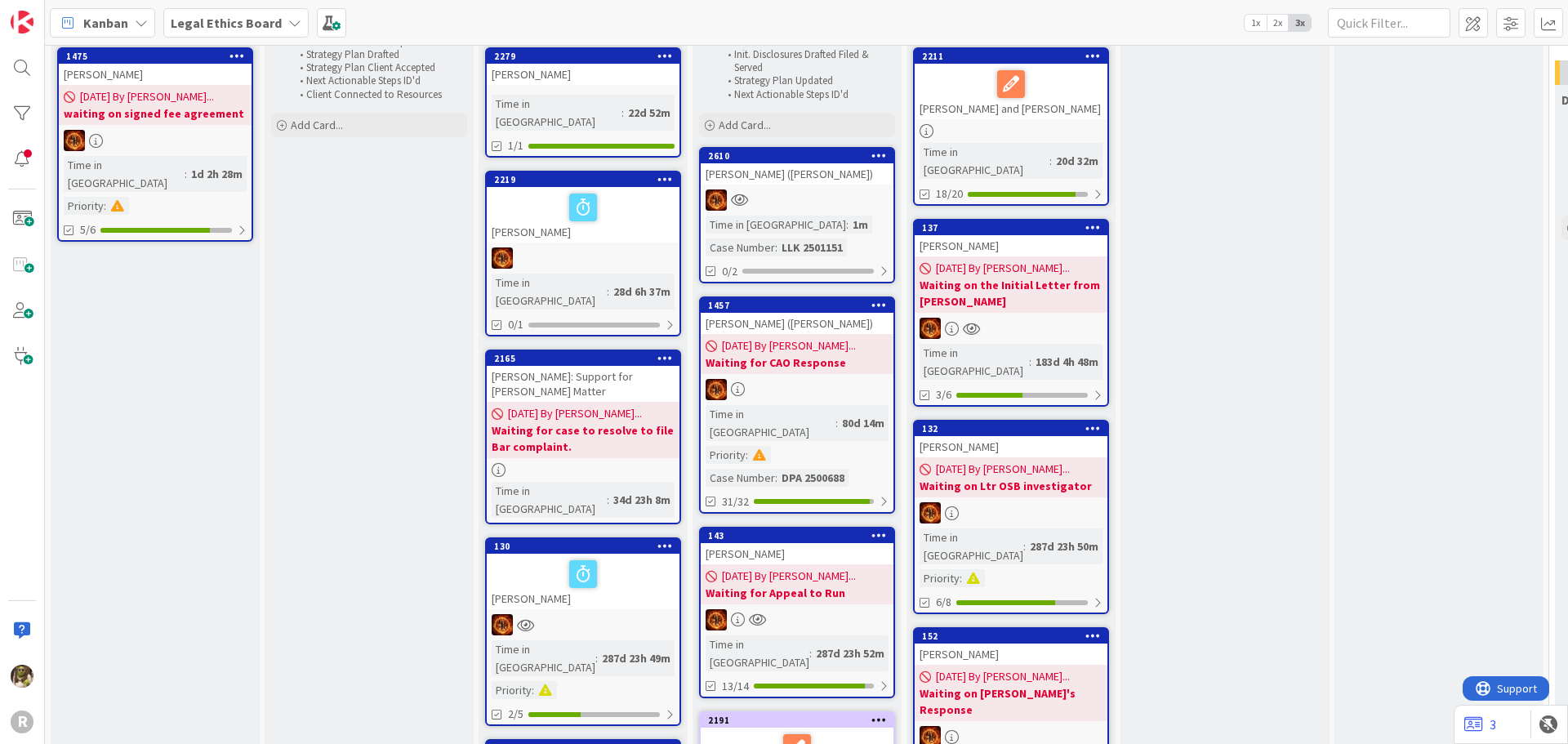
scroll to position [82, 0]
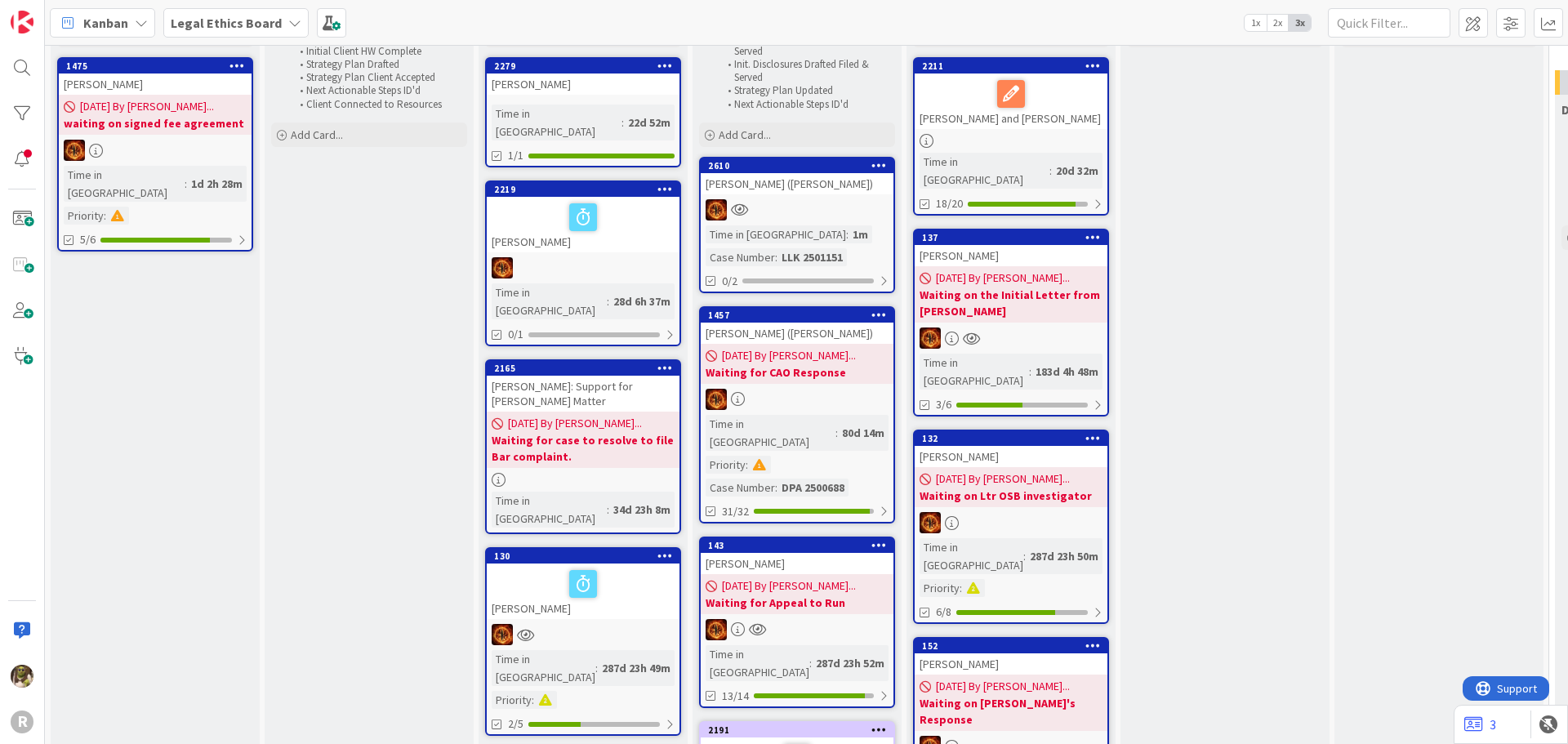
click at [794, 217] on div at bounding box center [796, 210] width 193 height 21
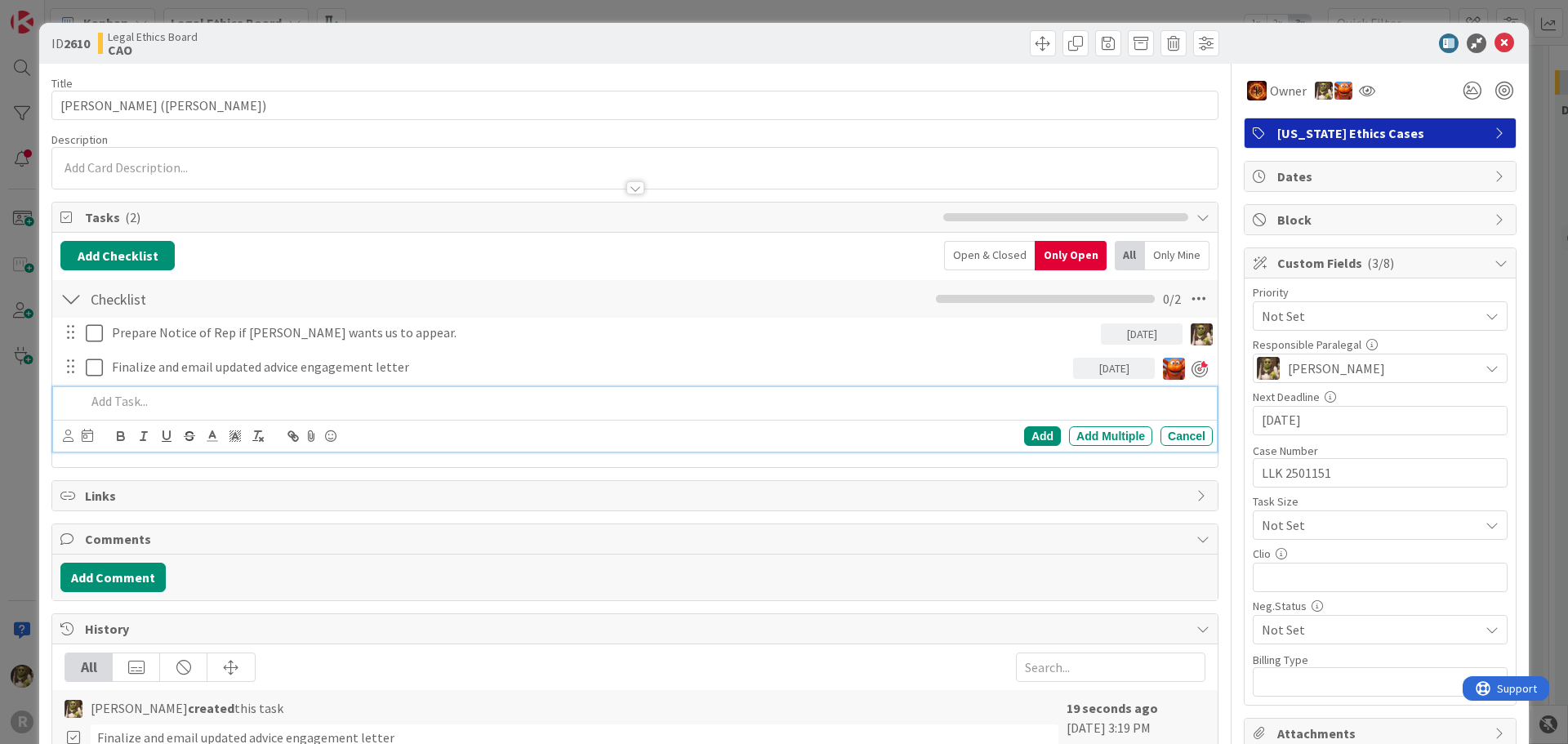
click at [160, 389] on div at bounding box center [645, 401] width 1133 height 29
click at [68, 438] on icon at bounding box center [68, 436] width 10 height 12
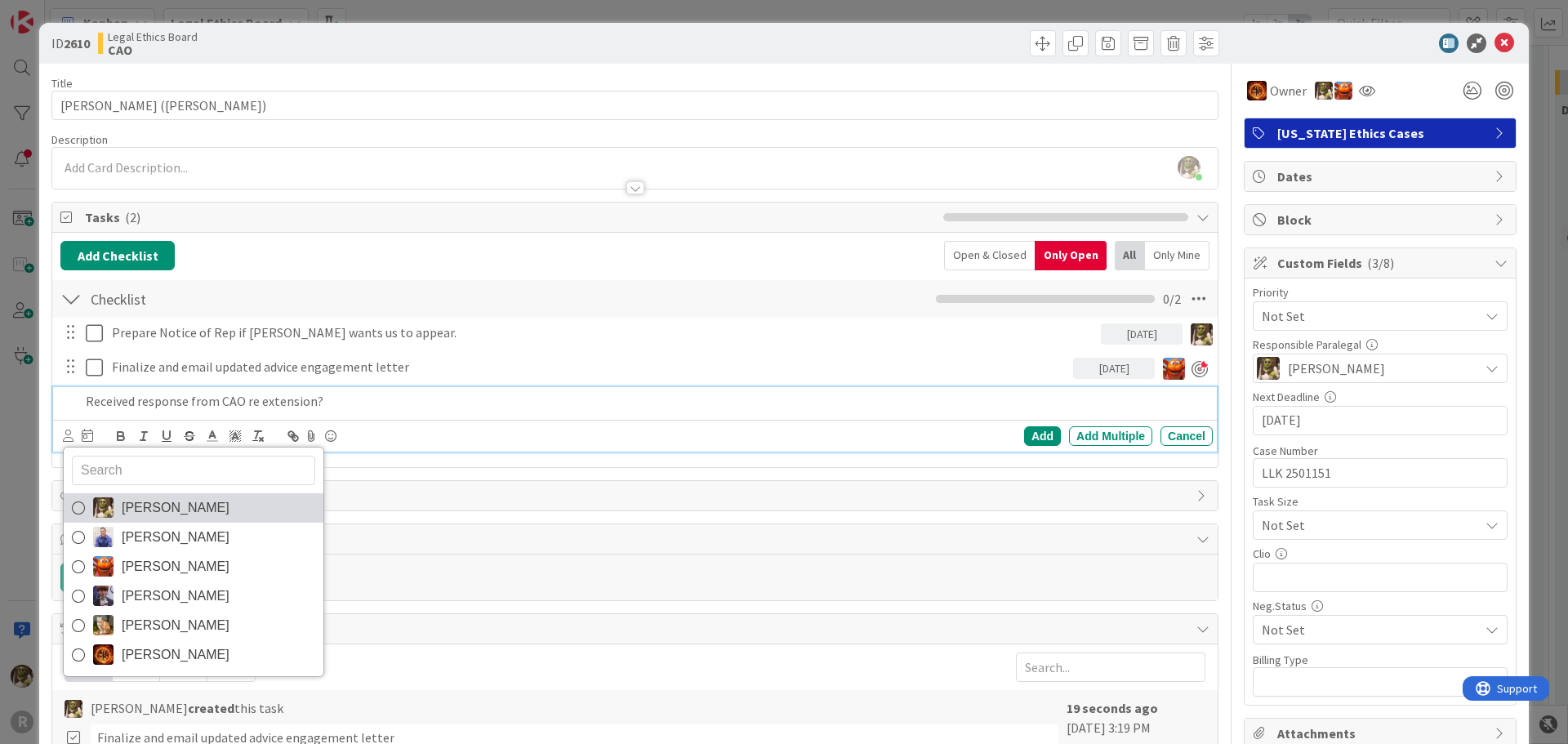
click at [131, 498] on span "Devine Gines" at bounding box center [176, 508] width 108 height 24
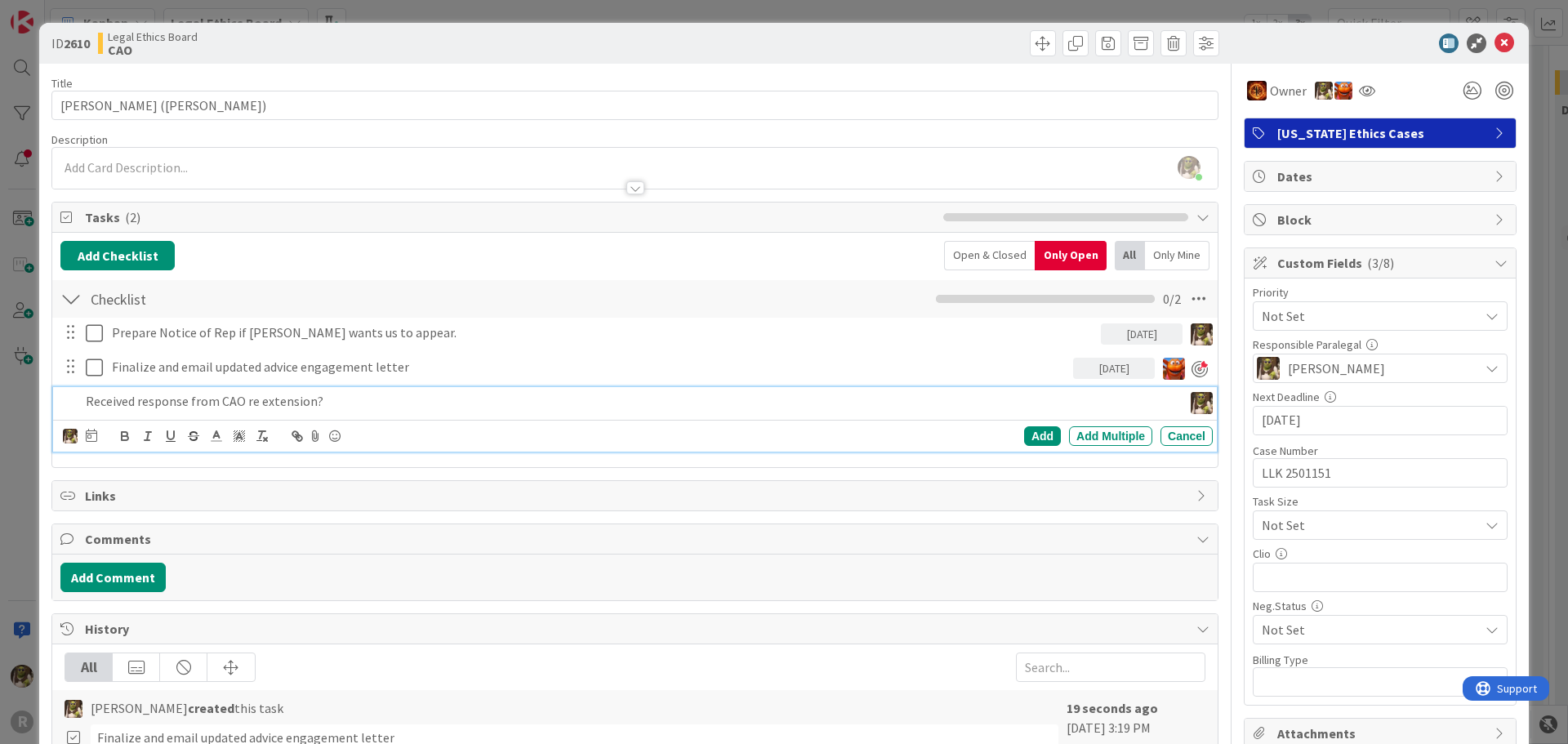
click at [98, 432] on div "Devine Gines John Grant Kiara Adams Minka Laine Friesen Stacey Burzota Ted Reut…" at bounding box center [638, 436] width 1150 height 23
click at [93, 435] on div "Devine Gines John Grant Kiara Adams Minka Laine Friesen Stacey Burzota Ted Reut…" at bounding box center [638, 436] width 1150 height 23
click at [84, 429] on div "Devine Gines John Grant Kiara Adams Minka Laine Friesen Stacey Burzota Ted Reut…" at bounding box center [79, 436] width 34 height 20
click at [91, 436] on icon at bounding box center [91, 435] width 11 height 13
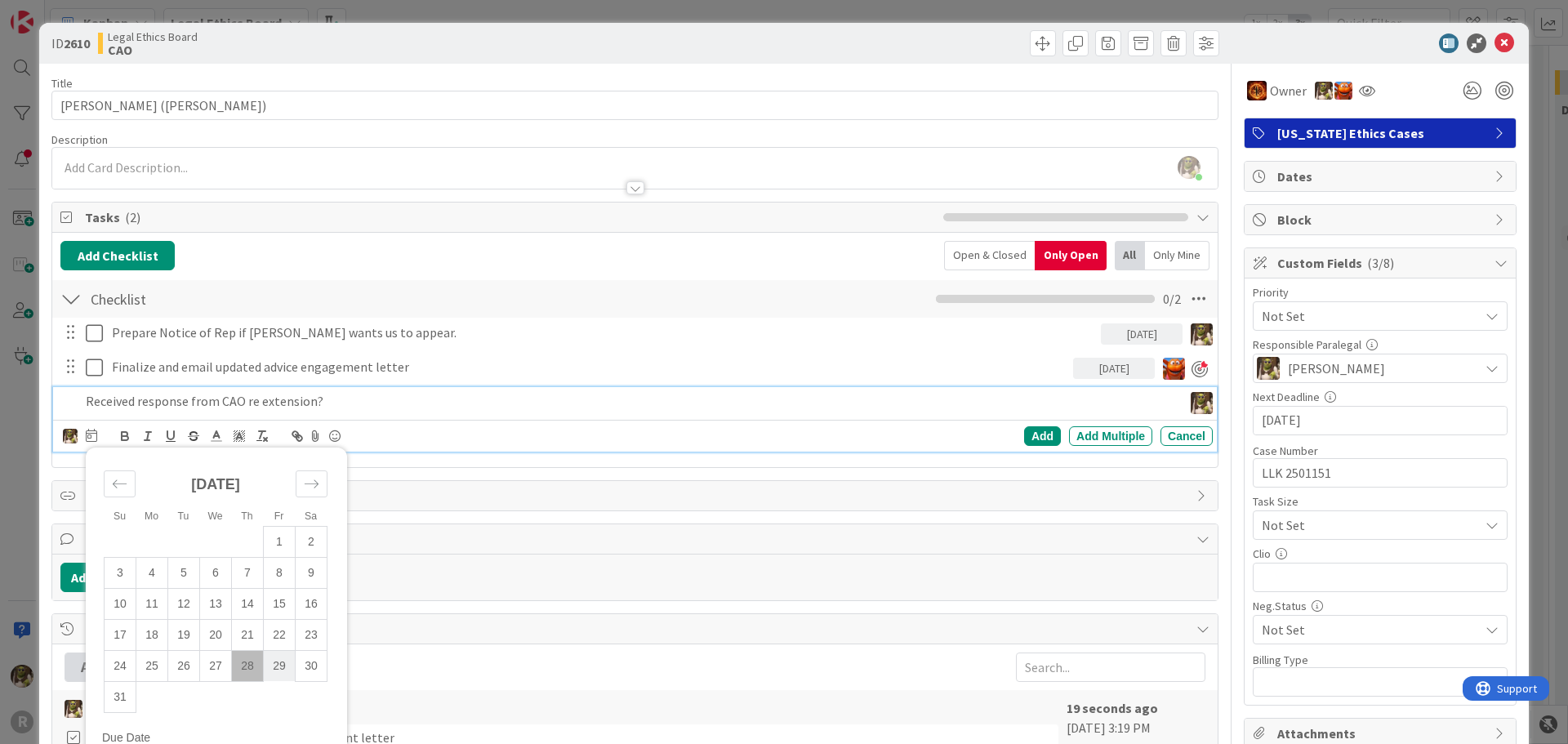
click at [270, 669] on td "29" at bounding box center [280, 666] width 32 height 31
click at [1039, 435] on div "Add" at bounding box center [1043, 436] width 37 height 20
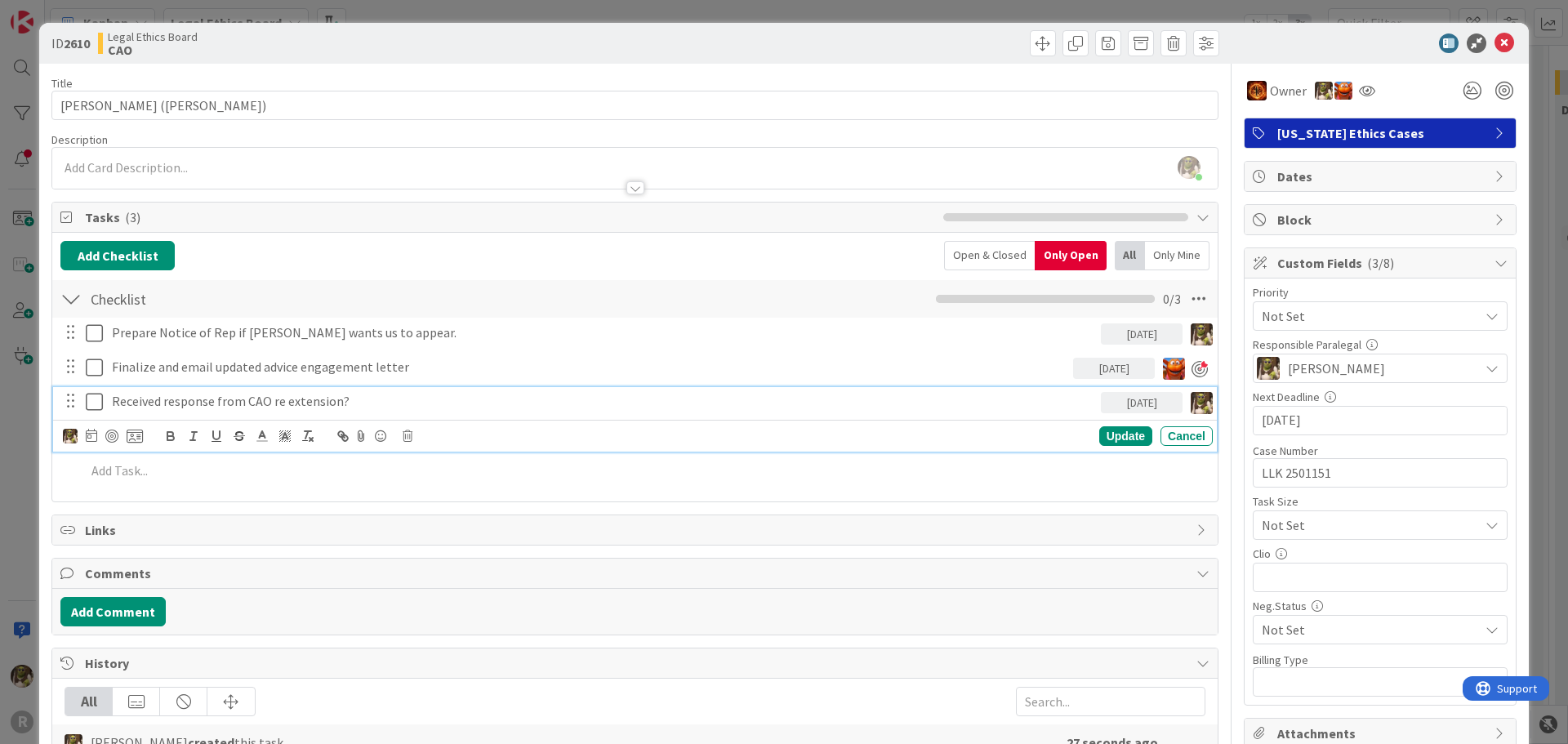
click at [204, 409] on p "Received response from CAO re extension?" at bounding box center [603, 402] width 983 height 19
click at [111, 435] on div at bounding box center [112, 436] width 13 height 13
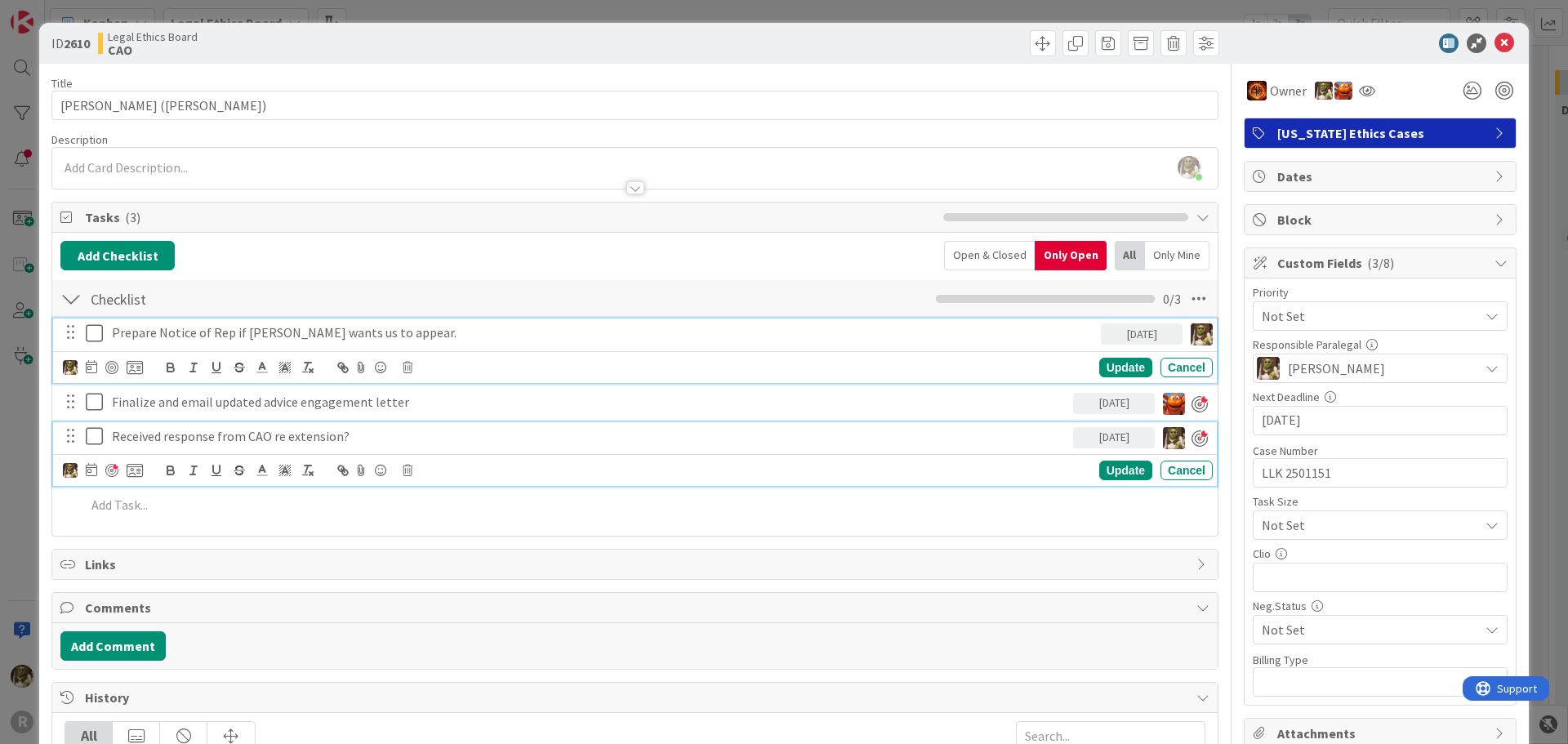
click at [205, 332] on p "Prepare Notice of Rep if Amy wants us to appear." at bounding box center [603, 333] width 983 height 19
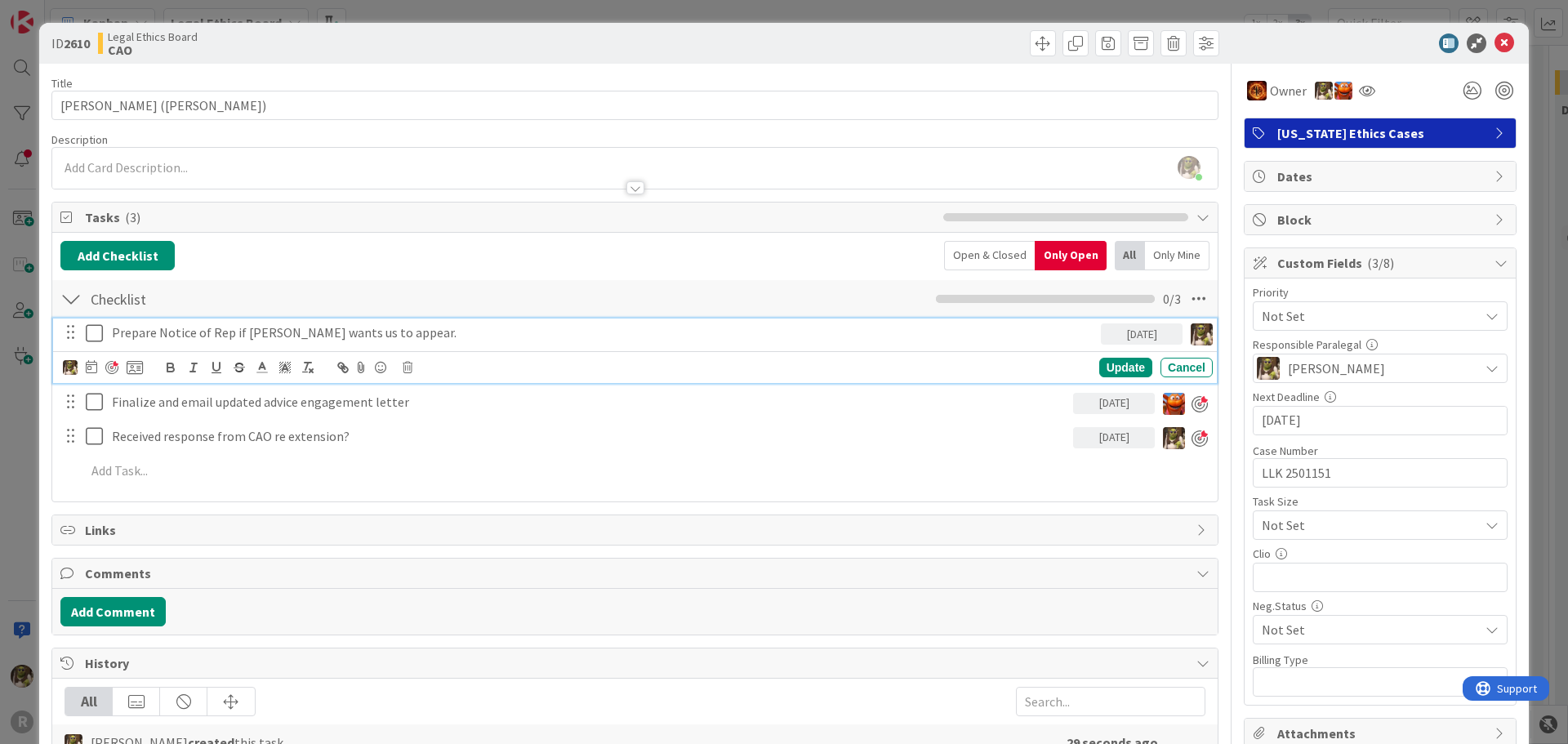
click at [105, 371] on div at bounding box center [112, 367] width 13 height 13
click at [1496, 37] on icon at bounding box center [1504, 43] width 20 height 20
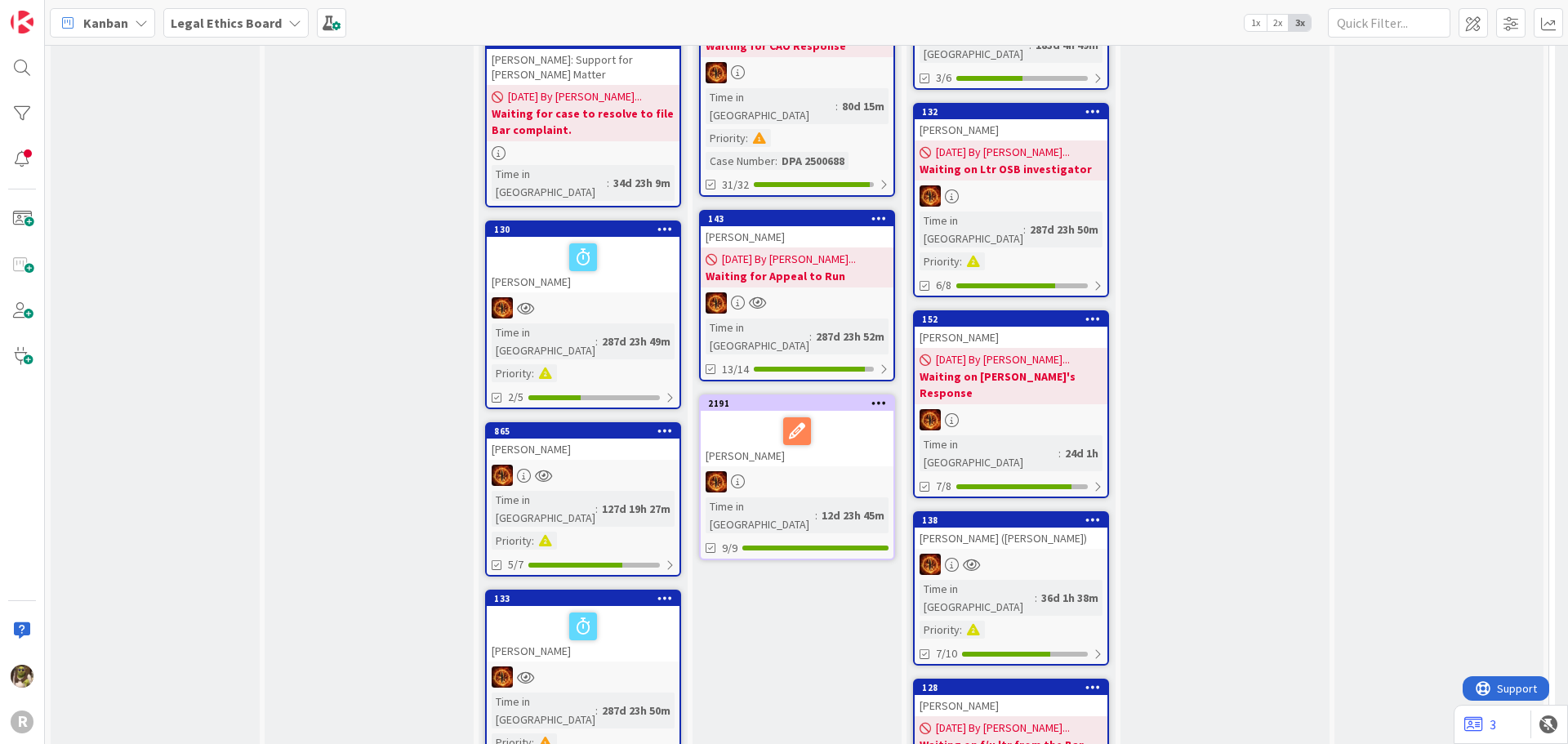
click at [1044, 589] on div "36d 1h 38m" at bounding box center [1070, 598] width 65 height 18
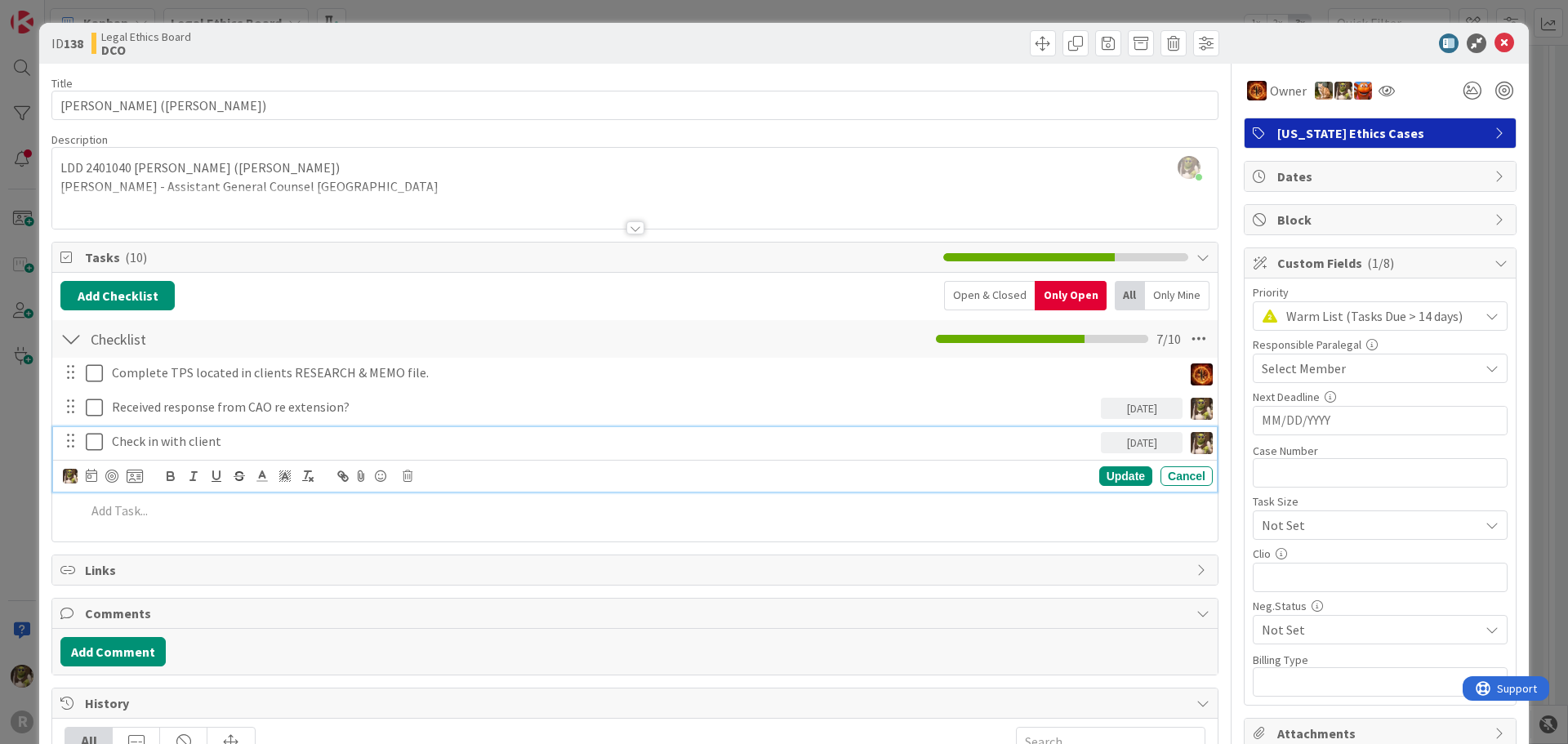
click at [222, 445] on p "Check in with client" at bounding box center [603, 442] width 983 height 19
click at [405, 480] on icon at bounding box center [407, 476] width 10 height 11
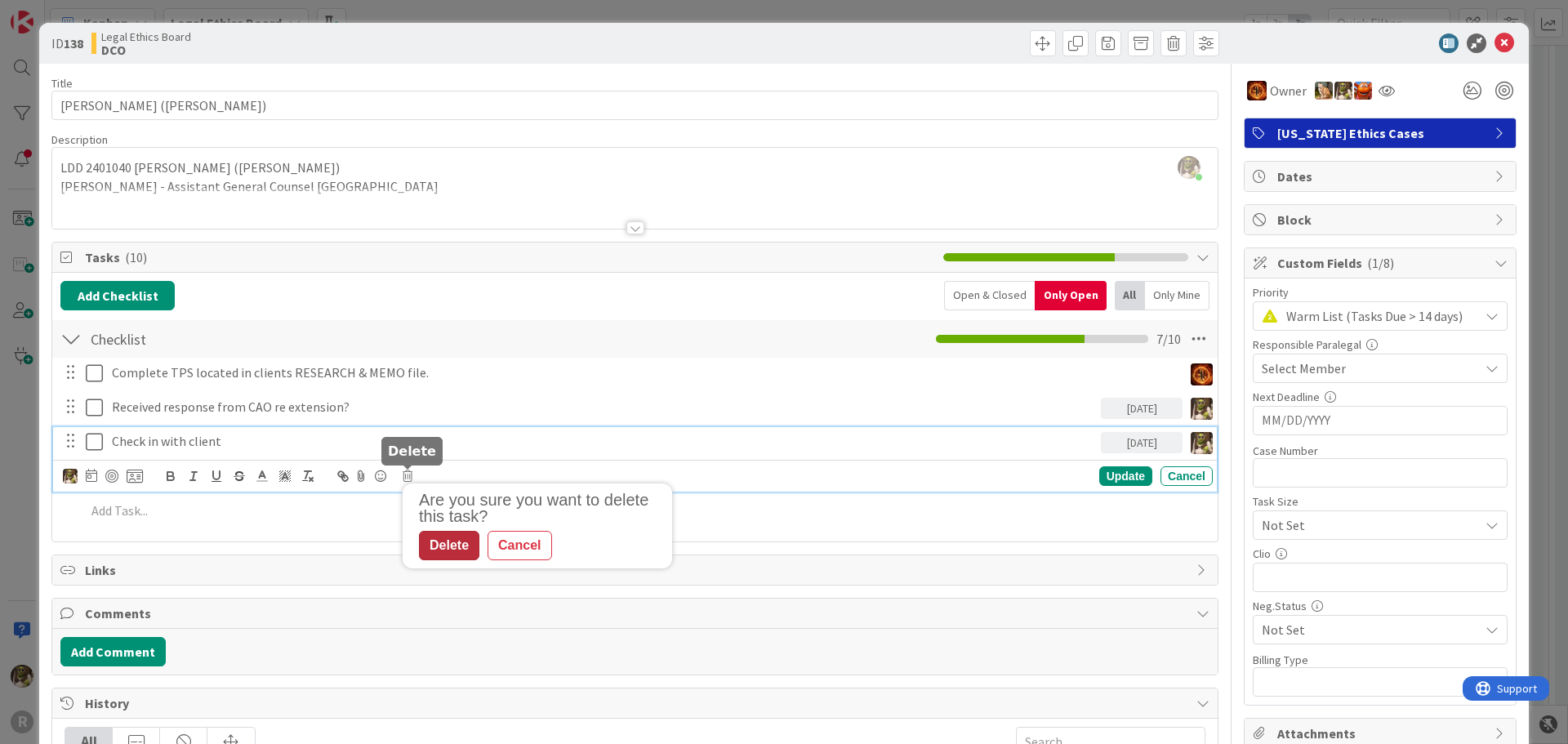
click at [451, 546] on div "Delete" at bounding box center [449, 545] width 60 height 30
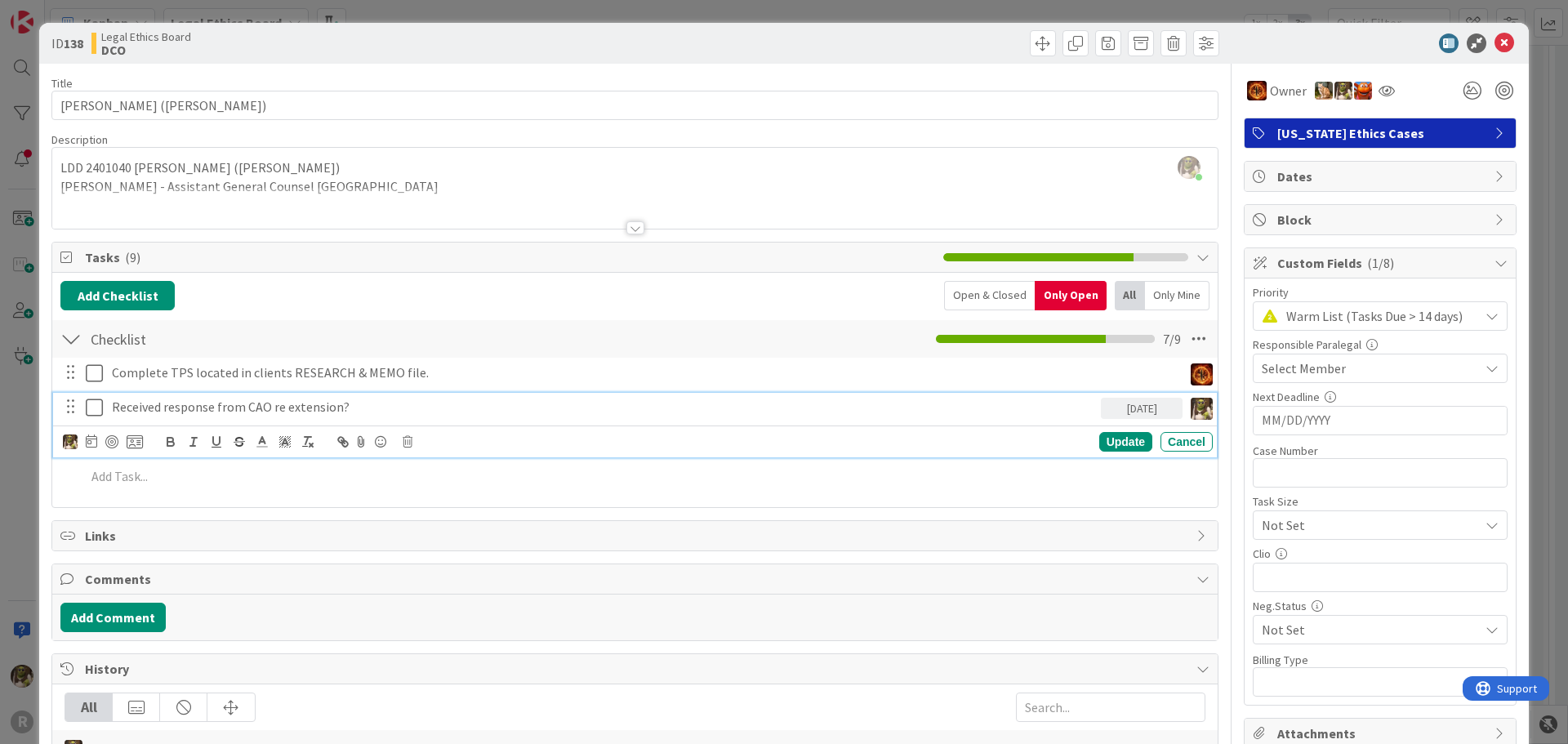
click at [278, 413] on p "Received response from CAO re extension?" at bounding box center [603, 408] width 983 height 19
drag, startPoint x: 378, startPoint y: 405, endPoint x: 72, endPoint y: 419, distance: 306.3
click at [72, 419] on div "Received response from CAO re extension? 09/02/2025" at bounding box center [636, 407] width 1153 height 29
copy p "Received response from CAO re extension?"
click at [404, 441] on icon at bounding box center [407, 442] width 10 height 11
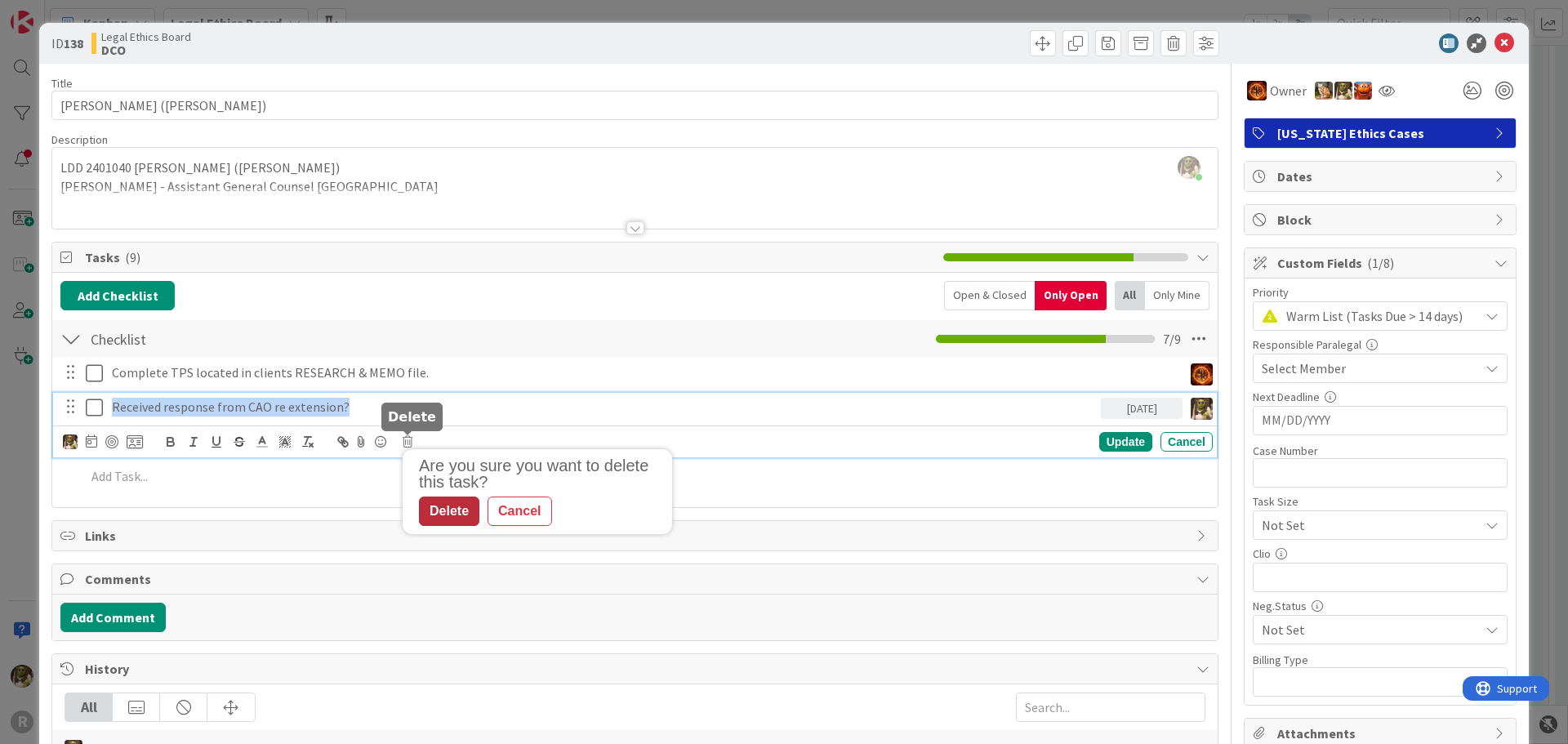
click at [443, 516] on div "Delete" at bounding box center [449, 511] width 60 height 30
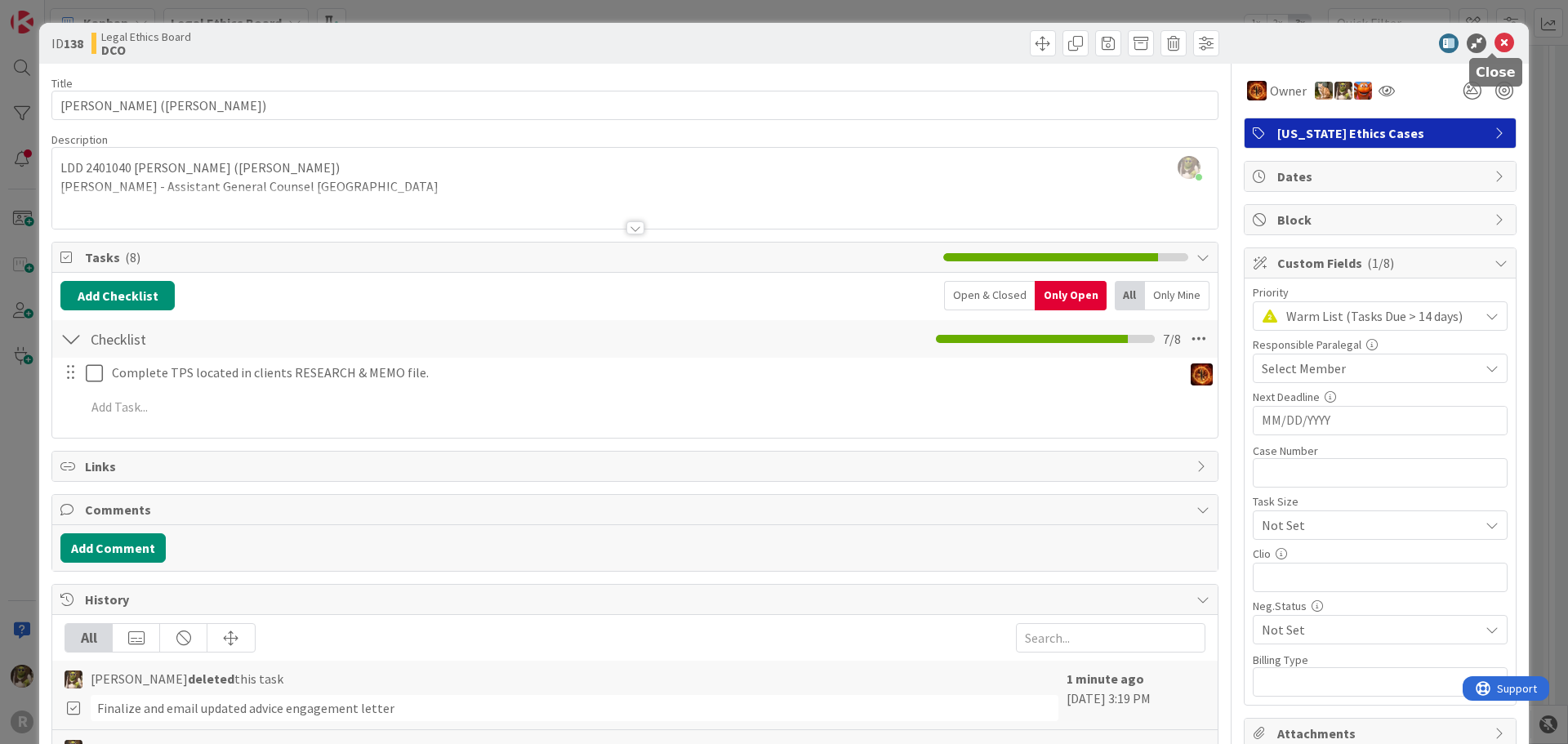
click at [1495, 39] on icon at bounding box center [1504, 43] width 20 height 20
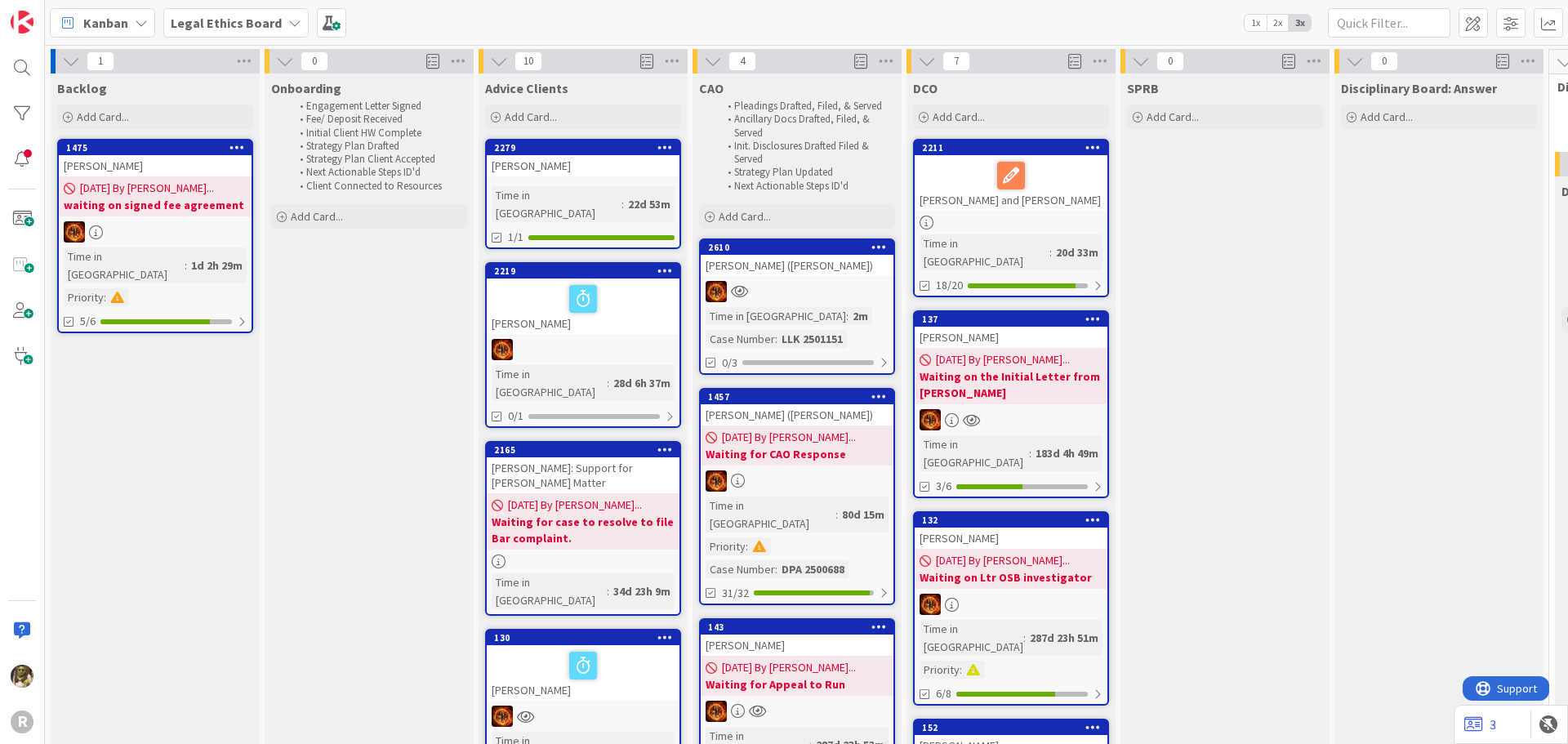
click at [831, 302] on div at bounding box center [796, 292] width 193 height 21
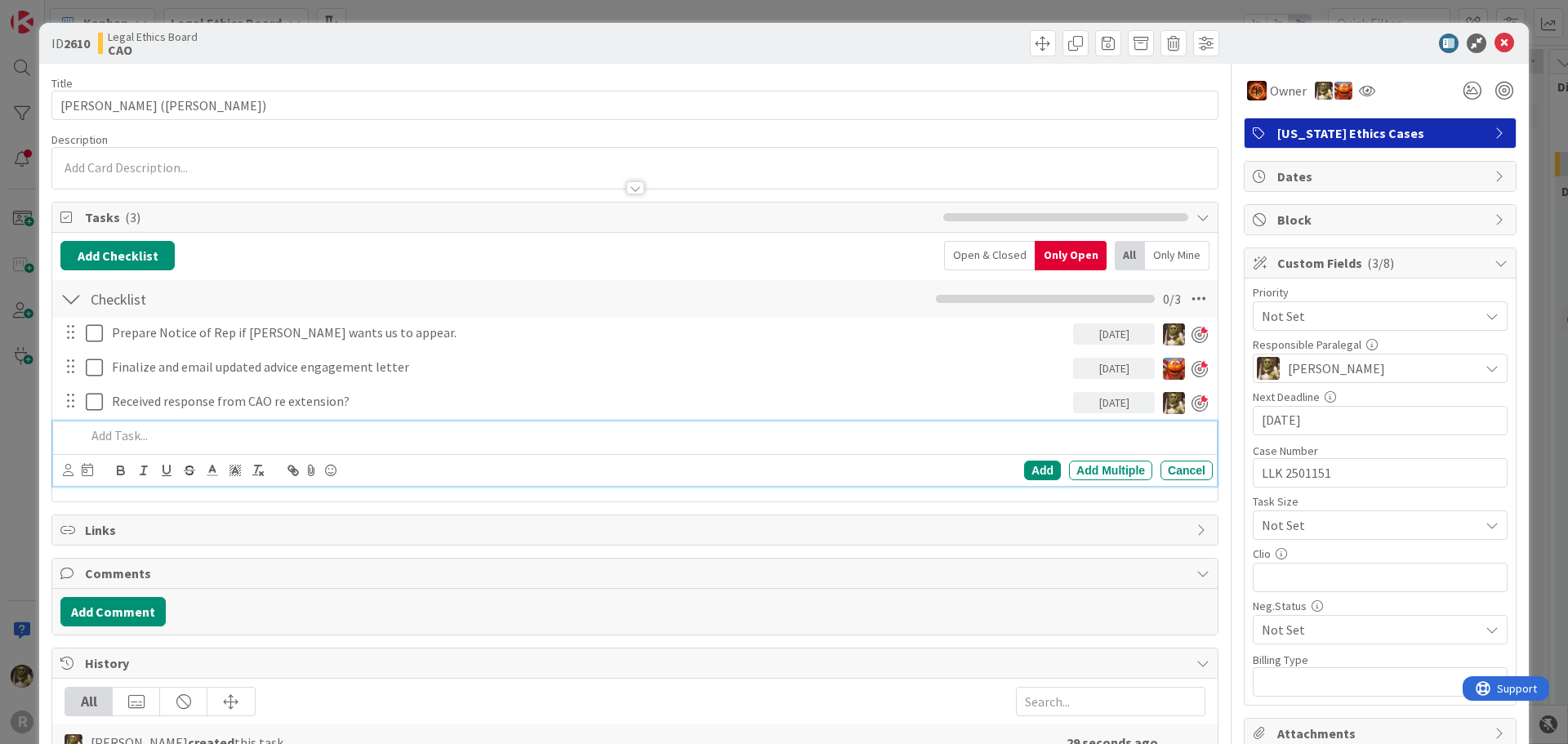
click at [125, 434] on p at bounding box center [645, 436] width 1120 height 19
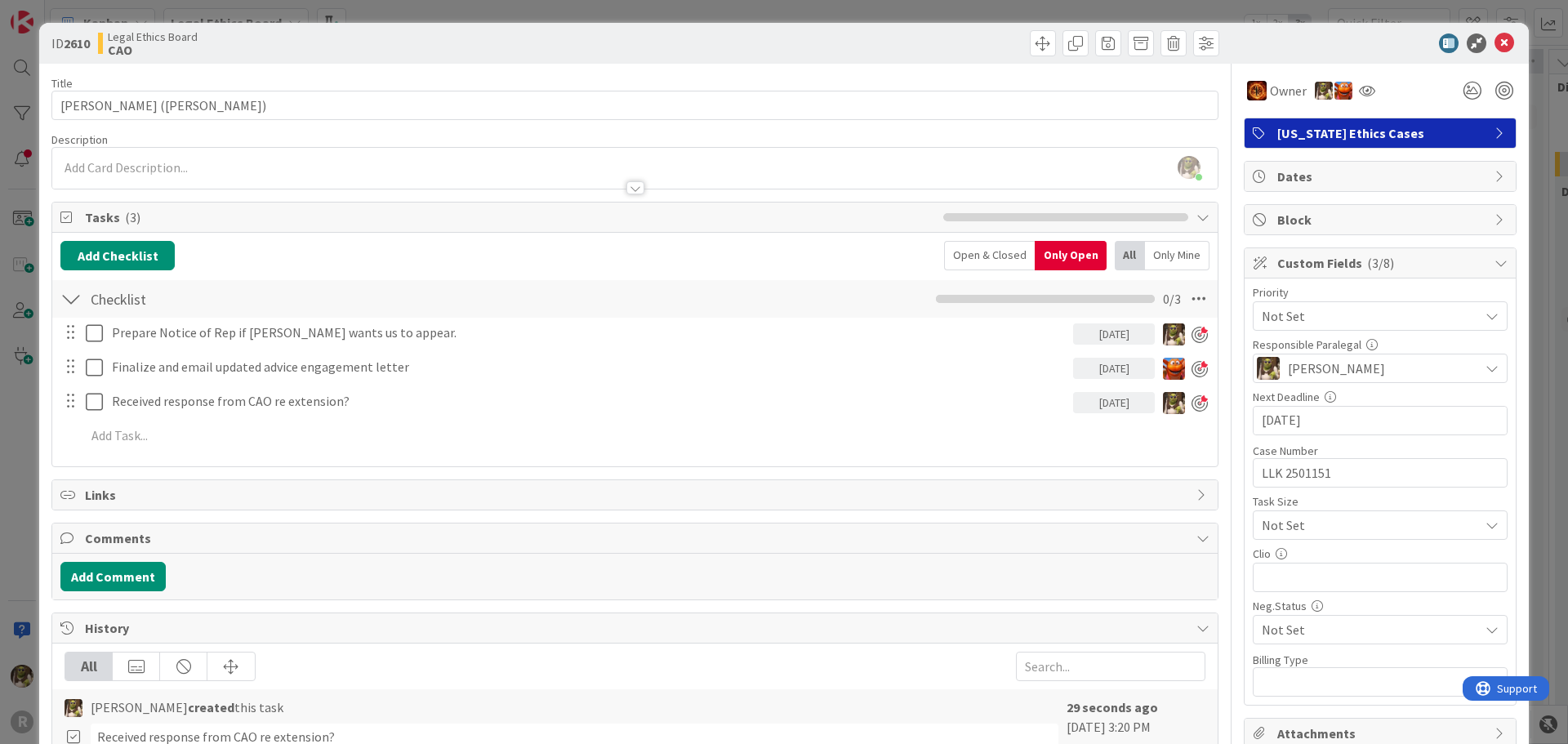
click at [145, 165] on div "Devine Gines just joined" at bounding box center [635, 168] width 1166 height 41
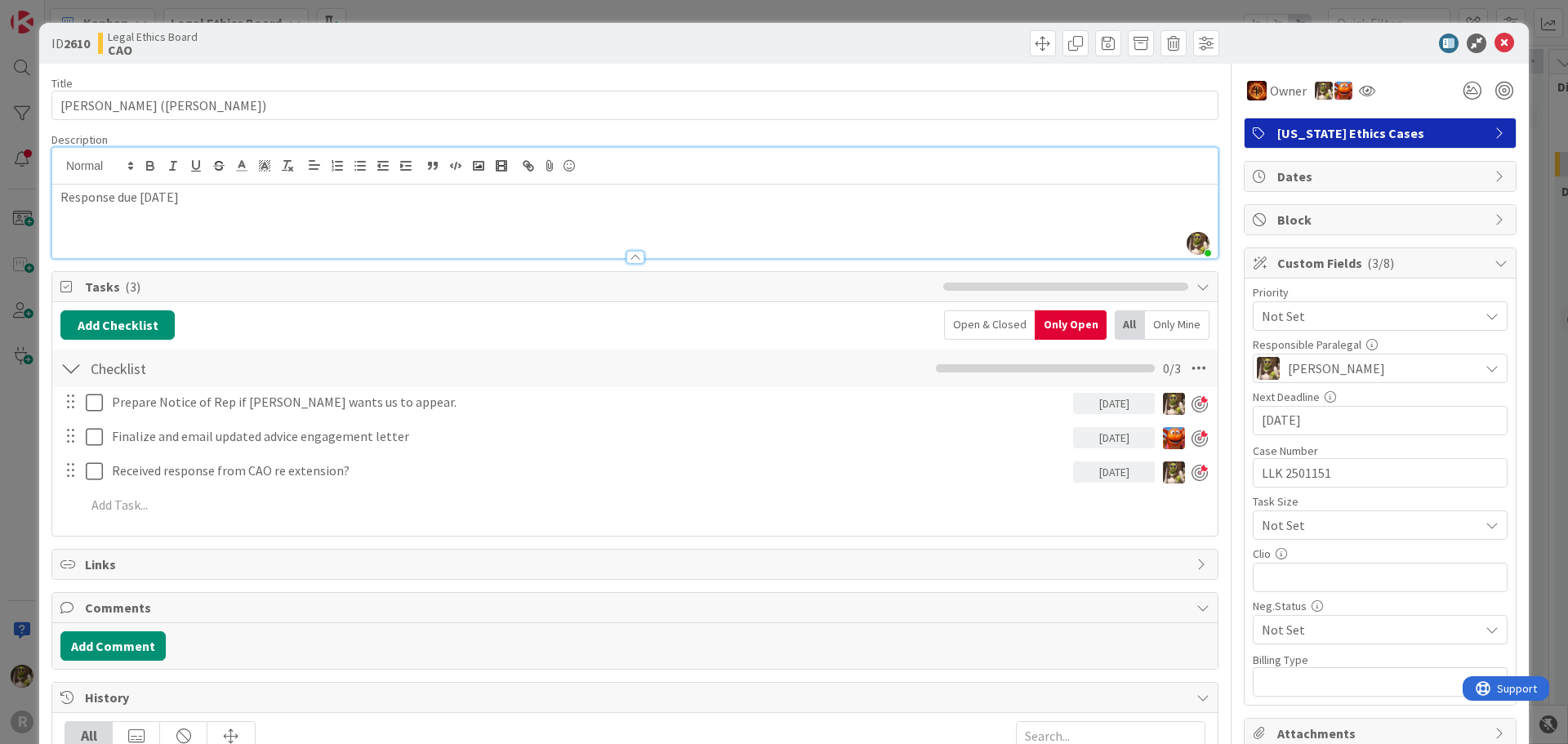
click at [541, 316] on div "Add Checklist Open & Closed Only Open All Only Mine" at bounding box center [634, 325] width 1149 height 30
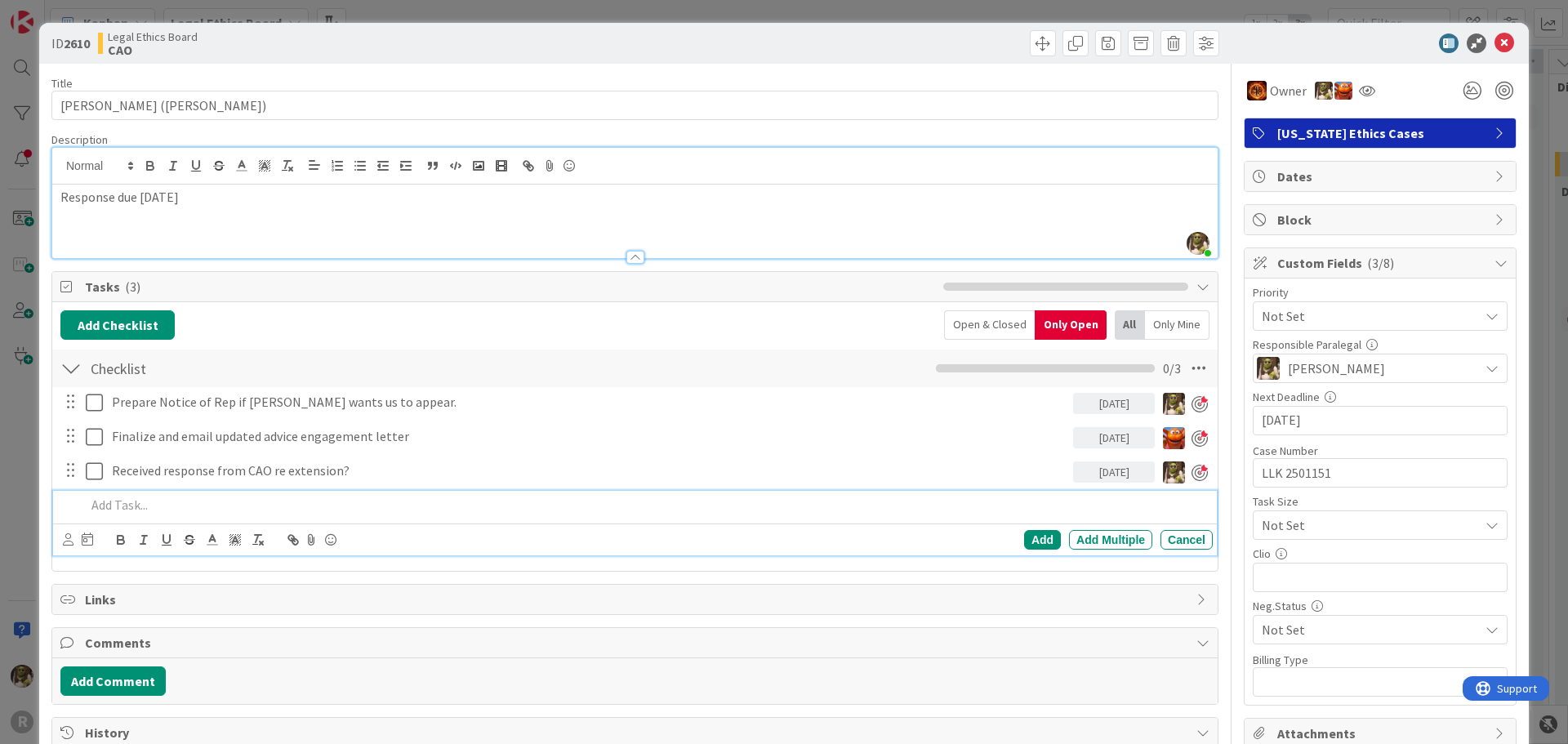
click at [161, 504] on p at bounding box center [645, 505] width 1120 height 19
click at [144, 326] on button "Add Checklist" at bounding box center [117, 325] width 114 height 30
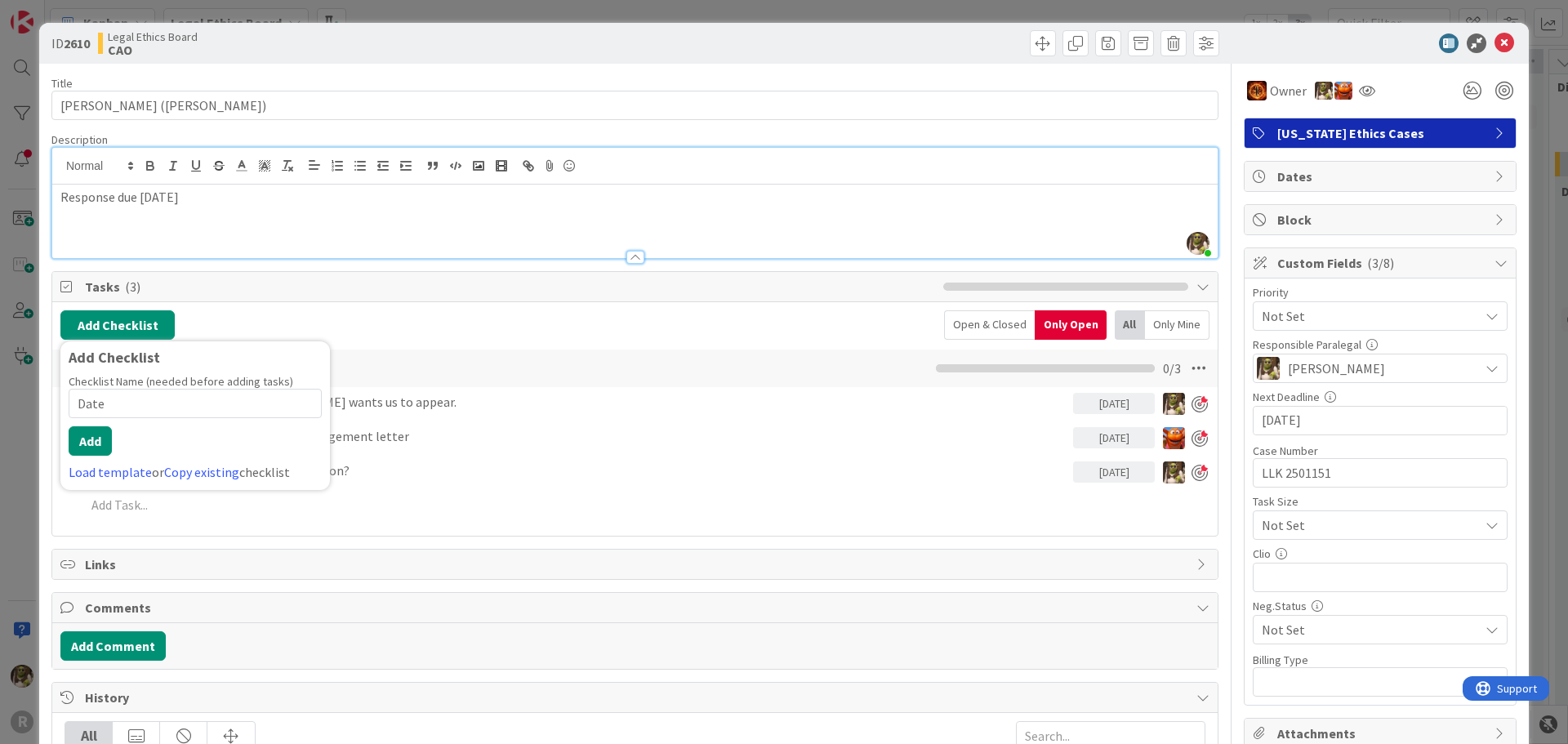
type input "Dates"
click at [92, 449] on button "Add" at bounding box center [91, 441] width 44 height 30
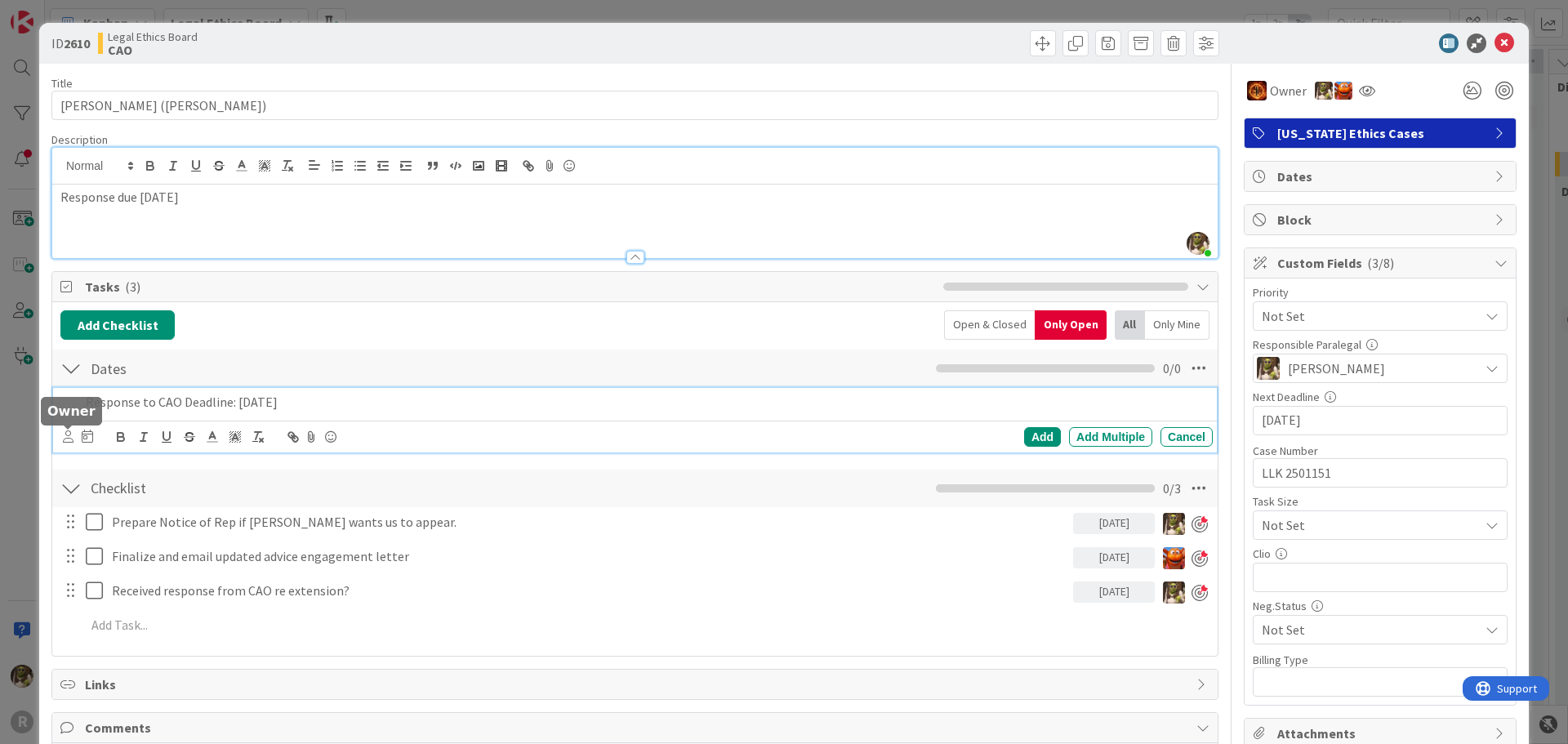
click at [64, 433] on icon at bounding box center [68, 436] width 10 height 12
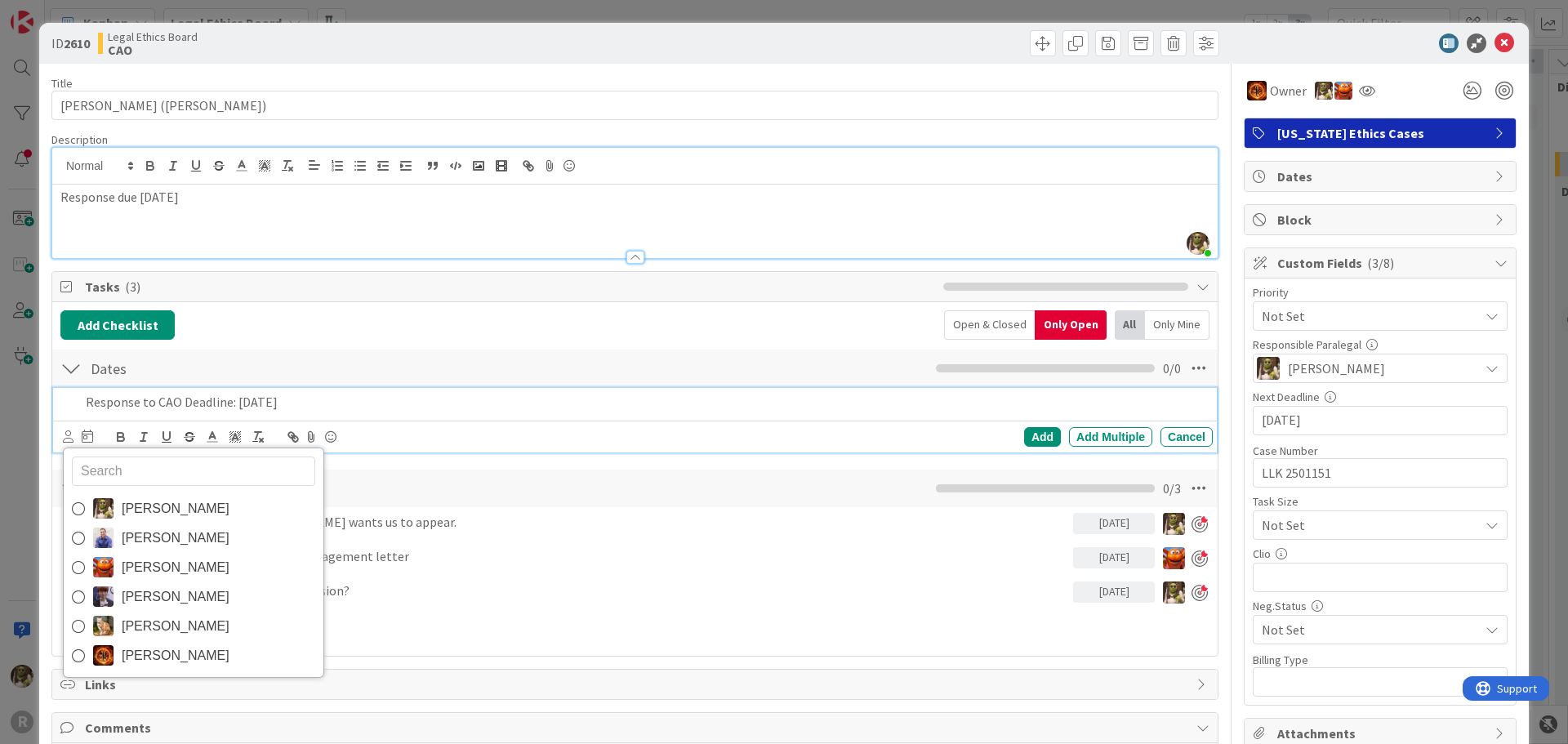
click at [132, 658] on span "Ted Reuter" at bounding box center [176, 656] width 108 height 24
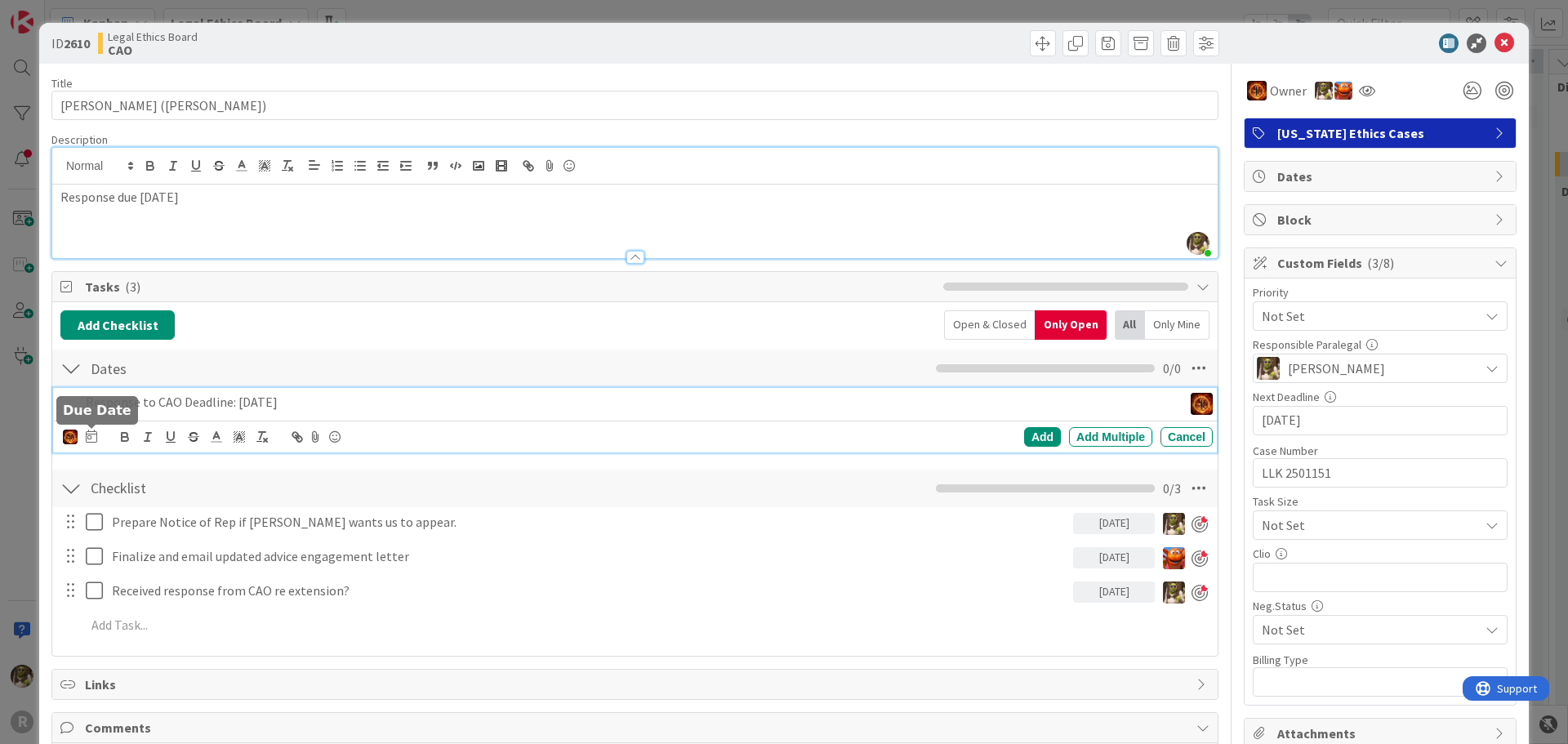
click at [91, 438] on icon at bounding box center [91, 436] width 11 height 13
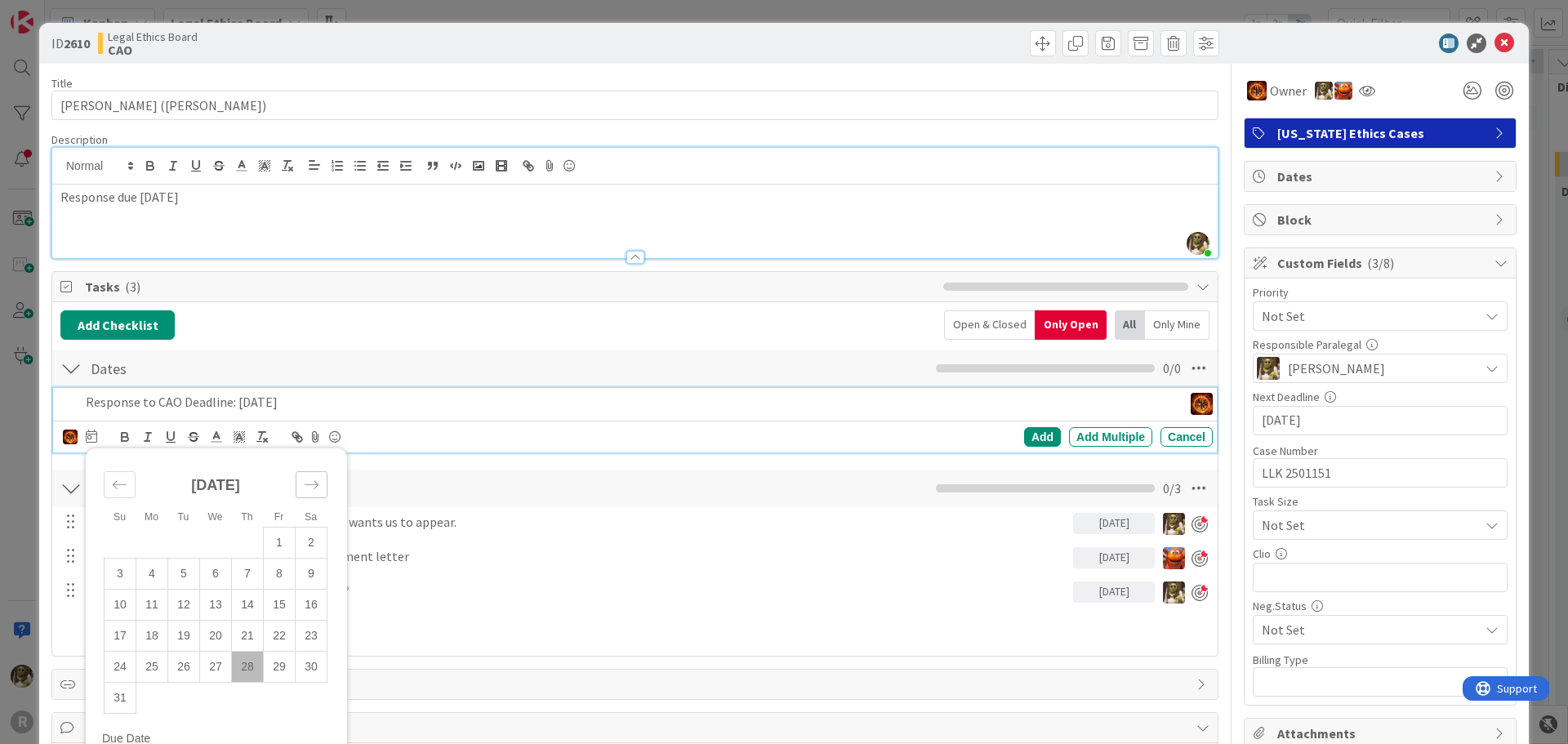
click at [306, 477] on icon "Move forward to switch to the next month." at bounding box center [312, 485] width 16 height 16
click at [311, 478] on icon "Move forward to switch to the next month." at bounding box center [312, 485] width 16 height 16
click at [220, 569] on td "8" at bounding box center [216, 573] width 32 height 31
click at [1026, 427] on div "Add" at bounding box center [1043, 436] width 37 height 20
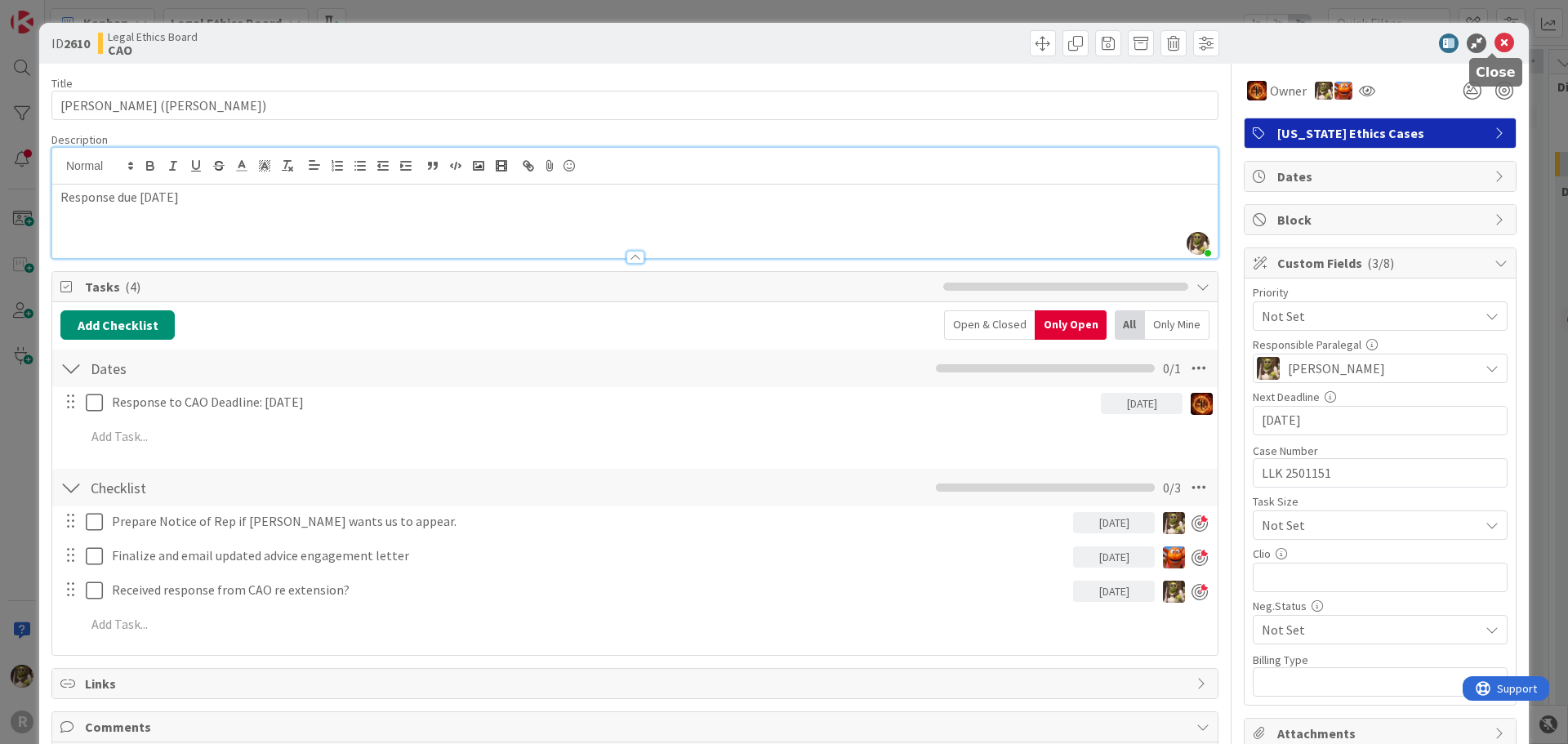
click at [1487, 30] on div "ID 2610 Legal Ethics Board CAO" at bounding box center [784, 43] width 1490 height 41
click at [1495, 36] on icon at bounding box center [1504, 43] width 20 height 20
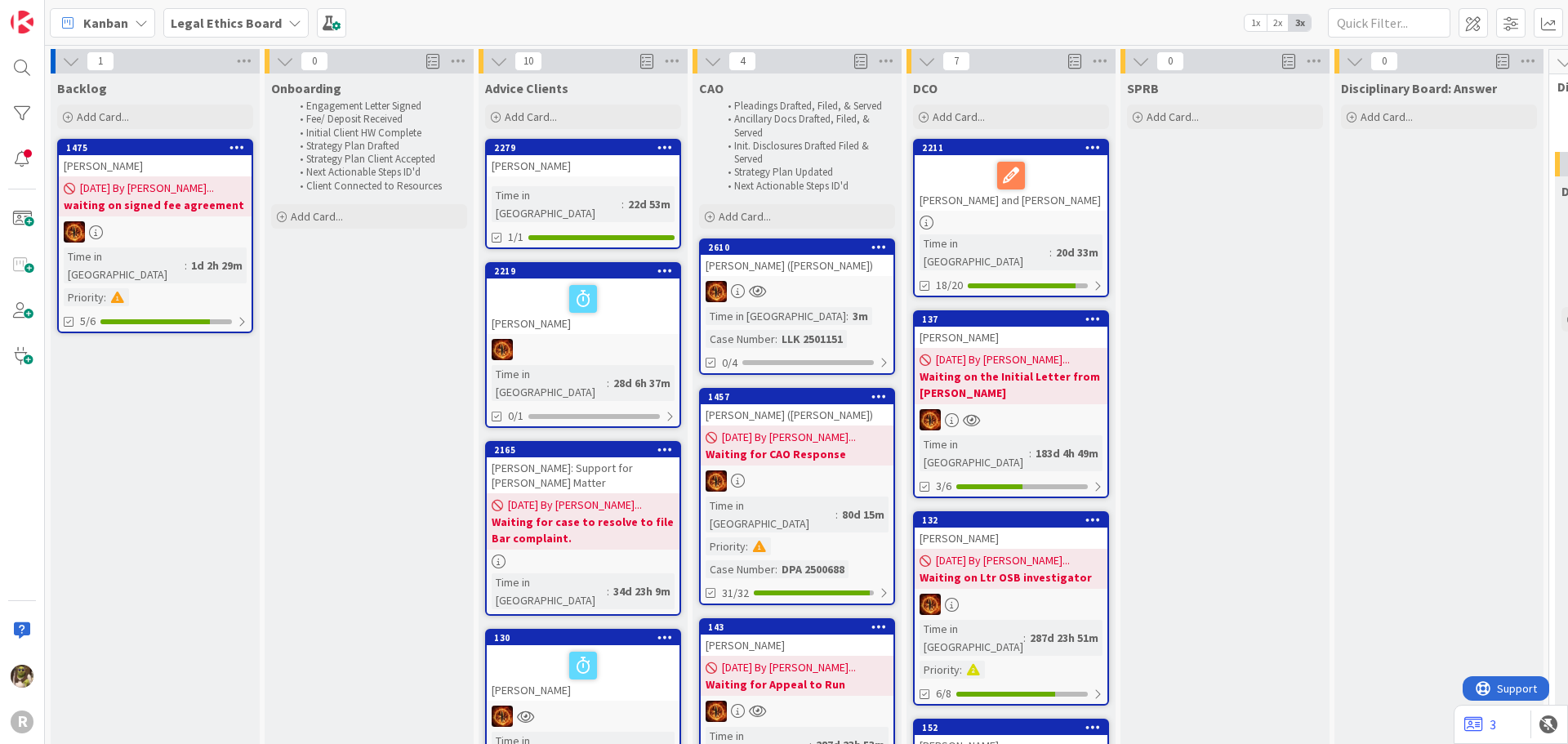
click at [115, 20] on span "Kanban" at bounding box center [106, 23] width 45 height 20
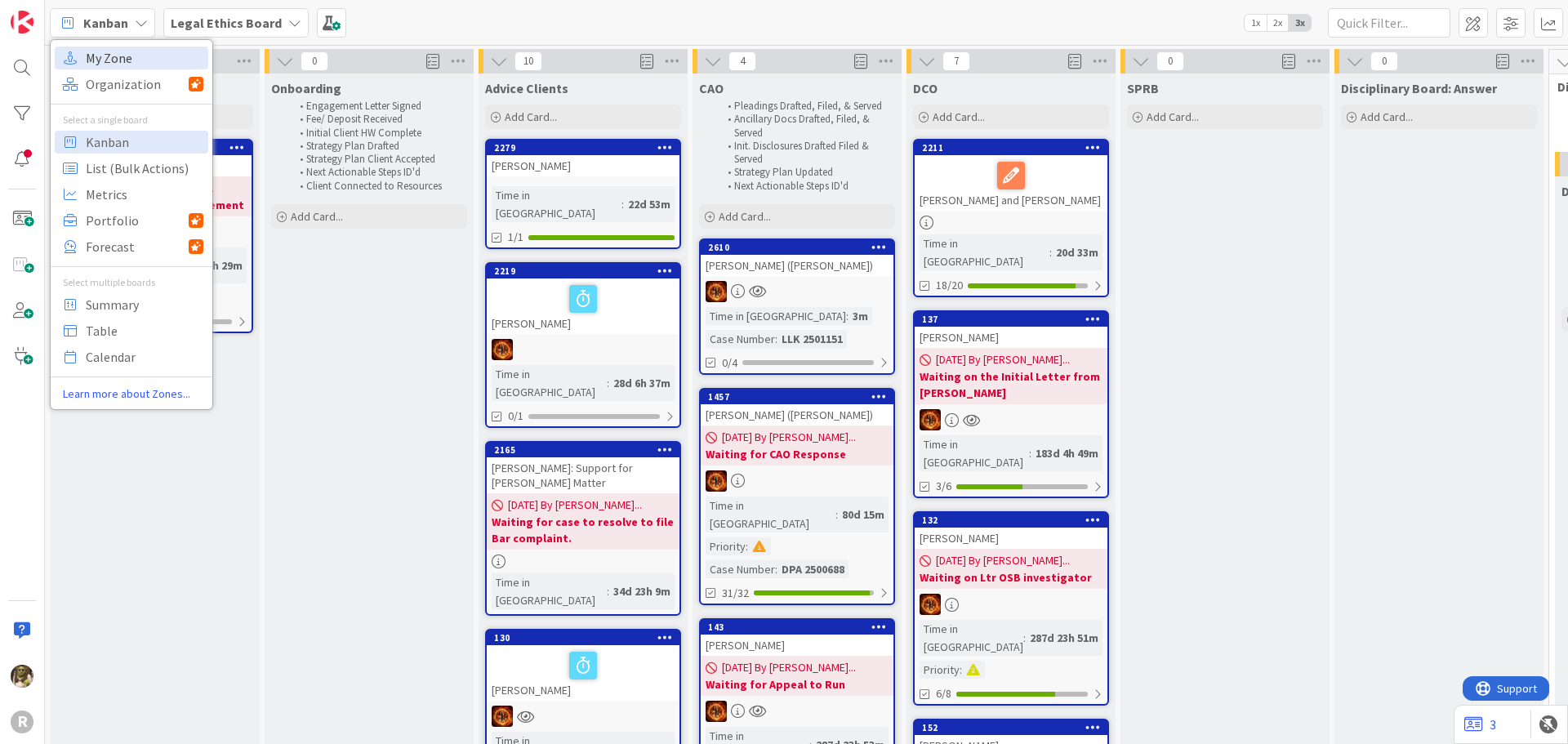
click at [127, 55] on span "My Zone" at bounding box center [144, 58] width 118 height 24
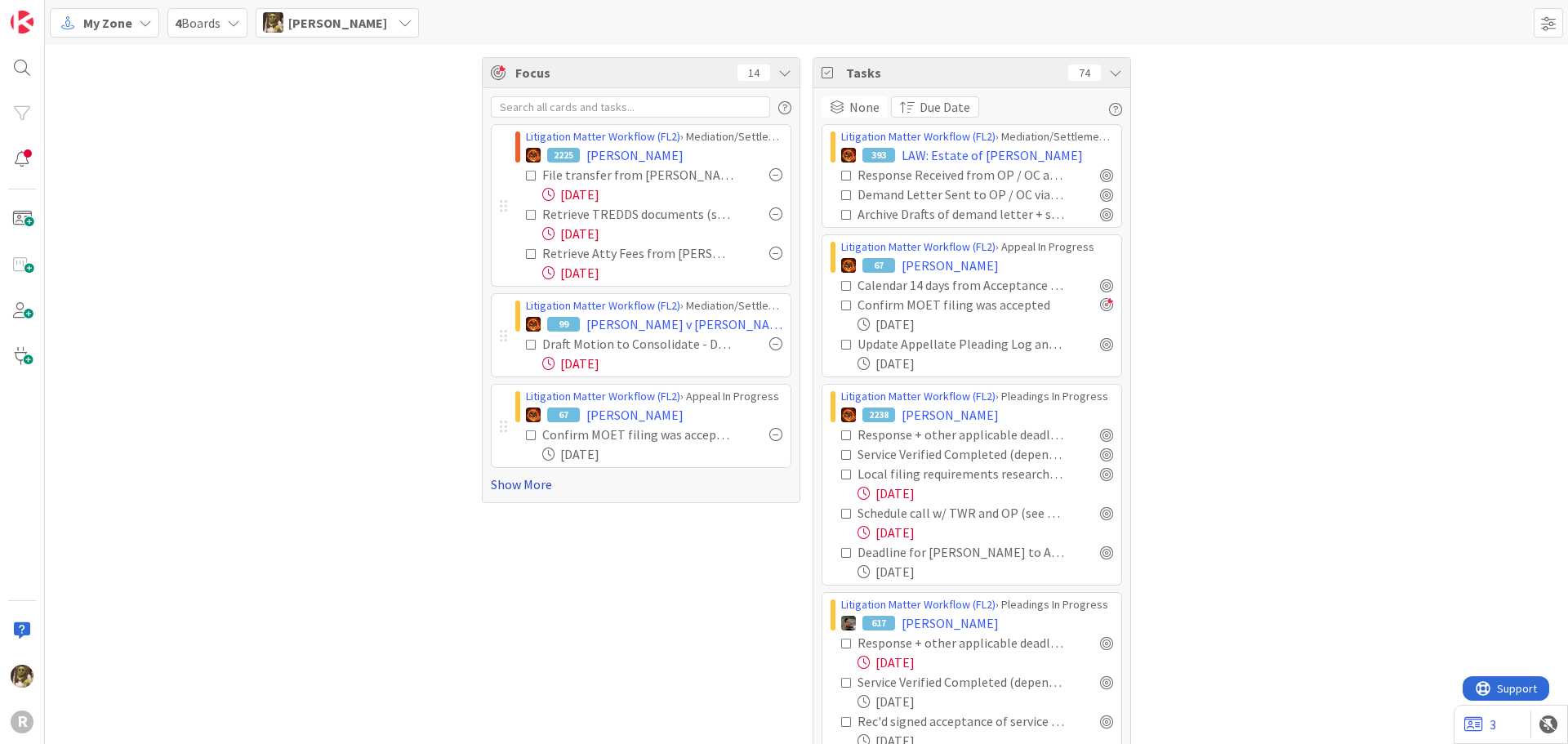
click at [535, 483] on link "Show More" at bounding box center [641, 484] width 301 height 20
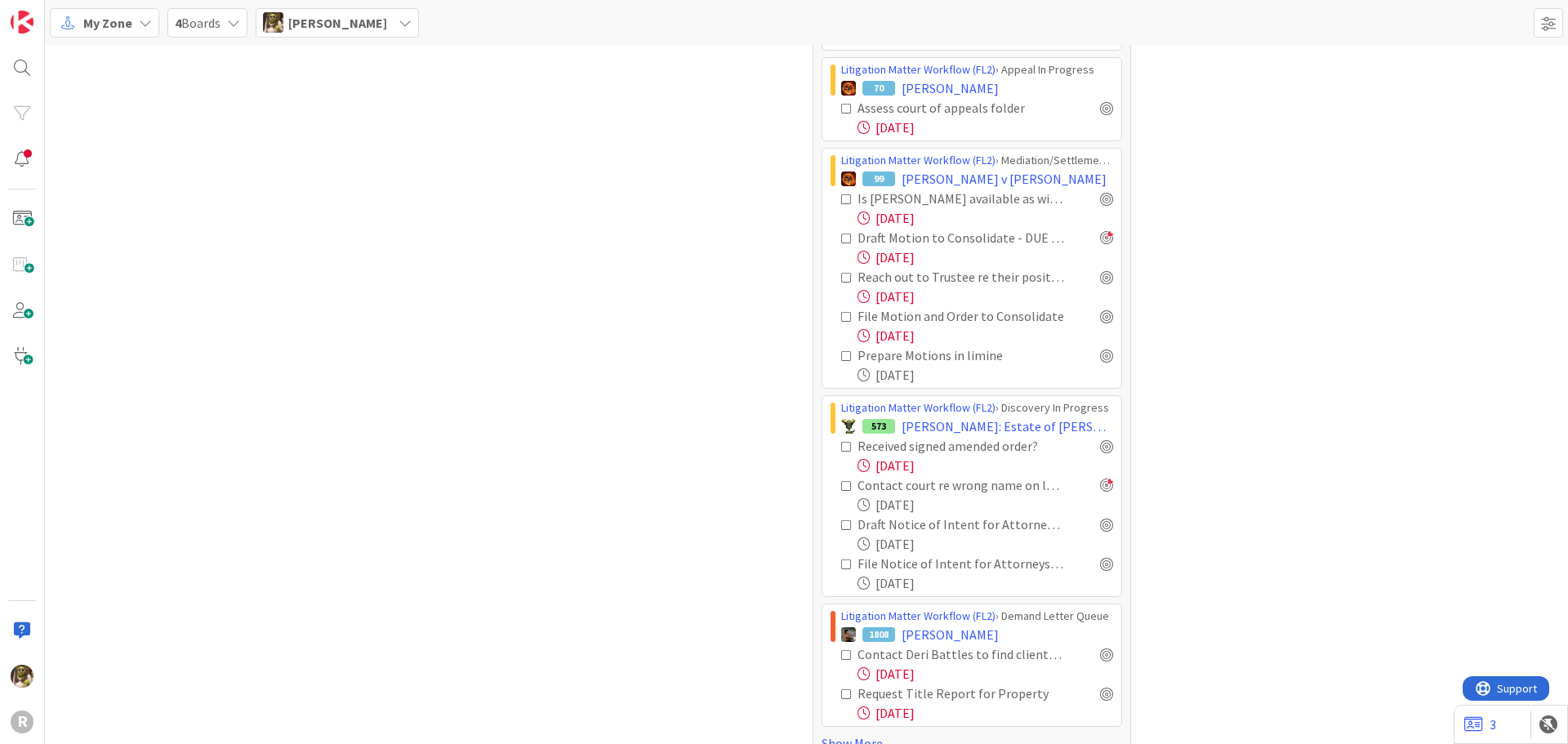
scroll to position [1308, 0]
